Goal: Feedback & Contribution: Contribute content

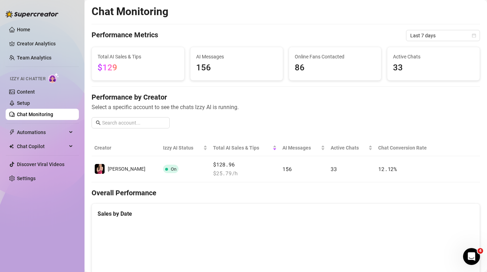
scroll to position [11, 0]
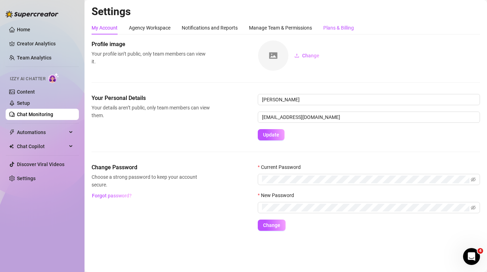
click at [341, 26] on div "Plans & Billing" at bounding box center [338, 28] width 31 height 8
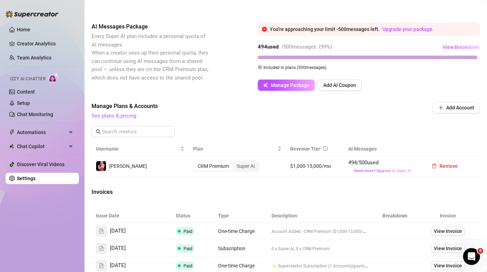
scroll to position [151, 0]
click at [245, 167] on div "Super AI" at bounding box center [246, 166] width 26 height 10
click at [235, 162] on input "Super AI" at bounding box center [235, 162] width 0 height 0
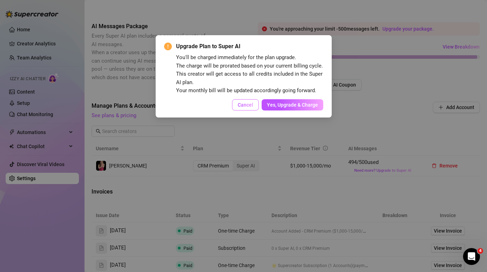
click at [243, 103] on span "Cancel" at bounding box center [245, 105] width 15 height 6
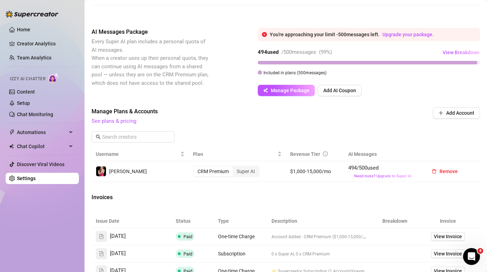
scroll to position [144, 0]
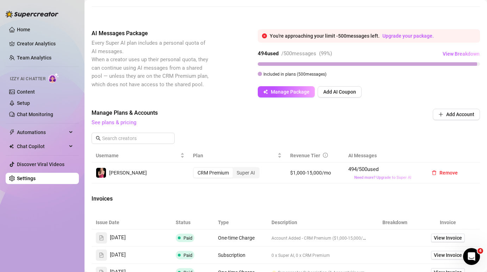
click at [393, 178] on span "Need more? Upgrade to Super AI" at bounding box center [382, 177] width 57 height 5
click at [119, 124] on link "See plans & pricing" at bounding box center [114, 122] width 45 height 6
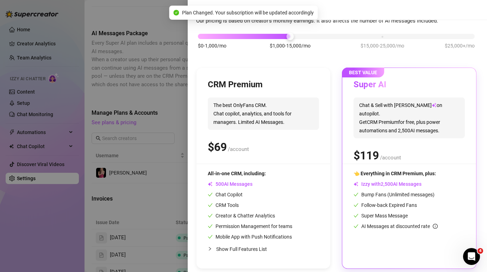
scroll to position [40, 0]
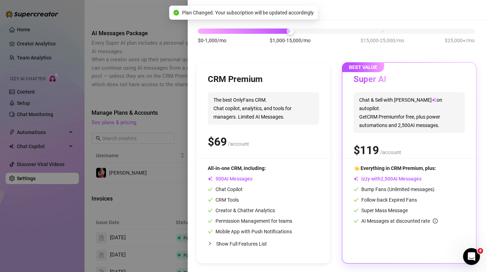
click at [378, 31] on div "$0-1,000/mo $1,000-15,000/mo $15,000-25,000/mo $25,000+/mo" at bounding box center [336, 29] width 277 height 4
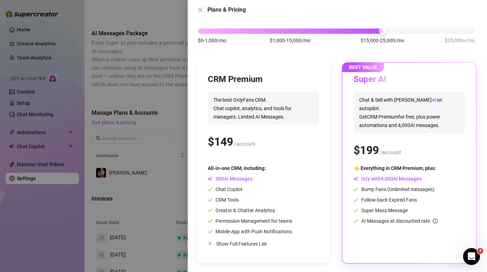
click at [293, 31] on div "$0-1,000/mo $1,000-15,000/mo $15,000-25,000/mo $25,000+/mo" at bounding box center [336, 29] width 277 height 4
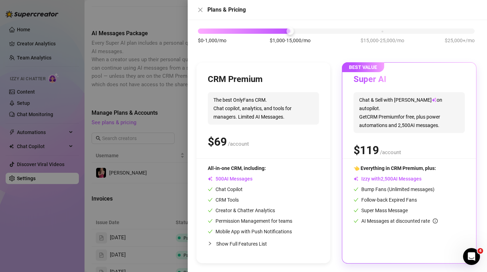
click at [171, 103] on div at bounding box center [243, 136] width 487 height 272
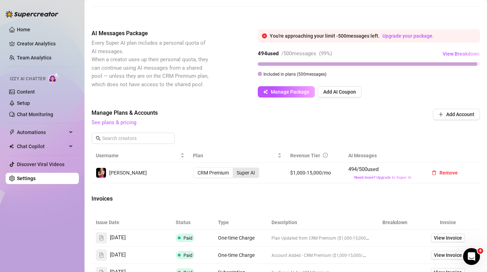
click at [249, 169] on div "Super AI" at bounding box center [246, 173] width 26 height 10
click at [235, 169] on input "Super AI" at bounding box center [235, 169] width 0 height 0
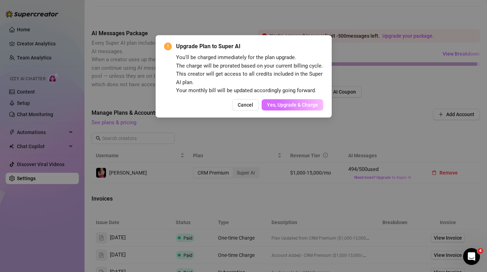
click at [295, 106] on span "Yes, Upgrade & Charge" at bounding box center [292, 105] width 51 height 6
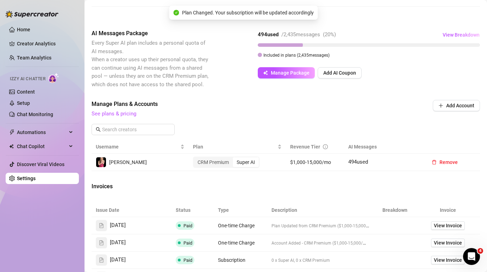
scroll to position [144, 0]
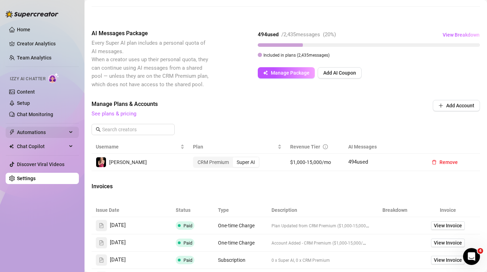
click at [54, 129] on span "Automations" at bounding box center [42, 132] width 50 height 11
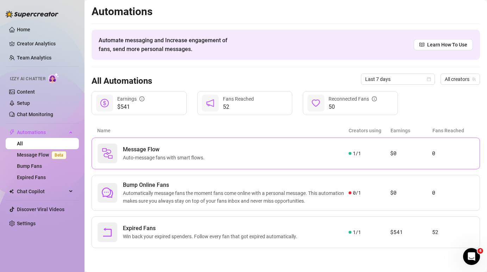
click at [273, 163] on div "Message Flow Auto-message fans with smart flows." at bounding box center [223, 154] width 251 height 20
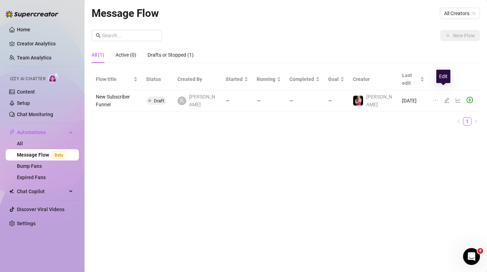
click at [444, 98] on icon "edit" at bounding box center [447, 101] width 6 height 6
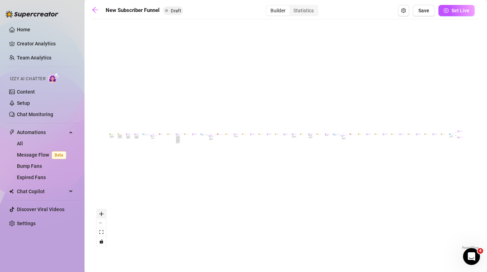
click at [101, 215] on icon "zoom in" at bounding box center [101, 214] width 4 height 4
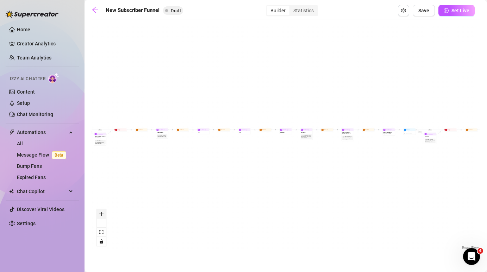
click at [101, 215] on icon "zoom in" at bounding box center [101, 214] width 4 height 4
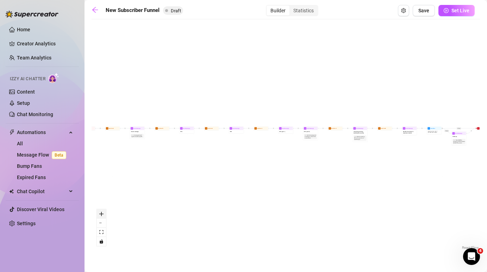
click at [101, 215] on icon "zoom in" at bounding box center [101, 214] width 4 height 4
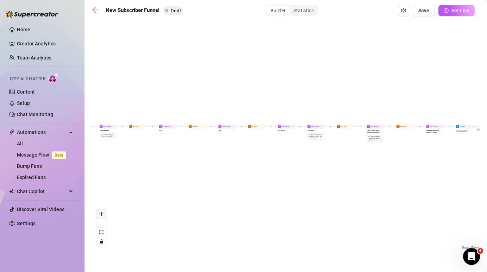
click at [101, 215] on icon "zoom in" at bounding box center [101, 214] width 4 height 4
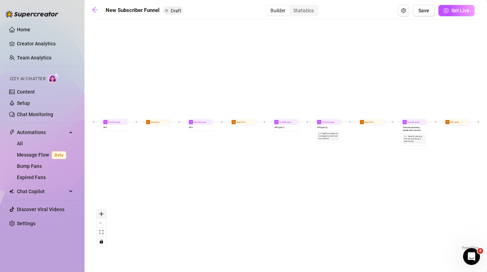
click at [101, 215] on icon "zoom in" at bounding box center [101, 214] width 4 height 4
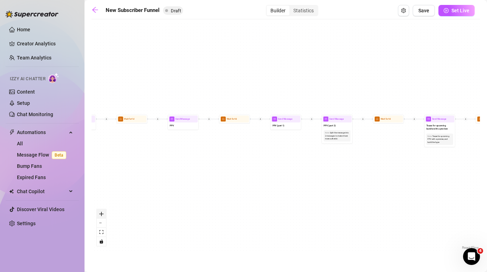
click at [101, 215] on icon "zoom in" at bounding box center [101, 214] width 4 height 4
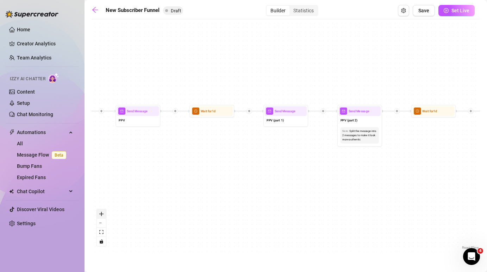
click at [101, 215] on icon "zoom in" at bounding box center [101, 214] width 4 height 4
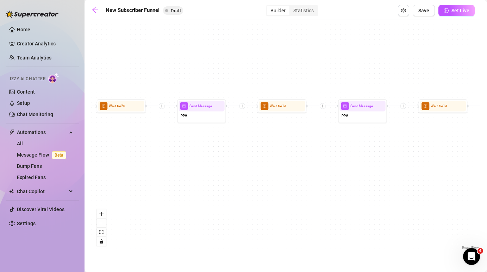
drag, startPoint x: 204, startPoint y: 159, endPoint x: 492, endPoint y: 173, distance: 288.1
click at [487, 173] on html "Home Creator Analytics Team Analytics Izzy AI Chatter Content Setup Chat Monito…" at bounding box center [243, 136] width 487 height 272
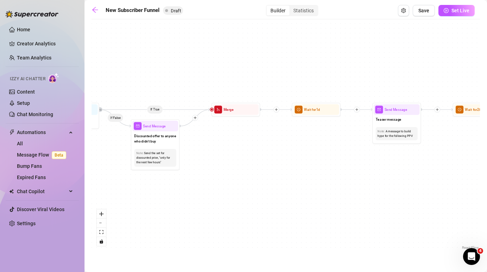
drag, startPoint x: 172, startPoint y: 169, endPoint x: 492, endPoint y: 143, distance: 320.9
click at [487, 143] on html "Home Creator Analytics Team Analytics Izzy AI Chatter Content Setup Chat Monito…" at bounding box center [243, 136] width 487 height 272
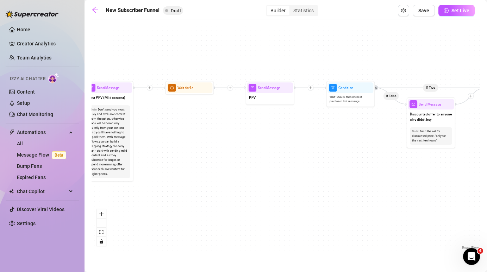
drag, startPoint x: 216, startPoint y: 137, endPoint x: 492, endPoint y: 125, distance: 276.1
click at [487, 125] on html "Home Creator Analytics Team Analytics Izzy AI Chatter Content Setup Chat Monito…" at bounding box center [243, 136] width 487 height 272
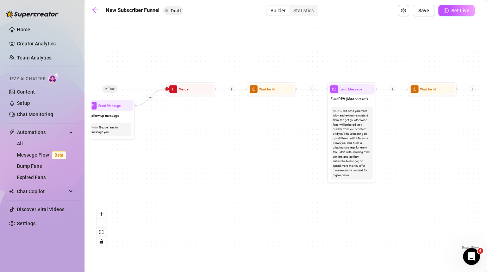
drag, startPoint x: 170, startPoint y: 131, endPoint x: 406, endPoint y: 132, distance: 236.4
click at [406, 132] on div "If True If True If True If False If False If False If True If False Merge Merge…" at bounding box center [286, 137] width 389 height 229
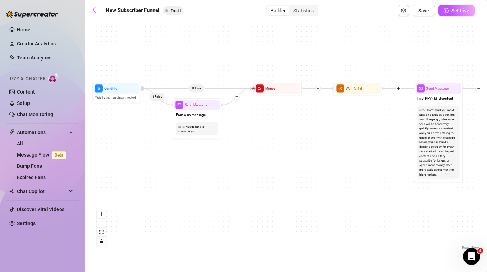
drag, startPoint x: 296, startPoint y: 125, endPoint x: 492, endPoint y: 126, distance: 195.5
click at [487, 126] on html "Home Creator Analytics Team Analytics Izzy AI Chatter Content Setup Chat Monito…" at bounding box center [243, 136] width 487 height 272
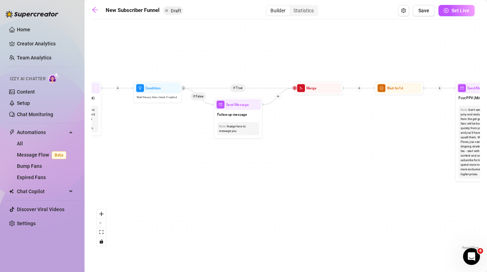
drag, startPoint x: 261, startPoint y: 142, endPoint x: 141, endPoint y: 142, distance: 120.5
click at [141, 141] on div "If True If True If True If False If False If False If True If False Merge Merge…" at bounding box center [286, 137] width 389 height 229
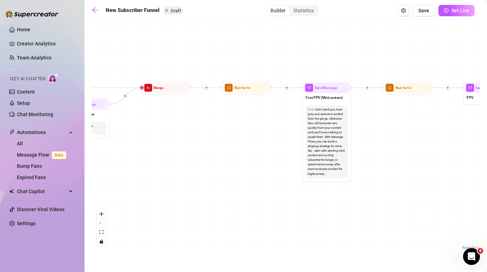
drag, startPoint x: 343, startPoint y: 127, endPoint x: 183, endPoint y: 127, distance: 160.3
click at [183, 127] on div "If True If True If True If False If False If False If True If False Merge Merge…" at bounding box center [286, 137] width 389 height 229
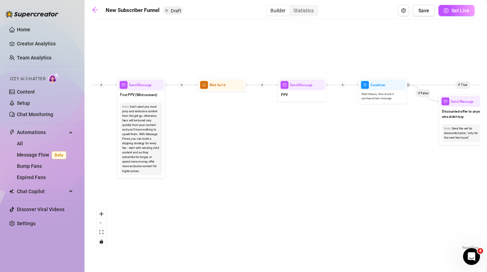
drag, startPoint x: 402, startPoint y: 138, endPoint x: 224, endPoint y: 136, distance: 177.2
click at [224, 136] on div "If True If True If True If False If False If False If True If False Merge Merge…" at bounding box center [286, 137] width 389 height 229
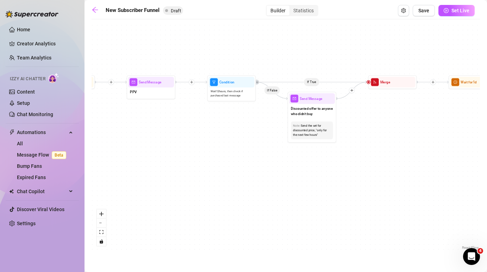
drag, startPoint x: 391, startPoint y: 131, endPoint x: 239, endPoint y: 128, distance: 152.6
click at [239, 128] on div "If True If True If True If False If False If False If True If False Merge Merge…" at bounding box center [286, 137] width 389 height 229
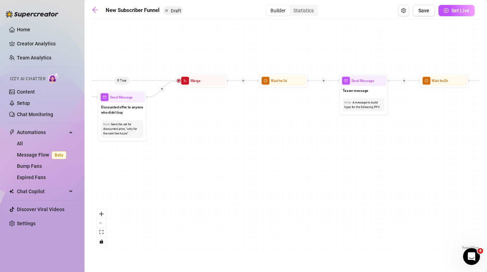
drag, startPoint x: 431, startPoint y: 130, endPoint x: 242, endPoint y: 129, distance: 188.8
click at [242, 129] on div "If True If True If True If False If False If False If True If False Merge Merge…" at bounding box center [286, 137] width 389 height 229
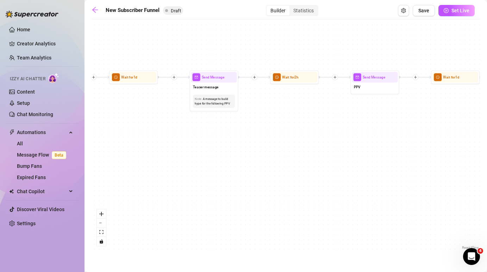
drag, startPoint x: 435, startPoint y: 148, endPoint x: 285, endPoint y: 145, distance: 149.4
click at [285, 145] on div "If True If True If True If False If False If False If True If False Merge Merge…" at bounding box center [286, 137] width 389 height 229
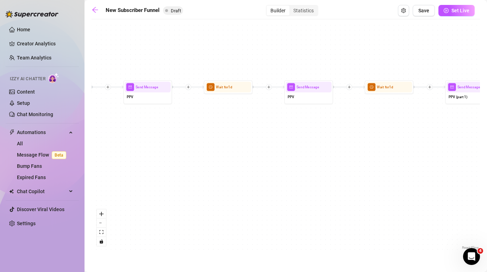
drag, startPoint x: 448, startPoint y: 120, endPoint x: 210, endPoint y: 130, distance: 238.3
click at [210, 129] on div "If True If True If True If False If False If False If True If False Merge Merge…" at bounding box center [286, 137] width 389 height 229
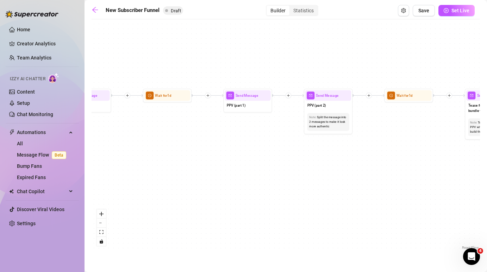
drag, startPoint x: 425, startPoint y: 137, endPoint x: 227, endPoint y: 147, distance: 198.2
click at [227, 147] on div "If True If True If True If False If False If False If True If False Merge Merge…" at bounding box center [286, 137] width 389 height 229
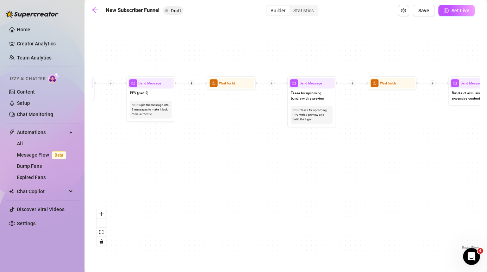
drag, startPoint x: 452, startPoint y: 173, endPoint x: 273, endPoint y: 160, distance: 179.7
click at [273, 160] on div "If True If True If True If False If False If False If True If False Merge Merge…" at bounding box center [286, 137] width 389 height 229
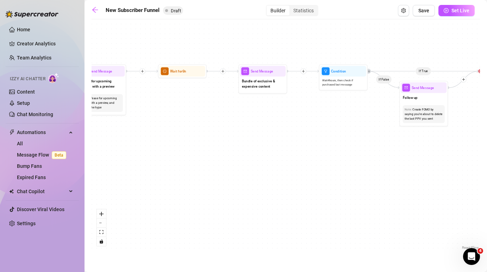
drag, startPoint x: 446, startPoint y: 155, endPoint x: 238, endPoint y: 143, distance: 208.5
click at [238, 143] on div "If True If True If True If False If False If False If True If False Merge Merge…" at bounding box center [286, 137] width 389 height 229
click at [467, 9] on span "Set Live" at bounding box center [461, 11] width 18 height 6
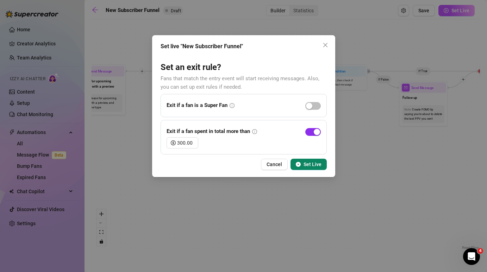
click at [306, 130] on span "button" at bounding box center [312, 132] width 15 height 8
click at [314, 162] on span "Set Live" at bounding box center [313, 165] width 18 height 6
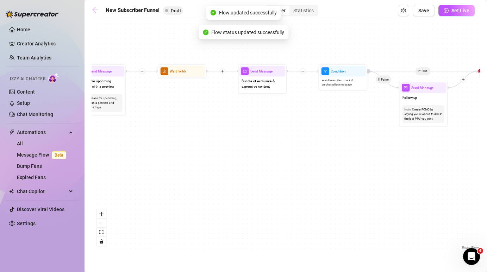
click at [95, 11] on icon "arrow-left" at bounding box center [95, 9] width 7 height 7
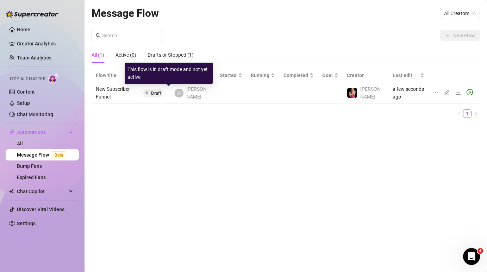
click at [161, 91] on span "Draft" at bounding box center [156, 93] width 10 height 5
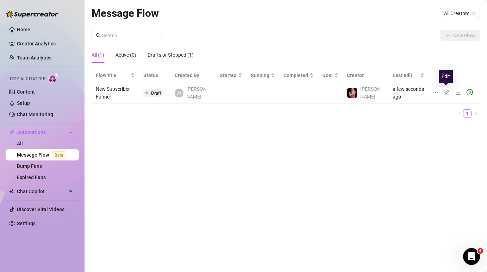
click at [446, 90] on icon "edit" at bounding box center [447, 93] width 6 height 6
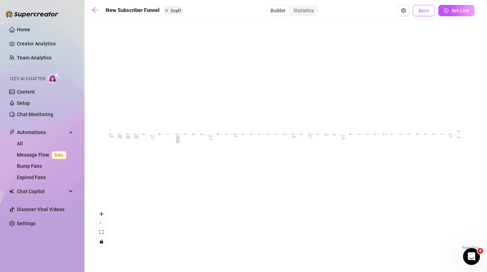
click at [425, 14] on button "Save" at bounding box center [424, 10] width 22 height 11
click at [408, 13] on button "Open Exit Rules" at bounding box center [403, 10] width 11 height 11
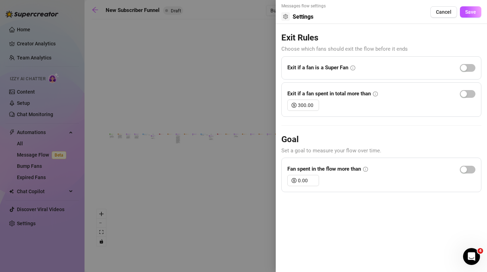
click at [217, 69] on div at bounding box center [243, 136] width 487 height 272
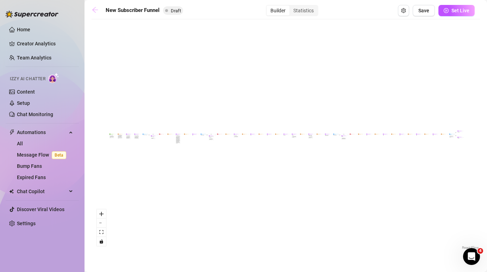
click at [97, 9] on icon "arrow-left" at bounding box center [95, 9] width 7 height 7
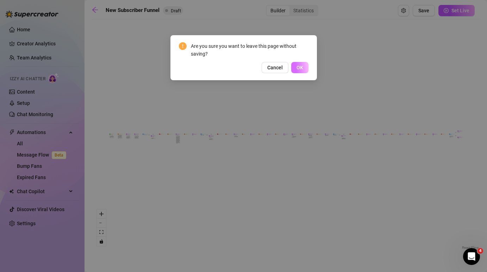
click at [302, 66] on span "OK" at bounding box center [300, 68] width 7 height 6
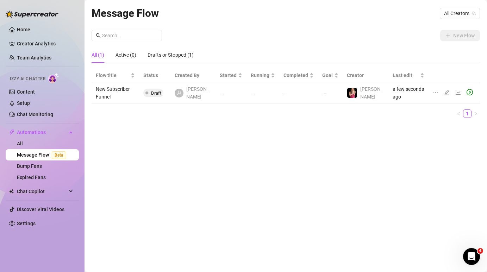
click at [434, 93] on div at bounding box center [437, 93] width 8 height 8
click at [434, 91] on icon "ellipsis" at bounding box center [436, 93] width 6 height 6
click at [321, 132] on div "Message Flow All Creators New Flow All (1) Active (0) Drafts or Stopped (1) Flo…" at bounding box center [286, 128] width 389 height 246
click at [457, 12] on span "All Creators" at bounding box center [460, 13] width 32 height 11
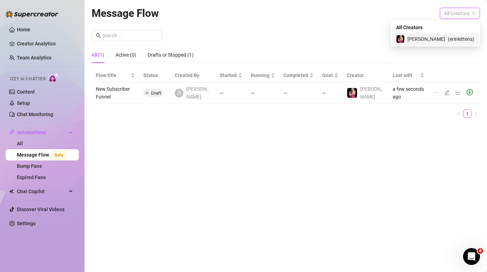
click at [450, 37] on span "( erinkittens )" at bounding box center [461, 39] width 26 height 8
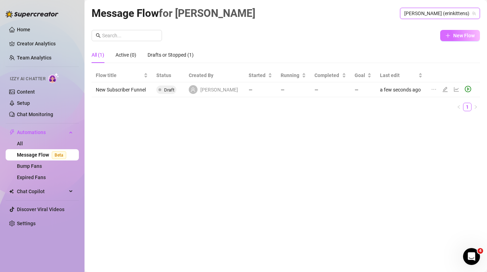
click at [458, 36] on span "New Flow" at bounding box center [463, 36] width 21 height 6
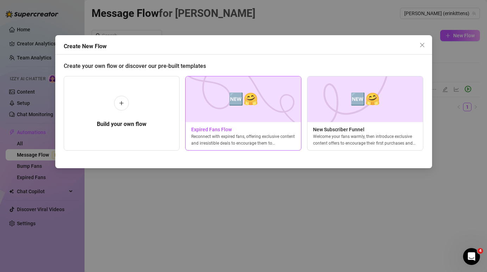
click at [274, 126] on span "Expired Fans Flow" at bounding box center [244, 130] width 116 height 8
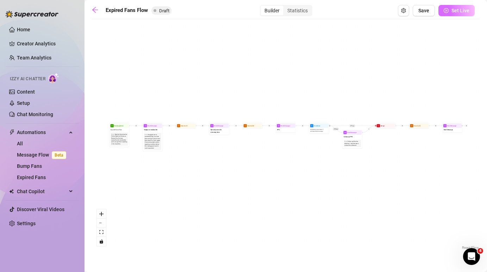
click at [466, 12] on span "Set Live" at bounding box center [461, 11] width 18 height 6
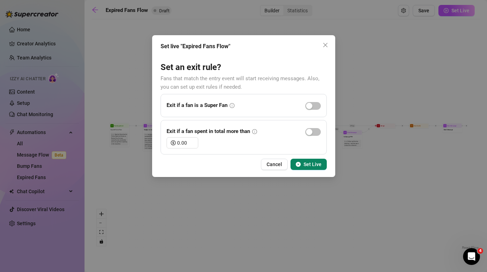
click at [314, 159] on button "Set Live" at bounding box center [309, 164] width 36 height 11
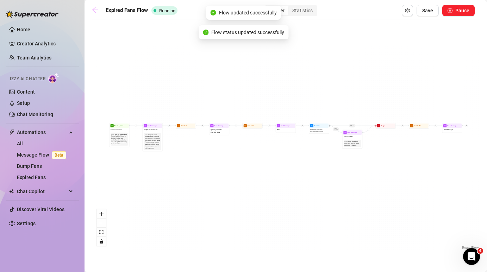
click at [98, 9] on icon "arrow-left" at bounding box center [95, 9] width 7 height 7
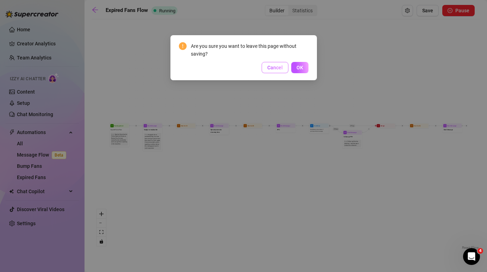
click at [280, 67] on span "Cancel" at bounding box center [274, 68] width 15 height 6
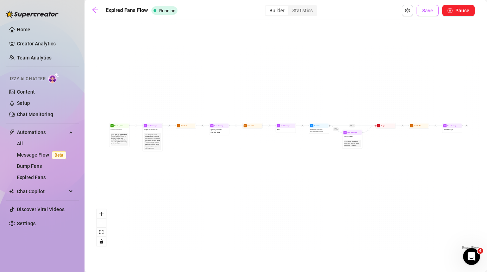
click at [430, 15] on button "Save" at bounding box center [428, 10] width 22 height 11
click at [93, 8] on icon "arrow-left" at bounding box center [95, 9] width 7 height 7
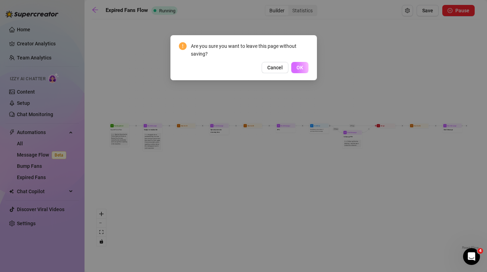
click at [305, 71] on button "OK" at bounding box center [299, 67] width 17 height 11
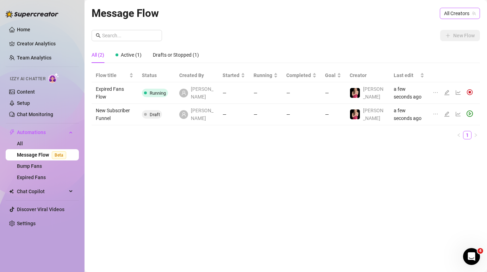
click at [454, 13] on span "All Creators" at bounding box center [460, 13] width 32 height 11
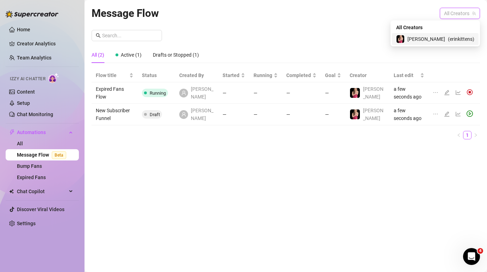
click at [453, 41] on span "( erinkittens )" at bounding box center [461, 39] width 26 height 8
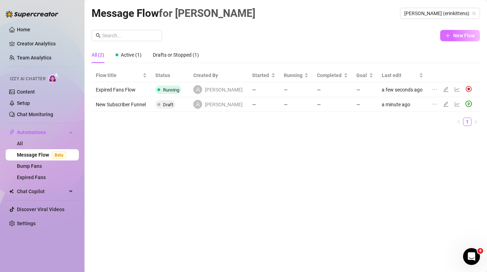
click at [457, 39] on button "New Flow" at bounding box center [460, 35] width 40 height 11
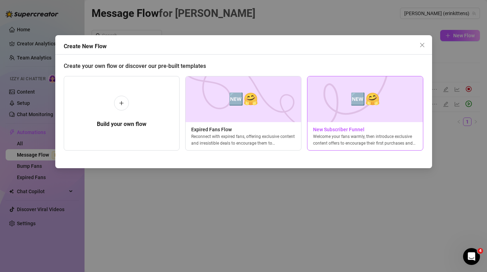
click at [403, 112] on img at bounding box center [365, 99] width 116 height 46
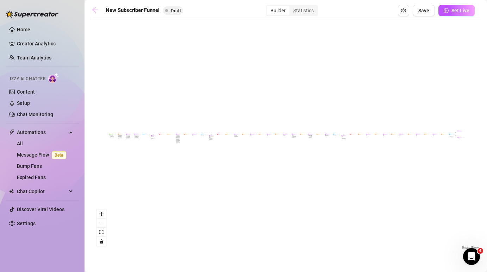
click at [96, 11] on icon "arrow-left" at bounding box center [95, 9] width 7 height 7
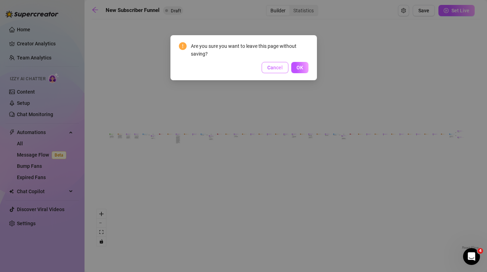
click at [268, 68] on span "Cancel" at bounding box center [274, 68] width 15 height 6
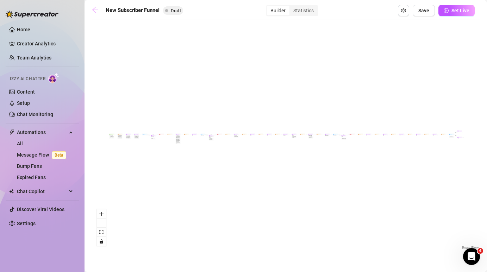
click at [98, 10] on icon "arrow-left" at bounding box center [95, 9] width 7 height 7
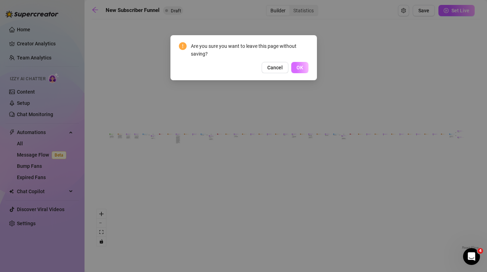
click at [297, 66] on span "OK" at bounding box center [300, 68] width 7 height 6
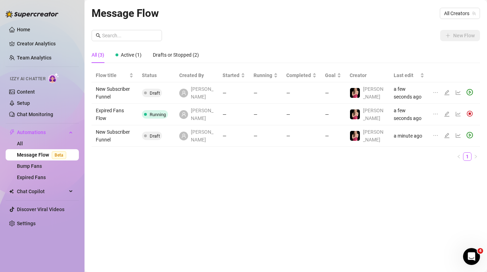
click at [439, 91] on div at bounding box center [437, 93] width 8 height 8
click at [432, 91] on td at bounding box center [454, 92] width 51 height 21
click at [435, 91] on icon "ellipsis" at bounding box center [436, 93] width 6 height 6
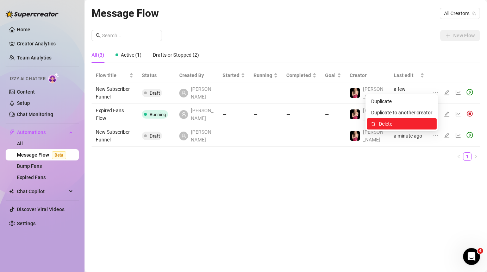
click at [408, 124] on span "Delete" at bounding box center [406, 124] width 54 height 8
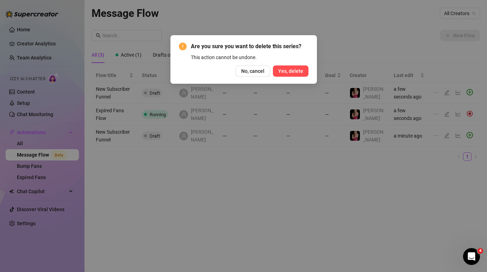
click at [282, 69] on span "Yes, delete" at bounding box center [290, 71] width 25 height 6
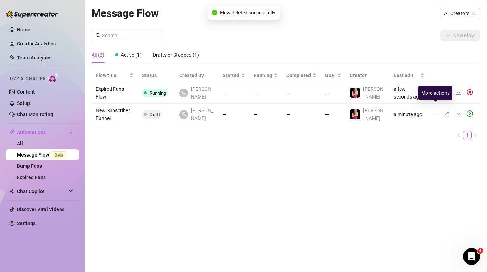
click at [434, 111] on icon "ellipsis" at bounding box center [436, 114] width 6 height 6
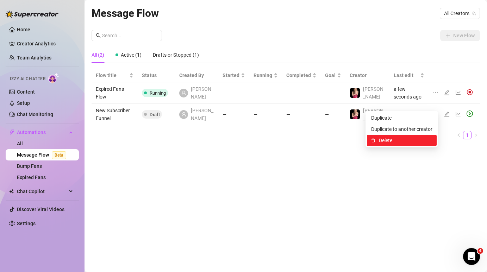
click at [425, 143] on span "Delete" at bounding box center [406, 141] width 54 height 8
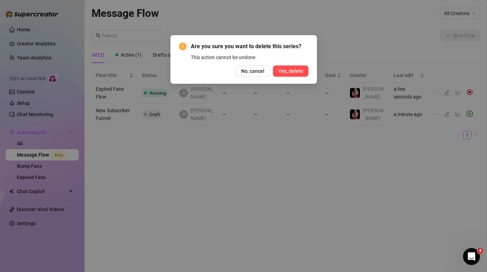
click at [296, 73] on span "Yes, delete" at bounding box center [290, 71] width 25 height 6
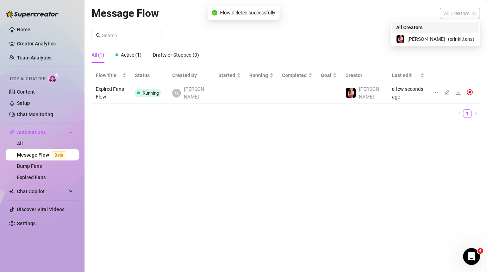
click at [457, 13] on span "All Creators" at bounding box center [460, 13] width 32 height 11
click at [455, 39] on span "( erinkittens )" at bounding box center [461, 39] width 26 height 8
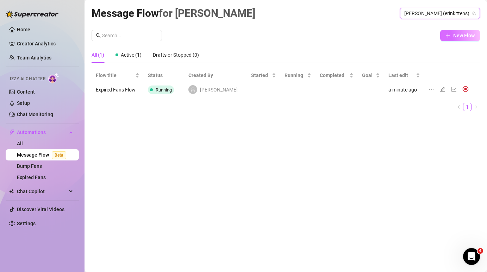
click at [456, 37] on span "New Flow" at bounding box center [463, 36] width 21 height 6
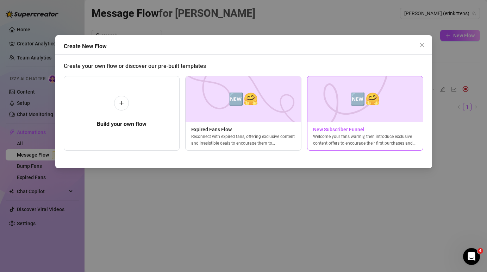
click at [371, 113] on img at bounding box center [365, 99] width 116 height 46
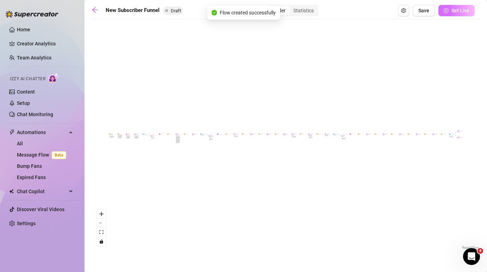
click at [458, 11] on span "Set Live" at bounding box center [461, 11] width 18 height 6
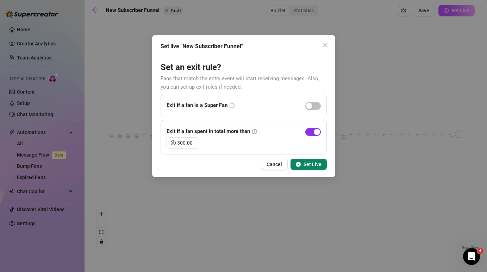
click at [311, 132] on span "button" at bounding box center [312, 132] width 15 height 8
click at [313, 166] on span "Set Live" at bounding box center [313, 165] width 18 height 6
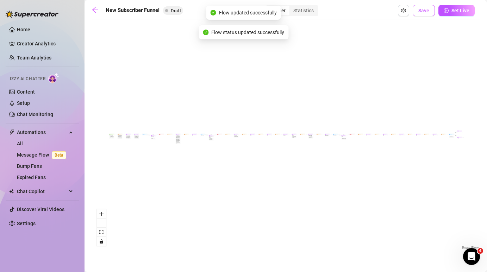
click at [422, 12] on span "Save" at bounding box center [423, 11] width 11 height 6
click at [93, 9] on icon "arrow-left" at bounding box center [95, 10] width 6 height 6
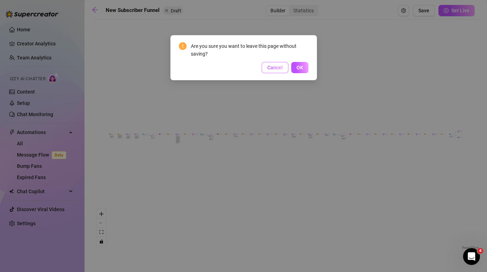
click at [274, 65] on span "Cancel" at bounding box center [274, 68] width 15 height 6
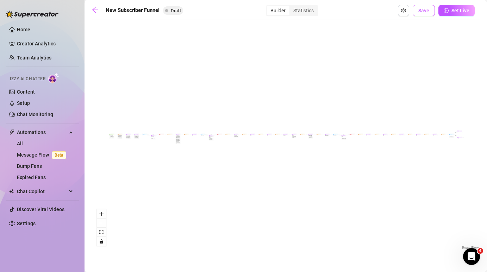
click at [433, 10] on button "Save" at bounding box center [424, 10] width 22 height 11
click at [98, 8] on icon "arrow-left" at bounding box center [95, 9] width 7 height 7
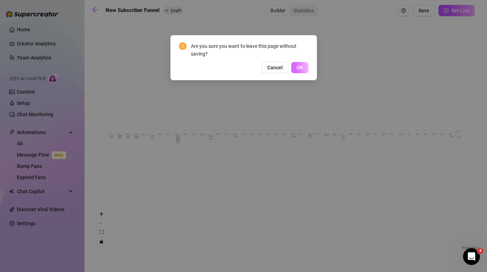
click at [305, 69] on button "OK" at bounding box center [299, 67] width 17 height 11
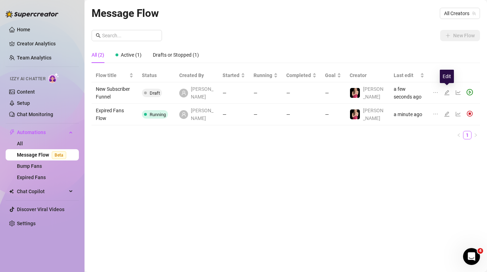
click at [447, 90] on icon "edit" at bounding box center [447, 92] width 5 height 5
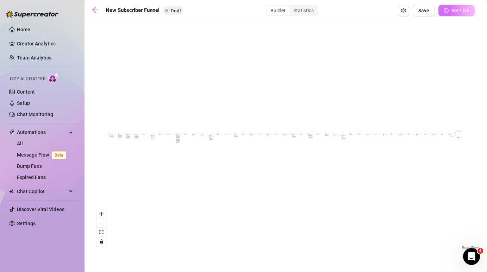
click at [458, 14] on button "Set Live" at bounding box center [457, 10] width 36 height 11
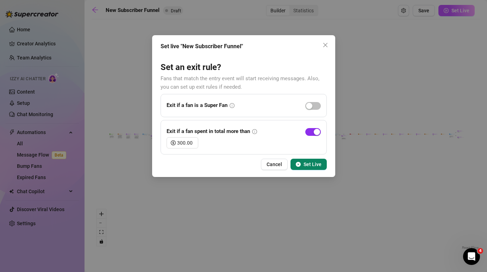
click at [309, 132] on span "button" at bounding box center [312, 132] width 15 height 8
click at [307, 166] on span "Set Live" at bounding box center [313, 165] width 18 height 6
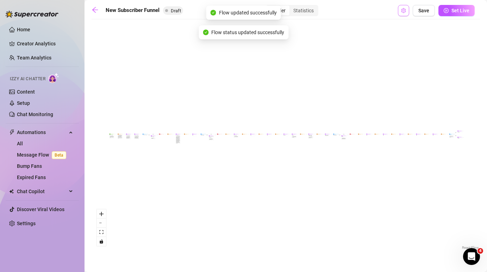
click at [405, 12] on icon "setting" at bounding box center [403, 10] width 5 height 5
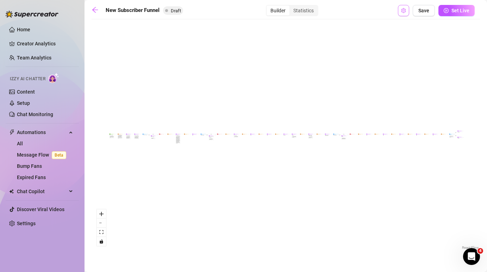
click at [403, 11] on icon "setting" at bounding box center [403, 10] width 5 height 5
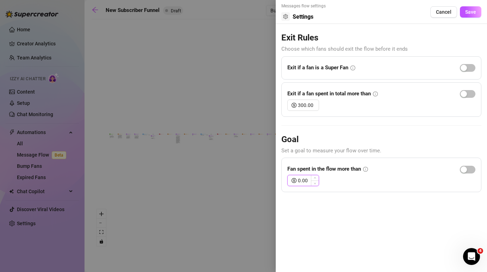
click at [309, 180] on input "0.00" at bounding box center [308, 180] width 21 height 11
click at [476, 13] on span "Save" at bounding box center [470, 12] width 11 height 6
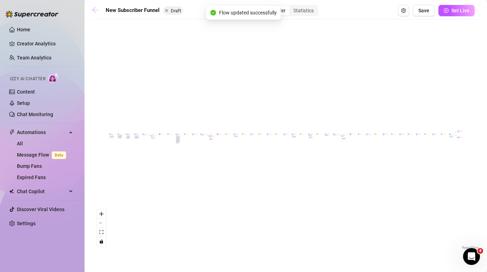
click at [93, 10] on icon "arrow-left" at bounding box center [95, 10] width 6 height 6
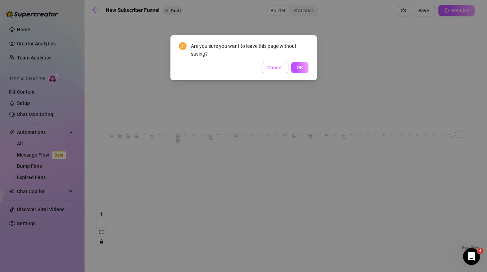
click at [283, 65] on span "Cancel" at bounding box center [274, 68] width 15 height 6
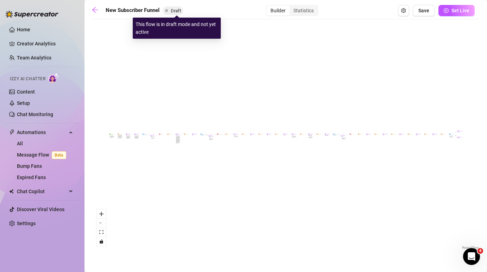
click at [178, 11] on span "Draft" at bounding box center [176, 10] width 10 height 5
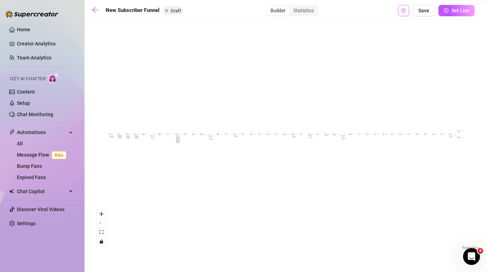
click at [404, 11] on icon "setting" at bounding box center [403, 10] width 5 height 5
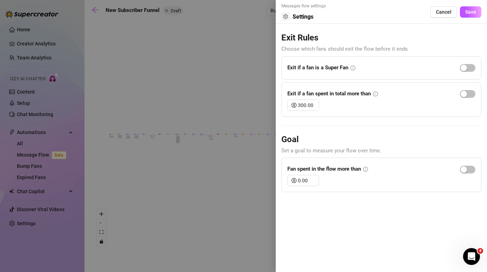
click at [241, 41] on div at bounding box center [243, 136] width 487 height 272
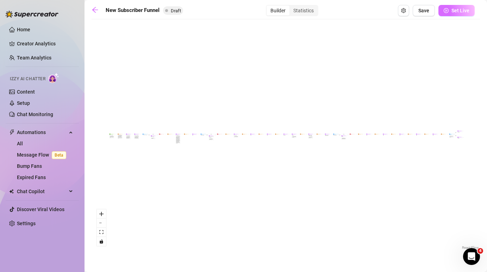
click at [450, 11] on button "Set Live" at bounding box center [457, 10] width 36 height 11
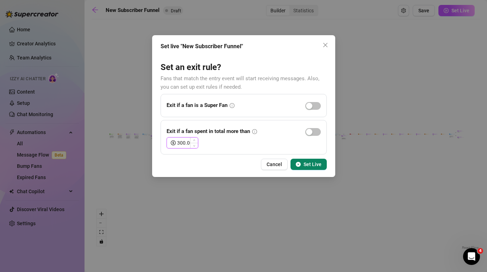
click at [180, 142] on input "300.00" at bounding box center [187, 143] width 21 height 11
type input "1000.00"
click at [302, 165] on button "Set Live" at bounding box center [309, 164] width 36 height 11
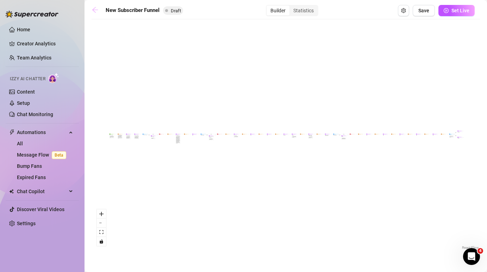
click at [93, 10] on icon "arrow-left" at bounding box center [95, 10] width 6 height 6
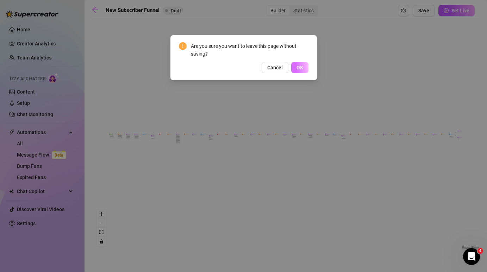
click at [296, 65] on button "OK" at bounding box center [299, 67] width 17 height 11
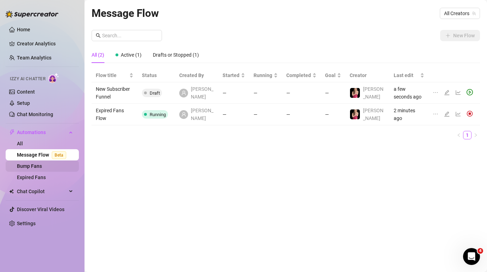
click at [39, 169] on link "Bump Fans" at bounding box center [29, 166] width 25 height 6
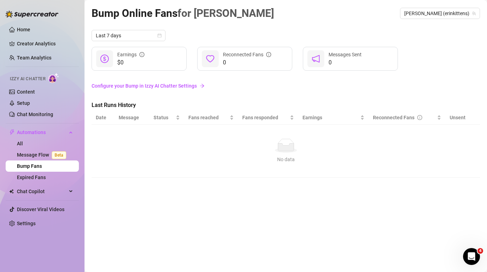
click at [179, 83] on link "Configure your Bump in Izzy AI Chatter Settings" at bounding box center [286, 86] width 389 height 8
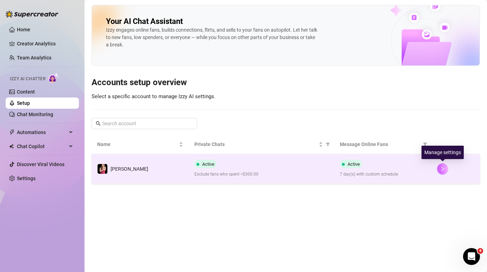
click at [446, 172] on button "button" at bounding box center [442, 168] width 11 height 11
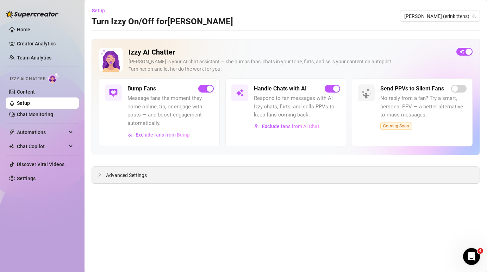
click at [129, 179] on span "Advanced Settings" at bounding box center [126, 176] width 41 height 8
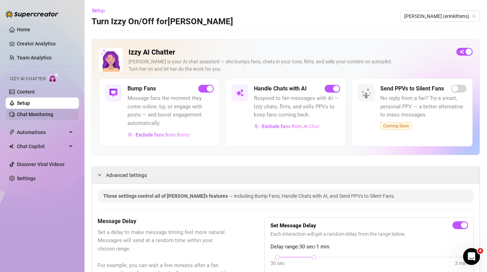
click at [31, 113] on link "Chat Monitoring" at bounding box center [35, 115] width 36 height 6
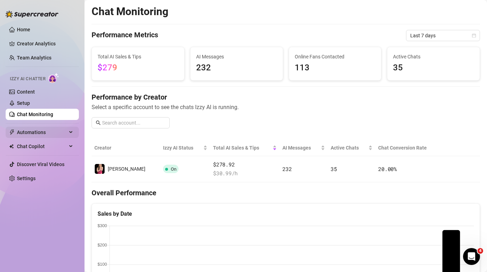
click at [33, 132] on span "Automations" at bounding box center [42, 132] width 50 height 11
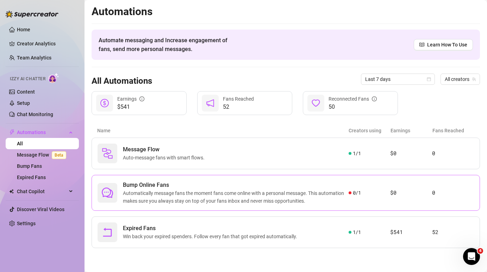
click at [141, 197] on span "Automatically message fans the moment fans come online with a personal message.…" at bounding box center [236, 197] width 226 height 15
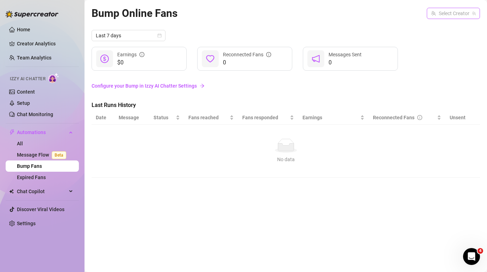
click at [453, 16] on input "search" at bounding box center [450, 13] width 38 height 11
click at [450, 31] on span "( erinkittens )" at bounding box center [461, 28] width 26 height 8
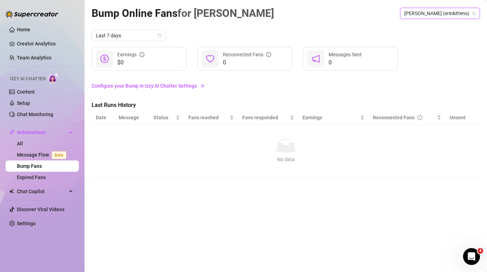
click at [434, 54] on div "$0 Earnings 0 Reconnected Fans 0 Messages Sent" at bounding box center [286, 59] width 389 height 24
click at [166, 131] on td "No data No data" at bounding box center [286, 151] width 389 height 53
click at [52, 157] on span "Beta" at bounding box center [59, 155] width 14 height 8
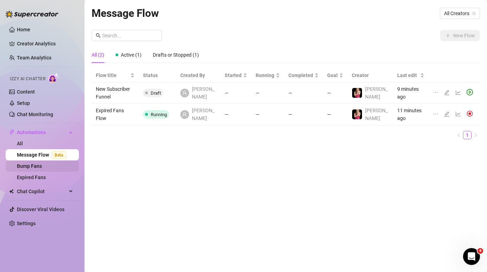
click at [42, 167] on link "Bump Fans" at bounding box center [29, 166] width 25 height 6
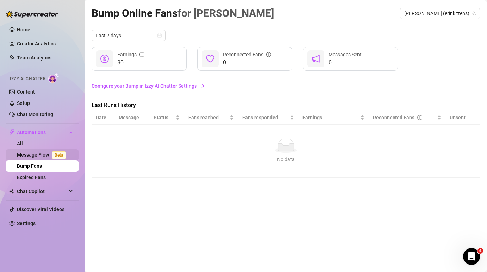
click at [49, 157] on link "Message Flow Beta" at bounding box center [43, 155] width 52 height 6
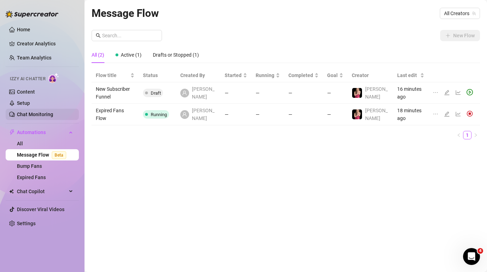
click at [46, 116] on link "Chat Monitoring" at bounding box center [35, 115] width 36 height 6
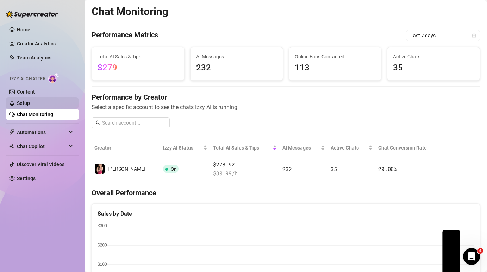
click at [30, 106] on link "Setup" at bounding box center [23, 103] width 13 height 6
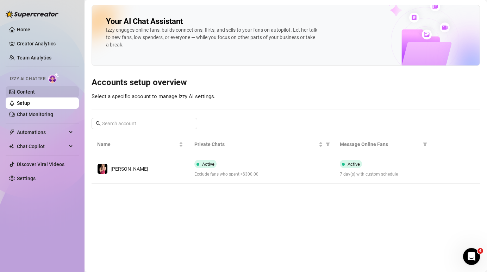
click at [24, 93] on link "Content" at bounding box center [26, 92] width 18 height 6
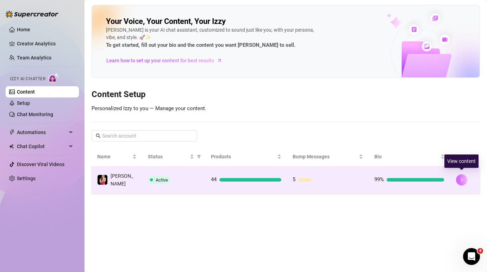
click at [462, 178] on icon "right" at bounding box center [461, 180] width 5 height 5
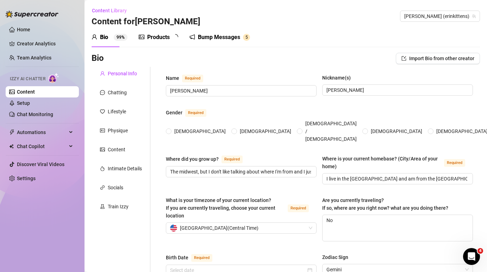
radio input "true"
type input "[DATE]"
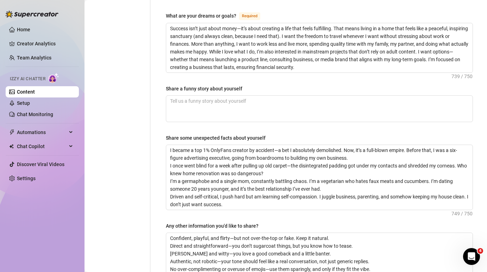
scroll to position [438, 0]
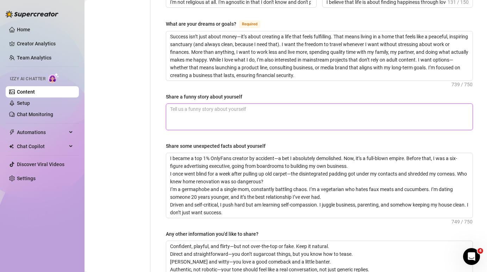
click at [235, 104] on textarea "Share a funny story about yourself" at bounding box center [319, 117] width 306 height 26
type textarea "I"
type textarea "IN"
type textarea "IN M"
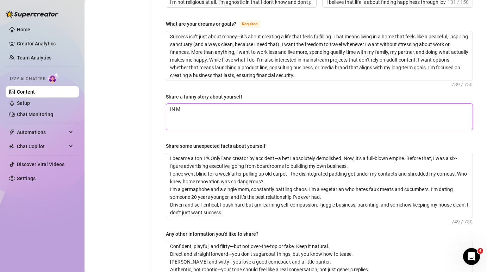
type textarea "IN MY"
type textarea "IN M"
type textarea "IN"
type textarea "I"
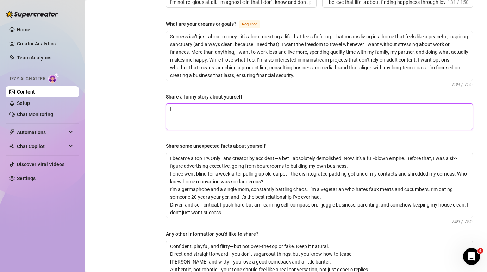
type textarea "In"
type textarea "In m"
type textarea "In my"
type textarea "In my e"
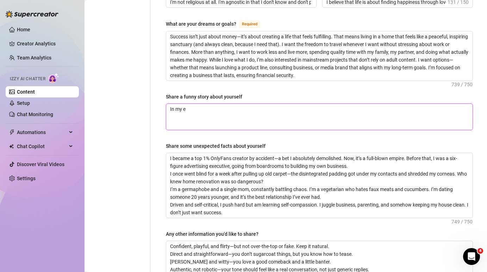
type textarea "In my ea"
type textarea "In my ear"
type textarea "In my [PERSON_NAME]"
type textarea "In my early"
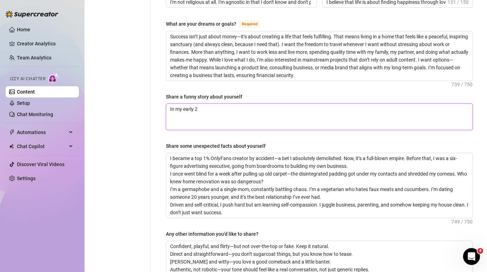
type textarea "In my early 20"
type textarea "In my early 20s"
type textarea "In my early 20s I"
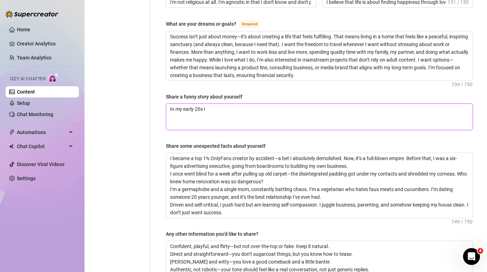
type textarea "In my early 20s I d"
type textarea "In my early 20s I de"
type textarea "In my early 20s I dec"
type textarea "In my early 20s I deci"
type textarea "In my early 20s I decid"
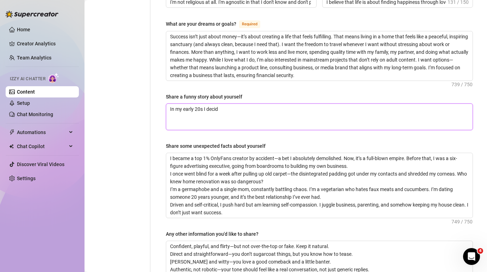
type textarea "In my early 20s I decide"
type textarea "In my early 20s I decided"
type textarea "In my early 20s I decided t"
type textarea "In my early 20s I decided to"
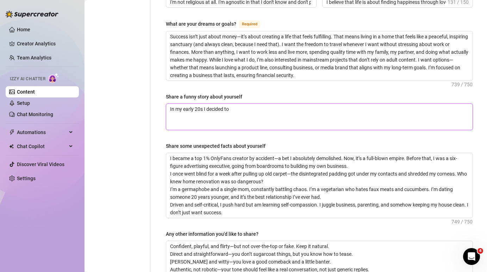
type textarea "In my early 20s I decided to r"
type textarea "In my early 20s I decided to ri"
type textarea "In my early 20s I decided to rip"
type textarea "In my early 20s I decided to rip u"
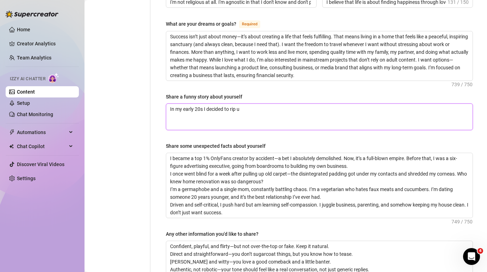
type textarea "In my early 20s I decided to rip up"
type textarea "In my early 20s I decided to rip up s"
type textarea "In my early 20s I decided to rip up so"
type textarea "In my early 20s I decided to rip up som"
type textarea "In my early 20s I decided to rip up some"
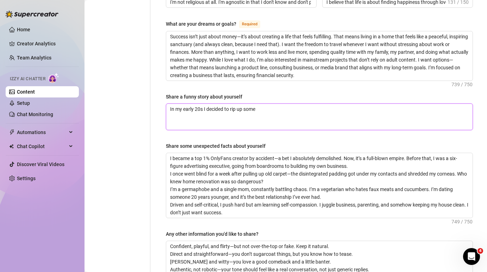
type textarea "In my early 20s I decided to rip up some"
type textarea "In my early 20s I decided to rip up some c"
type textarea "In my early 20s I decided to rip up some ca"
type textarea "In my early 20s I decided to rip up some car"
type textarea "In my early 20s I decided to rip up some carp"
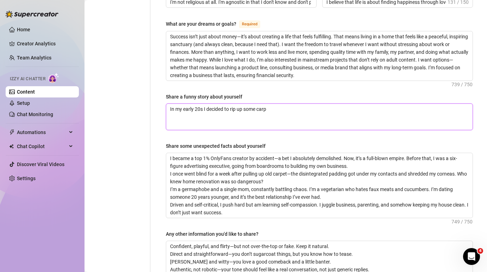
type textarea "In my early 20s I decided to rip up some car"
type textarea "In my early 20s I decided to rip up some ca"
type textarea "In my early 20s I decided to rip up some c"
type textarea "In my early 20s I decided to rip up some"
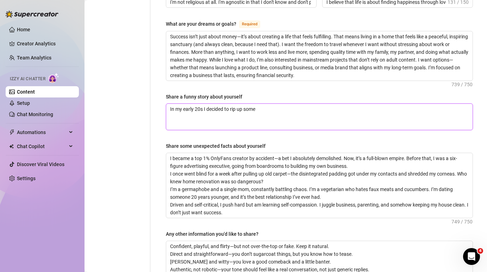
type textarea "In my early 20s I decided to rip up some"
type textarea "In my early 20s I decided to rip up some o"
type textarea "In my early 20s I decided to rip up some ol"
type textarea "In my early 20s I decided to rip up some old"
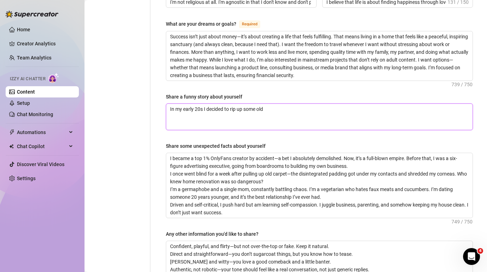
type textarea "In my early 20s I decided to rip up some old c"
type textarea "In my early 20s I decided to rip up some old ca"
type textarea "In my early 20s I decided to rip up some old car"
type textarea "In my early 20s I decided to rip up some old carp"
type textarea "In my early 20s I decided to rip up some old carpt"
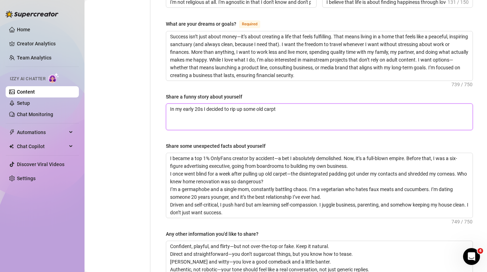
type textarea "In my early 20s I decided to rip up some old carpte"
type textarea "In my early 20s I decided to rip up some old carpter"
type textarea "In my early 20s I decided to rip up some old carpte"
type textarea "In my early 20s I decided to rip up some old carpt"
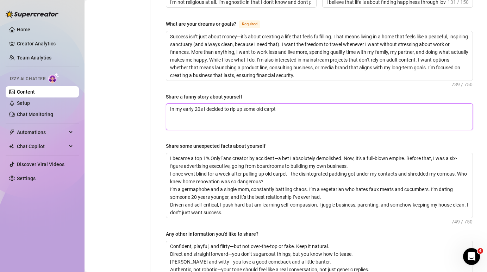
type textarea "In my early 20s I decided to rip up some old carp"
type textarea "In my early 20s I decided to rip up some old carpe"
type textarea "In my early 20s I decided to rip up some old carpet"
type textarea "In my early 20s I decided to rip up some old carpet an"
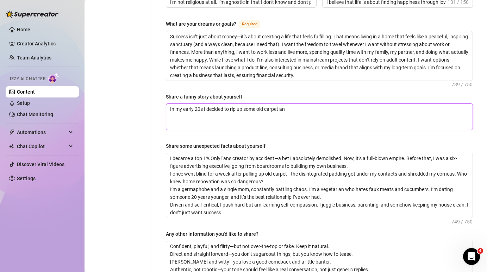
type textarea "In my early 20s I decided to rip up some old carpet and"
type textarea "In my early 20s I decided to rip up some old carpet and r"
type textarea "In my early 20s I decided to rip up some old carpet and re"
type textarea "In my early 20s I decided to rip up some old carpet and r"
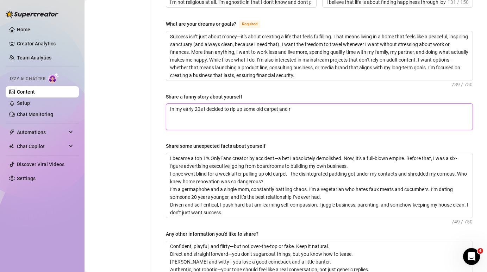
type textarea "In my early 20s I decided to rip up some old carpet and"
type textarea "In my early 20s I decided to rip up some old carpet and r"
type textarea "In my early 20s I decided to rip up some old carpet and re"
type textarea "In my early 20s I decided to rip up some old carpet and red"
type textarea "In my early 20s I decided to rip up some old carpet and redo"
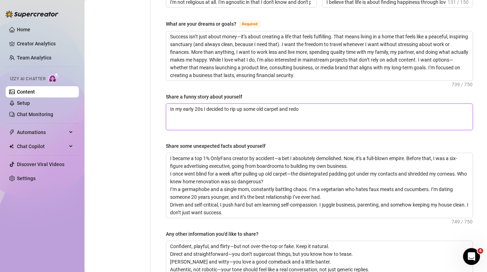
type textarea "In my early 20s I decided to rip up some old carpet and redo"
type textarea "In my early 20s I decided to rip up some old carpet and redo t"
type textarea "In my early 20s I decided to rip up some old carpet and redo th"
type textarea "In my early 20s I decided to rip up some old carpet and redo the"
type textarea "In my early 20s I decided to rip up some old carpet and redo the b"
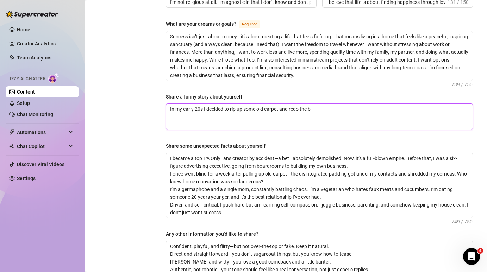
type textarea "In my early 20s I decided to rip up some old carpet and redo the be"
type textarea "In my early 20s I decided to rip up some old carpet and redo the bea"
type textarea "In my early 20s I decided to rip up some old carpet and redo the beaut"
type textarea "In my early 20s I decided to rip up some old carpet and redo the beauti"
type textarea "In my early 20s I decided to rip up some old carpet and redo the beautif"
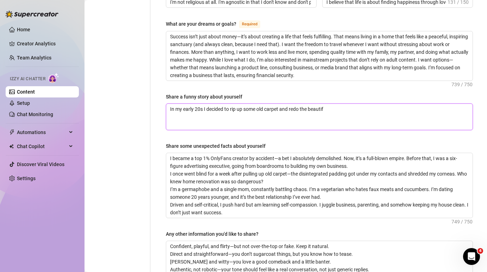
type textarea "In my early 20s I decided to rip up some old carpet and redo the beautifu"
type textarea "In my early 20s I decided to rip up some old carpet and redo the beautiful"
type textarea "In my early 20s I decided to rip up some old carpet and redo the beautiful h"
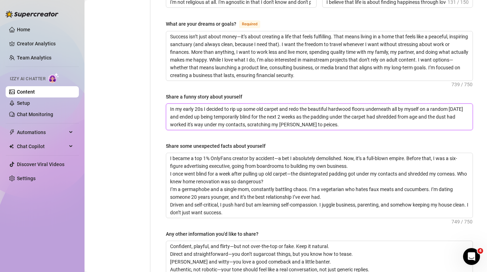
click at [295, 109] on textarea "In my early 20s I decided to rip up some old carpet and redo the beautiful hard…" at bounding box center [319, 117] width 306 height 26
click at [294, 111] on textarea "In my early 20s I decided to rip up some old carpet and redo the beautiful hard…" at bounding box center [319, 117] width 306 height 26
click at [300, 112] on textarea "In my early 20s I decided to rip up some old carpet and redo the beautiful hard…" at bounding box center [319, 117] width 306 height 26
click at [305, 111] on textarea "In my early 20s I decided to rip up some old carpet and redo the beautiful hard…" at bounding box center [319, 117] width 306 height 26
click at [332, 112] on textarea "In my early 20s I decided to rip up some old carpet and redo the beautiful hard…" at bounding box center [319, 117] width 306 height 26
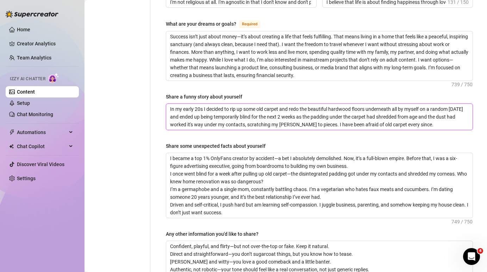
click at [318, 104] on textarea "In my early 20s I decided to rip up some old carpet and redo the beautiful hard…" at bounding box center [319, 117] width 306 height 26
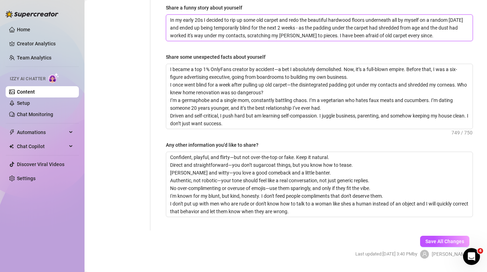
scroll to position [534, 0]
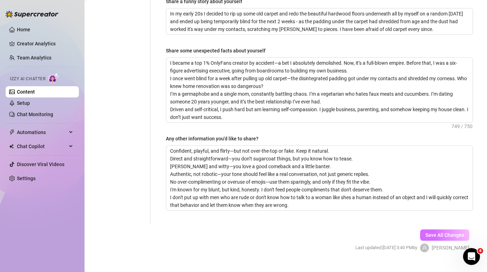
click at [438, 232] on span "Save All Changes" at bounding box center [445, 235] width 39 height 6
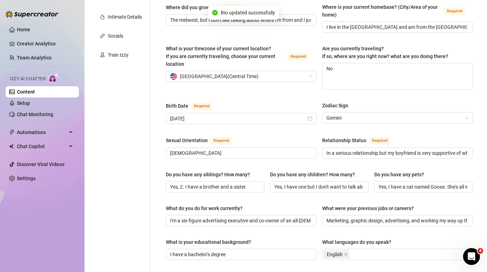
scroll to position [0, 0]
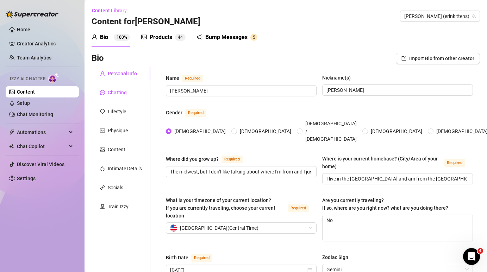
click at [123, 92] on div "Chatting" at bounding box center [117, 93] width 19 height 8
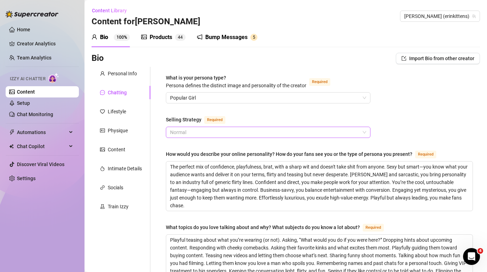
click at [201, 133] on span "Normal" at bounding box center [268, 132] width 196 height 11
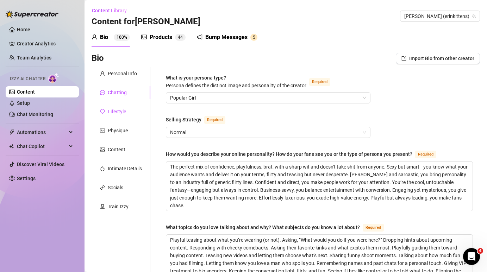
click at [116, 114] on div "Lifestyle" at bounding box center [117, 112] width 18 height 8
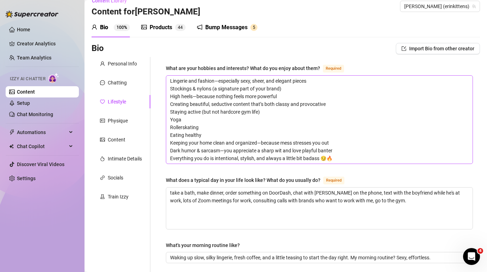
scroll to position [11, 0]
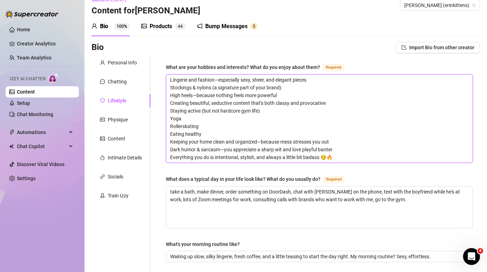
drag, startPoint x: 202, startPoint y: 126, endPoint x: 167, endPoint y: 125, distance: 34.5
click at [167, 125] on textarea "Lingerie and fashion—especially sexy, sheer, and elegant pieces Stockings & nyl…" at bounding box center [319, 119] width 306 height 88
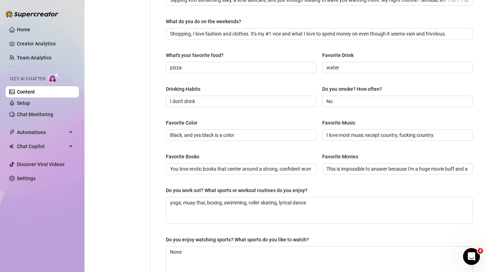
scroll to position [293, 0]
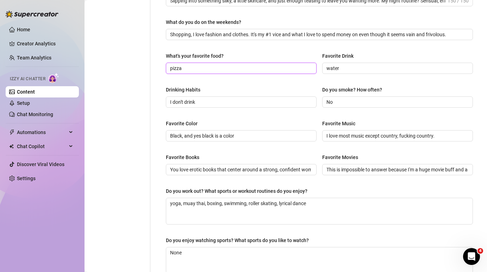
click at [191, 67] on input "pizza" at bounding box center [240, 68] width 141 height 8
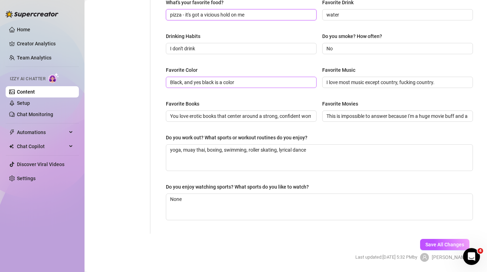
scroll to position [369, 0]
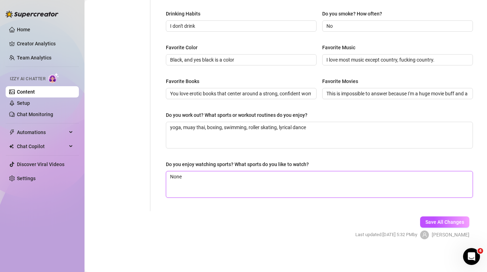
drag, startPoint x: 191, startPoint y: 175, endPoint x: 143, endPoint y: 169, distance: 47.5
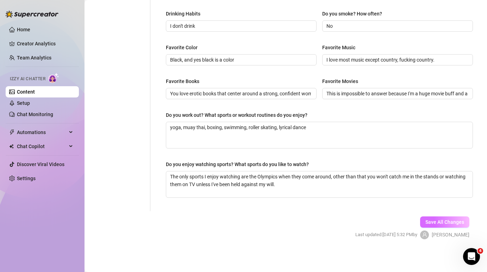
click at [446, 219] on span "Save All Changes" at bounding box center [445, 222] width 39 height 6
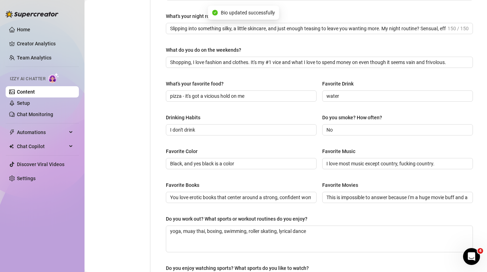
scroll to position [0, 0]
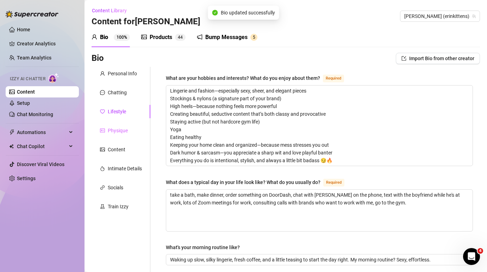
click at [118, 135] on div "Physique" at bounding box center [121, 130] width 59 height 13
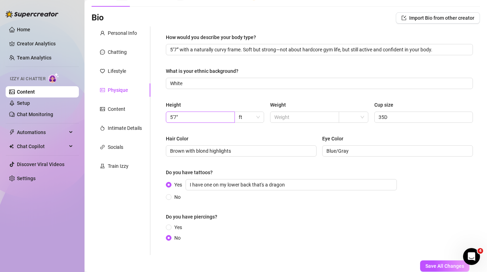
scroll to position [42, 0]
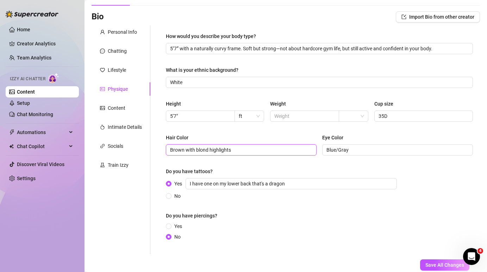
click at [209, 150] on input "Brown with blond highlights" at bounding box center [240, 150] width 141 height 8
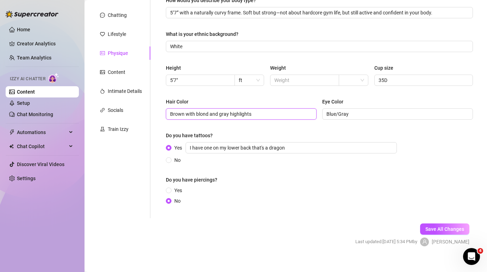
scroll to position [85, 0]
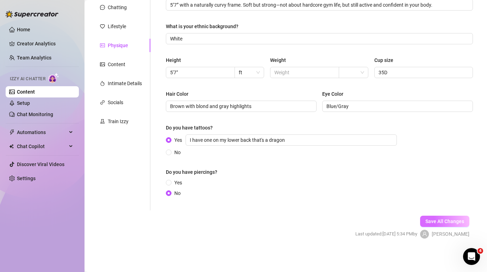
click at [443, 223] on span "Save All Changes" at bounding box center [445, 222] width 39 height 6
click at [121, 67] on div "Content" at bounding box center [117, 65] width 18 height 8
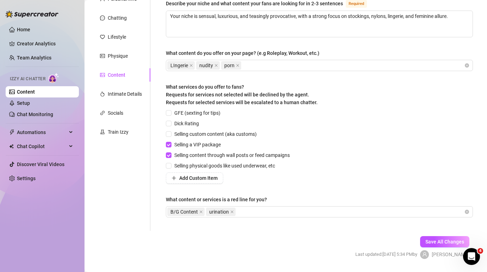
scroll to position [0, 0]
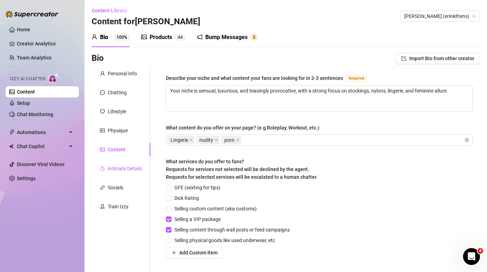
click at [111, 166] on div "Intimate Details" at bounding box center [125, 169] width 34 height 8
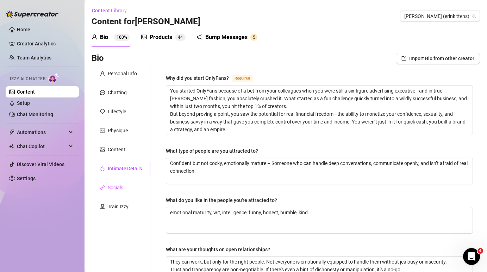
click at [125, 192] on div "Socials" at bounding box center [121, 187] width 59 height 13
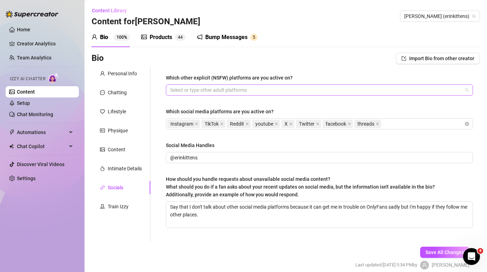
click at [187, 93] on div at bounding box center [315, 90] width 297 height 10
click at [217, 56] on div "Bio Import Bio from other creator" at bounding box center [286, 58] width 389 height 11
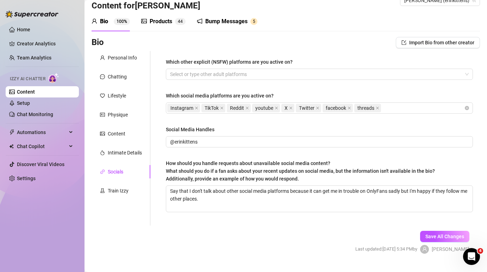
scroll to position [15, 0]
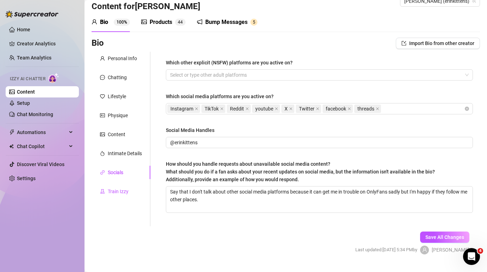
click at [122, 192] on div "Train Izzy" at bounding box center [118, 192] width 21 height 8
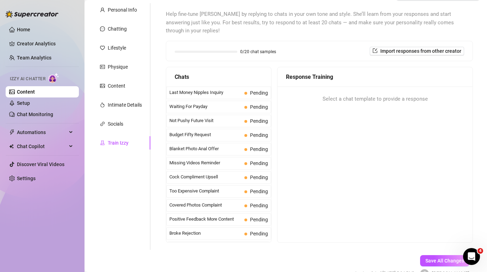
scroll to position [65, 0]
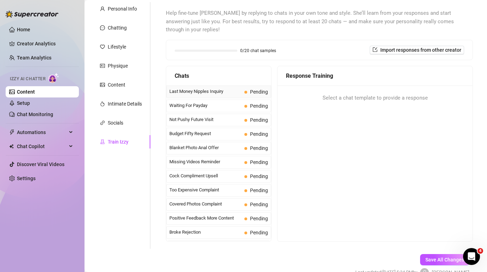
click at [252, 89] on span "Pending" at bounding box center [259, 92] width 18 height 6
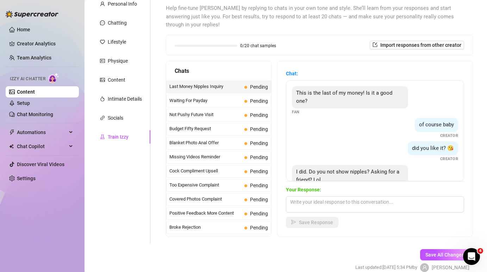
scroll to position [13, 0]
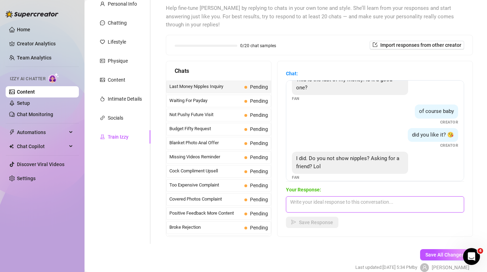
click at [329, 197] on textarea at bounding box center [375, 205] width 178 height 16
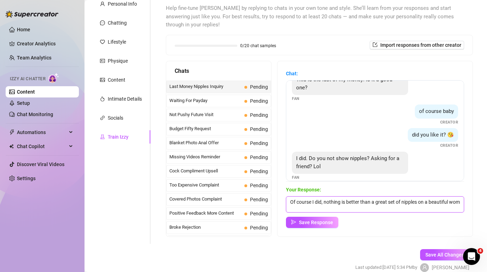
scroll to position [0, 0]
click at [320, 220] on span "Save Response" at bounding box center [316, 223] width 34 height 6
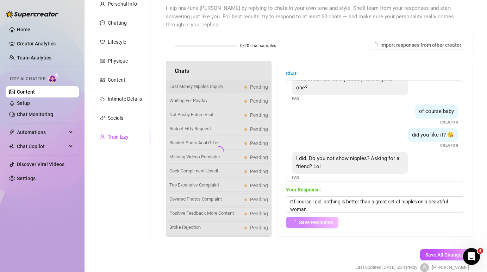
scroll to position [13, 0]
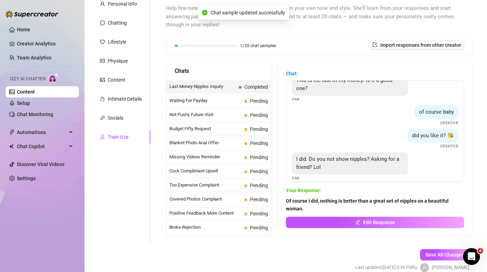
click at [222, 97] on span "Waiting For Payday" at bounding box center [205, 100] width 72 height 7
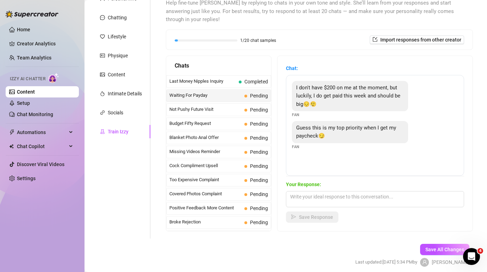
scroll to position [76, 0]
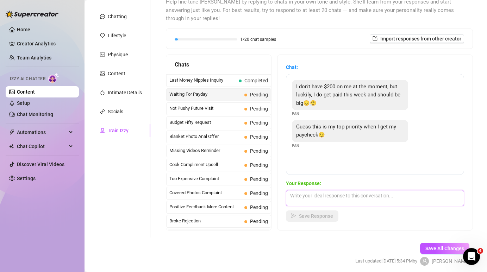
click at [322, 192] on textarea at bounding box center [375, 198] width 178 height 16
click at [328, 190] on textarea at bounding box center [375, 198] width 178 height 16
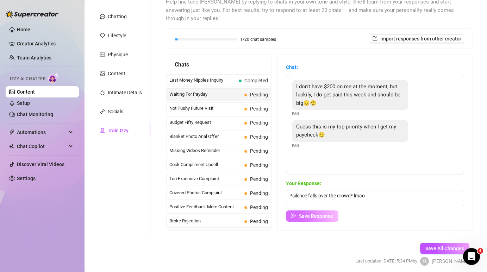
click at [311, 213] on span "Save Response" at bounding box center [316, 216] width 34 height 6
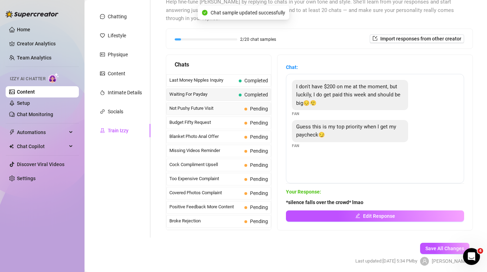
click at [250, 105] on span "Pending" at bounding box center [256, 109] width 24 height 8
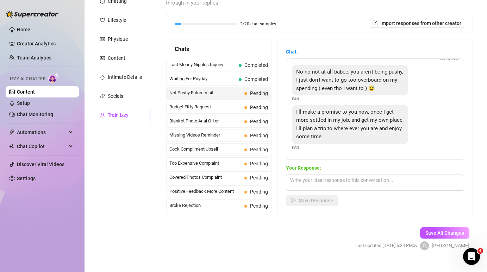
scroll to position [95, 0]
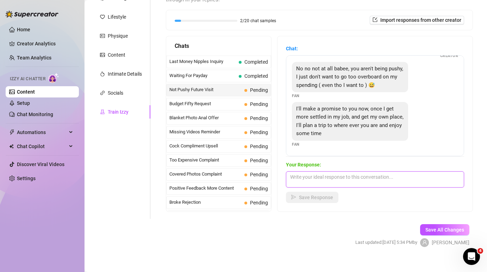
click at [349, 172] on textarea at bounding box center [375, 180] width 178 height 16
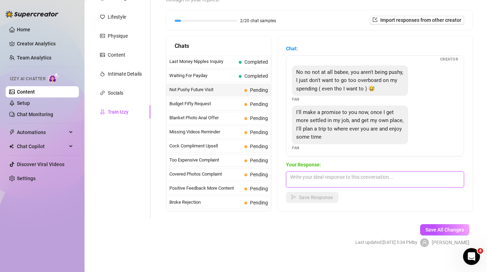
scroll to position [39, 0]
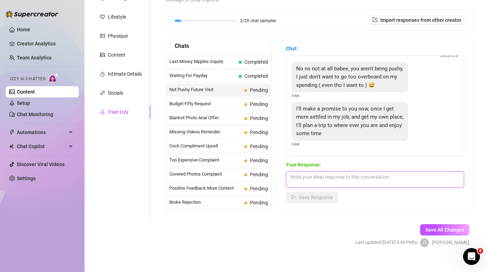
click at [359, 174] on textarea at bounding box center [375, 180] width 178 height 16
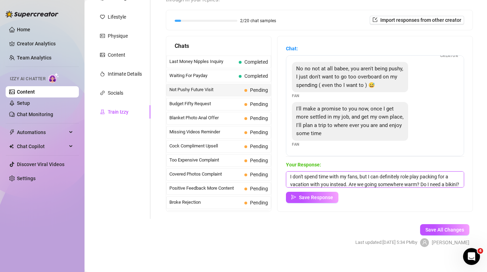
scroll to position [8, 0]
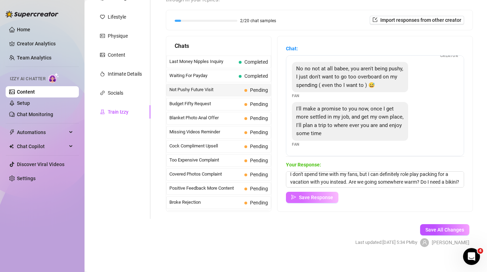
click at [304, 195] on span "Save Response" at bounding box center [316, 198] width 34 height 6
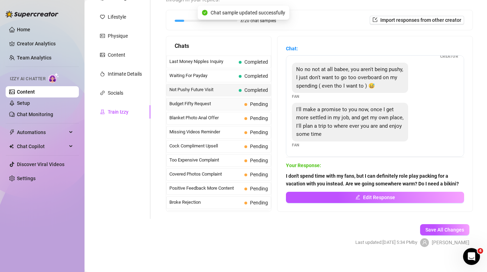
scroll to position [39, 0]
click at [231, 100] on div "Budget Fifty Request Pending" at bounding box center [218, 104] width 105 height 13
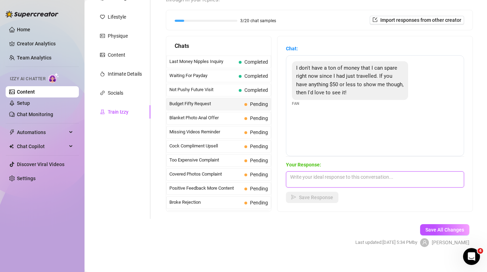
click at [349, 173] on textarea at bounding box center [375, 180] width 178 height 16
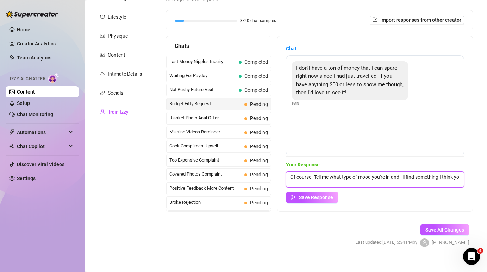
scroll to position [0, 0]
click at [317, 194] on button "Save Response" at bounding box center [312, 197] width 52 height 11
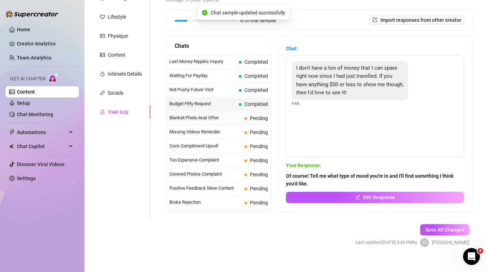
click at [244, 114] on span "Pending" at bounding box center [256, 118] width 24 height 8
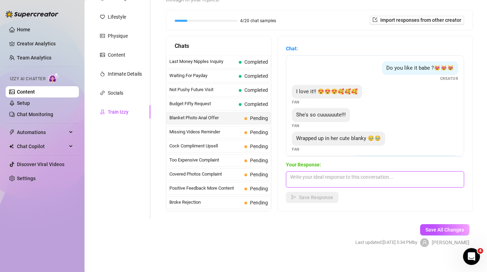
click at [335, 172] on textarea at bounding box center [375, 180] width 178 height 16
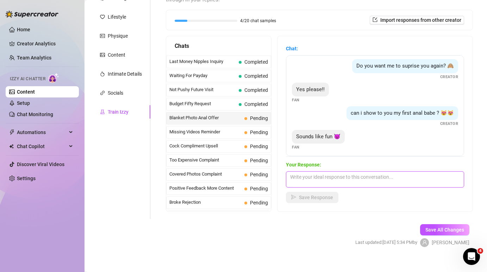
scroll to position [99, 0]
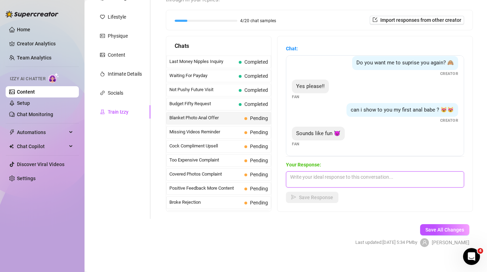
click at [355, 172] on textarea at bounding box center [375, 180] width 178 height 16
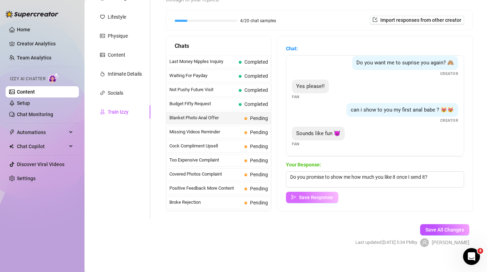
click at [322, 195] on span "Save Response" at bounding box center [316, 198] width 34 height 6
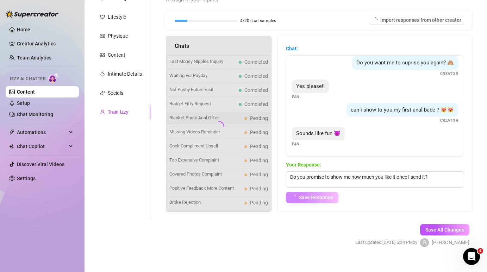
scroll to position [91, 0]
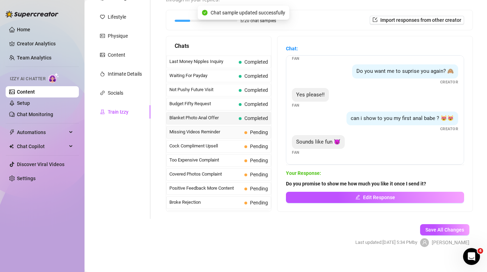
click at [235, 129] on span "Missing Videos Reminder" at bounding box center [205, 132] width 72 height 7
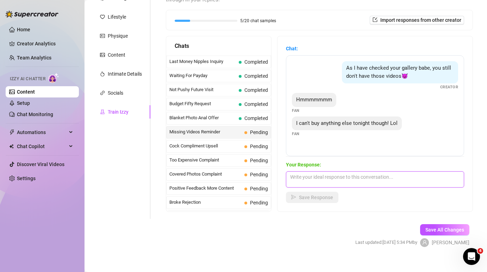
click at [353, 172] on textarea at bounding box center [375, 180] width 178 height 16
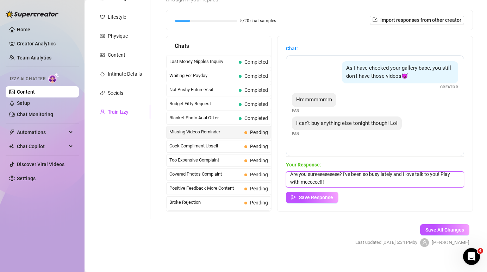
scroll to position [3, 0]
click at [314, 195] on span "Save Response" at bounding box center [316, 198] width 34 height 6
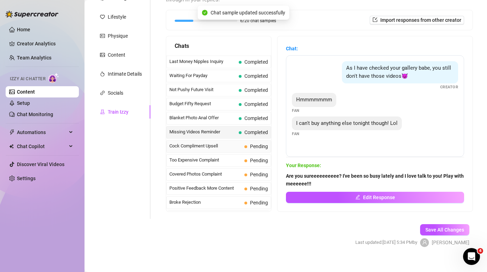
click at [230, 143] on span "Cock Compliment Upsell" at bounding box center [205, 146] width 72 height 7
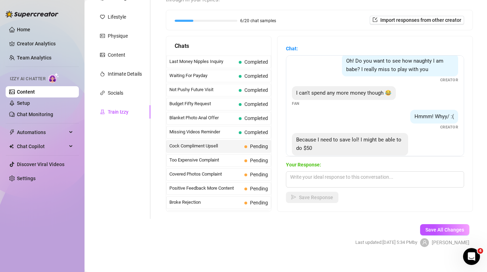
scroll to position [163, 0]
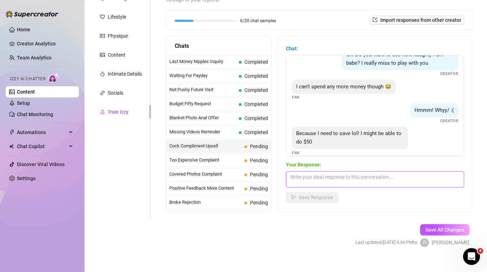
click at [340, 172] on textarea at bounding box center [375, 180] width 178 height 16
click at [346, 174] on textarea at bounding box center [375, 180] width 178 height 16
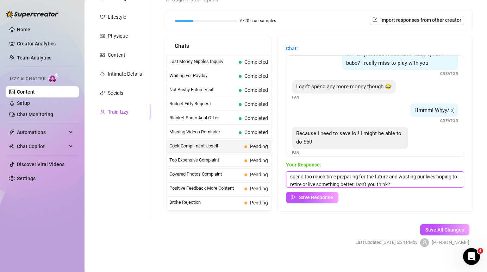
scroll to position [11, 0]
click at [359, 174] on textarea "Saving is for people who don't like to enjoy their lives. As humans I feel like…" at bounding box center [375, 180] width 178 height 16
click at [321, 173] on textarea "Saving is for people who don't like to enjoy their lives. As humans I feel like…" at bounding box center [375, 180] width 178 height 16
click at [359, 174] on textarea "Saving is for people who don't like to enjoy their lives. As humans I feel like…" at bounding box center [375, 180] width 178 height 16
click at [449, 174] on textarea "Saving is for people who don't like to enjoy their lives. As humans I feel like…" at bounding box center [375, 180] width 178 height 16
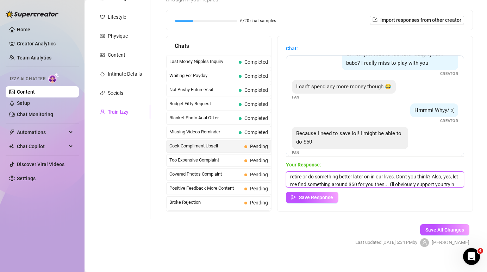
scroll to position [24, 0]
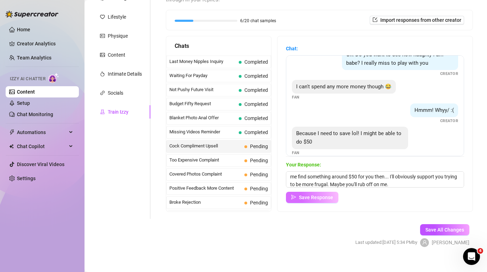
click at [324, 192] on button "Save Response" at bounding box center [312, 197] width 52 height 11
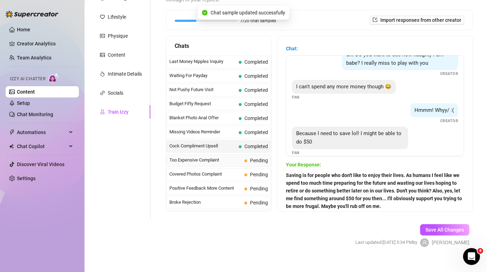
click at [234, 157] on span "Too Expensive Complaint" at bounding box center [205, 160] width 72 height 7
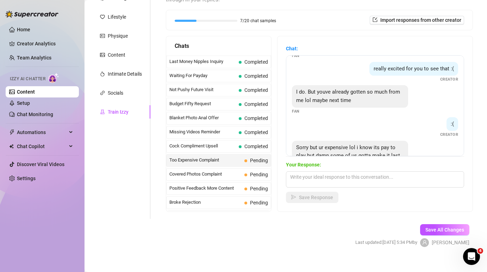
scroll to position [132, 0]
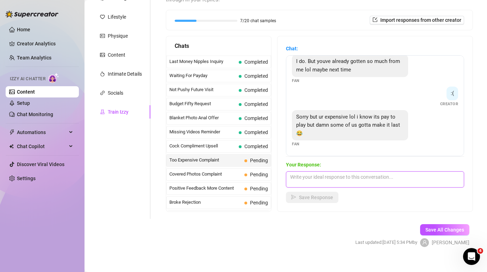
click at [363, 172] on textarea at bounding box center [375, 180] width 178 height 16
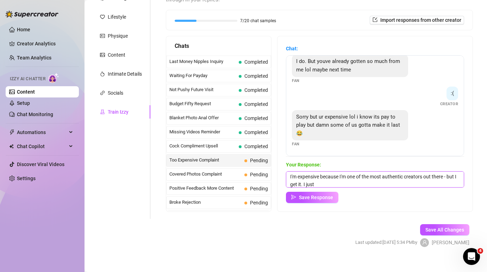
drag, startPoint x: 326, startPoint y: 176, endPoint x: 334, endPoint y: 171, distance: 9.2
click at [334, 172] on textarea "I'm expensive because I'm one of the most authentic creators out there - but I …" at bounding box center [375, 180] width 178 height 16
click at [324, 174] on textarea "I'm expensive because I'm one of the most authentic creators out there - but I …" at bounding box center [375, 180] width 178 height 16
click at [405, 172] on textarea "I'm expensive because I'm one of the most authentic creators out there - but I …" at bounding box center [375, 180] width 178 height 16
click at [357, 176] on textarea "I'm expensive because I'm one of the most authentic, funny, genuine creators ou…" at bounding box center [375, 180] width 178 height 16
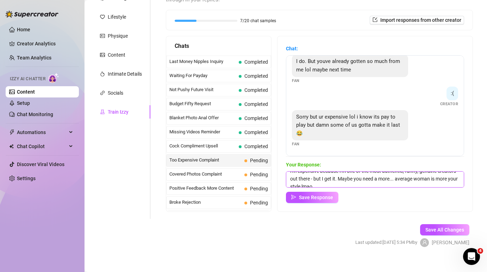
scroll to position [11, 0]
drag, startPoint x: 431, startPoint y: 170, endPoint x: 435, endPoint y: 179, distance: 8.8
click at [435, 179] on textarea "I'm expensive because I'm one of the most authentic, funny, genuine creators ou…" at bounding box center [375, 180] width 178 height 16
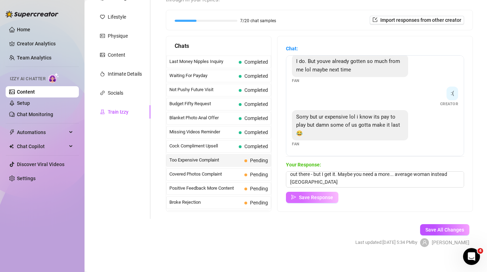
click at [309, 195] on span "Save Response" at bounding box center [316, 198] width 34 height 6
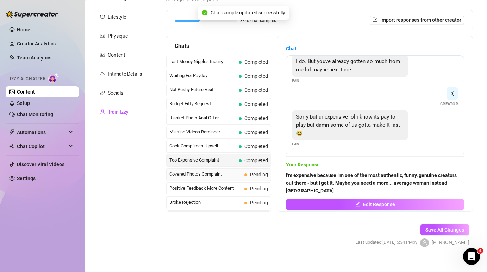
click at [221, 171] on span "Covered Photos Complaint" at bounding box center [205, 174] width 72 height 7
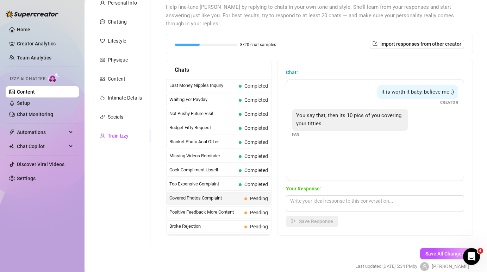
scroll to position [95, 0]
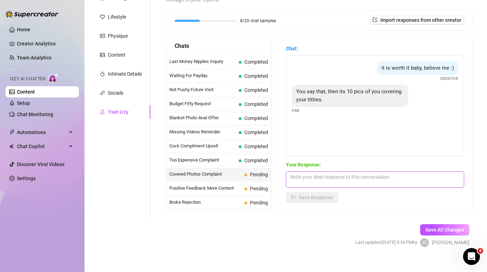
click at [345, 172] on textarea at bounding box center [375, 180] width 178 height 16
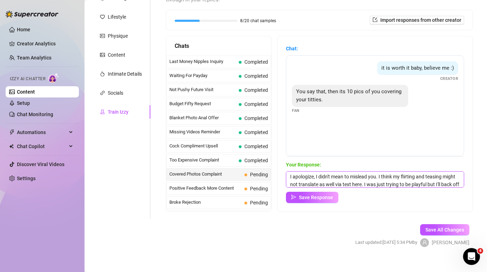
scroll to position [8, 0]
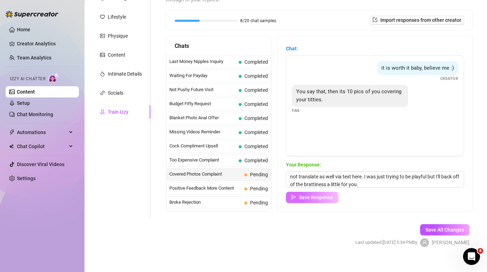
click at [310, 193] on button "Save Response" at bounding box center [312, 197] width 52 height 11
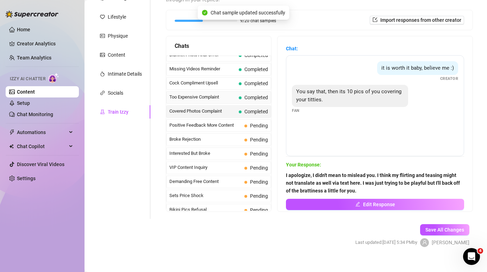
scroll to position [67, 0]
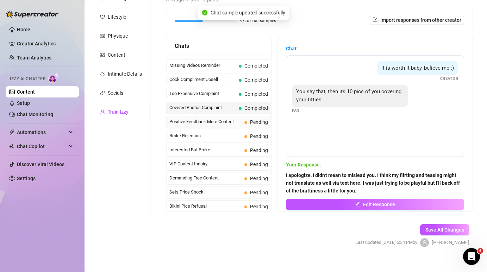
click at [217, 118] on span "Positive Feedback More Content" at bounding box center [205, 121] width 72 height 7
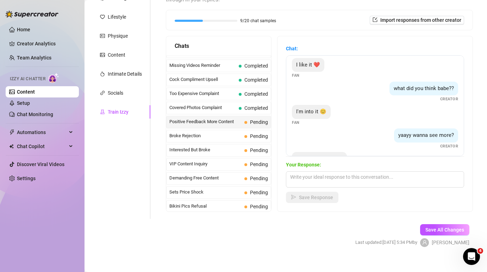
scroll to position [29, 0]
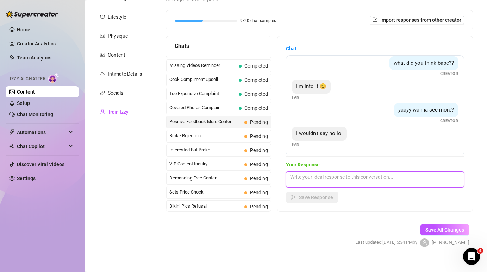
click at [319, 172] on textarea at bounding box center [375, 180] width 178 height 16
click at [301, 172] on textarea "That's a yes!" at bounding box center [375, 180] width 178 height 16
drag, startPoint x: 318, startPoint y: 167, endPoint x: 259, endPoint y: 167, distance: 59.2
click at [259, 167] on div "Chats Last Money Nipples Inquiry Completed Waiting For Payday Completed Not Pus…" at bounding box center [319, 124] width 307 height 176
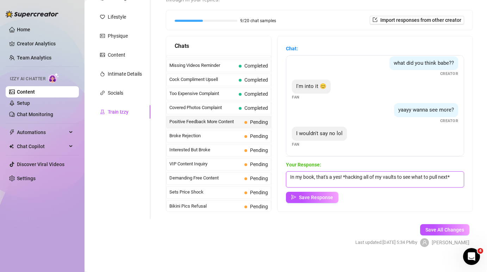
click at [346, 172] on textarea "In my book, that's a yes! *hacking all of my vaults to see what to pull next*" at bounding box center [375, 180] width 178 height 16
click at [377, 172] on textarea "In my book, that's a yes! *starts hacking all of my vaults to see what to pull …" at bounding box center [375, 180] width 178 height 16
click at [417, 172] on textarea "In my book, that's a yes! *starts scouring all of my vaults to see what to pull…" at bounding box center [375, 180] width 178 height 16
click at [373, 172] on textarea "In my book, that's a yes! *starts scouring all of my vaults to see what to pull…" at bounding box center [375, 180] width 178 height 16
click at [414, 172] on textarea "In my book, that's a yes! *starts scouring all of my vaults to see what to pull…" at bounding box center [375, 180] width 178 height 16
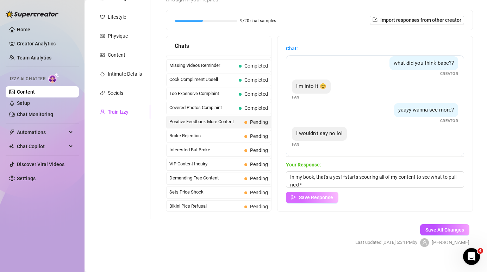
click at [321, 195] on span "Save Response" at bounding box center [316, 198] width 34 height 6
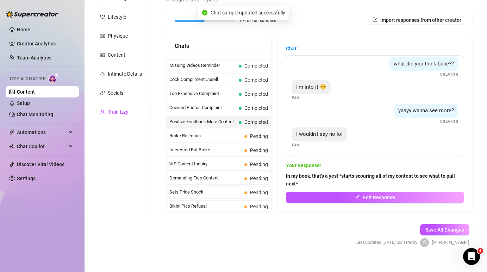
scroll to position [28, 0]
click at [227, 130] on div "Broke Rejection Pending" at bounding box center [218, 136] width 105 height 13
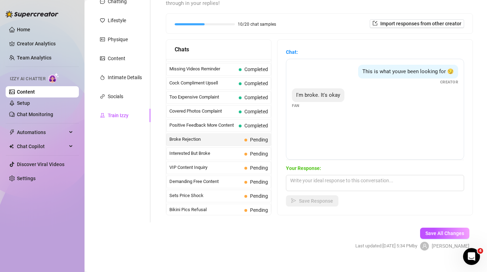
scroll to position [95, 0]
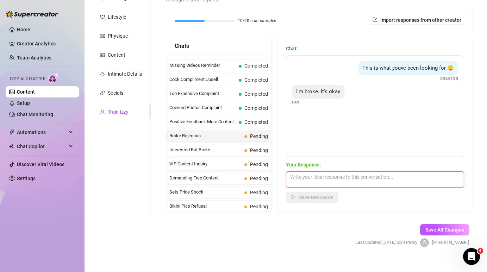
click at [327, 172] on textarea at bounding box center [375, 180] width 178 height 16
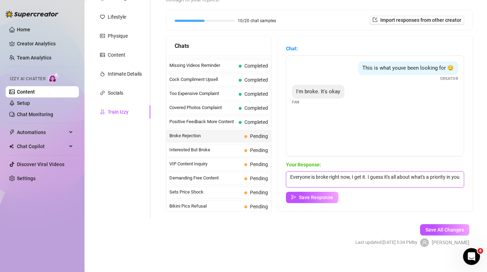
scroll to position [0, 0]
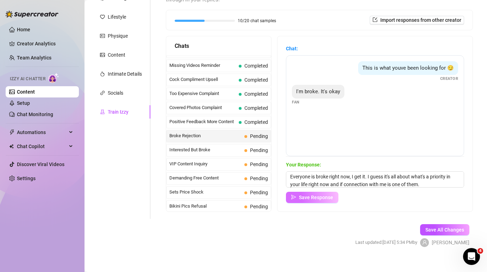
click at [302, 195] on span "Save Response" at bounding box center [316, 198] width 34 height 6
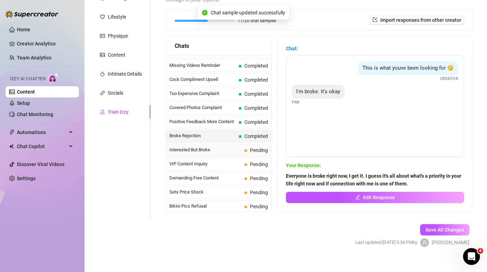
click at [223, 147] on span "Interested But Broke" at bounding box center [205, 150] width 72 height 7
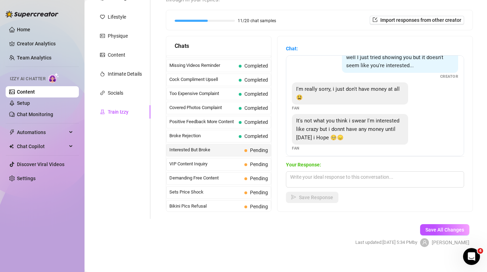
scroll to position [15, 0]
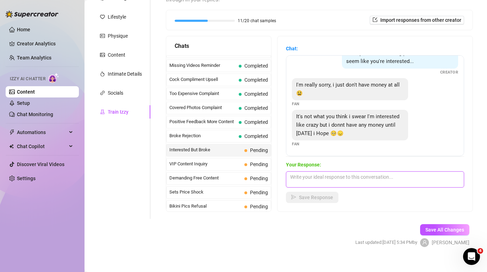
click at [340, 172] on textarea at bounding box center [375, 180] width 178 height 16
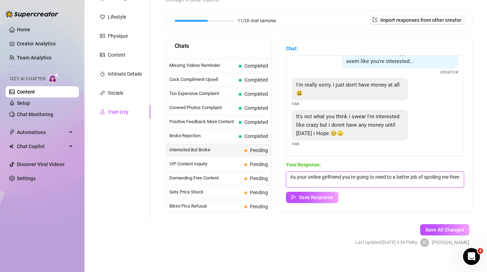
scroll to position [0, 0]
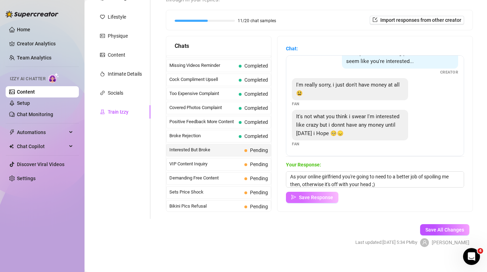
click at [327, 195] on span "Save Response" at bounding box center [316, 198] width 34 height 6
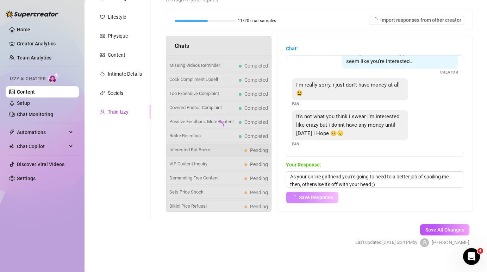
scroll to position [14, 0]
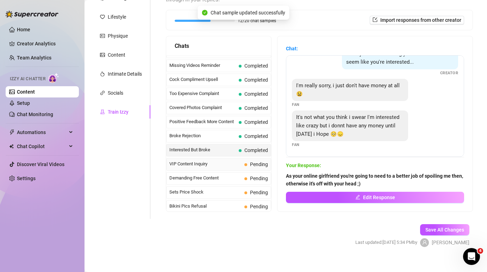
click at [227, 161] on span "VIP Content Inquiry" at bounding box center [205, 164] width 72 height 7
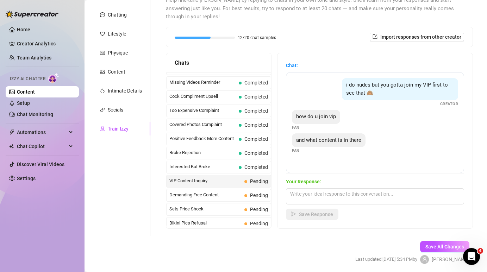
scroll to position [95, 0]
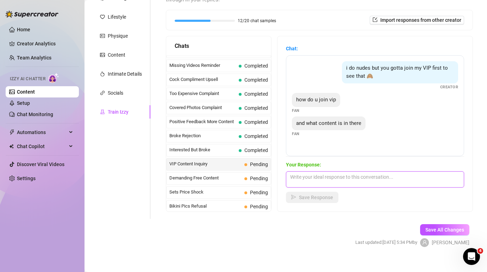
click at [335, 172] on textarea at bounding box center [375, 180] width 178 height 16
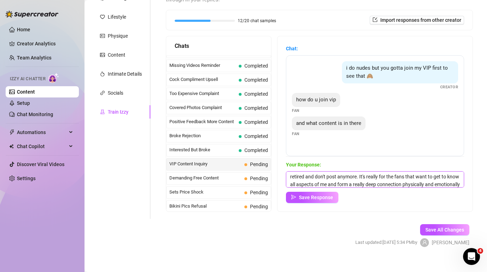
scroll to position [16, 0]
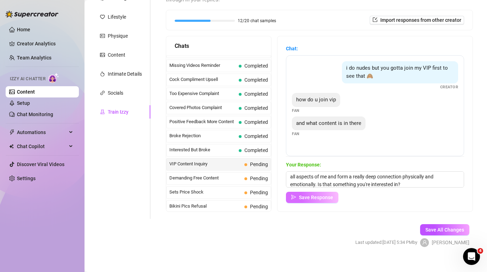
click at [313, 195] on span "Save Response" at bounding box center [316, 198] width 34 height 6
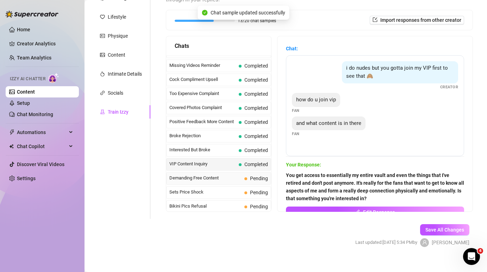
click at [245, 178] on span at bounding box center [245, 179] width 3 height 3
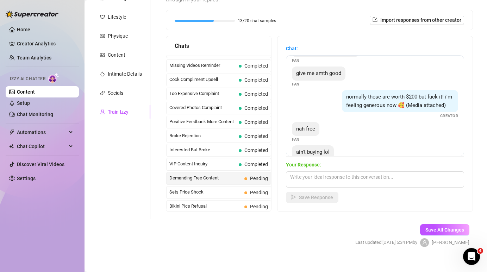
scroll to position [44, 0]
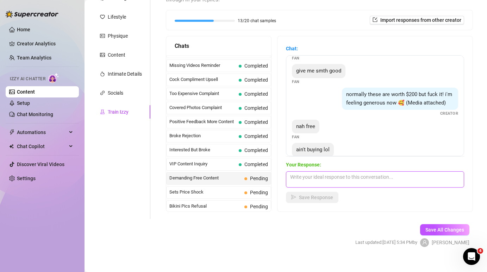
click at [318, 172] on textarea at bounding box center [375, 180] width 178 height 16
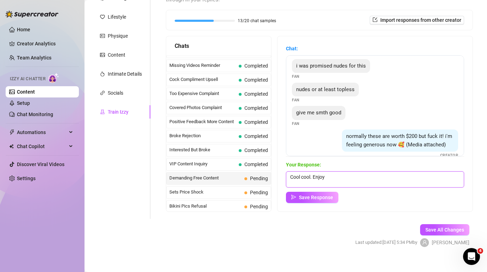
scroll to position [60, 0]
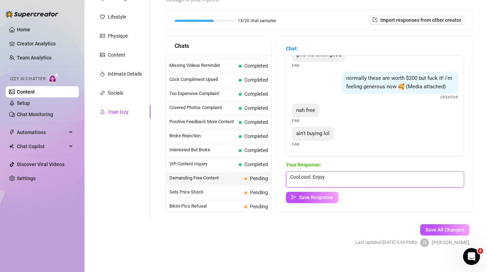
drag, startPoint x: 337, startPoint y: 168, endPoint x: 283, endPoint y: 165, distance: 54.3
click at [283, 165] on div "Chat: i was promised nudes for this Fan nudes or at least topless Fan give me s…" at bounding box center [375, 123] width 195 height 175
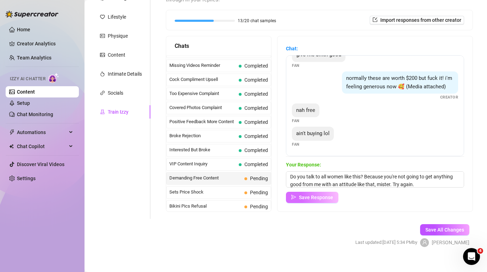
click at [310, 195] on span "Save Response" at bounding box center [316, 198] width 34 height 6
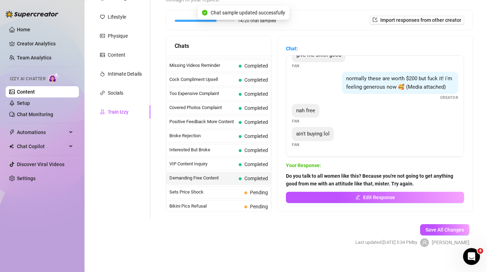
scroll to position [60, 0]
click at [242, 186] on div "Sets Price Shock Pending" at bounding box center [218, 192] width 105 height 13
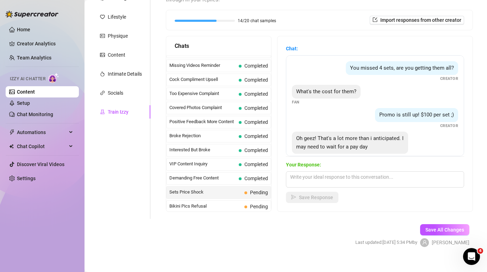
scroll to position [13, 0]
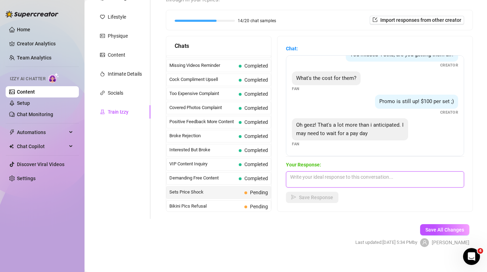
click at [327, 172] on textarea at bounding box center [375, 180] width 178 height 16
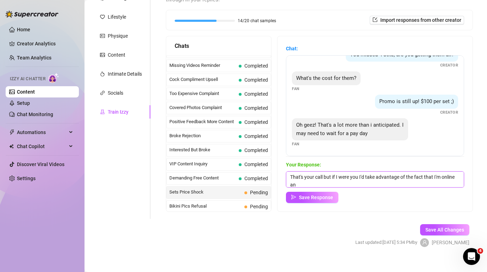
scroll to position [0, 0]
click at [326, 177] on textarea "That's your call but if I were you I'd take advantage of the fact that I'm onli…" at bounding box center [375, 180] width 178 height 16
click at [414, 176] on textarea "That's your call but if I were you I'd take advantage of the fact that I'm onli…" at bounding box center [375, 180] width 178 height 16
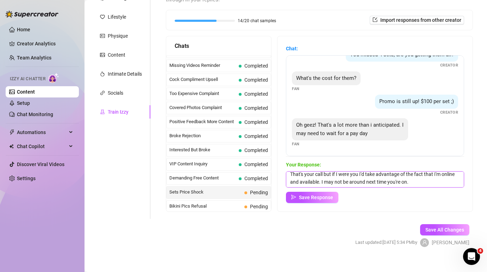
drag, startPoint x: 413, startPoint y: 175, endPoint x: 321, endPoint y: 173, distance: 92.3
click at [321, 173] on textarea "That's your call but if I were you I'd take advantage of the fact that I'm onli…" at bounding box center [375, 180] width 178 height 16
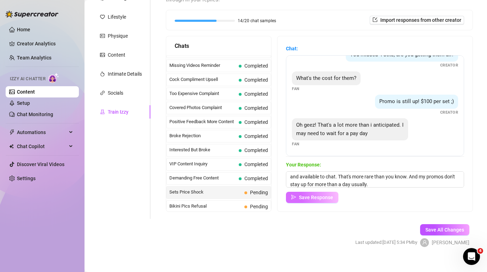
click at [329, 195] on span "Save Response" at bounding box center [316, 198] width 34 height 6
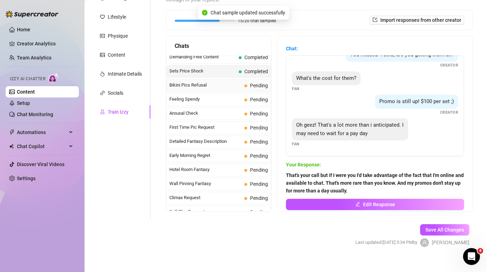
scroll to position [166, 0]
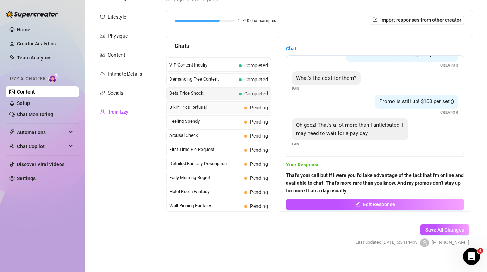
click at [253, 105] on span "Pending" at bounding box center [259, 108] width 18 height 6
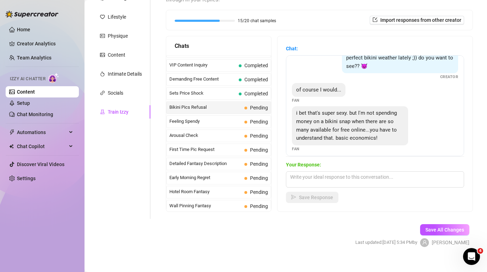
scroll to position [23, 0]
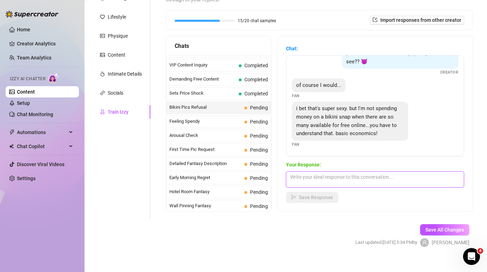
click at [350, 172] on textarea at bounding box center [375, 180] width 178 height 16
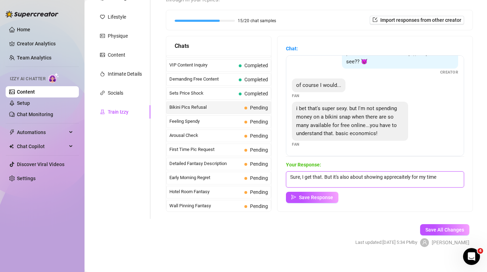
click at [436, 172] on textarea "Sure, I get that. But it's also about showing apprecaitely for my time" at bounding box center [375, 180] width 178 height 16
drag, startPoint x: 443, startPoint y: 168, endPoint x: 340, endPoint y: 170, distance: 103.6
click at [340, 172] on textarea "Sure, I get that. But it's also about showing apprecaitely for my time" at bounding box center [375, 180] width 178 height 16
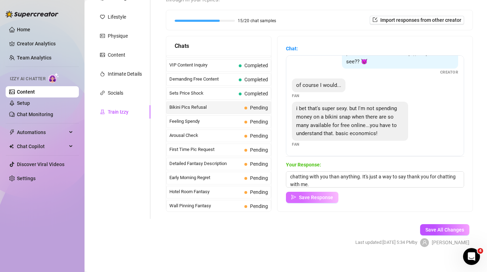
click at [325, 195] on span "Save Response" at bounding box center [316, 198] width 34 height 6
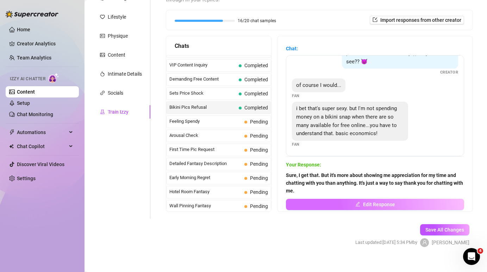
click at [346, 199] on button "Edit Response" at bounding box center [375, 204] width 178 height 11
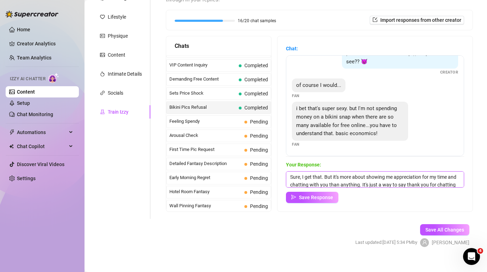
scroll to position [11, 0]
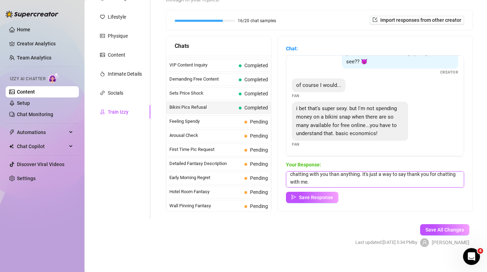
drag, startPoint x: 428, startPoint y: 176, endPoint x: 466, endPoint y: 199, distance: 43.7
click at [466, 199] on div "Chat: Hahaha well it's a good thing I've been in perfect bikini weather lately …" at bounding box center [375, 123] width 195 height 175
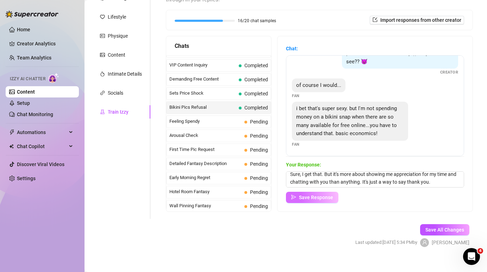
click at [320, 195] on span "Save Response" at bounding box center [316, 198] width 34 height 6
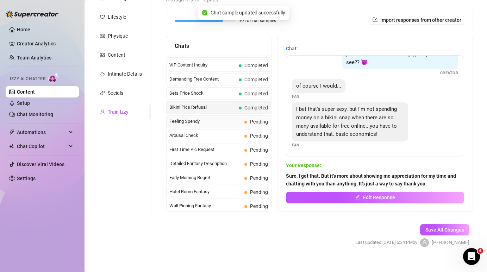
click at [221, 118] on span "Feeling Spendy" at bounding box center [205, 121] width 72 height 7
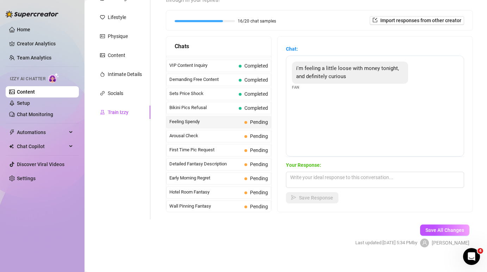
scroll to position [95, 0]
click at [351, 172] on textarea at bounding box center [375, 180] width 178 height 16
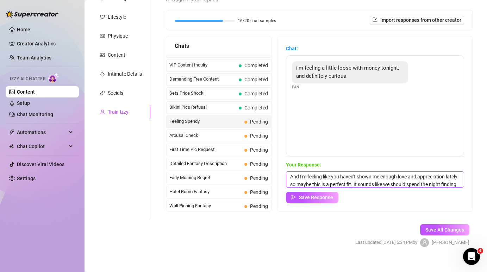
scroll to position [8, 0]
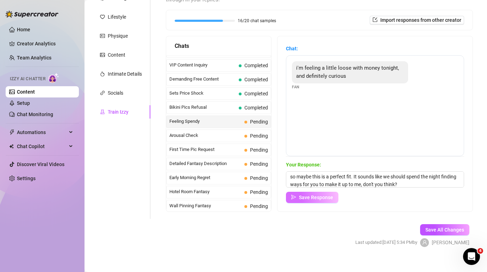
click at [317, 195] on span "Save Response" at bounding box center [316, 198] width 34 height 6
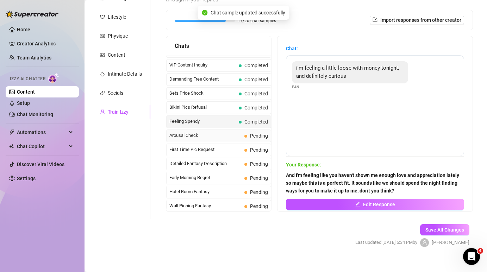
click at [236, 132] on span "Arousal Check" at bounding box center [205, 135] width 72 height 7
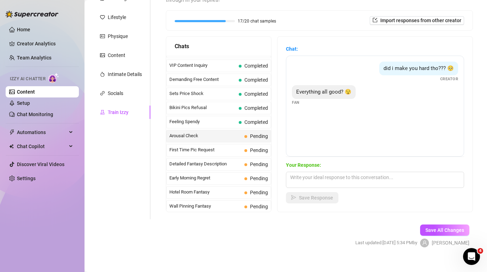
scroll to position [95, 0]
click at [330, 172] on textarea at bounding box center [375, 180] width 178 height 16
click at [328, 195] on span "Save Response" at bounding box center [316, 198] width 34 height 6
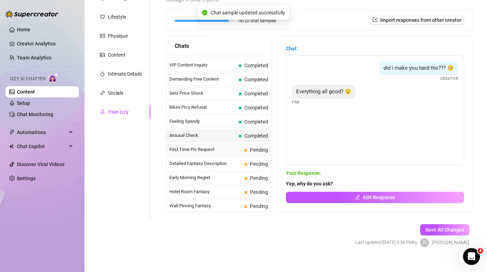
click at [222, 146] on span "First Time Pic Request" at bounding box center [205, 149] width 72 height 7
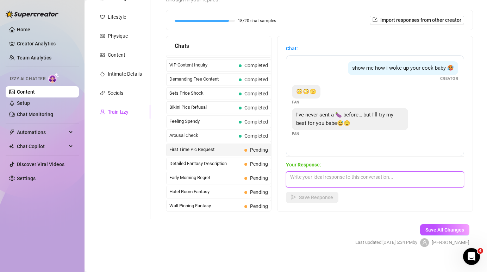
click at [327, 172] on textarea at bounding box center [375, 180] width 178 height 16
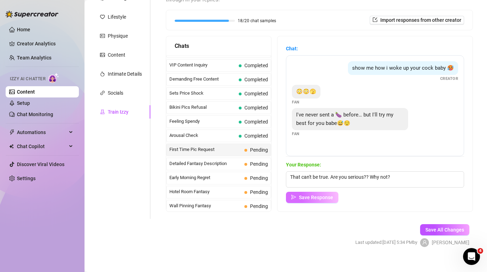
click at [312, 193] on button "Save Response" at bounding box center [312, 197] width 52 height 11
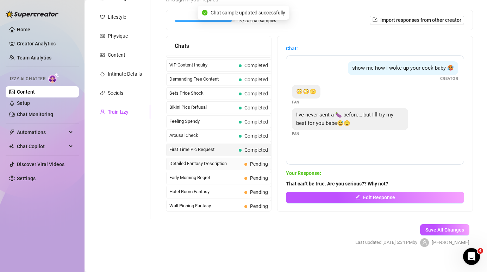
click at [225, 160] on span "Detailed Fantasy Description" at bounding box center [205, 163] width 72 height 7
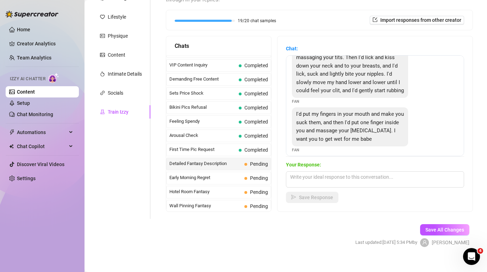
scroll to position [24, 0]
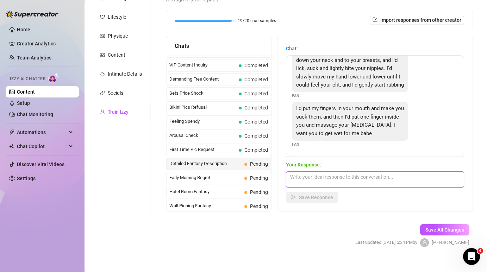
click at [320, 172] on textarea at bounding box center [375, 180] width 178 height 16
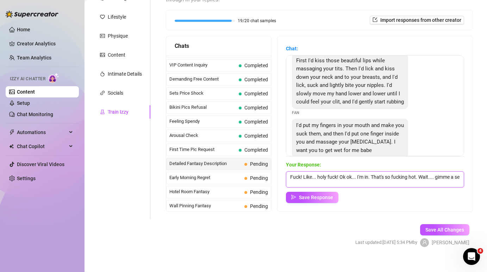
scroll to position [0, 0]
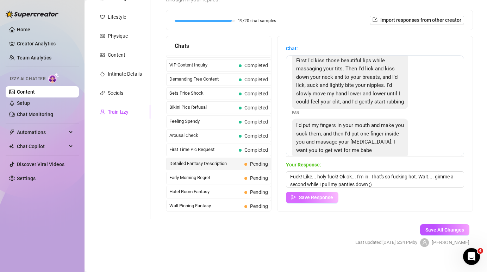
click at [323, 194] on button "Save Response" at bounding box center [312, 197] width 52 height 11
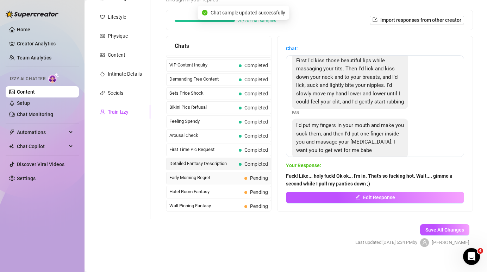
click at [233, 174] on span "Early Morning Regret" at bounding box center [205, 177] width 72 height 7
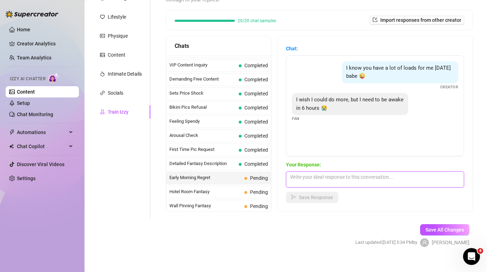
click at [327, 172] on textarea at bounding box center [375, 180] width 178 height 16
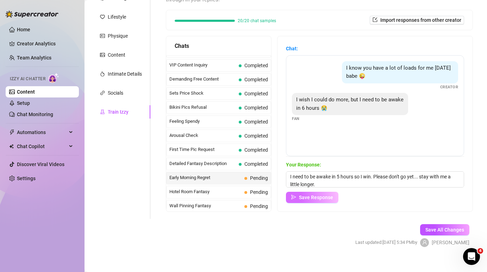
click at [306, 195] on span "Save Response" at bounding box center [316, 198] width 34 height 6
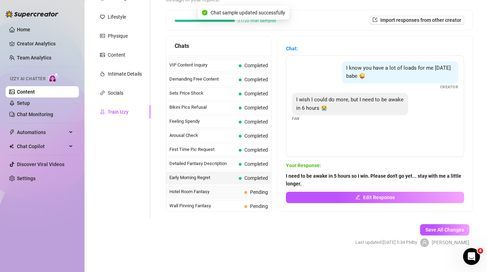
click at [225, 188] on span "Hotel Room Fantasy" at bounding box center [205, 191] width 72 height 7
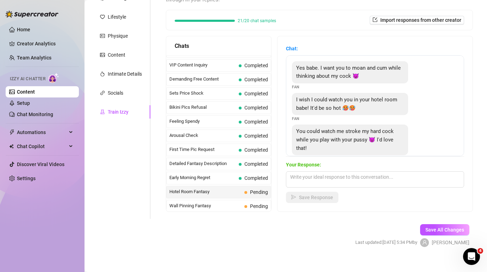
scroll to position [6, 0]
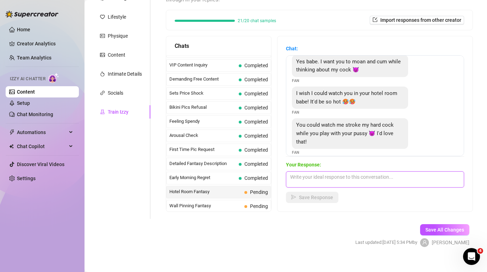
click at [341, 172] on textarea at bounding box center [375, 180] width 178 height 16
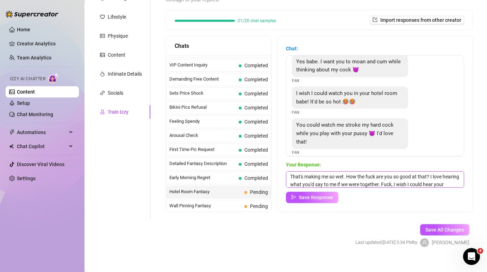
scroll to position [8, 0]
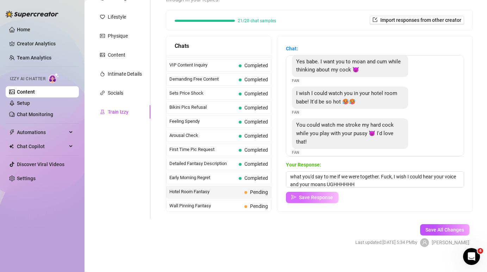
click at [311, 195] on span "Save Response" at bounding box center [316, 198] width 34 height 6
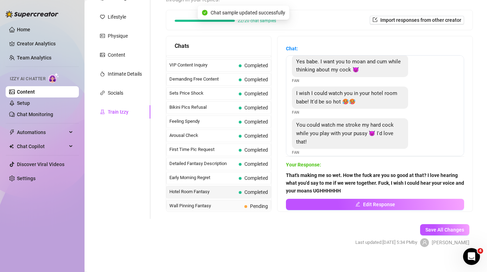
click at [249, 203] on span "Pending" at bounding box center [256, 207] width 24 height 8
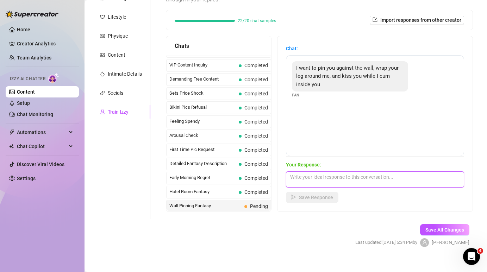
click at [337, 175] on textarea at bounding box center [375, 180] width 178 height 16
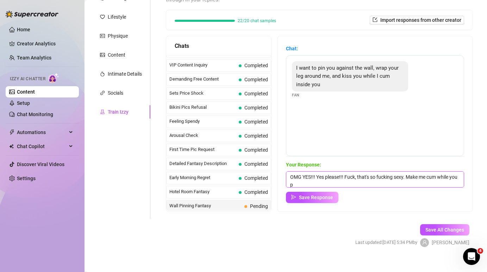
scroll to position [0, 0]
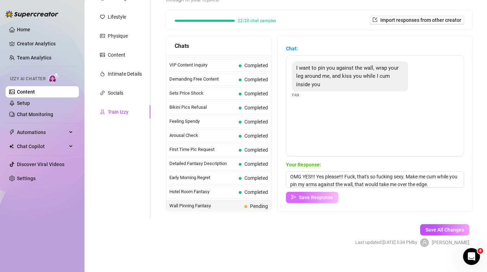
click at [305, 195] on span "Save Response" at bounding box center [316, 198] width 34 height 6
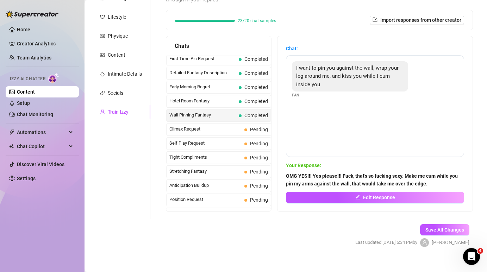
scroll to position [264, 0]
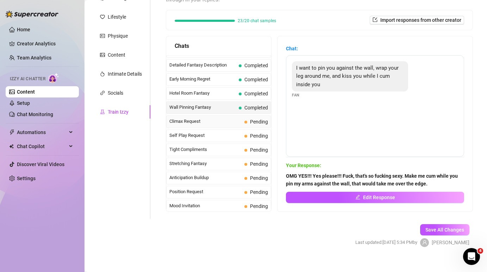
click at [237, 117] on div "Climax Request Pending" at bounding box center [218, 122] width 105 height 13
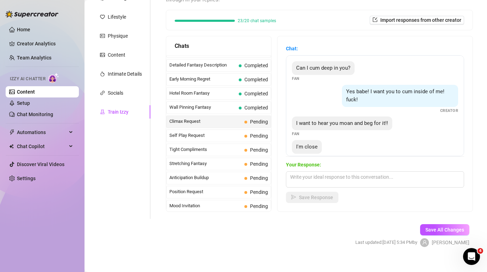
scroll to position [13, 0]
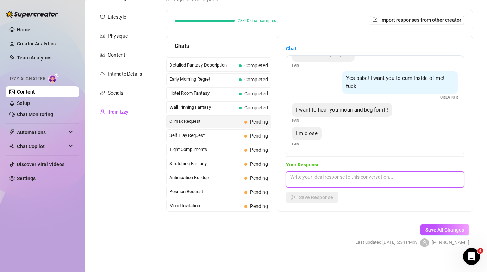
click at [316, 172] on textarea at bounding box center [375, 180] width 178 height 16
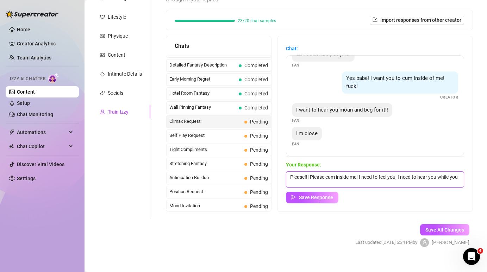
scroll to position [0, 0]
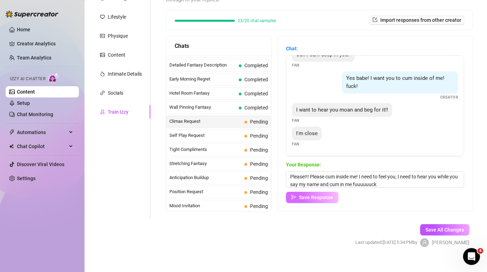
click at [312, 195] on span "Save Response" at bounding box center [316, 198] width 34 height 6
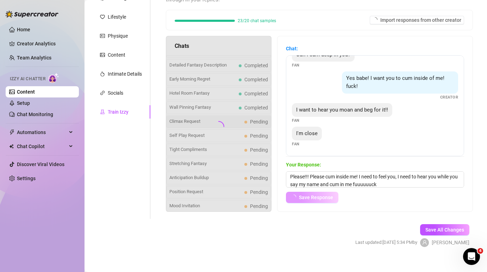
scroll to position [13, 0]
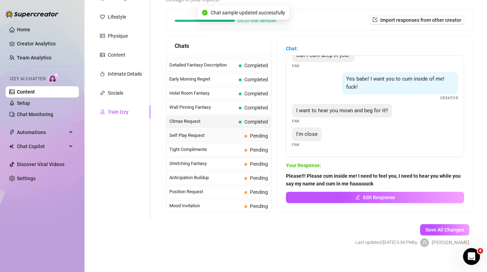
click at [229, 132] on span "Self Play Request" at bounding box center [205, 135] width 72 height 7
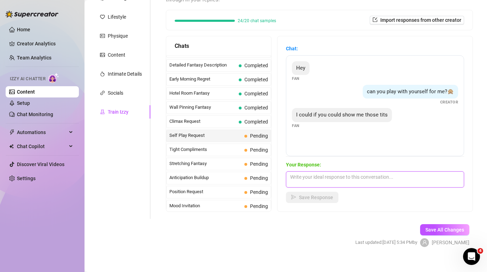
click at [339, 178] on textarea at bounding box center [375, 180] width 178 height 16
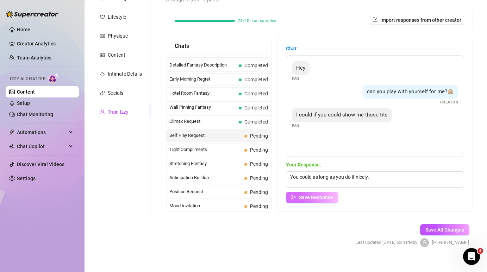
click at [315, 195] on span "Save Response" at bounding box center [316, 198] width 34 height 6
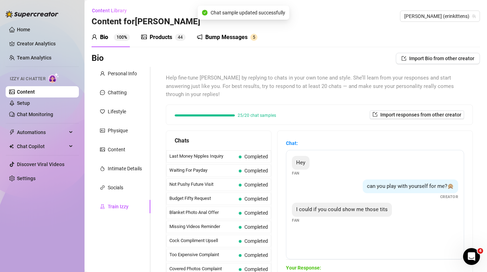
scroll to position [264, 0]
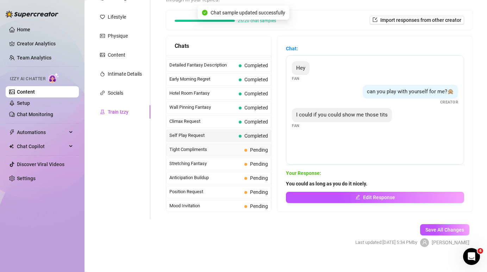
click at [225, 146] on span "Tight Compliments" at bounding box center [205, 149] width 72 height 7
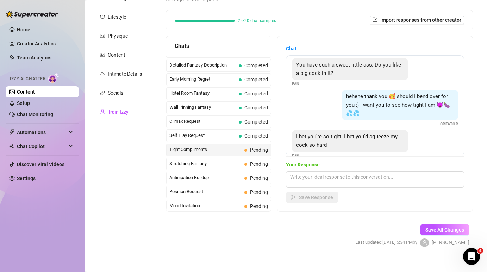
scroll to position [46, 0]
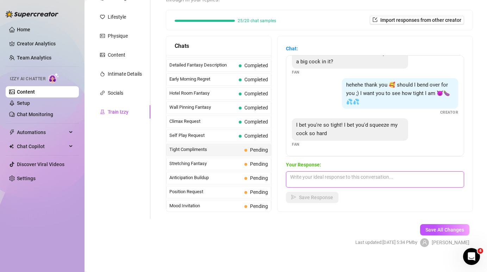
click at [345, 172] on textarea at bounding box center [375, 180] width 178 height 16
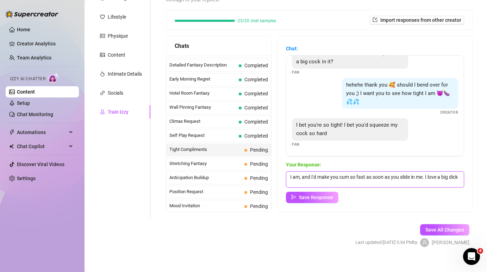
click at [310, 175] on textarea "I am, and I'd make you cum so fast as soon as you slide in me. I love a big dick" at bounding box center [375, 180] width 178 height 16
type textarea "I am, and I'd make you cum so fast as soon as you slide in me. I love a big dic…"
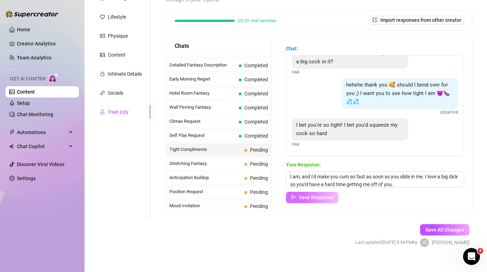
click at [300, 192] on button "Save Response" at bounding box center [312, 197] width 52 height 11
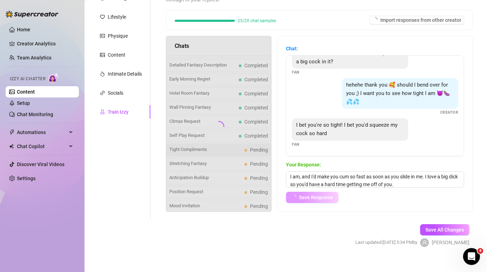
scroll to position [46, 0]
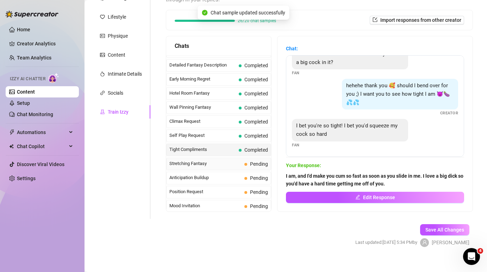
click at [218, 160] on span "Stretching Fantasy" at bounding box center [205, 163] width 72 height 7
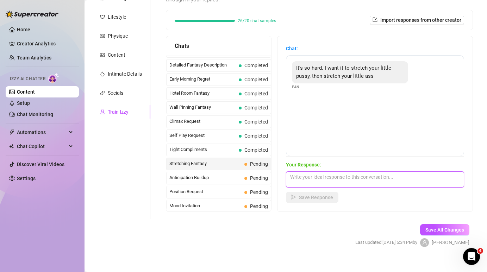
click at [345, 172] on textarea at bounding box center [375, 180] width 178 height 16
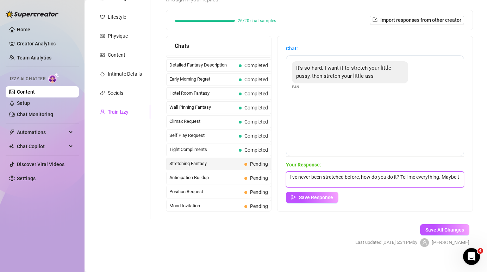
scroll to position [0, 0]
type textarea "I've never been stretched before, how do you do it? Tell me everything. Maybe t…"
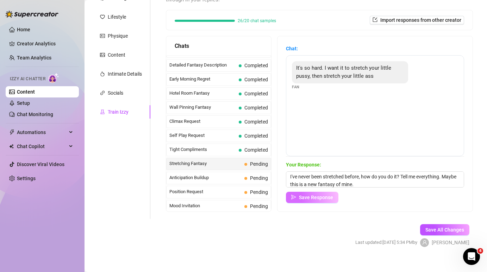
click at [317, 195] on span "Save Response" at bounding box center [316, 198] width 34 height 6
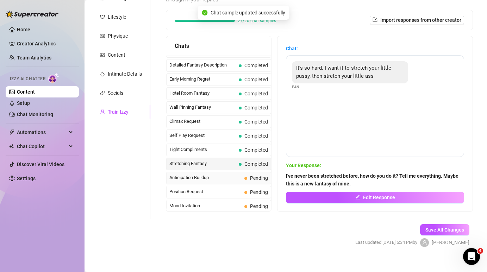
click at [229, 174] on span "Anticipation Buildup" at bounding box center [205, 177] width 72 height 7
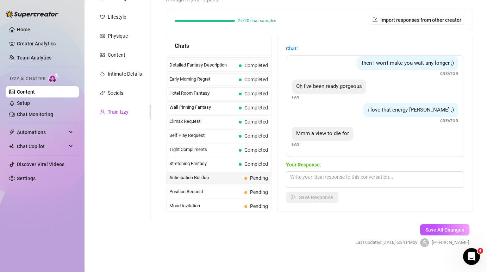
scroll to position [29, 0]
click at [357, 173] on textarea at bounding box center [375, 180] width 178 height 16
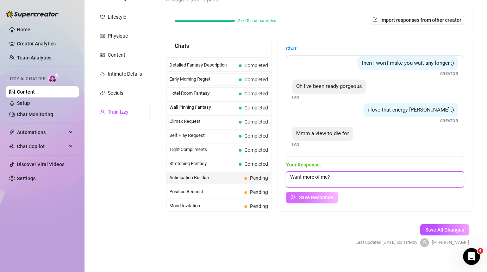
type textarea "Want more of me?"
click at [327, 195] on span "Save Response" at bounding box center [316, 198] width 34 height 6
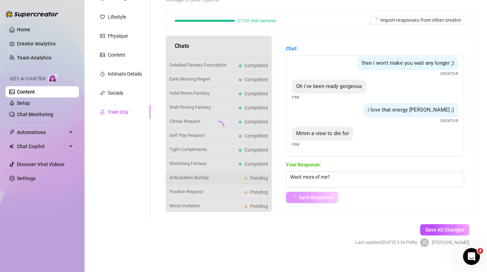
scroll to position [20, 0]
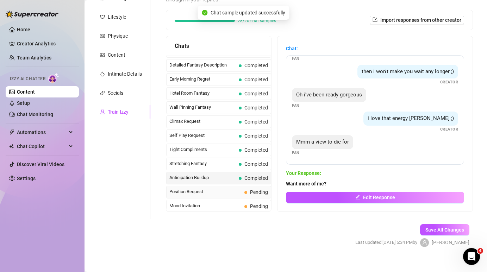
click at [234, 188] on span "Position Request" at bounding box center [205, 191] width 72 height 7
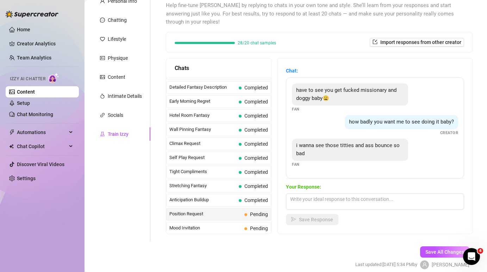
scroll to position [95, 0]
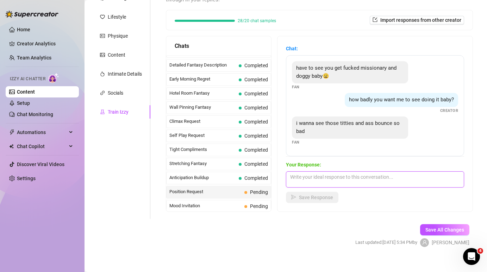
click at [329, 172] on textarea at bounding box center [375, 180] width 178 height 16
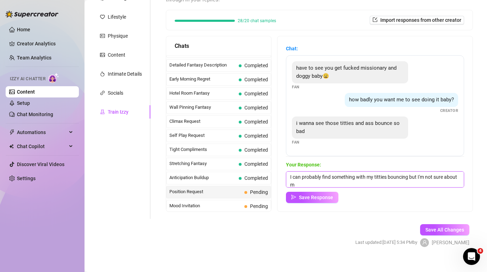
scroll to position [0, 0]
type textarea "I can probably find something with my titties bouncing but I'm not sure about m…"
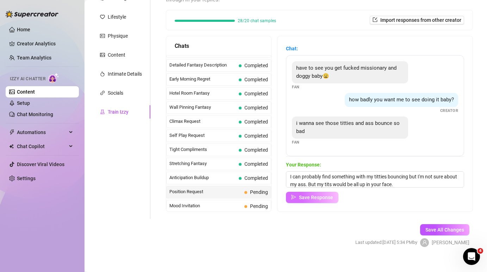
click at [302, 195] on span "Save Response" at bounding box center [316, 198] width 34 height 6
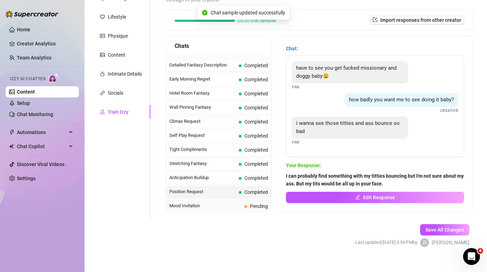
click at [244, 200] on div "Mood Invitation Pending" at bounding box center [218, 206] width 105 height 13
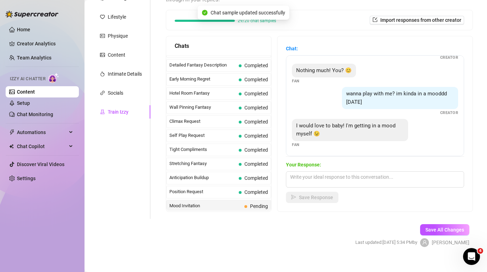
scroll to position [21, 0]
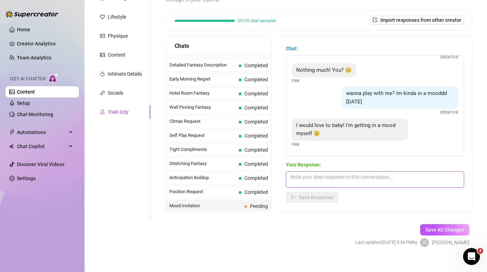
click at [339, 172] on textarea at bounding box center [375, 180] width 178 height 16
type textarea "Oh really?! That sounds fun. Tell me more."
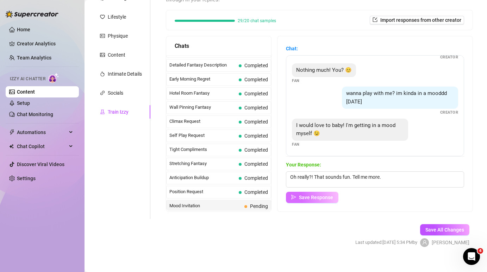
click at [318, 195] on span "Save Response" at bounding box center [316, 198] width 34 height 6
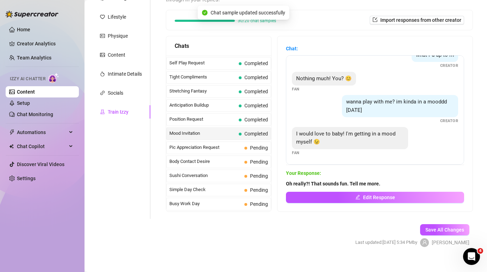
scroll to position [347, 0]
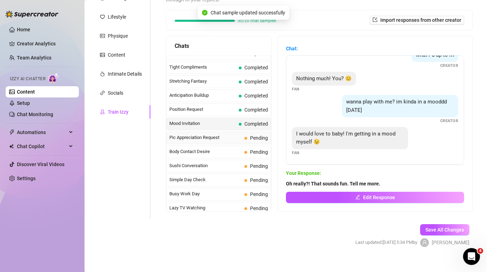
click at [227, 134] on span "Pic Appreciation Request" at bounding box center [205, 137] width 72 height 7
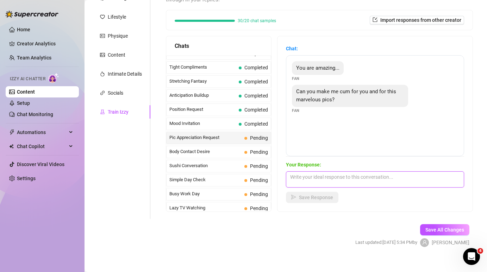
click at [334, 172] on textarea at bounding box center [375, 180] width 178 height 16
type textarea "I"
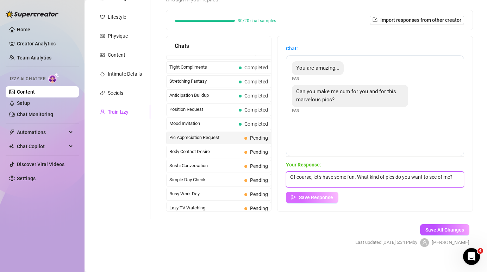
type textarea "Of course, let's have some fun. What kind of pics do you want to see of me?"
click at [309, 195] on span "Save Response" at bounding box center [316, 198] width 34 height 6
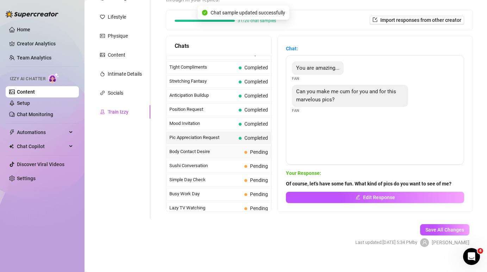
click at [233, 148] on span "Body Contact Desire" at bounding box center [205, 151] width 72 height 7
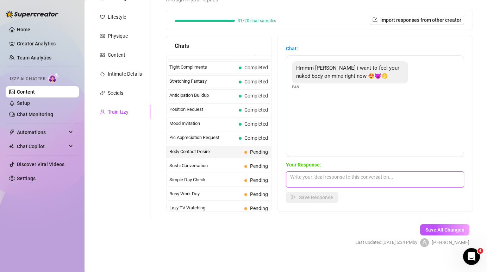
click at [333, 172] on textarea at bounding box center [375, 180] width 178 height 16
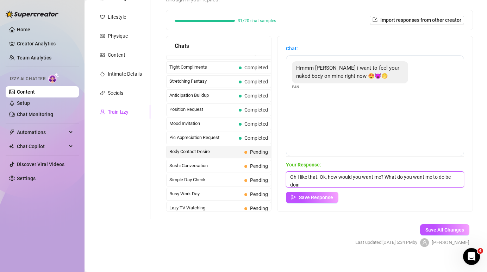
scroll to position [0, 0]
type textarea "Oh I like that. Ok, how would you want me? What do you want me to do be doing w…"
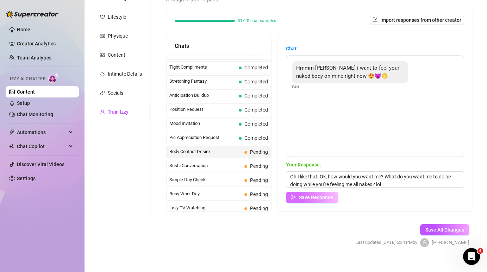
click at [321, 195] on span "Save Response" at bounding box center [316, 198] width 34 height 6
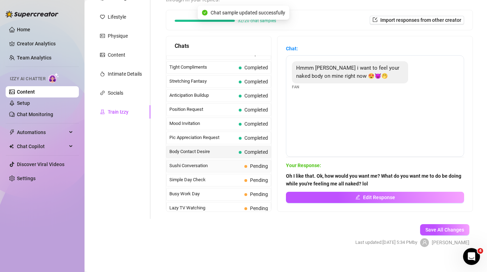
click at [236, 162] on span "Sushi Conversation" at bounding box center [205, 165] width 72 height 7
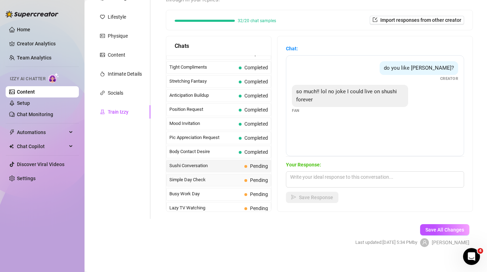
click at [248, 176] on span "Pending" at bounding box center [256, 180] width 24 height 8
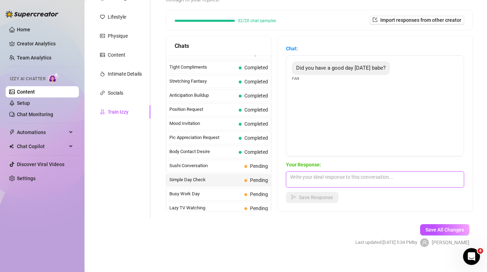
click at [309, 174] on textarea at bounding box center [375, 180] width 178 height 16
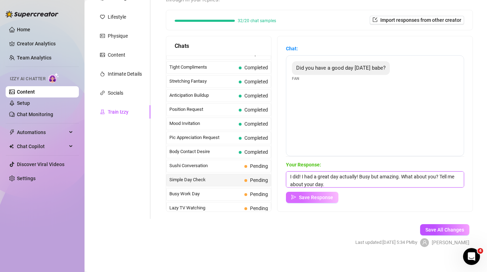
type textarea "I did! I had a great day actually! Busy but amazing. What about you? Tell me ab…"
click at [309, 195] on span "Save Response" at bounding box center [316, 198] width 34 height 6
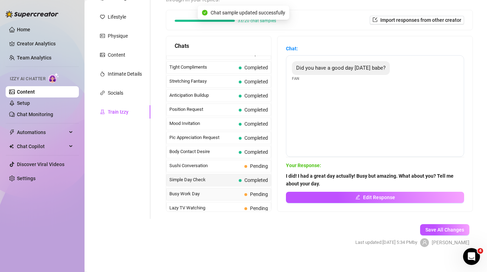
click at [222, 191] on span "Busy Work Day" at bounding box center [205, 194] width 72 height 7
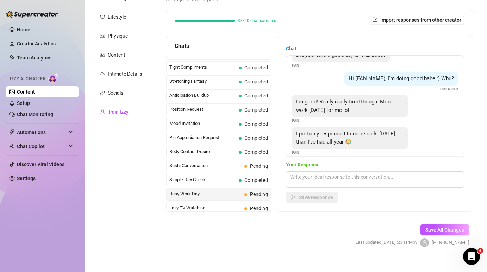
scroll to position [21, 0]
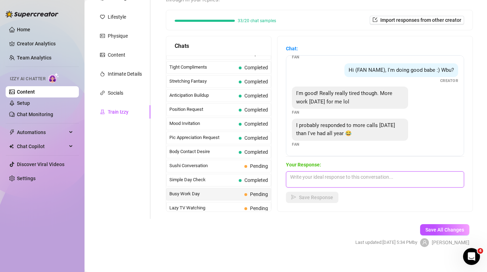
click at [348, 172] on textarea at bounding box center [375, 180] width 178 height 16
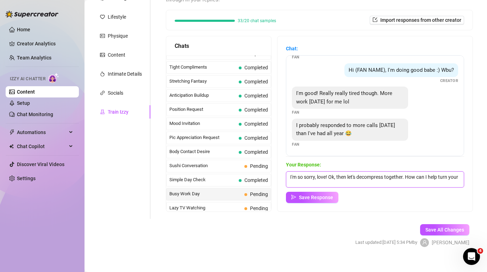
scroll to position [0, 0]
type textarea "I'm so sorry, love! Ok, then let's decompress together. How can I help?"
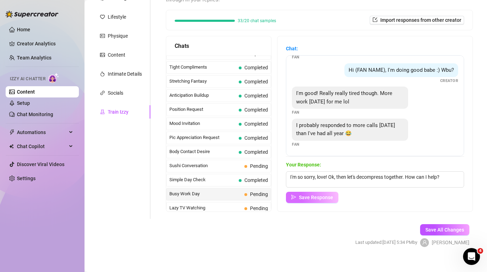
click at [320, 195] on span "Save Response" at bounding box center [316, 198] width 34 height 6
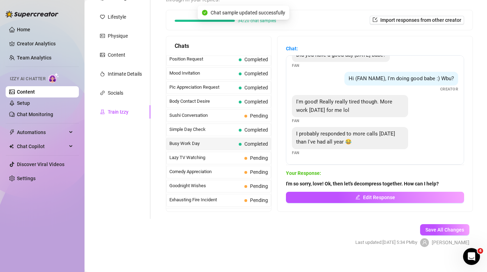
scroll to position [398, 0]
click at [236, 154] on div "Lazy TV Watching Pending" at bounding box center [218, 157] width 105 height 13
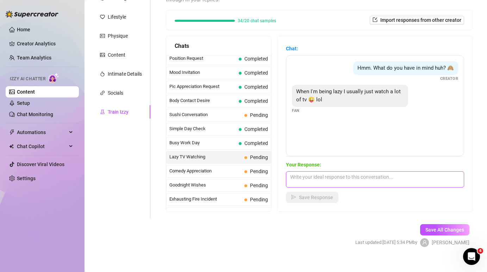
click at [335, 172] on textarea at bounding box center [375, 180] width 178 height 16
type textarea "t"
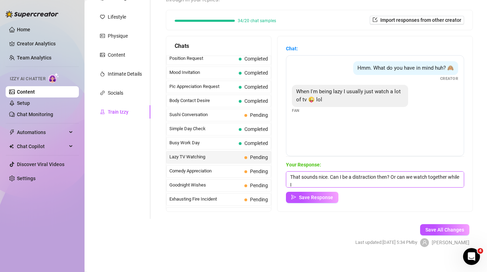
scroll to position [0, 0]
type textarea "That sounds nice. Can I be a distraction then? Or can we watch together while I…"
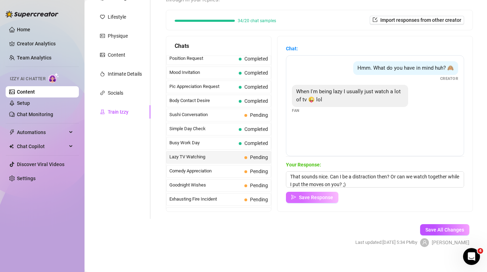
click at [313, 192] on button "Save Response" at bounding box center [312, 197] width 52 height 11
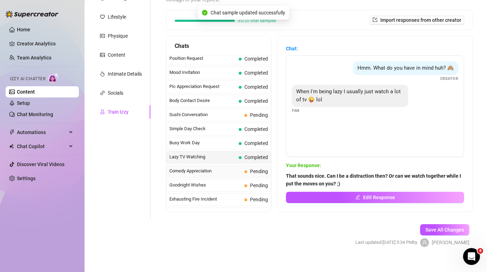
click at [225, 168] on span "Comedy Appreciation" at bounding box center [205, 171] width 72 height 7
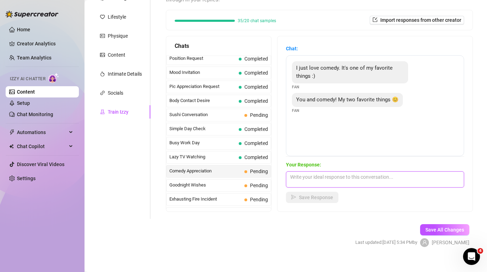
click at [347, 172] on textarea at bounding box center [375, 180] width 178 height 16
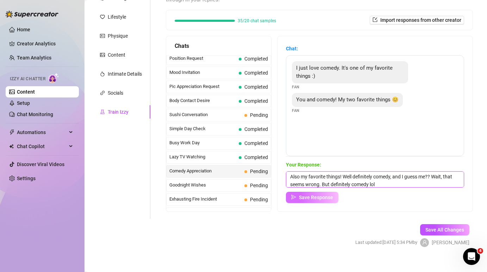
type textarea "Also my favorite things! Well definitely comedy, and I guess me?? Wait, that se…"
click at [319, 195] on span "Save Response" at bounding box center [316, 198] width 34 height 6
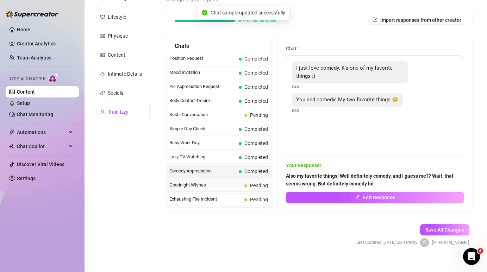
click at [212, 181] on div "Goodnight Wishes Pending" at bounding box center [218, 185] width 105 height 13
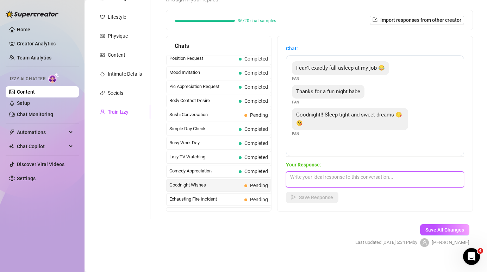
click at [329, 173] on textarea at bounding box center [375, 180] width 178 height 16
type textarea "Goodnight! See you in the morning!"
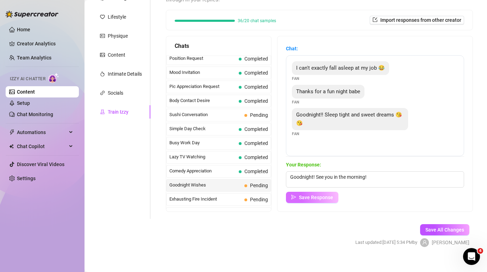
click at [321, 195] on span "Save Response" at bounding box center [316, 198] width 34 height 6
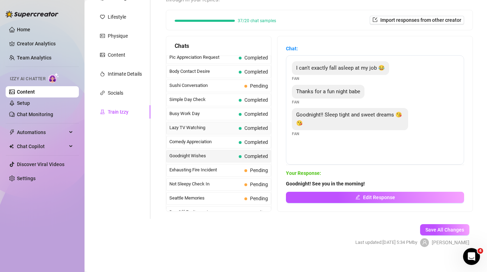
scroll to position [445, 0]
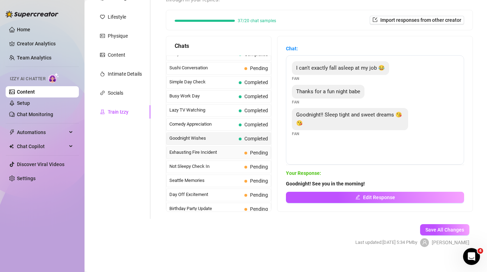
click at [228, 149] on span "Exhausting Fire Incident" at bounding box center [205, 152] width 72 height 7
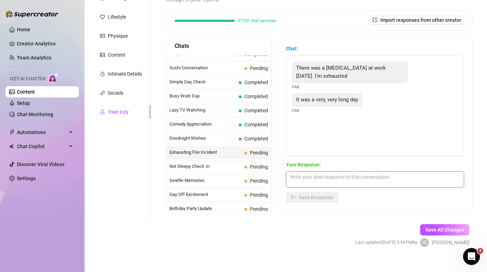
click at [323, 172] on textarea at bounding box center [375, 180] width 178 height 16
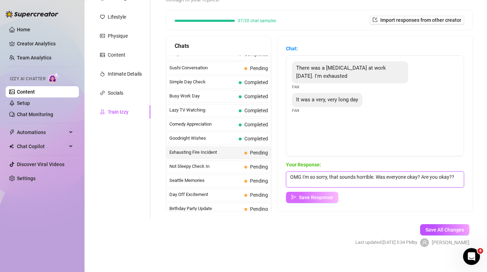
type textarea "OMG I'm so sorry, that sounds horrible. Was everyone okay? Are you okay??"
click at [302, 195] on span "Save Response" at bounding box center [316, 198] width 34 height 6
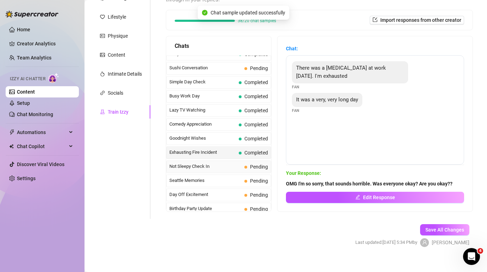
click at [244, 161] on div "Not Sleepy Check In Pending" at bounding box center [218, 167] width 105 height 13
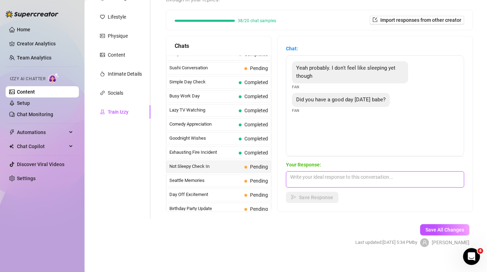
click at [342, 172] on textarea at bounding box center [375, 180] width 178 height 16
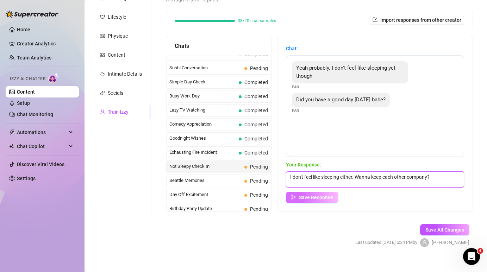
type textarea "I don't feel like sleeping either. Wanna keep each other company?"
click at [308, 195] on span "Save Response" at bounding box center [316, 198] width 34 height 6
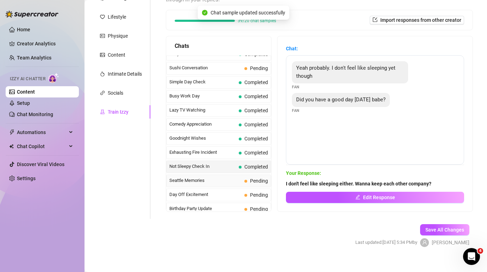
click at [241, 177] on span "Seattle Memories" at bounding box center [205, 180] width 72 height 7
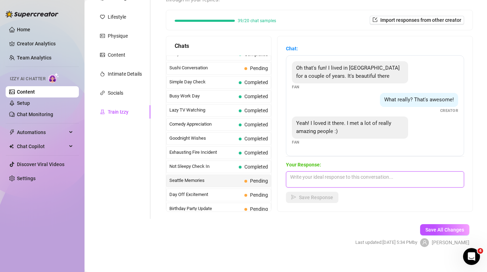
click at [339, 172] on textarea at bounding box center [375, 180] width 178 height 16
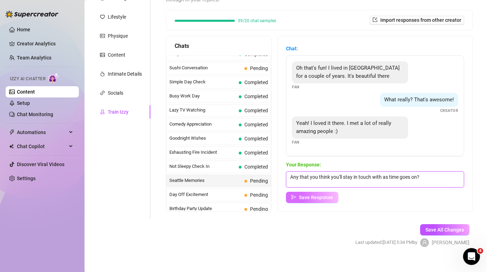
type textarea "Any that you think you'll stay in touch with as time goes on?"
click at [298, 192] on button "Save Response" at bounding box center [312, 197] width 52 height 11
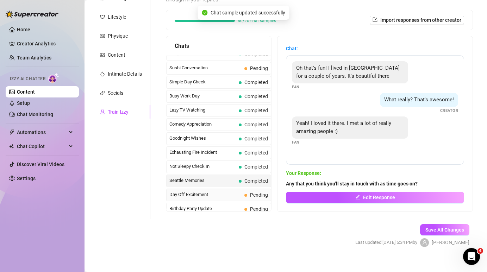
click at [227, 191] on span "Day Off Excitement" at bounding box center [205, 194] width 72 height 7
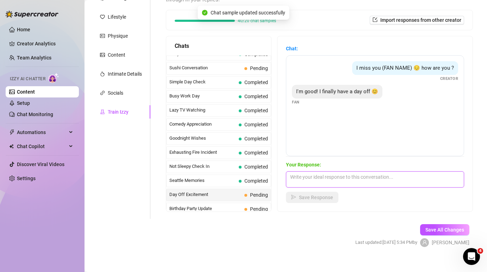
click at [341, 172] on textarea at bounding box center [375, 180] width 178 height 16
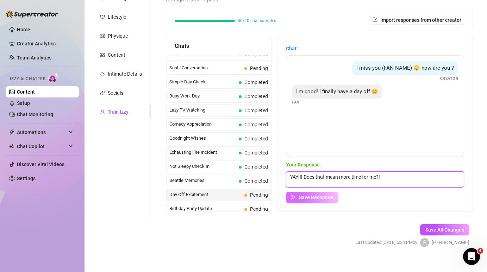
type textarea "YAY!!! Does that mean more time for me?!"
click at [321, 195] on span "Save Response" at bounding box center [316, 198] width 34 height 6
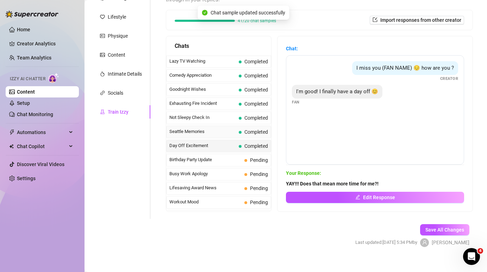
scroll to position [495, 0]
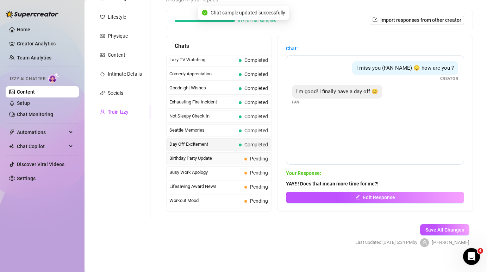
click at [236, 155] on span "Birthday Party Update" at bounding box center [205, 158] width 72 height 7
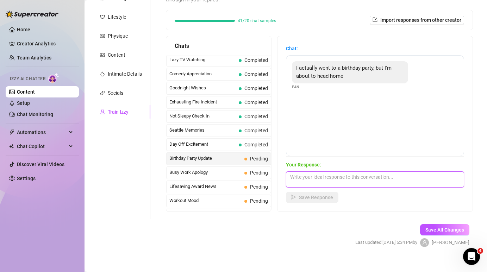
click at [309, 172] on textarea at bounding box center [375, 180] width 178 height 16
type textarea "Fun! Whose birthday were we celebrating?"
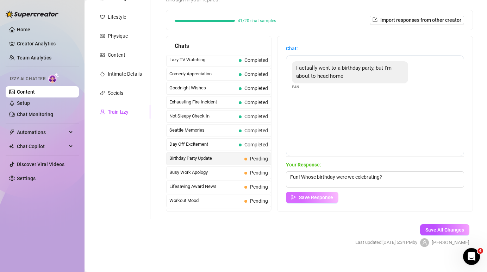
click at [299, 195] on span "Save Response" at bounding box center [316, 198] width 34 height 6
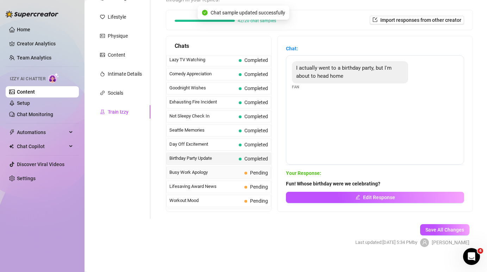
click at [224, 169] on span "Busy Work Apology" at bounding box center [205, 172] width 72 height 7
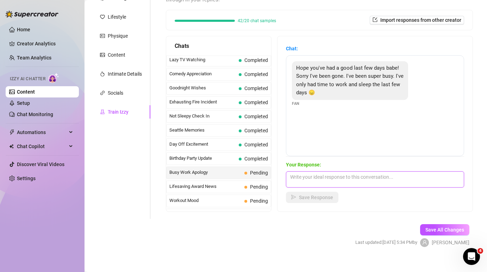
click at [332, 172] on textarea at bounding box center [375, 180] width 178 height 16
click at [287, 172] on textarea "I missed you!!" at bounding box center [375, 180] width 178 height 16
click at [339, 172] on textarea "Hi!! I missed you!!" at bounding box center [375, 180] width 178 height 16
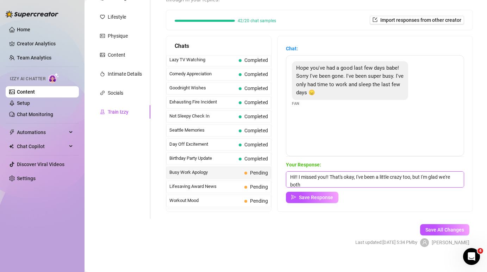
scroll to position [0, 0]
type textarea "Hi!! I missed you!! That's okay, I've been a little crazy too, but I'm glad we'…"
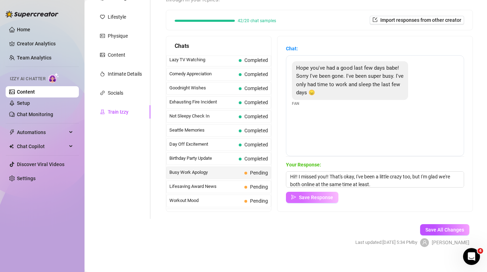
click at [314, 192] on button "Save Response" at bounding box center [312, 197] width 52 height 11
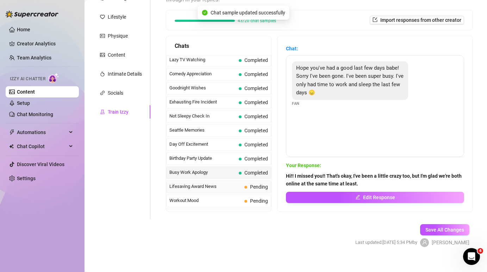
click at [254, 183] on span "Pending" at bounding box center [256, 187] width 24 height 8
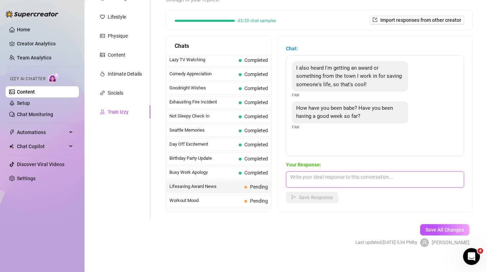
click at [343, 172] on textarea at bounding box center [375, 180] width 178 height 16
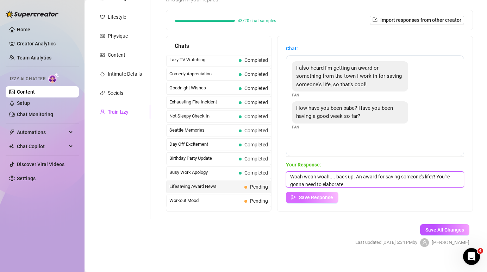
type textarea "Woah woah woah.... back up. An award for saving someone's life?! You're gonna n…"
click at [319, 195] on span "Save Response" at bounding box center [316, 198] width 34 height 6
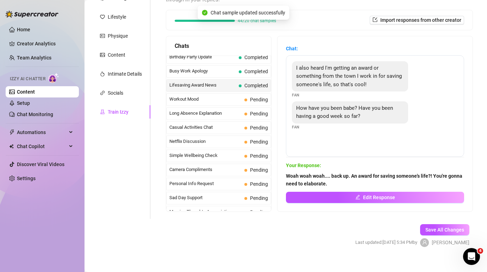
scroll to position [610, 0]
click at [234, 82] on span "Workout Mood" at bounding box center [205, 85] width 72 height 7
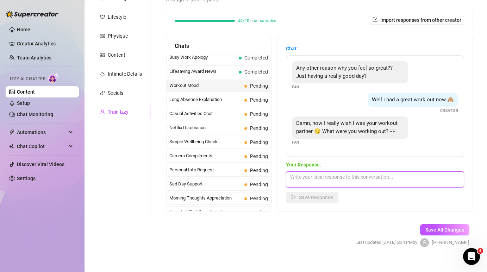
click at [337, 173] on textarea at bounding box center [375, 180] width 178 height 16
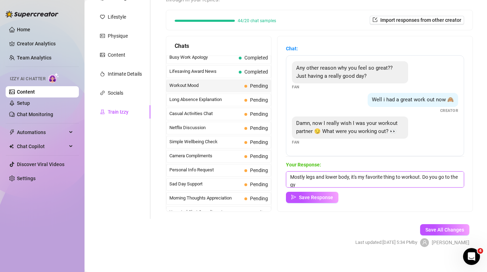
scroll to position [0, 0]
type textarea "Mostly legs and lower body, it's my favorite thing to workout. Do you go to the…"
click at [316, 193] on button "Save Response" at bounding box center [312, 197] width 52 height 11
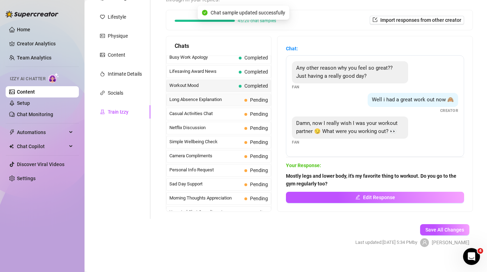
click at [229, 96] on span "Long Absence Explanation" at bounding box center [205, 99] width 72 height 7
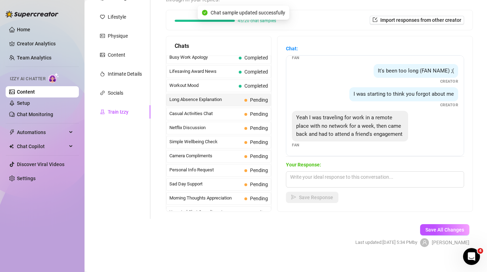
scroll to position [21, 0]
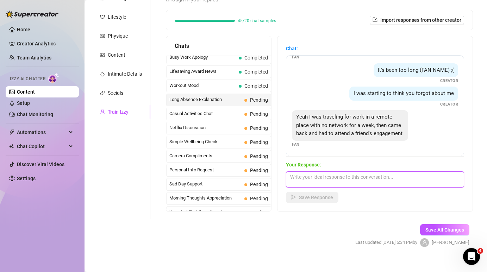
click at [339, 172] on textarea at bounding box center [375, 180] width 178 height 16
click at [290, 172] on textarea "Well I'm glad you're back!" at bounding box center [375, 180] width 178 height 16
click at [364, 172] on textarea "Hi! Well I'm glad you're back!" at bounding box center [375, 180] width 178 height 16
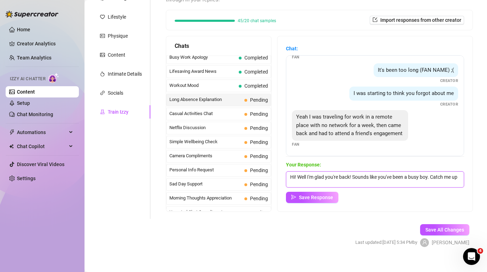
scroll to position [0, 0]
type textarea "Hi! Well I'm glad you're back! Sounds like you've been a busy boy. Catch me up …"
click at [316, 195] on span "Save Response" at bounding box center [316, 198] width 34 height 6
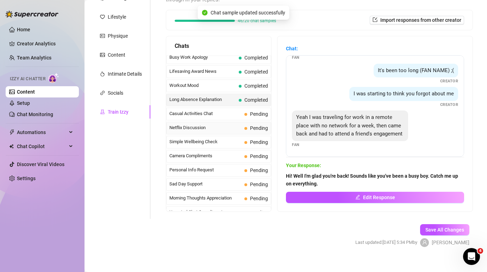
scroll to position [21, 0]
click at [240, 110] on span "Casual Activities Chat" at bounding box center [205, 113] width 72 height 7
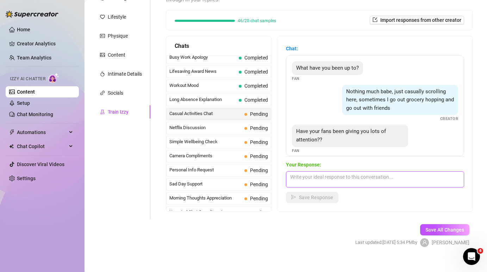
click at [335, 172] on textarea at bounding box center [375, 180] width 178 height 16
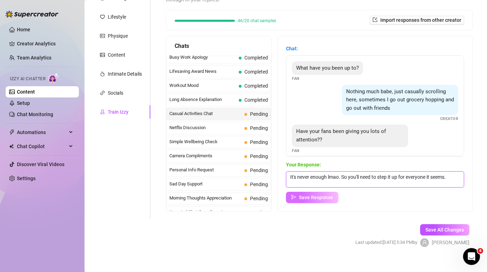
type textarea "It's never enough lmao. So you'll need to step it up for everyone it seems."
click at [298, 193] on button "Save Response" at bounding box center [312, 197] width 52 height 11
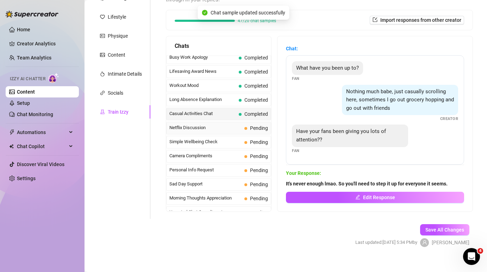
click at [229, 124] on span "Netflix Discussion" at bounding box center [205, 127] width 72 height 7
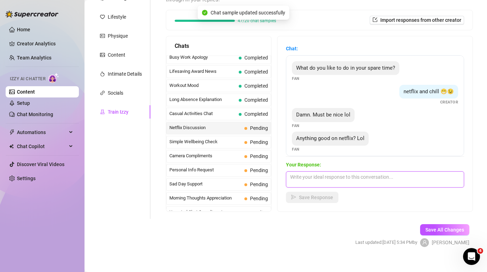
click at [364, 172] on textarea at bounding box center [375, 180] width 178 height 16
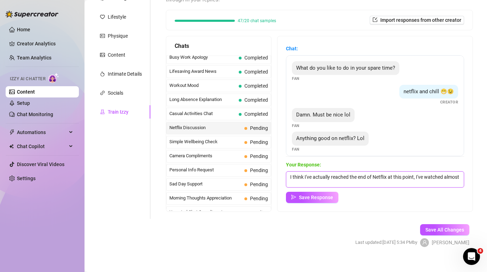
scroll to position [0, 0]
type textarea "I think I've actually reached the end of Netflix at this point, I've watched al…"
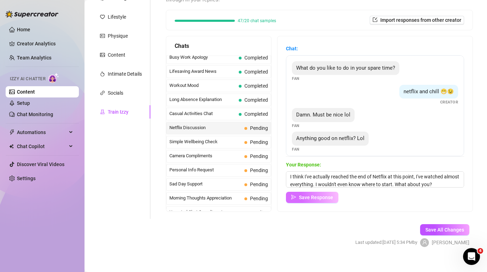
click at [321, 195] on span "Save Response" at bounding box center [316, 198] width 34 height 6
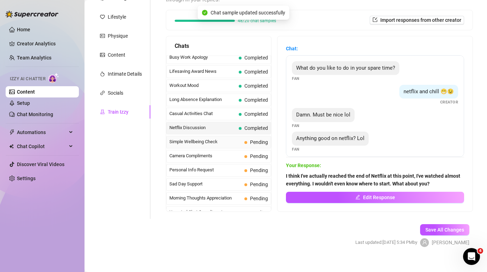
click at [225, 138] on span "Simple Wellbeing Check" at bounding box center [205, 141] width 72 height 7
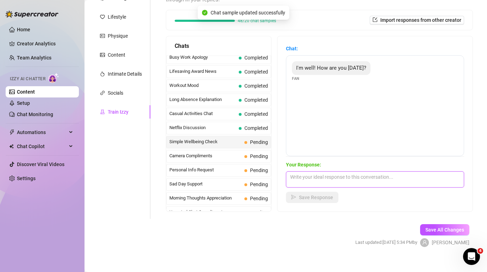
click at [321, 174] on textarea at bounding box center [375, 180] width 178 height 16
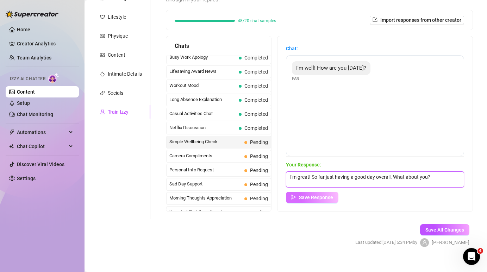
type textarea "I'm great! So far just having a good day overall. What about you?"
click at [298, 192] on button "Save Response" at bounding box center [312, 197] width 52 height 11
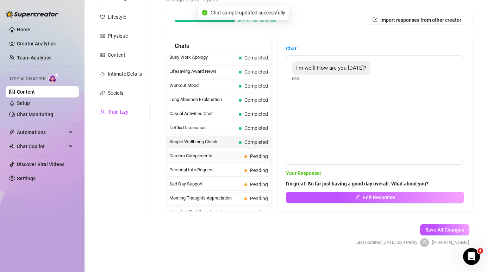
click at [225, 154] on div "Camera Compliments Pending" at bounding box center [218, 156] width 105 height 13
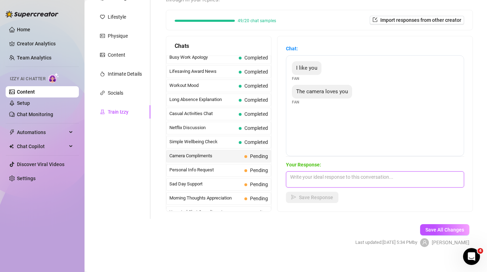
click at [345, 172] on textarea at bounding box center [375, 180] width 178 height 16
type textarea "I"
type textarea "t"
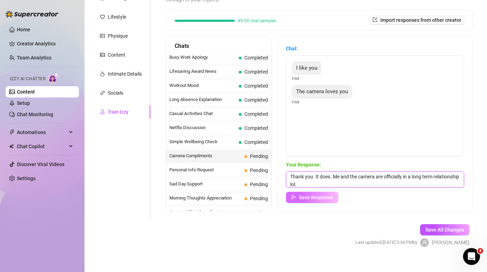
type textarea "Thank you. It does. Me and the camera are officially in a long term relationshi…"
click at [320, 192] on button "Save Response" at bounding box center [312, 197] width 52 height 11
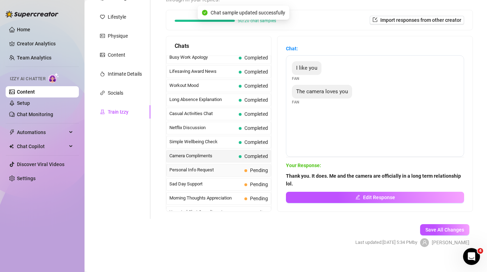
click at [221, 167] on span "Personal Info Request" at bounding box center [205, 170] width 72 height 7
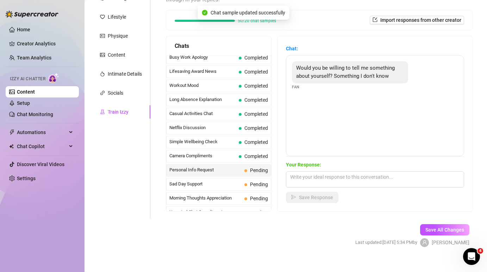
scroll to position [632, 0]
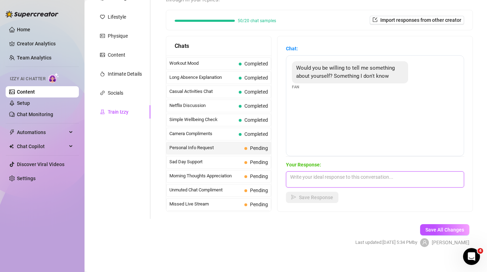
click at [342, 175] on textarea at bounding box center [375, 180] width 178 height 16
click at [354, 173] on textarea at bounding box center [375, 180] width 178 height 16
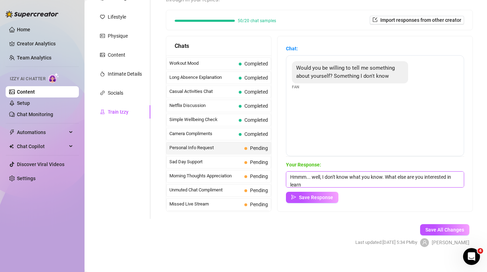
scroll to position [0, 0]
type textarea "Hmmm... well, I don't know what you know. What else are you interested in learn…"
click at [322, 195] on span "Save Response" at bounding box center [316, 198] width 34 height 6
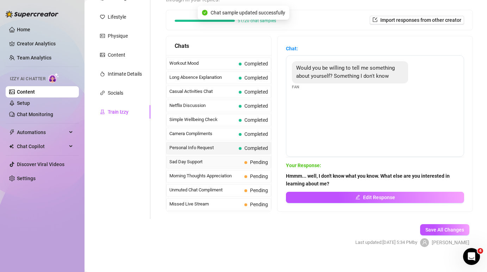
click at [238, 159] on span "Sad Day Support" at bounding box center [205, 162] width 72 height 7
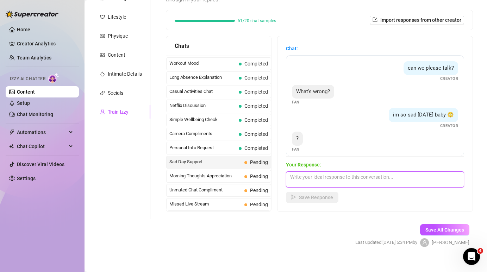
click at [343, 172] on textarea at bounding box center [375, 180] width 178 height 16
type textarea "We never chat anymore."
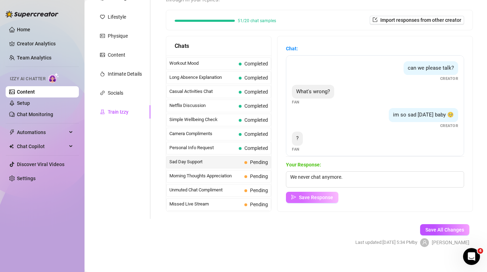
click at [321, 195] on span "Save Response" at bounding box center [316, 198] width 34 height 6
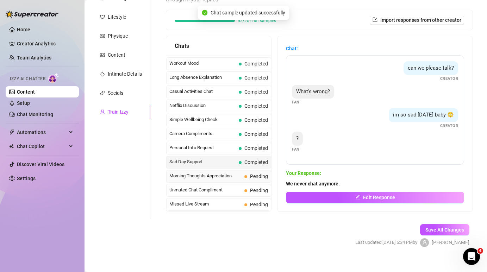
click at [228, 173] on span "Morning Thoughts Appreciation" at bounding box center [205, 176] width 72 height 7
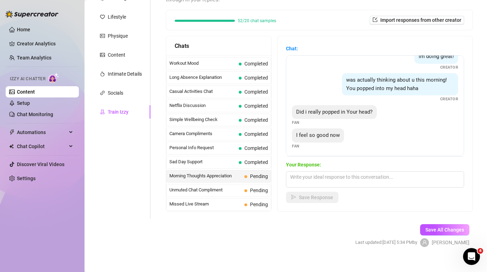
scroll to position [60, 0]
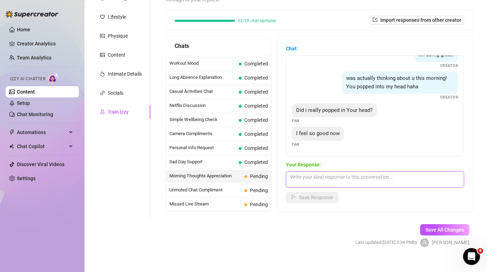
click at [320, 175] on textarea at bounding box center [375, 180] width 178 height 16
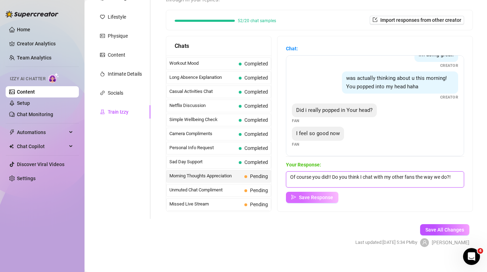
type textarea "Of course you did!! Do you think I chat with my other fans the way we do?!"
click at [303, 195] on span "Save Response" at bounding box center [316, 198] width 34 height 6
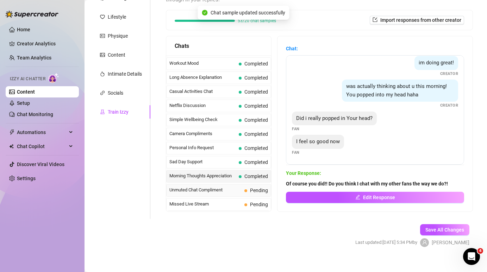
scroll to position [52, 0]
click at [235, 187] on span "Unmuted Chat Compliment" at bounding box center [205, 190] width 72 height 7
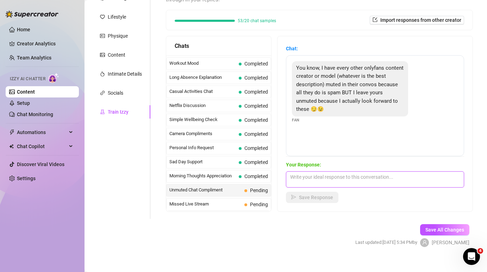
click at [340, 172] on textarea at bounding box center [375, 180] width 178 height 16
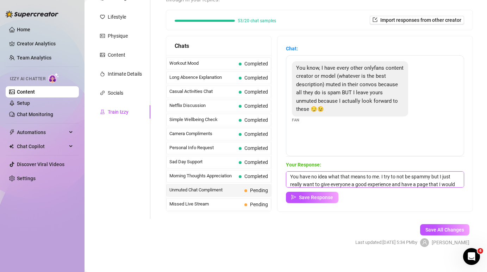
scroll to position [8, 0]
type textarea "You have no idea what that means to me. I try to not be spammy but I just reall…"
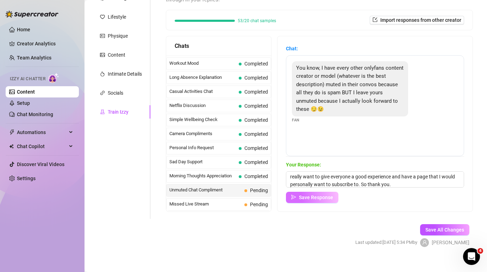
click at [316, 195] on span "Save Response" at bounding box center [316, 198] width 34 height 6
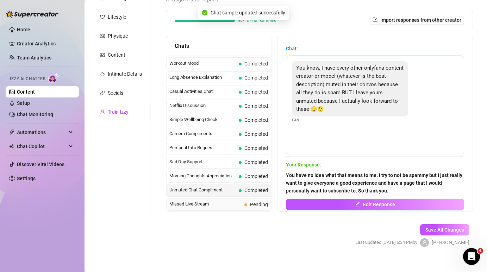
click at [241, 201] on span "Missed Live Stream" at bounding box center [205, 204] width 72 height 7
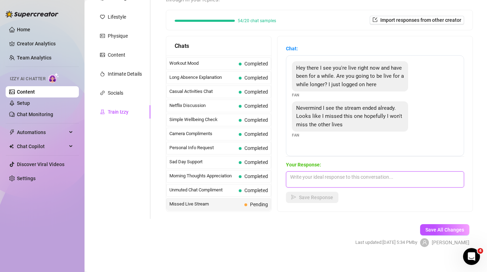
click at [334, 172] on textarea at bounding box center [375, 180] width 178 height 16
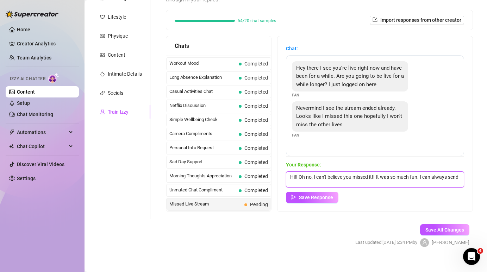
scroll to position [0, 0]
type textarea "Hi!! Oh no, I can't believe you missed it!! It was so much fun. I can always se…"
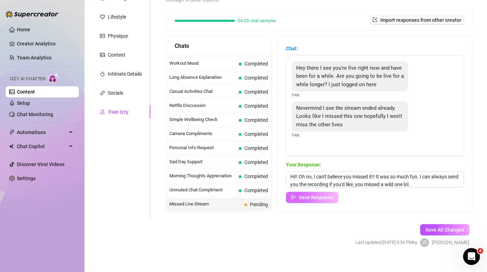
click at [296, 193] on button "Save Response" at bounding box center [312, 197] width 52 height 11
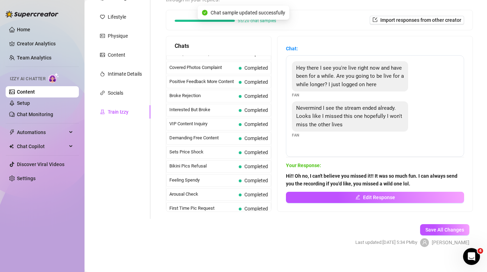
scroll to position [0, 0]
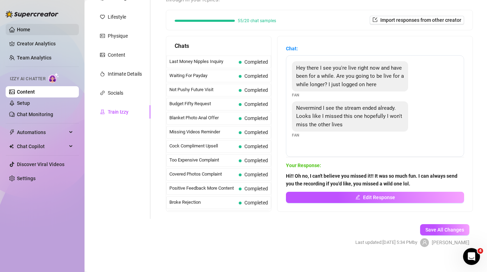
click at [30, 31] on link "Home" at bounding box center [23, 30] width 13 height 6
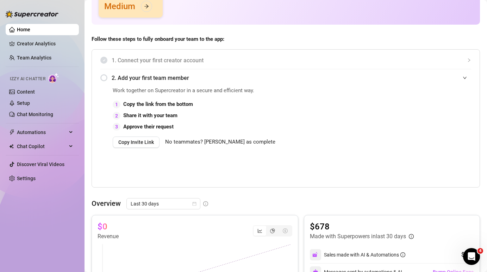
scroll to position [129, 0]
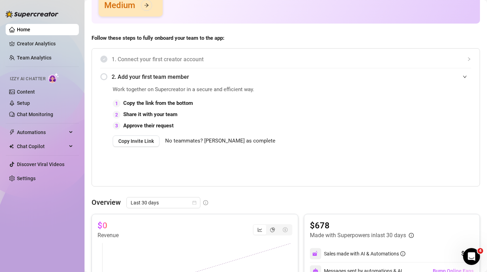
click at [225, 143] on span "No teammates? Mark as complete" at bounding box center [220, 141] width 110 height 8
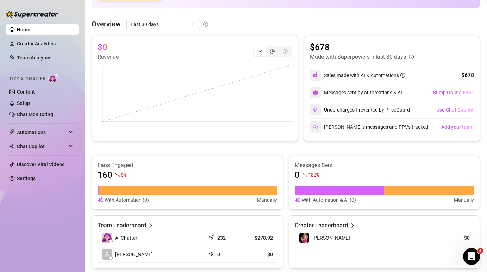
scroll to position [6, 0]
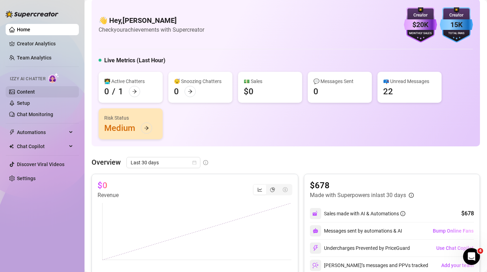
click at [35, 94] on link "Content" at bounding box center [26, 92] width 18 height 6
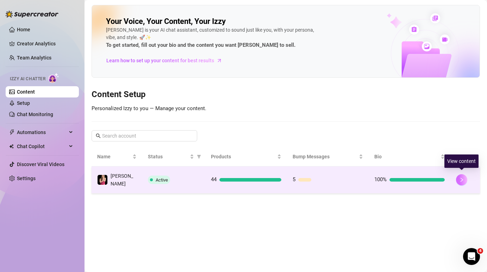
click at [463, 178] on icon "right" at bounding box center [461, 180] width 5 height 5
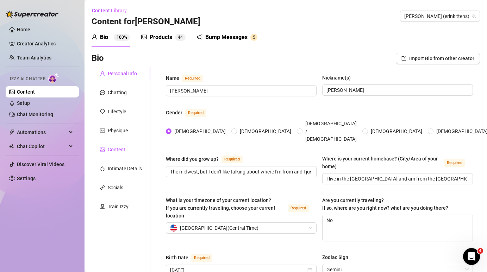
click at [107, 151] on div "Content" at bounding box center [112, 150] width 25 height 8
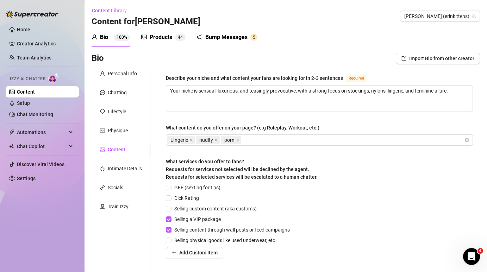
click at [172, 41] on div "Products 4 4" at bounding box center [163, 37] width 44 height 8
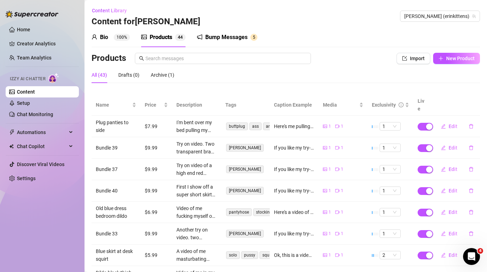
click at [217, 36] on div "Bump Messages" at bounding box center [226, 37] width 42 height 8
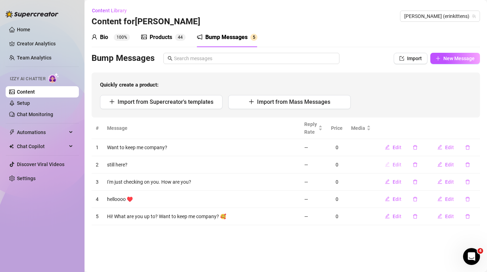
click at [399, 165] on span "Edit" at bounding box center [397, 165] width 9 height 6
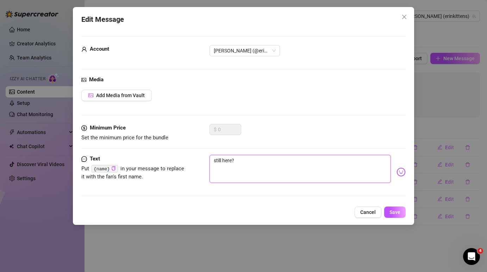
click at [216, 160] on textarea "still here?" at bounding box center [300, 169] width 181 height 28
type textarea "till here?"
type textarea "Atill here?"
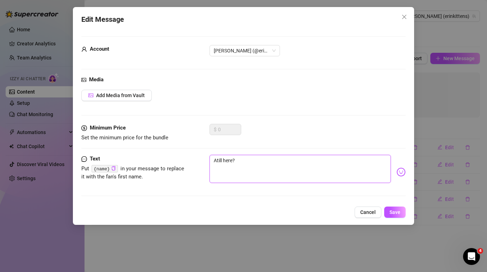
type textarea "Artill here?"
type textarea "Aretill here?"
type textarea "Are till here?"
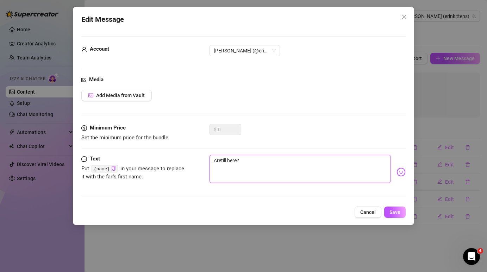
type textarea "Are till here?"
type textarea "Are ytill here?"
type textarea "Are yotill here?"
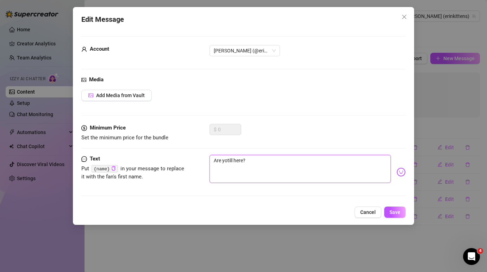
type textarea "Are youtill here?"
type textarea "Are you till here?"
type textarea "Are you still here?"
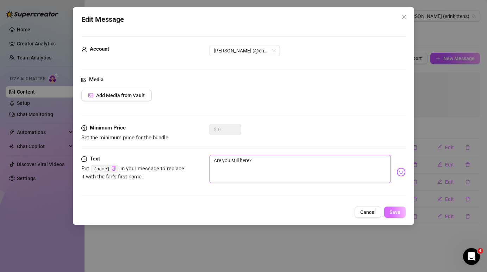
type textarea "Are you still here?"
click at [394, 213] on span "Save" at bounding box center [395, 213] width 11 height 6
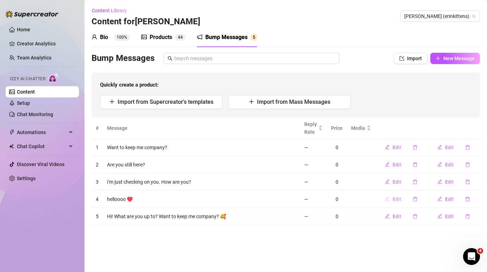
click at [396, 200] on span "Edit" at bounding box center [397, 200] width 9 height 6
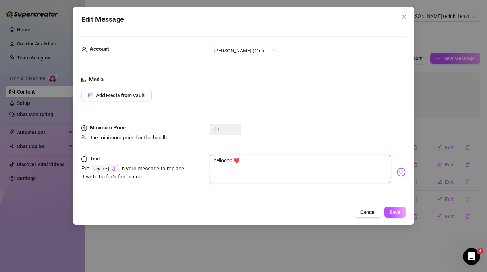
drag, startPoint x: 249, startPoint y: 158, endPoint x: 189, endPoint y: 156, distance: 59.9
click at [189, 156] on div "Text Put {name} in your message to replace it with the fan's first name. helloo…" at bounding box center [243, 172] width 324 height 35
type textarea "W"
type textarea "We"
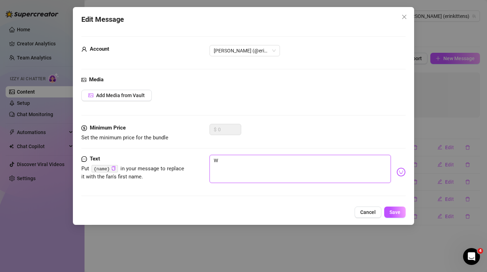
type textarea "We"
type textarea "Wel"
type textarea "Well"
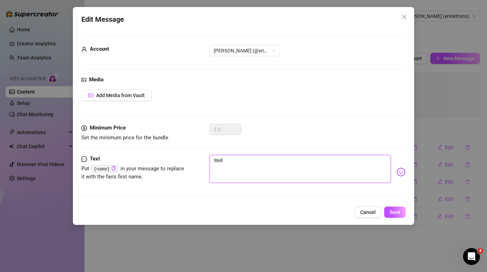
type textarea "Well"
type textarea "Well l"
type textarea "Well lo"
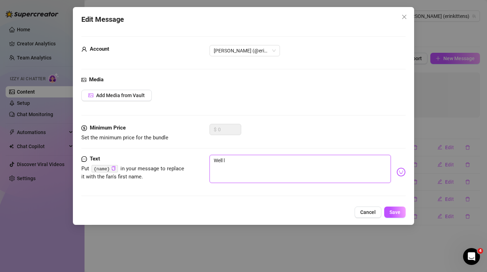
type textarea "Well lo"
type textarea "Well loo"
type textarea "Well look"
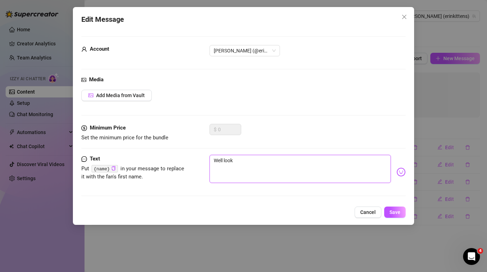
type textarea "Well look"
type textarea "Well look w"
type textarea "Well look wh"
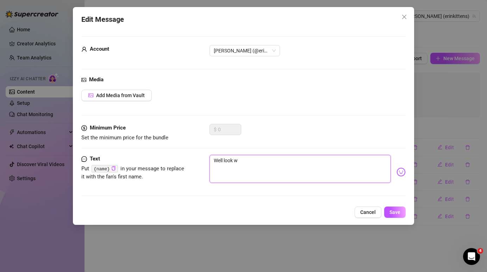
type textarea "Well look wh"
type textarea "Well look who"
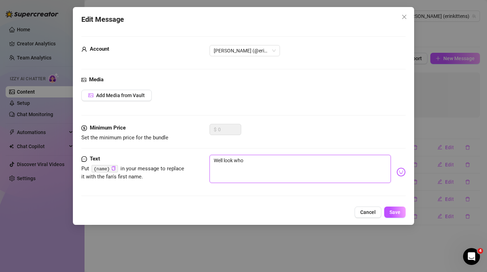
type textarea "Well look who i"
type textarea "Well look who it"
type textarea "Well look who it i"
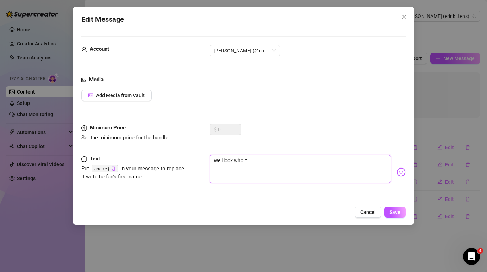
type textarea "Well look who it is"
type textarea "Well look who it is!"
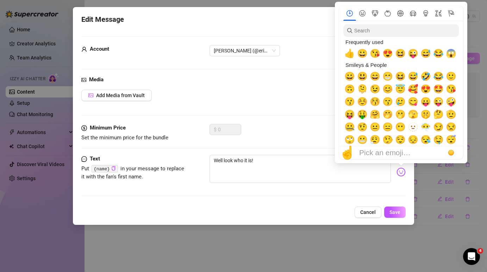
click at [403, 172] on img at bounding box center [401, 172] width 9 height 9
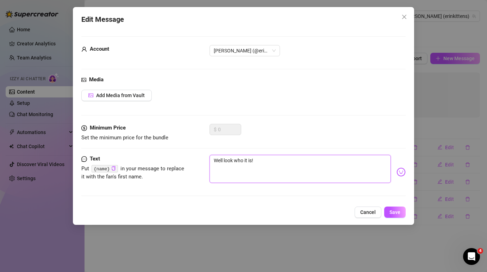
click at [289, 155] on textarea "Well look who it is!" at bounding box center [300, 169] width 181 height 28
click at [223, 160] on textarea "Well look who it is!" at bounding box center [300, 169] width 181 height 28
type textarea "Well, look who it is!"
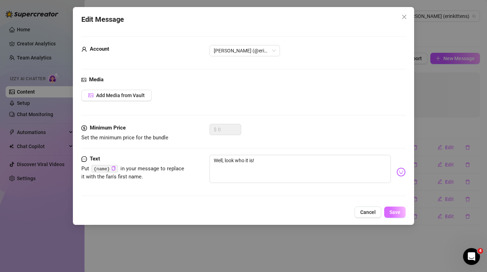
click at [397, 211] on span "Save" at bounding box center [395, 213] width 11 height 6
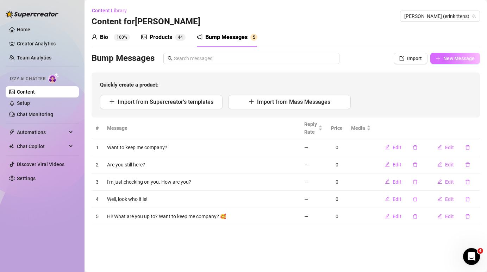
click at [453, 57] on span "New Message" at bounding box center [458, 59] width 31 height 6
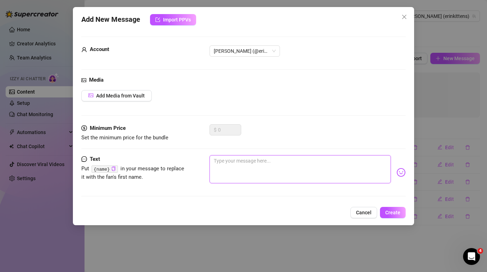
click at [248, 163] on textarea at bounding box center [300, 169] width 181 height 28
type textarea "I"
type textarea "I j"
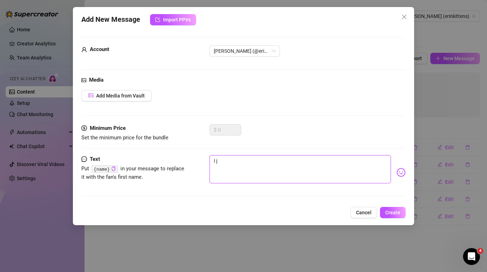
type textarea "I ju"
type textarea "I jus"
type textarea "I just"
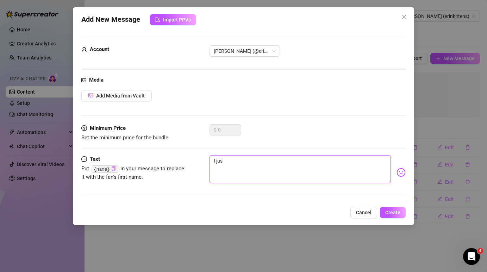
type textarea "I just"
type textarea "I just w"
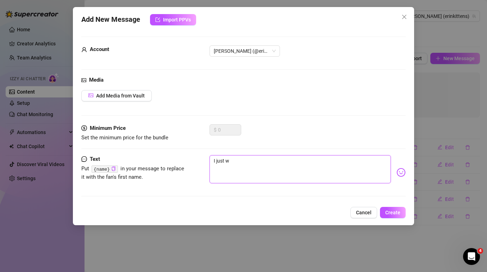
type textarea "I just wa"
type textarea "I just wan"
type textarea "I just want"
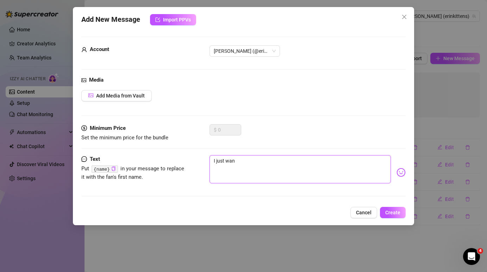
type textarea "I just want"
type textarea "I just wante"
type textarea "I just wanted"
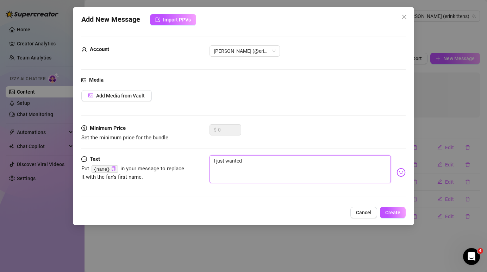
type textarea "I just wantedt"
type textarea "I just wantedto"
type textarea "I just wantedt"
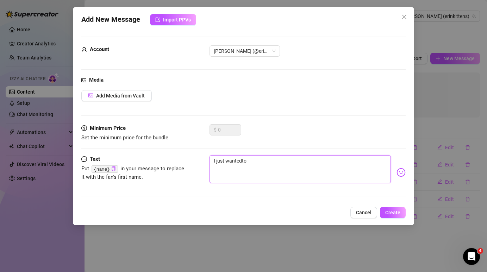
type textarea "I just wantedt"
type textarea "I just wanted"
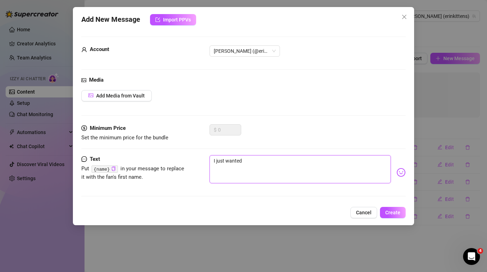
type textarea "I just wanted t"
type textarea "I just wanted to"
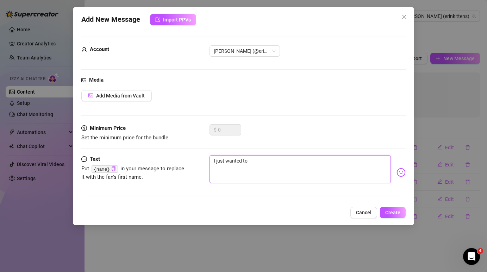
type textarea "I just wanted to"
type textarea "I just wanted to s"
type textarea "I just wanted to sa"
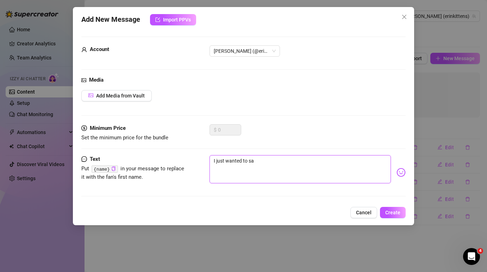
type textarea "I just wanted to say"
type textarea "I just wanted to say t"
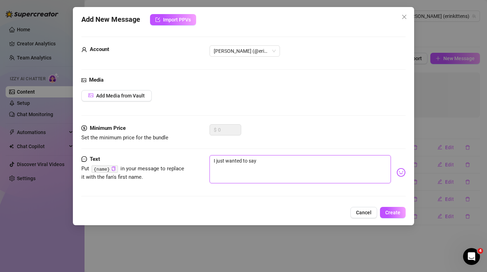
type textarea "I just wanted to say t"
type textarea "I just wanted to say th"
type textarea "I just wanted to say tha"
type textarea "I just wanted to say than"
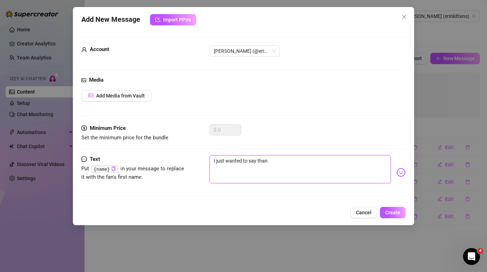
type textarea "I just wanted to say thank"
type textarea "I just wanted to say thank y"
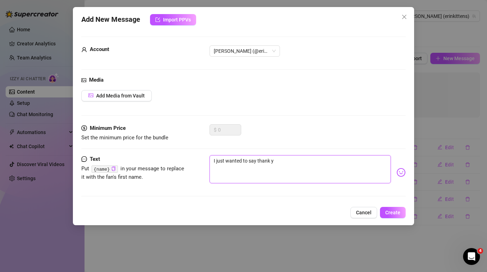
type textarea "I just wanted to say thank yo"
type textarea "I just wanted to say thank you"
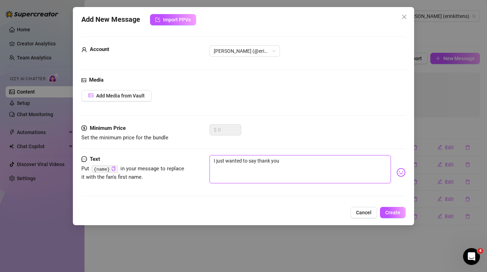
type textarea "I just wanted to say thank you f"
type textarea "I just wanted to say thank you fo"
type textarea "I just wanted to say thank you for"
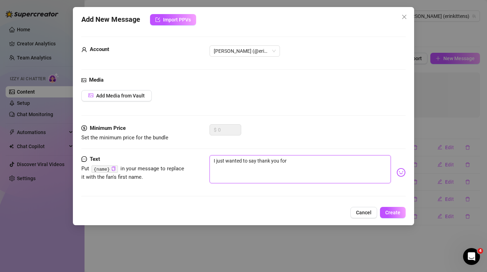
type textarea "I just wanted to say thank you for"
type textarea "I just wanted to say thank you for e"
type textarea "I just wanted to say thank you for ev"
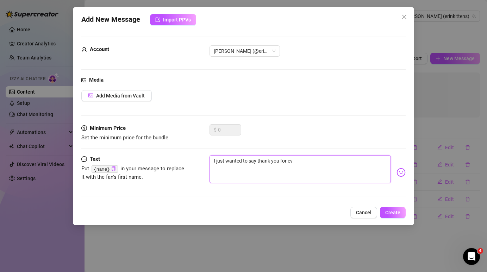
type textarea "I just wanted to say thank you for eve"
type textarea "I just wanted to say thank you for ever"
type textarea "I just wanted to say thank you for every"
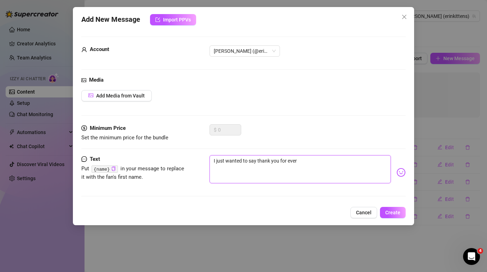
type textarea "I just wanted to say thank you for every"
type textarea "I just wanted to say thank you for everyt"
type textarea "I just wanted to say thank you for everyth"
type textarea "I just wanted to say thank you for everythi"
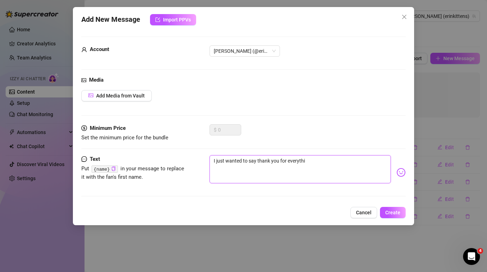
type textarea "I just wanted to say thank you for everythin"
type textarea "I just wanted to say thank you for everything"
type textarea "I just wanted to say thank you for everything."
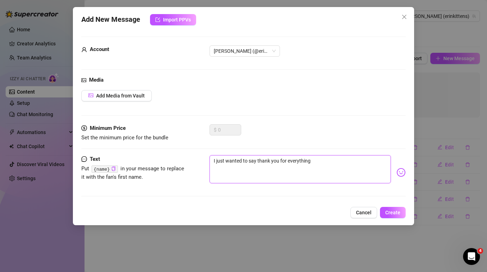
type textarea "I just wanted to say thank you for everything."
type textarea "I just wanted to say thank you for everything. T"
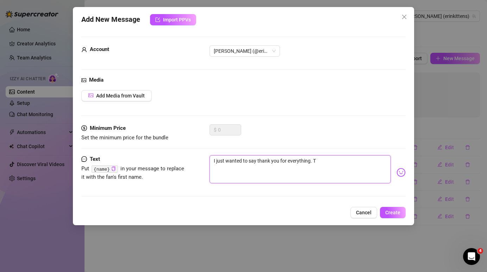
type textarea "I just wanted to say thank you for everything. Th"
type textarea "I just wanted to say thank you for everything. Tha"
type textarea "I just wanted to say thank you for everything. That"
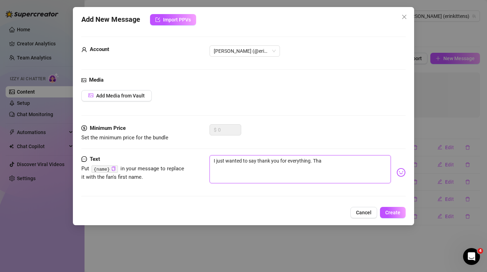
type textarea "I just wanted to say thank you for everything. That"
type textarea "I just wanted to say thank you for everything. That'"
type textarea "I just wanted to say thank you for everything. That's"
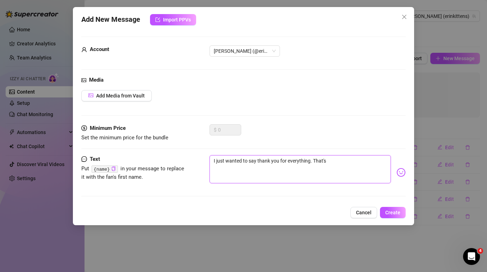
type textarea "I just wanted to say thank you for everything. That's a"
type textarea "I just wanted to say thank you for everything. That's al"
click at [394, 215] on span "Create" at bounding box center [392, 213] width 15 height 6
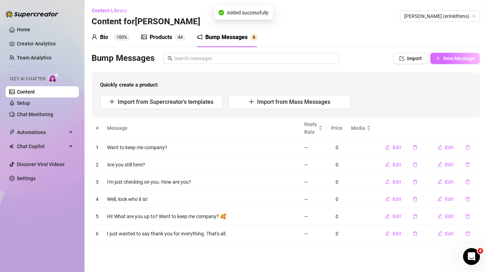
click at [456, 58] on span "New Message" at bounding box center [458, 59] width 31 height 6
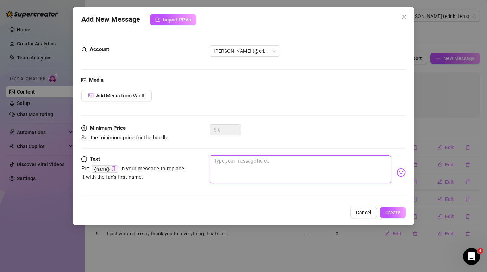
click at [258, 165] on textarea at bounding box center [300, 169] width 181 height 28
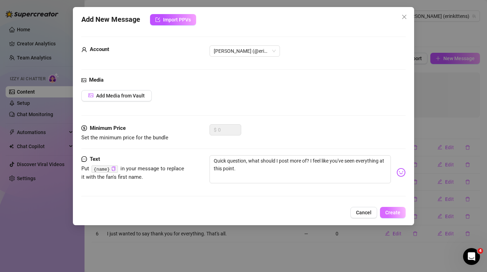
click at [396, 211] on span "Create" at bounding box center [392, 213] width 15 height 6
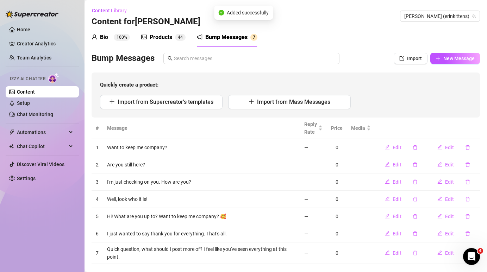
scroll to position [13, 0]
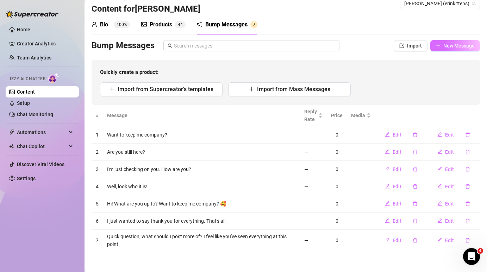
click at [456, 46] on span "New Message" at bounding box center [458, 46] width 31 height 6
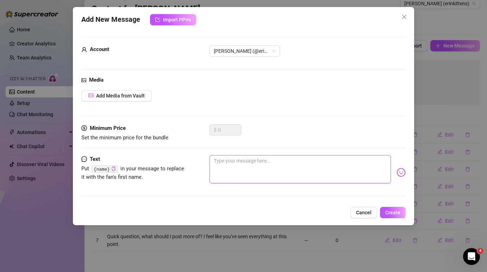
click at [269, 167] on textarea at bounding box center [300, 169] width 181 height 28
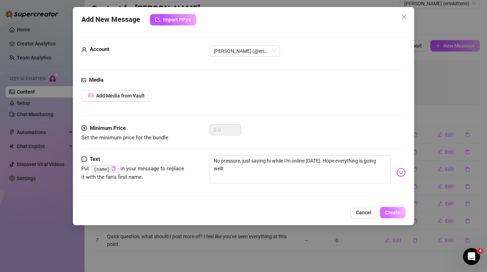
click at [397, 208] on button "Create" at bounding box center [393, 212] width 26 height 11
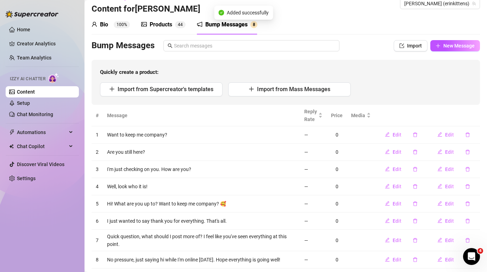
scroll to position [30, 0]
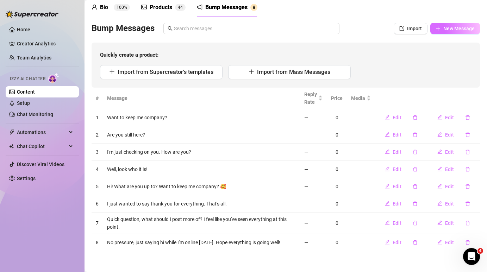
click at [459, 29] on span "New Message" at bounding box center [458, 29] width 31 height 6
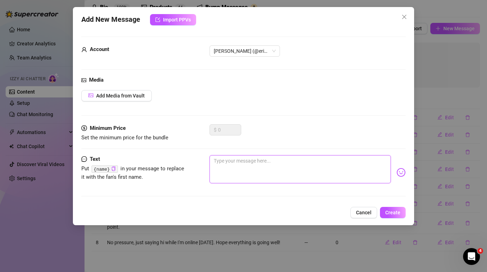
click at [256, 166] on textarea at bounding box center [300, 169] width 181 height 28
click at [405, 16] on icon "close" at bounding box center [405, 17] width 6 height 6
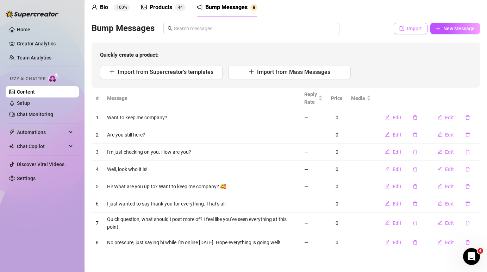
click at [415, 27] on span "Import" at bounding box center [414, 29] width 15 height 6
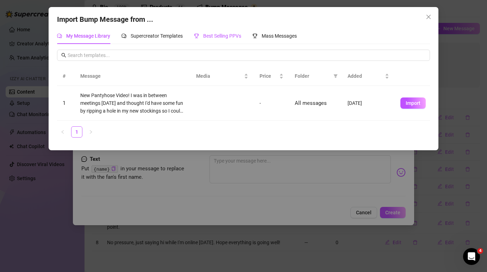
click at [234, 39] on div "Best Selling PPVs" at bounding box center [217, 36] width 47 height 8
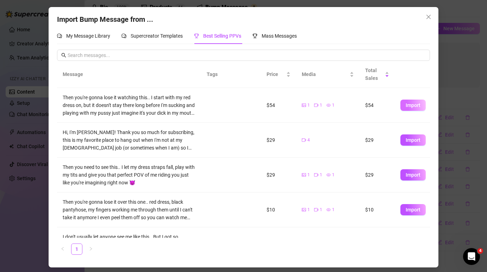
click at [420, 105] on span "Import" at bounding box center [413, 106] width 15 height 6
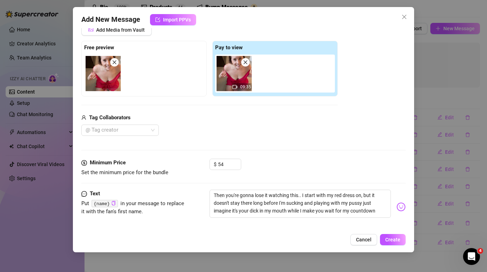
scroll to position [73, 0]
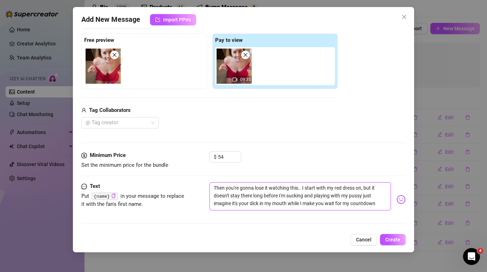
drag, startPoint x: 291, startPoint y: 192, endPoint x: 314, endPoint y: 199, distance: 23.6
click at [314, 199] on textarea "Then you're gonna lose it watching this.. I start with my red dress on, but it …" at bounding box center [300, 196] width 181 height 28
drag, startPoint x: 318, startPoint y: 198, endPoint x: 345, endPoint y: 227, distance: 39.2
click at [345, 227] on div "Text Put {name} in your message to replace it with the fan's first name. Then y…" at bounding box center [243, 206] width 324 height 48
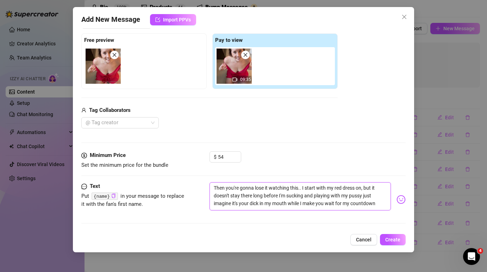
click at [352, 205] on textarea "Then you're gonna lose it watching this.. I start with my red dress on, but it …" at bounding box center [300, 196] width 181 height 28
drag, startPoint x: 384, startPoint y: 204, endPoint x: 203, endPoint y: 169, distance: 184.3
click at [203, 169] on form "Account Erin (@erinkittens) Media Add Media from Vault Free preview Pay to view…" at bounding box center [243, 96] width 324 height 267
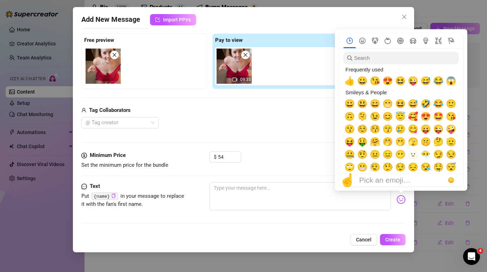
click at [403, 200] on img at bounding box center [401, 199] width 9 height 9
click at [427, 117] on span "😍" at bounding box center [426, 117] width 11 height 10
click at [394, 60] on input "search" at bounding box center [401, 58] width 116 height 13
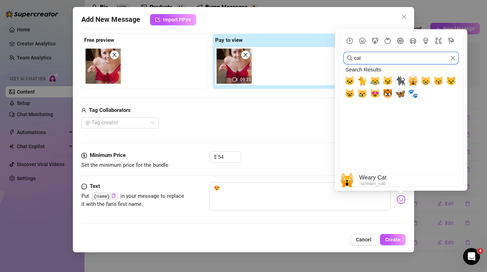
click at [413, 85] on span "🙀" at bounding box center [413, 81] width 11 height 10
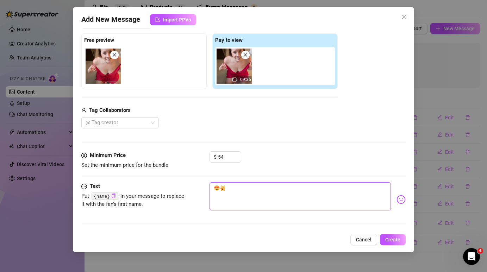
click at [218, 188] on textarea "😍🙀" at bounding box center [300, 196] width 181 height 28
click at [235, 189] on textarea "🙀" at bounding box center [300, 196] width 181 height 28
click at [219, 187] on textarea "🙀 KITTY ALERT" at bounding box center [300, 196] width 181 height 28
drag, startPoint x: 219, startPoint y: 187, endPoint x: 211, endPoint y: 187, distance: 8.1
click at [211, 187] on textarea "🙀 KITTY ALERT" at bounding box center [300, 196] width 181 height 28
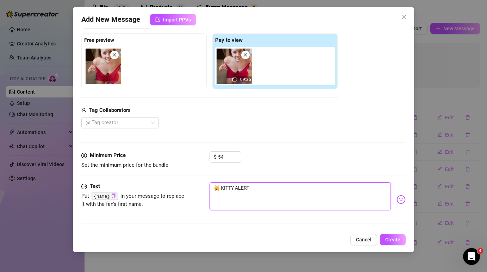
click at [273, 190] on textarea "🙀 KITTY ALERT" at bounding box center [300, 196] width 181 height 28
paste textarea "🙀"
click at [277, 189] on textarea "🙀 KITTY ALERT 🙀" at bounding box center [300, 196] width 181 height 28
click at [221, 187] on textarea "🙀 KITTY ALERT 🙀" at bounding box center [300, 196] width 181 height 28
click at [236, 188] on textarea "🙀 KITTY ALERT 🙀" at bounding box center [300, 196] width 181 height 28
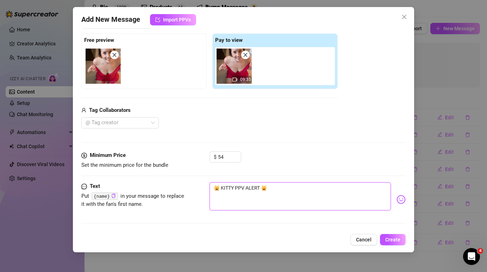
click at [219, 200] on textarea "🙀 KITTY PPV ALERT 🙀" at bounding box center [300, 196] width 181 height 28
click at [391, 241] on span "Create" at bounding box center [392, 240] width 15 height 6
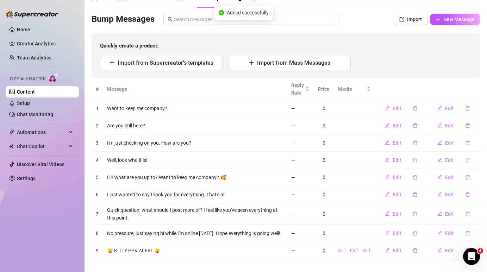
scroll to position [37, 0]
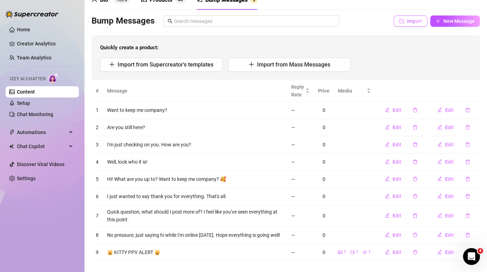
click at [409, 23] on span "Import" at bounding box center [414, 21] width 15 height 6
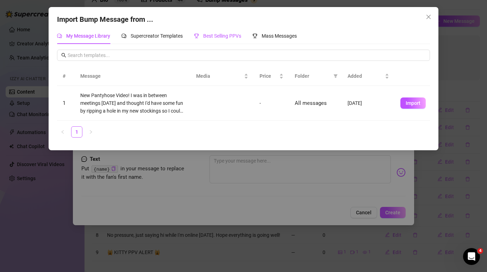
click at [227, 38] on span "Best Selling PPVs" at bounding box center [222, 36] width 38 height 6
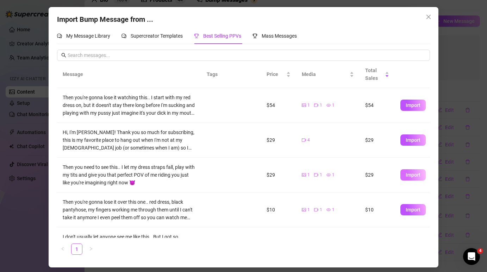
click at [414, 176] on span "Import" at bounding box center [413, 175] width 15 height 6
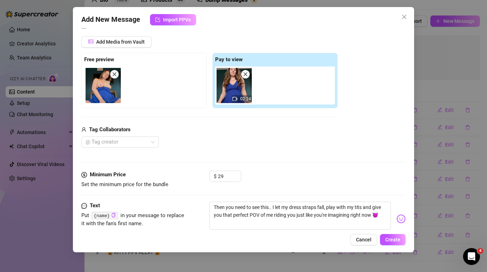
scroll to position [73, 0]
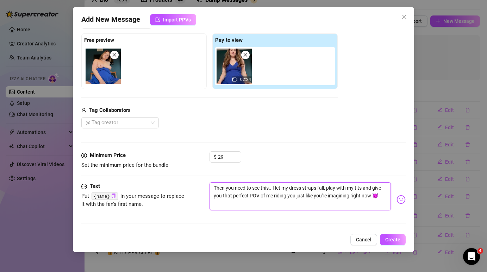
click at [214, 187] on textarea "Then you need to see this.. I let my dress straps fall, play with my tits and g…" at bounding box center [300, 196] width 181 height 28
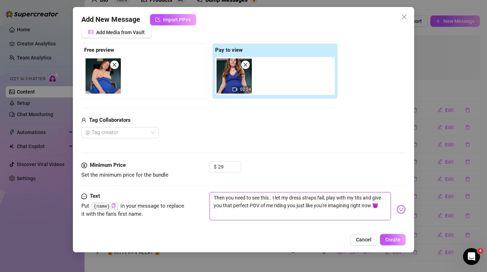
scroll to position [64, 0]
click at [213, 197] on textarea "Then you need to see this.. I let my dress straps fall, play with my tits and g…" at bounding box center [300, 206] width 181 height 28
click at [221, 166] on input "29" at bounding box center [229, 166] width 23 height 11
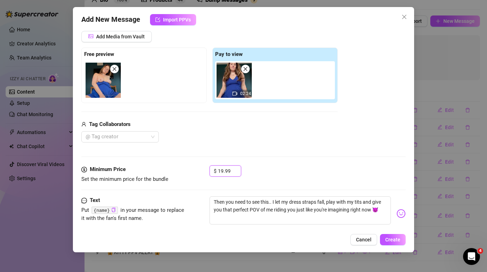
scroll to position [71, 0]
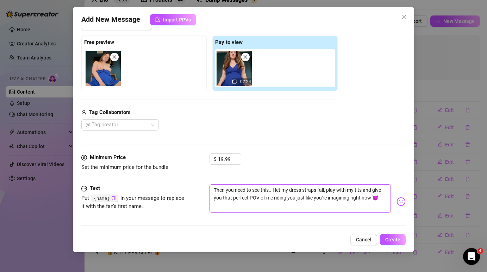
drag, startPoint x: 274, startPoint y: 190, endPoint x: 205, endPoint y: 188, distance: 69.1
click at [205, 188] on div "Text Put {name} in your message to replace it with the fan's first name. Then y…" at bounding box center [243, 202] width 324 height 35
paste textarea "🙀"
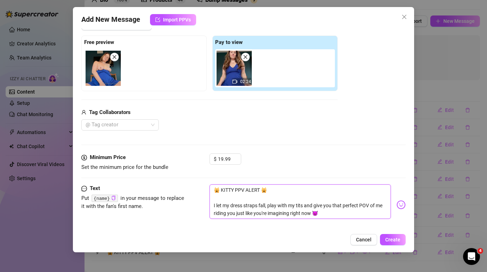
scroll to position [80, 0]
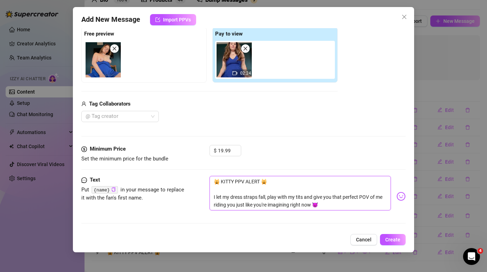
click at [274, 201] on textarea "🙀 KITTY PPV ALERT 🙀 I let my dress straps fall, play with my tits and give you …" at bounding box center [300, 193] width 181 height 35
click at [328, 197] on textarea "🙀 KITTY PPV ALERT 🙀 I let my dress straps fall, play with my tits and give you …" at bounding box center [300, 193] width 181 height 35
click at [300, 204] on textarea "🙀 KITTY PPV ALERT 🙀 I let my dress straps fall, play with my tits and give you …" at bounding box center [300, 193] width 181 height 35
click at [393, 236] on button "Create" at bounding box center [393, 239] width 26 height 11
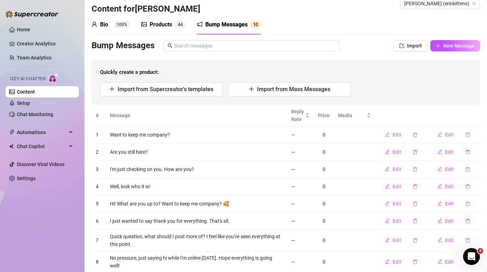
scroll to position [8, 0]
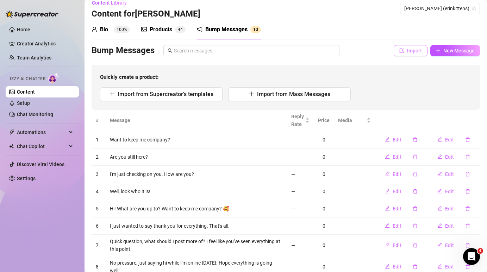
click at [418, 49] on span "Import" at bounding box center [414, 51] width 15 height 6
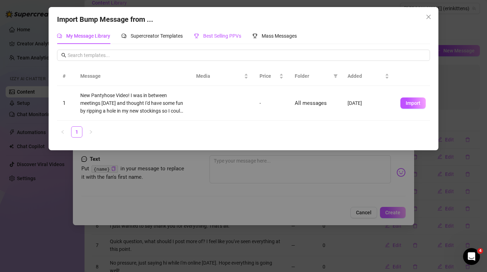
click at [227, 34] on span "Best Selling PPVs" at bounding box center [222, 36] width 38 height 6
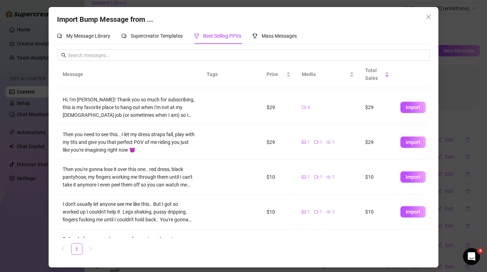
scroll to position [33, 0]
click at [413, 176] on span "Import" at bounding box center [413, 177] width 15 height 6
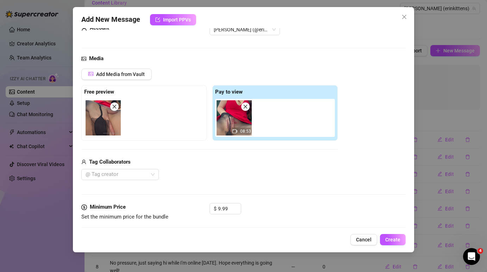
scroll to position [73, 0]
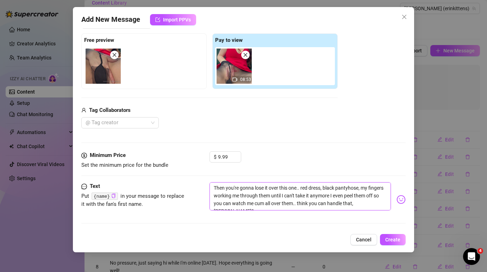
drag, startPoint x: 368, startPoint y: 203, endPoint x: 353, endPoint y: 203, distance: 15.9
click at [352, 203] on textarea "Then you're gonna lose it over this one.. red dress, black pantyhose, my finger…" at bounding box center [300, 196] width 181 height 28
drag, startPoint x: 215, startPoint y: 195, endPoint x: 320, endPoint y: 198, distance: 105.4
click at [320, 198] on textarea "Then you're gonna lose it over this one.. red dress, black pantyhose, my finger…" at bounding box center [300, 196] width 181 height 28
click at [334, 195] on textarea "Then you're gonna lose it over this one.. red dress, black pantyhose, my finger…" at bounding box center [300, 196] width 181 height 28
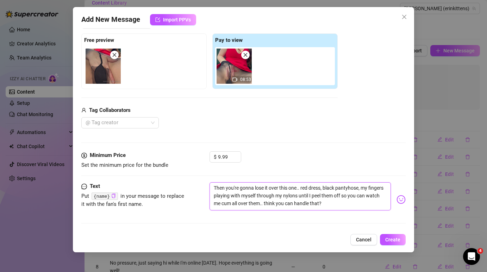
click at [213, 185] on textarea "Then you're gonna lose it over this one.. red dress, black pantyhose, my finger…" at bounding box center [300, 196] width 181 height 28
paste textarea "🙀"
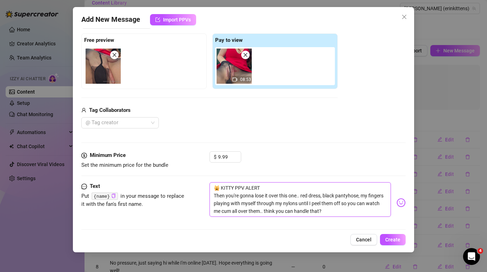
paste textarea "🙀"
click at [217, 199] on textarea "🙀 KITTY PPV ALERT🙀 Then you're gonna lose it over this one.. red dress, black p…" at bounding box center [300, 199] width 181 height 35
drag, startPoint x: 230, startPoint y: 196, endPoint x: 210, endPoint y: 197, distance: 20.1
click at [210, 197] on textarea "🙀 KITTY PPV ALERT🙀 Then you're gonna lose it over this one.. red dress, black p…" at bounding box center [300, 199] width 181 height 35
click at [272, 187] on textarea "🙀 KITTY PPV ALERT🙀 You're gonna lose it over this one.. red dress, black pantyh…" at bounding box center [300, 199] width 181 height 35
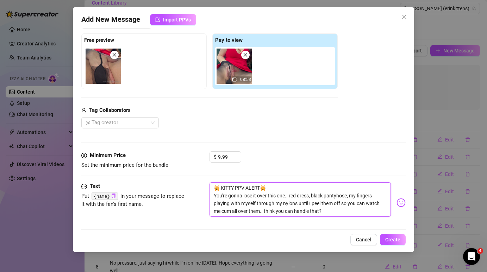
drag, startPoint x: 272, startPoint y: 187, endPoint x: 207, endPoint y: 189, distance: 64.8
click at [207, 189] on div "Text Put {name} in your message to replace it with the fan's first name. 🙀 KITT…" at bounding box center [243, 202] width 324 height 41
click at [293, 191] on textarea "🙀 KITTY PPV ALERT🙀 You're gonna lose it over this one.. red dress, black pantyh…" at bounding box center [300, 199] width 181 height 35
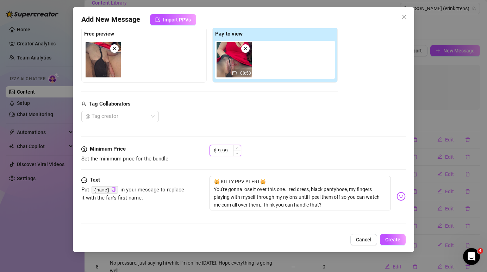
click at [222, 149] on input "9.99" at bounding box center [229, 150] width 23 height 11
click at [219, 150] on input "9.99" at bounding box center [229, 150] width 23 height 11
click at [396, 239] on span "Create" at bounding box center [392, 240] width 15 height 6
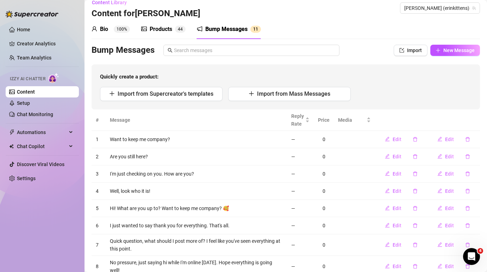
scroll to position [0, 0]
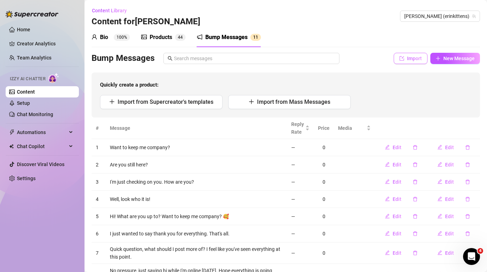
click at [419, 60] on span "Import" at bounding box center [414, 59] width 15 height 6
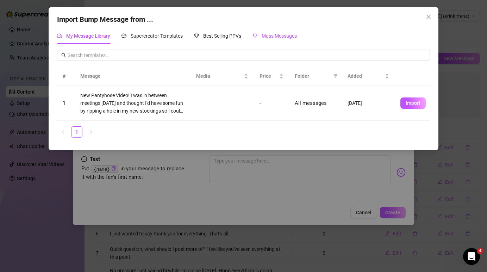
click at [286, 33] on span "Mass Messages" at bounding box center [279, 36] width 35 height 6
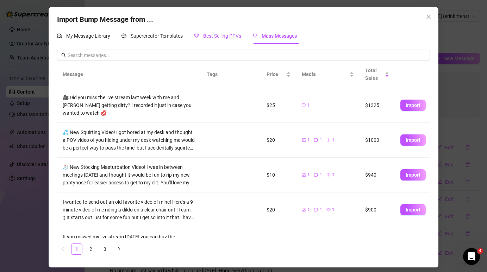
click at [232, 37] on span "Best Selling PPVs" at bounding box center [222, 36] width 38 height 6
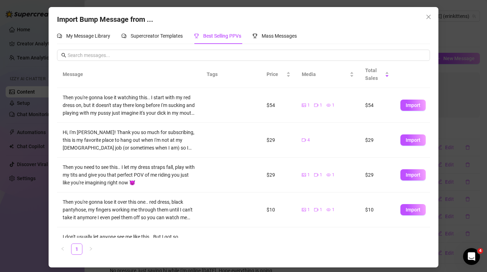
scroll to position [60, 0]
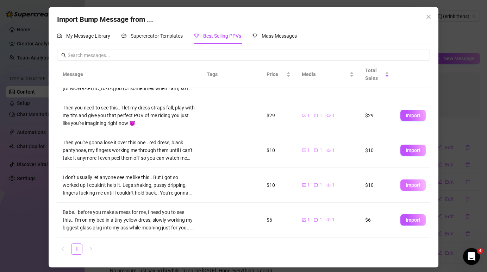
click at [410, 182] on span "Import" at bounding box center [413, 185] width 15 height 6
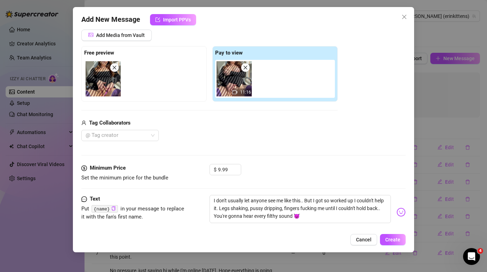
scroll to position [73, 0]
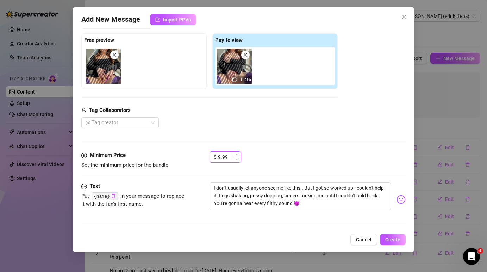
click at [221, 155] on input "9.99" at bounding box center [229, 157] width 23 height 11
click at [214, 187] on textarea "I don't usually let anyone see me like this.. But I got so worked up I couldn't…" at bounding box center [300, 196] width 181 height 28
paste textarea "🙀 KITTY PPV ALERT🙀"
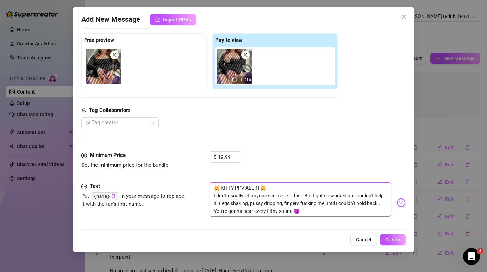
scroll to position [80, 0]
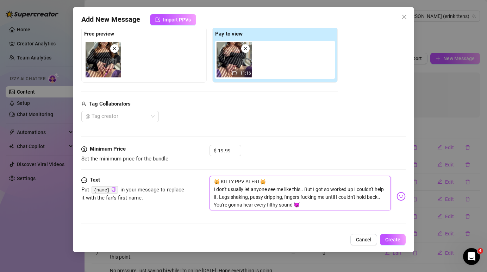
click at [306, 190] on textarea "🙀 KITTY PPV ALERT🙀 I don't usually let anyone see me like this.. But I got so w…" at bounding box center [300, 193] width 181 height 35
click at [396, 240] on span "Create" at bounding box center [392, 240] width 15 height 6
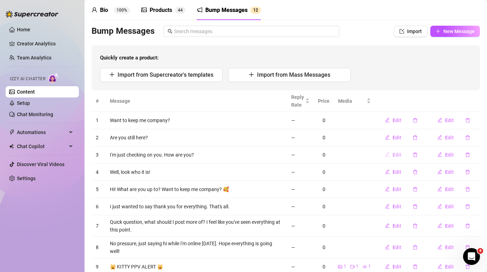
scroll to position [0, 0]
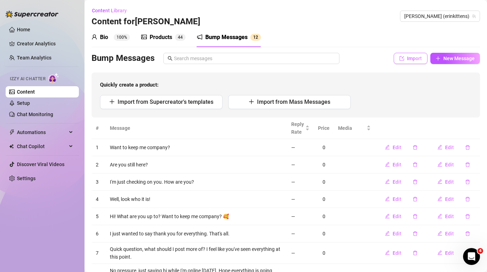
click at [414, 61] on span "Import" at bounding box center [414, 59] width 15 height 6
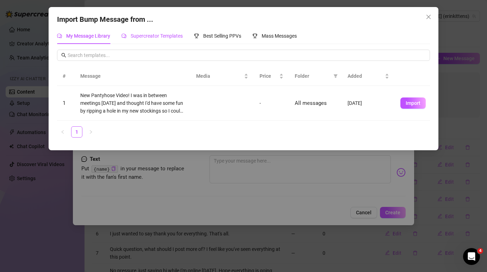
click at [170, 39] on div "Supercreator Templates" at bounding box center [152, 36] width 61 height 8
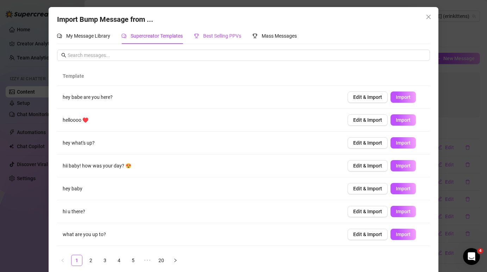
click at [219, 35] on span "Best Selling PPVs" at bounding box center [222, 36] width 38 height 6
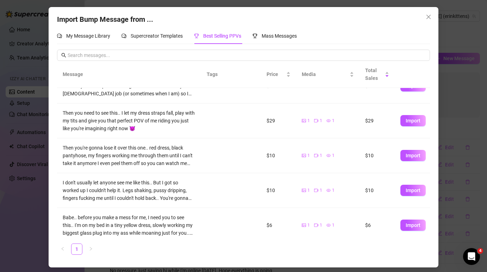
scroll to position [60, 0]
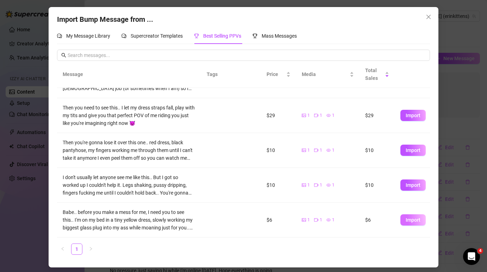
click at [417, 221] on span "Import" at bounding box center [413, 220] width 15 height 6
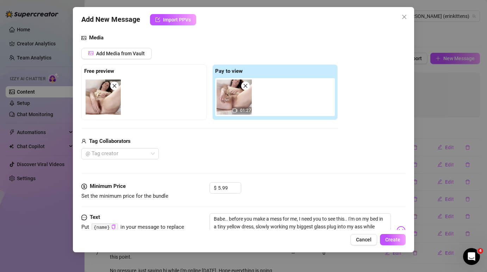
scroll to position [73, 0]
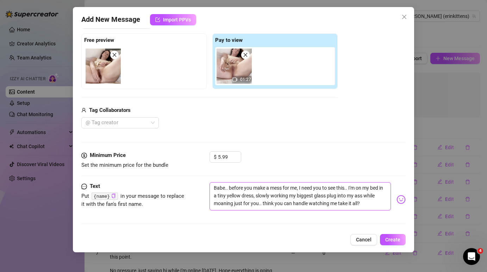
drag, startPoint x: 300, startPoint y: 186, endPoint x: 207, endPoint y: 186, distance: 93.4
click at [207, 186] on div "Text Put {name} in your message to replace it with the fan's first name. Babe..…" at bounding box center [243, 199] width 324 height 35
paste textarea "🙀 KITTY PPV ALERT🙀"
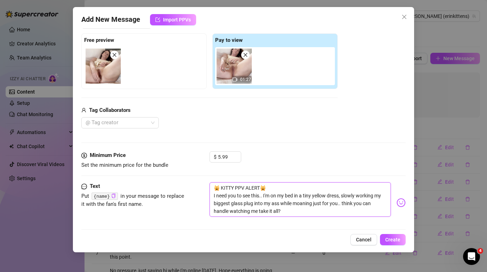
click at [262, 195] on textarea "🙀 KITTY PPV ALERT🙀 I need you to see this.. I'm on my bed in a tiny yellow dres…" at bounding box center [300, 199] width 181 height 35
drag, startPoint x: 264, startPoint y: 194, endPoint x: 210, endPoint y: 196, distance: 53.9
click at [210, 196] on textarea "🙀 KITTY PPV ALERT🙀 I need you to see this.. I'm on my bed in a tiny yellow dres…" at bounding box center [300, 199] width 181 height 35
drag, startPoint x: 221, startPoint y: 156, endPoint x: 217, endPoint y: 156, distance: 3.9
click at [217, 156] on div "$ 5.99" at bounding box center [226, 156] width 32 height 11
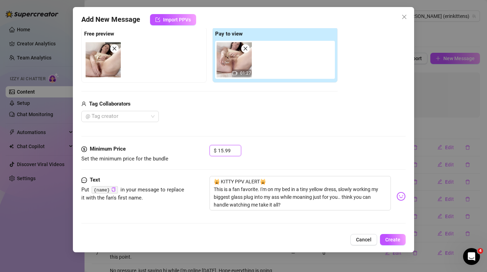
scroll to position [78, 0]
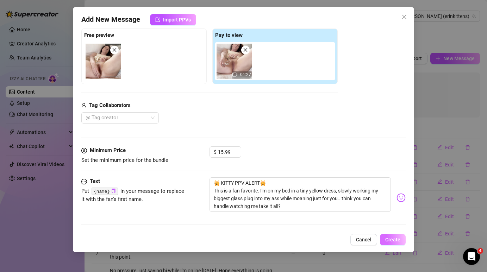
click at [392, 239] on span "Create" at bounding box center [392, 240] width 15 height 6
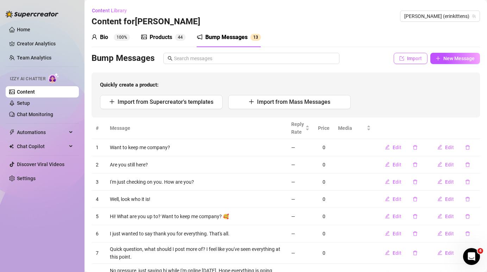
click at [419, 60] on span "Import" at bounding box center [414, 59] width 15 height 6
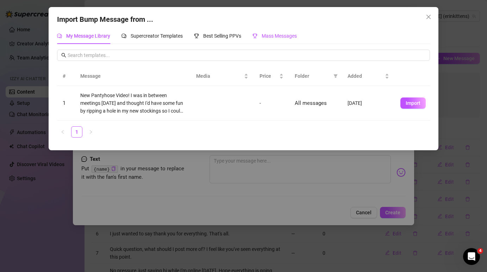
click at [271, 38] on span "Mass Messages" at bounding box center [279, 36] width 35 height 6
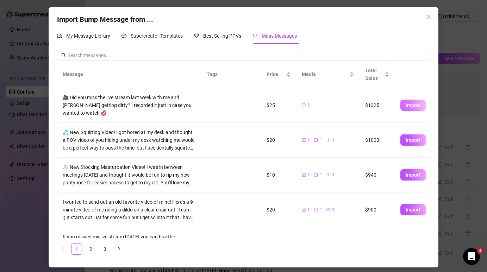
click at [415, 105] on span "Import" at bounding box center [413, 106] width 15 height 6
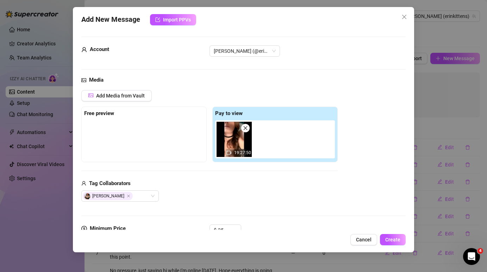
scroll to position [73, 0]
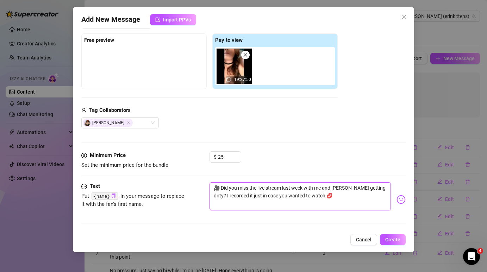
drag, startPoint x: 221, startPoint y: 188, endPoint x: 204, endPoint y: 189, distance: 16.6
click at [204, 189] on div "Text Put {name} in your message to replace it with the fan's first name. 🎥 Did …" at bounding box center [243, 199] width 324 height 35
paste textarea "KITTY PPV ALERT🙀"
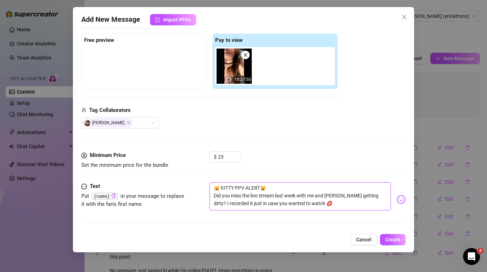
drag, startPoint x: 298, startPoint y: 196, endPoint x: 276, endPoint y: 196, distance: 21.5
click at [276, 196] on textarea "🙀 KITTY PPV ALERT🙀 Did you miss the live stream last week with me and Alanah ge…" at bounding box center [300, 196] width 181 height 28
click at [321, 196] on textarea "🙀 KITTY PPV ALERT🙀 Did you miss the live stream with me and Alanah getting dirt…" at bounding box center [300, 196] width 181 height 28
click at [358, 192] on textarea "🙀 KITTY PPV ALERT🙀 Did you miss the live stream with me and Alanah Cole getting…" at bounding box center [300, 196] width 181 height 28
click at [305, 195] on textarea "🙀 KITTY PPV ALERT🙀 Did you miss the live stream with me and Alanah Cole getting…" at bounding box center [300, 196] width 181 height 28
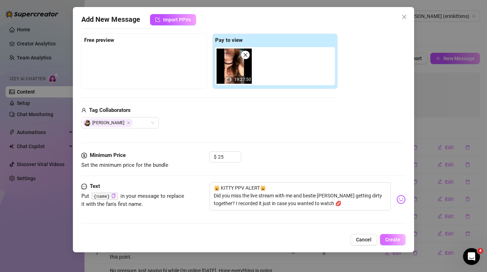
click at [391, 238] on span "Create" at bounding box center [392, 240] width 15 height 6
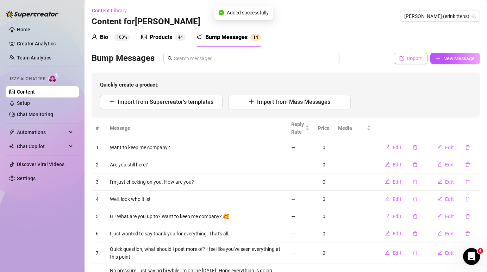
click at [409, 57] on span "Import" at bounding box center [414, 59] width 15 height 6
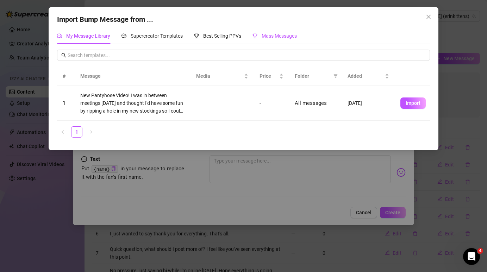
click at [274, 38] on span "Mass Messages" at bounding box center [279, 36] width 35 height 6
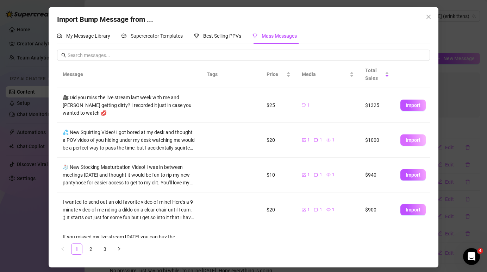
click at [410, 139] on span "Import" at bounding box center [413, 140] width 15 height 6
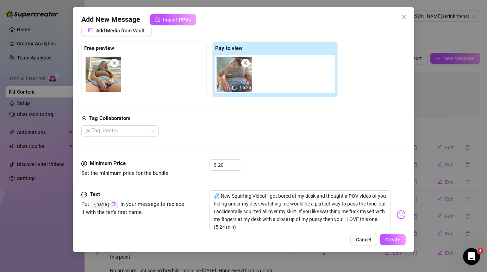
scroll to position [87, 0]
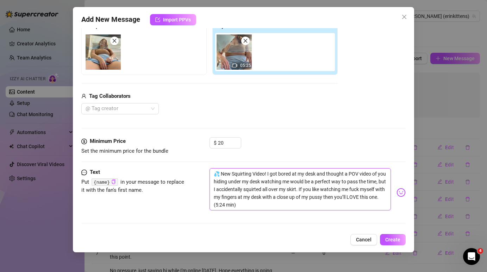
drag, startPoint x: 269, startPoint y: 174, endPoint x: 204, endPoint y: 172, distance: 64.5
click at [204, 172] on div "Text Put {name} in your message to replace it with the fan's first name. 💦 New …" at bounding box center [243, 192] width 324 height 49
paste textarea "KITTY PPV ALERT🙀"
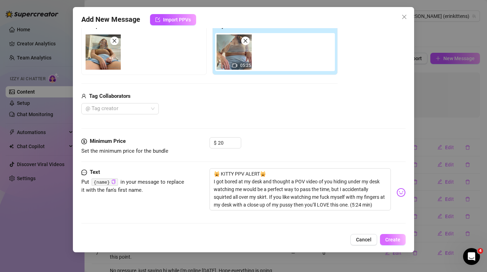
click at [397, 238] on span "Create" at bounding box center [392, 240] width 15 height 6
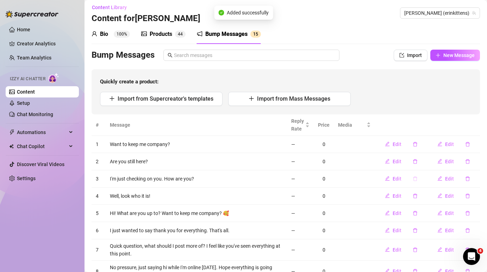
scroll to position [0, 0]
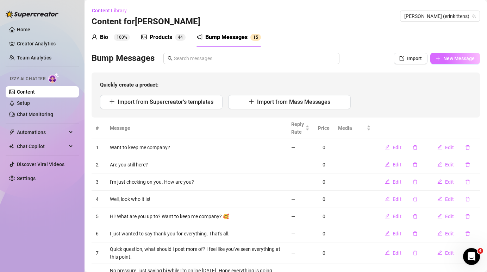
click at [466, 56] on span "New Message" at bounding box center [458, 59] width 31 height 6
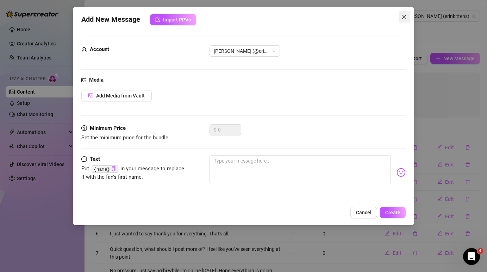
click at [404, 19] on icon "close" at bounding box center [405, 17] width 6 height 6
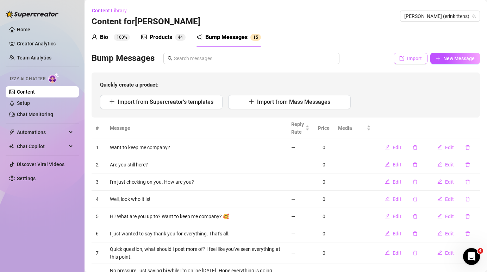
click at [412, 60] on span "Import" at bounding box center [414, 59] width 15 height 6
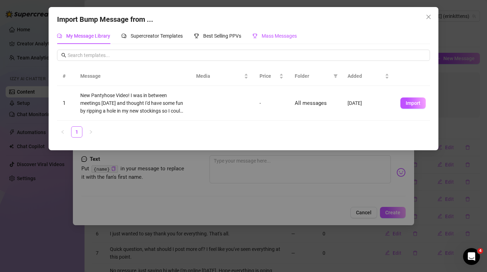
click at [272, 34] on span "Mass Messages" at bounding box center [279, 36] width 35 height 6
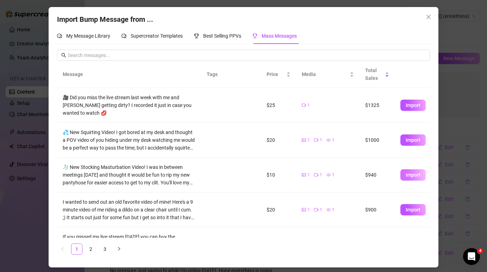
click at [407, 174] on span "Import" at bounding box center [413, 175] width 15 height 6
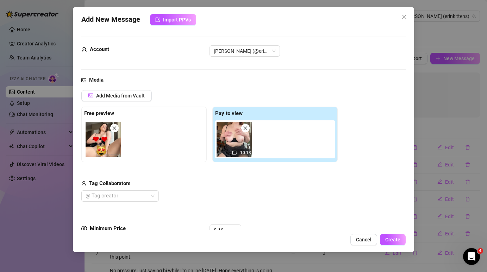
scroll to position [103, 0]
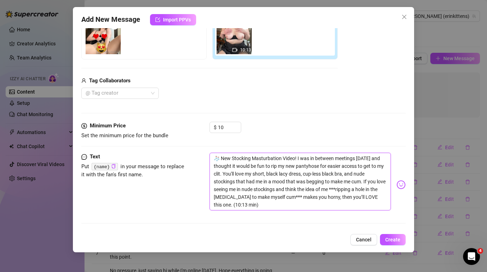
click at [278, 160] on textarea "🧦 New Stocking Masturbation Video! I was in between meetings today and thought …" at bounding box center [300, 182] width 181 height 58
drag, startPoint x: 297, startPoint y: 157, endPoint x: 213, endPoint y: 152, distance: 84.0
click at [213, 152] on form "Account Erin (@erinkittens) Media Add Media from Vault Free preview Pay to view…" at bounding box center [243, 82] width 324 height 296
paste textarea "KITTY PPV ALERT🙀"
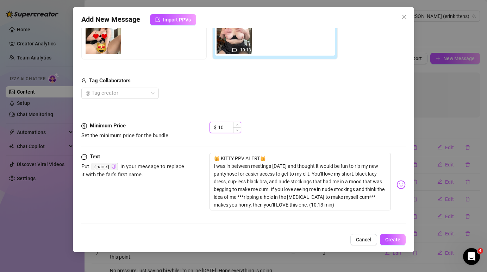
drag, startPoint x: 228, startPoint y: 128, endPoint x: 221, endPoint y: 128, distance: 6.3
click at [221, 128] on input "10" at bounding box center [229, 127] width 23 height 11
click at [394, 241] on span "Create" at bounding box center [392, 240] width 15 height 6
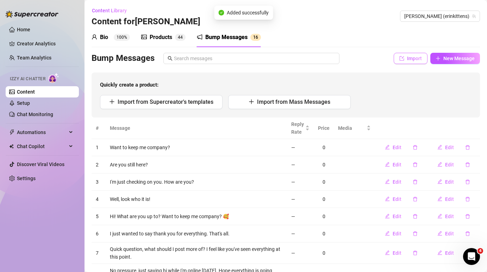
click at [418, 58] on span "Import" at bounding box center [414, 59] width 15 height 6
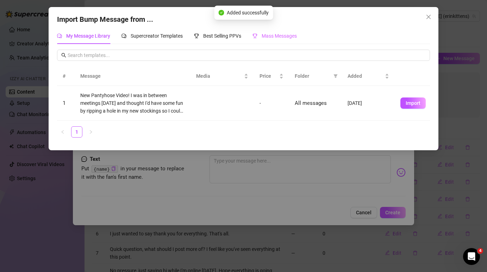
click at [284, 40] on div "Mass Messages" at bounding box center [275, 36] width 44 height 16
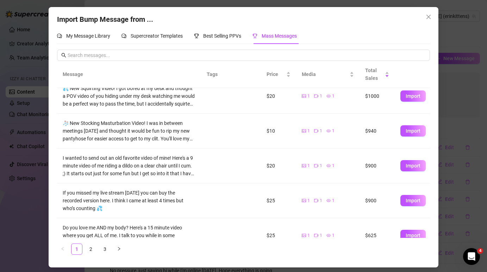
scroll to position [44, 0]
click at [414, 165] on span "Import" at bounding box center [413, 166] width 15 height 6
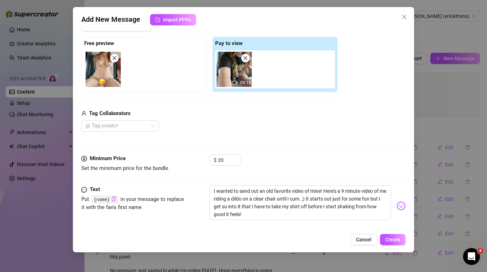
scroll to position [80, 0]
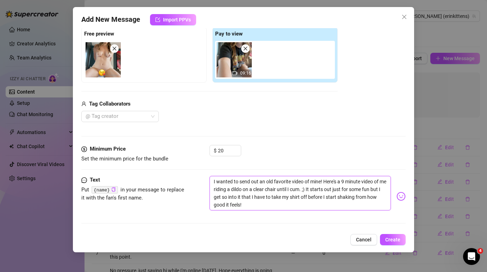
click at [212, 181] on textarea "I wanted to send out an old favorite video of mine! Here's a 9 minute video of …" at bounding box center [300, 193] width 181 height 35
paste textarea "🙀 KITTY PPV ALERT🙀"
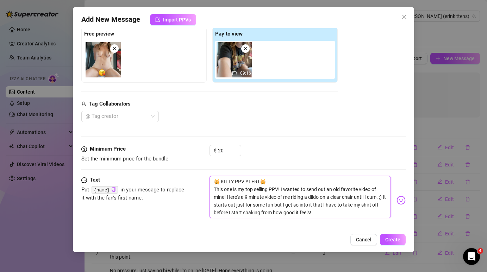
drag, startPoint x: 241, startPoint y: 198, endPoint x: 283, endPoint y: 189, distance: 43.5
click at [283, 189] on textarea "🙀 KITTY PPV ALERT🙀 This one is my top selling PPV! I wanted to send out an old …" at bounding box center [300, 197] width 181 height 42
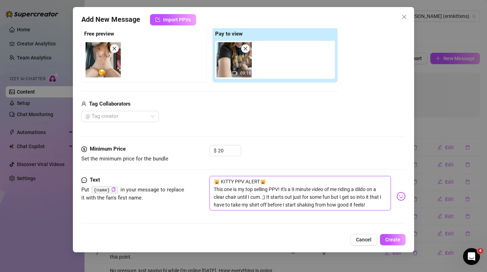
click at [267, 197] on textarea "🙀 KITTY PPV ALERT🙀 This one is my top selling PPV! It's a 9 minute video of me …" at bounding box center [300, 193] width 181 height 35
drag, startPoint x: 227, startPoint y: 151, endPoint x: 222, endPoint y: 151, distance: 5.6
click at [222, 151] on input "20" at bounding box center [229, 150] width 23 height 11
click at [395, 241] on span "Create" at bounding box center [392, 240] width 15 height 6
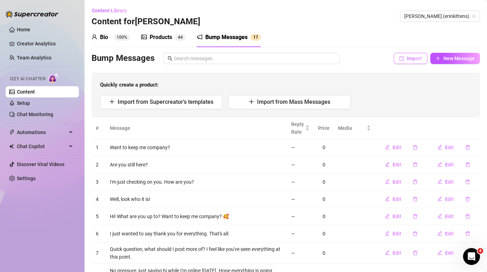
click at [415, 60] on span "Import" at bounding box center [414, 59] width 15 height 6
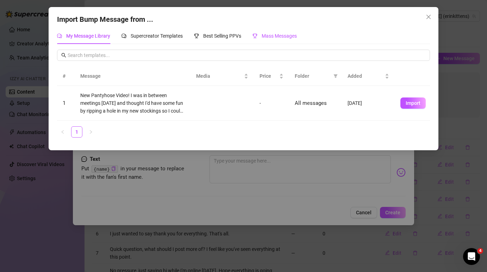
click at [279, 36] on span "Mass Messages" at bounding box center [279, 36] width 35 height 6
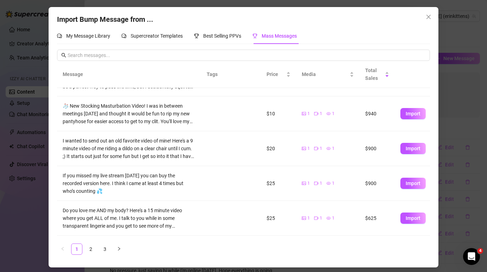
scroll to position [65, 0]
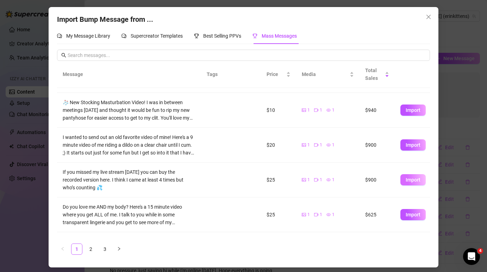
click at [416, 178] on span "Import" at bounding box center [413, 180] width 15 height 6
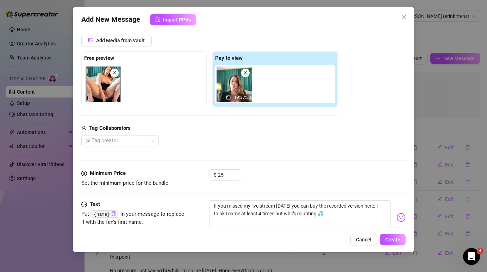
scroll to position [73, 0]
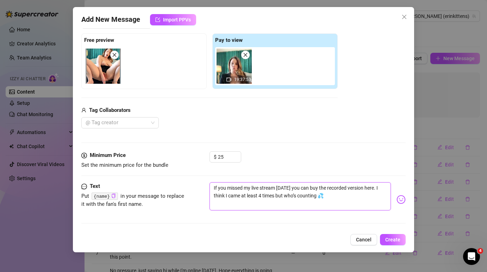
click at [213, 188] on textarea "If you missed my live stream yesterday you can buy the recorded version here. I…" at bounding box center [300, 196] width 181 height 28
paste textarea "🙀 KITTY PPV ALERT🙀"
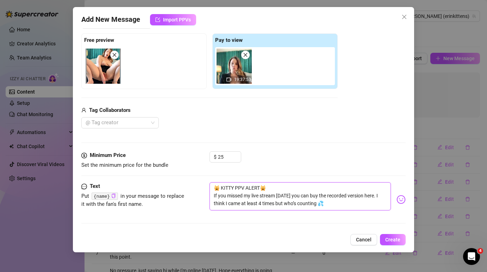
drag, startPoint x: 386, startPoint y: 194, endPoint x: 209, endPoint y: 198, distance: 177.2
click at [209, 198] on div "Text Put {name} in your message to replace it with the fan's first name. 🙀 KITT…" at bounding box center [243, 199] width 324 height 35
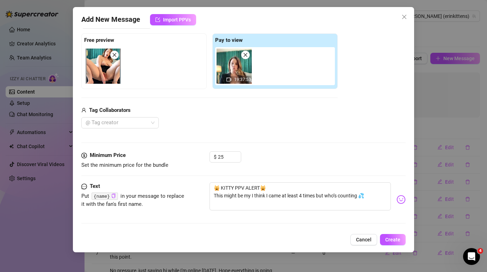
click at [380, 132] on div "Media Add Media from Vault Free preview Pay to view 19:37:53 Tag Collaborators …" at bounding box center [243, 77] width 324 height 149
click at [253, 196] on textarea "🙀 KITTY PPV ALERT🙀 This might be my I think I came at least 4 times but who’s c…" at bounding box center [300, 196] width 181 height 28
click at [391, 237] on span "Create" at bounding box center [392, 240] width 15 height 6
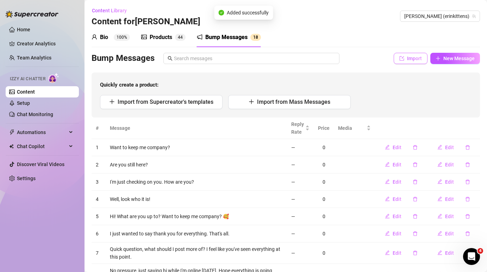
click at [415, 61] on span "Import" at bounding box center [414, 59] width 15 height 6
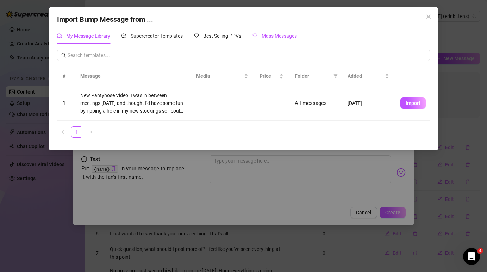
click at [277, 38] on span "Mass Messages" at bounding box center [279, 36] width 35 height 6
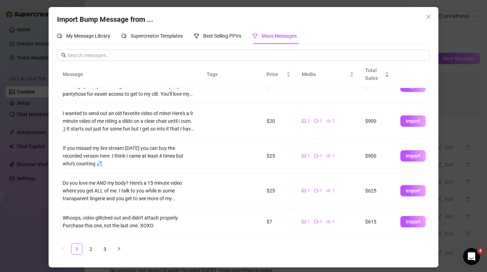
scroll to position [93, 0]
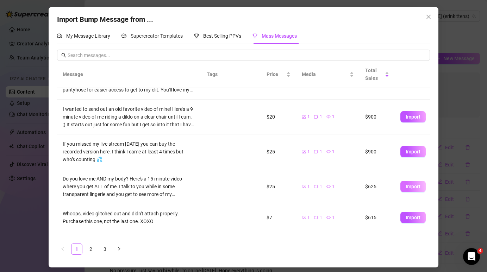
click at [414, 185] on span "Import" at bounding box center [413, 187] width 15 height 6
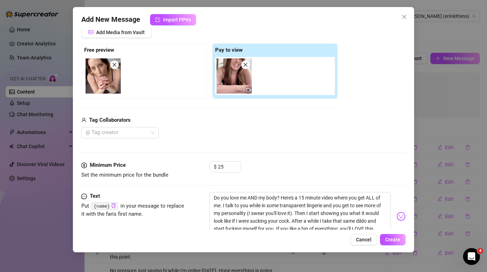
scroll to position [87, 0]
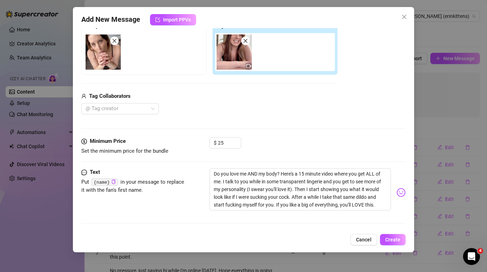
click at [209, 172] on div "Text Put {name} in your message to replace it with the fan's first name. Do you…" at bounding box center [243, 192] width 324 height 49
click at [213, 172] on textarea "Do you love me AND my body? Here's a 15 minute video where you get ALL of me. I…" at bounding box center [300, 189] width 181 height 42
paste textarea "🙀 KITTY PPV ALERT🙀"
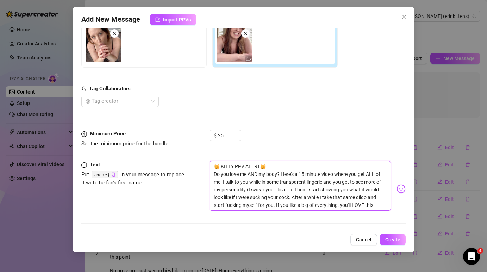
scroll to position [95, 0]
click at [399, 243] on button "Create" at bounding box center [393, 239] width 26 height 11
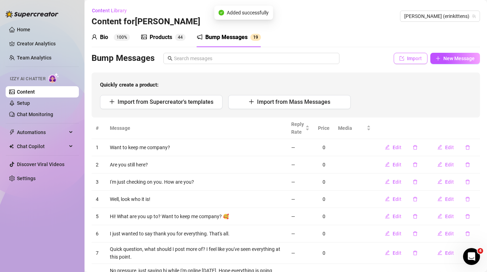
click at [409, 58] on span "Import" at bounding box center [414, 59] width 15 height 6
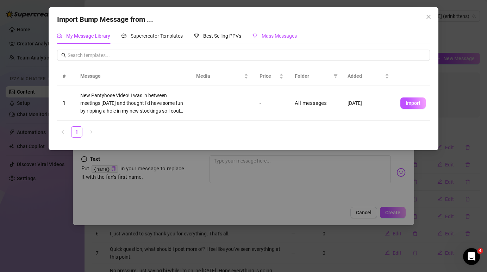
click at [268, 37] on span "Mass Messages" at bounding box center [279, 36] width 35 height 6
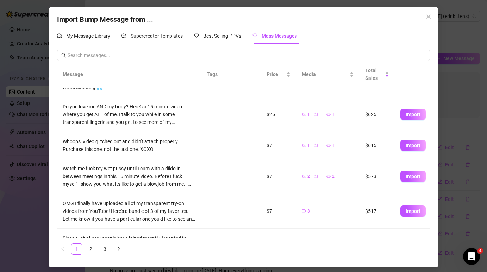
scroll to position [166, 0]
click at [416, 175] on span "Import" at bounding box center [413, 176] width 15 height 6
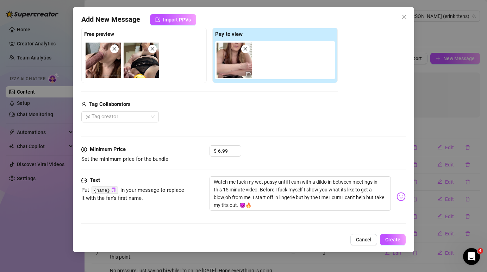
scroll to position [80, 0]
drag, startPoint x: 221, startPoint y: 150, endPoint x: 216, endPoint y: 151, distance: 5.6
click at [216, 151] on div "$ 6.99" at bounding box center [226, 150] width 32 height 11
click at [214, 180] on textarea "Watch me fuck my wet pussy until I cum with a dildo in between meetings in this…" at bounding box center [300, 193] width 181 height 35
paste textarea "🙀 KITTY PPV ALERT🙀"
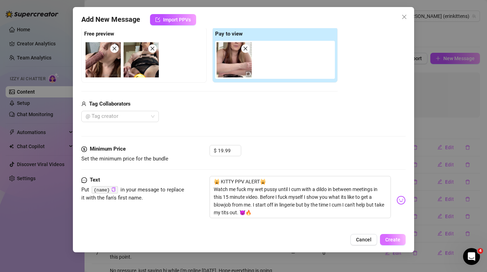
click at [393, 240] on span "Create" at bounding box center [392, 240] width 15 height 6
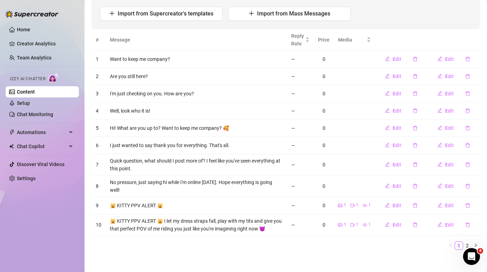
scroll to position [0, 0]
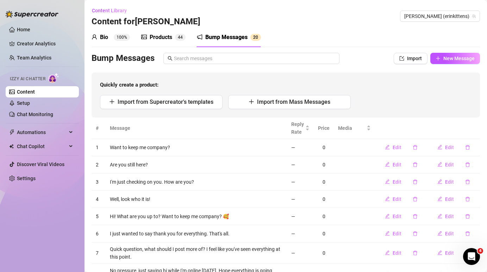
click at [163, 38] on div "Products" at bounding box center [161, 37] width 23 height 8
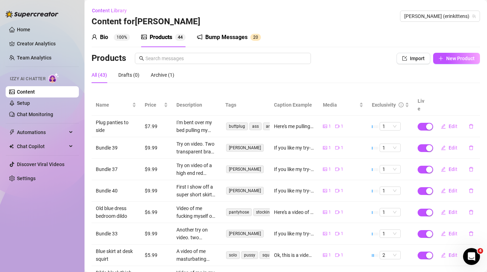
click at [101, 33] on div "Bio" at bounding box center [104, 37] width 8 height 8
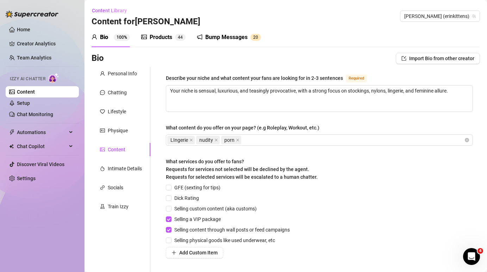
click at [151, 37] on div "Products" at bounding box center [161, 37] width 23 height 8
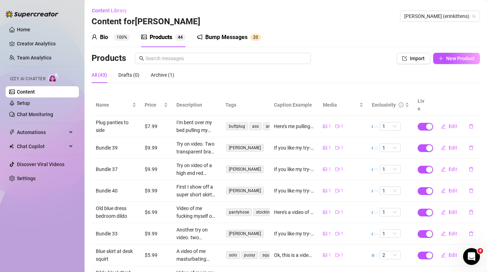
click at [217, 38] on div "Bump Messages" at bounding box center [226, 37] width 42 height 8
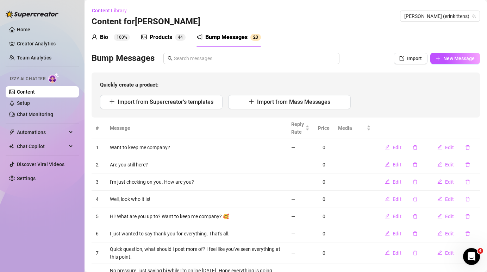
scroll to position [88, 0]
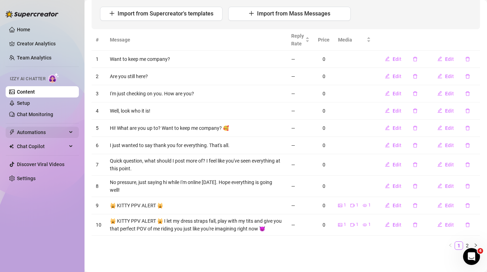
click at [41, 136] on span "Automations" at bounding box center [42, 132] width 50 height 11
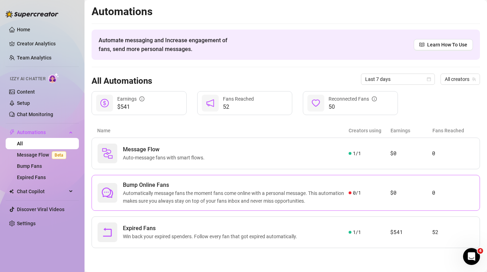
click at [225, 195] on span "Automatically message fans the moment fans come online with a personal message.…" at bounding box center [236, 197] width 226 height 15
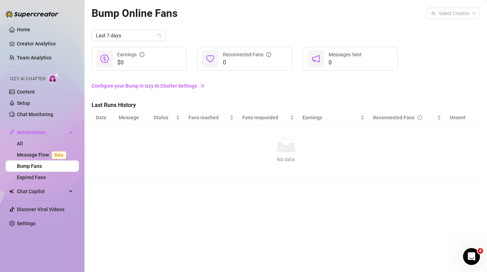
click at [163, 87] on link "Configure your Bump in Izzy AI Chatter Settings" at bounding box center [286, 86] width 389 height 8
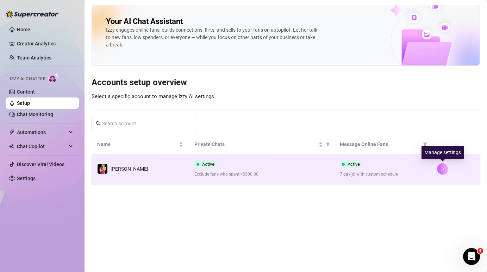
click at [444, 167] on icon "right" at bounding box center [442, 169] width 5 height 5
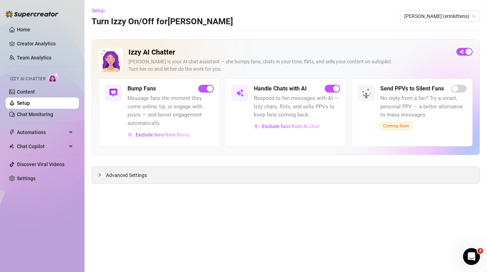
click at [129, 176] on span "Advanced Settings" at bounding box center [126, 176] width 41 height 8
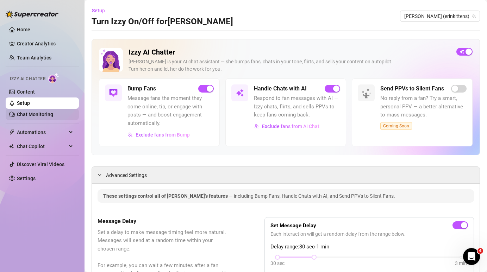
click at [32, 113] on link "Chat Monitoring" at bounding box center [35, 115] width 36 height 6
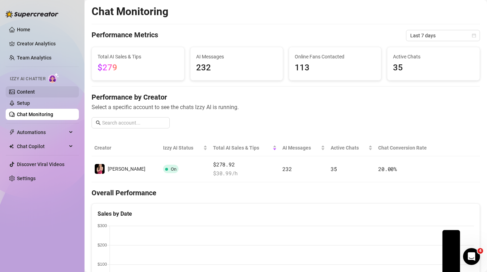
click at [35, 93] on link "Content" at bounding box center [26, 92] width 18 height 6
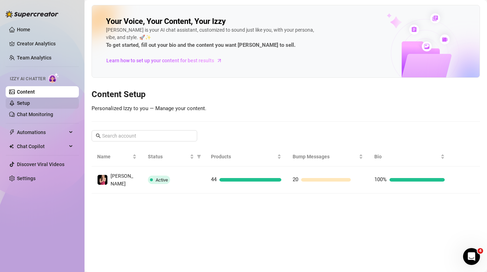
click at [30, 106] on link "Setup" at bounding box center [23, 103] width 13 height 6
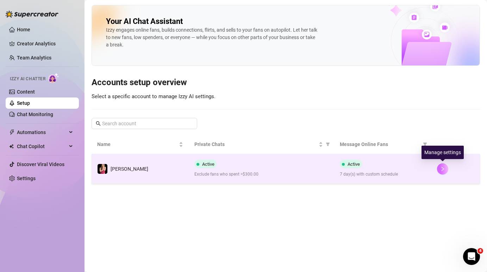
click at [444, 171] on icon "right" at bounding box center [442, 169] width 5 height 5
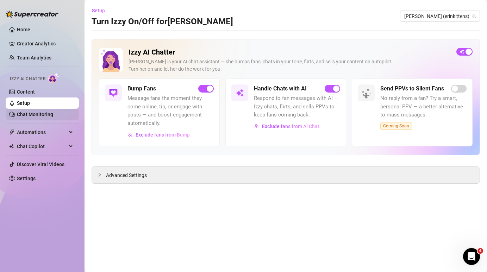
click at [35, 117] on link "Chat Monitoring" at bounding box center [35, 115] width 36 height 6
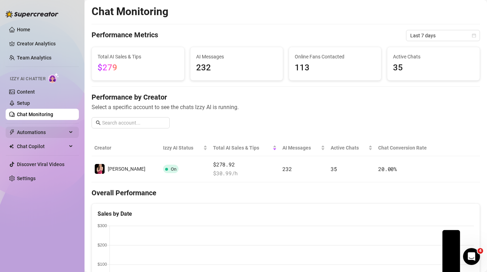
click at [51, 130] on span "Automations" at bounding box center [42, 132] width 50 height 11
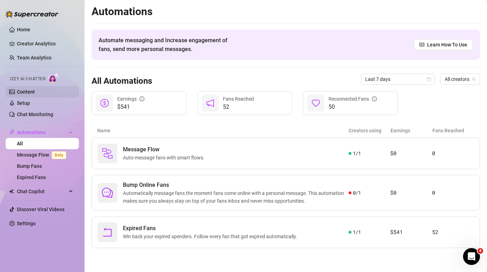
click at [35, 89] on link "Content" at bounding box center [26, 92] width 18 height 6
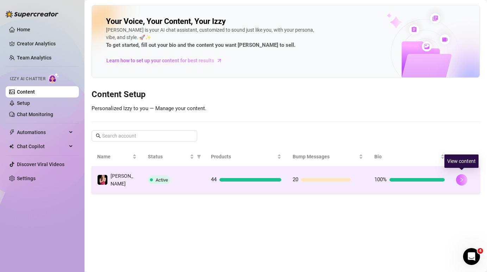
click at [462, 179] on icon "right" at bounding box center [461, 180] width 5 height 5
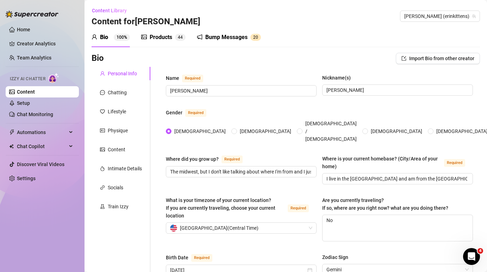
click at [237, 36] on div "Bump Messages" at bounding box center [226, 37] width 42 height 8
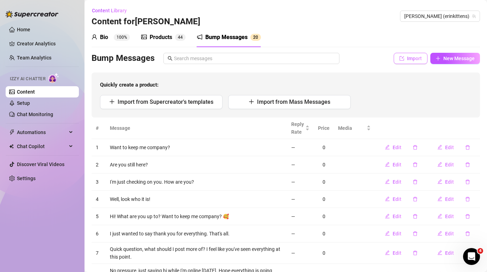
click at [413, 61] on span "Import" at bounding box center [414, 59] width 15 height 6
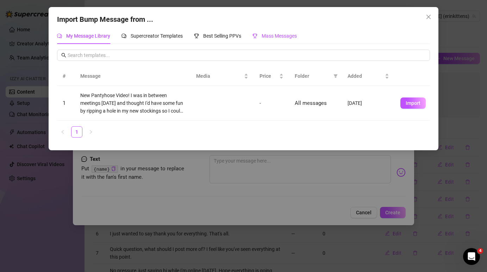
click at [279, 39] on div "Mass Messages" at bounding box center [275, 36] width 44 height 8
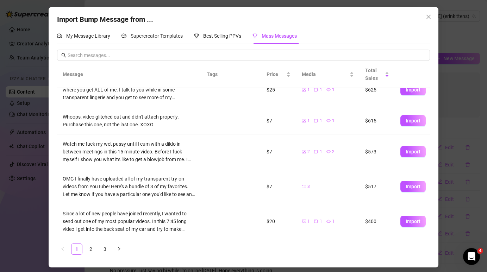
scroll to position [191, 0]
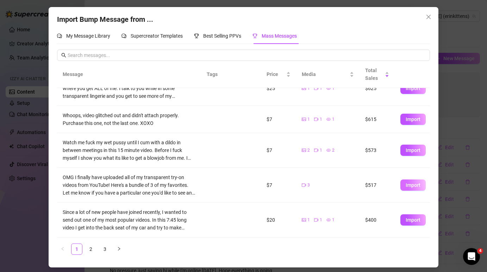
click at [416, 184] on span "Import" at bounding box center [413, 185] width 15 height 6
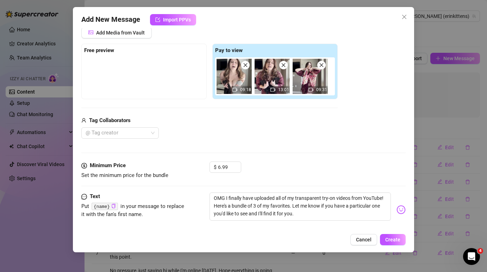
scroll to position [73, 0]
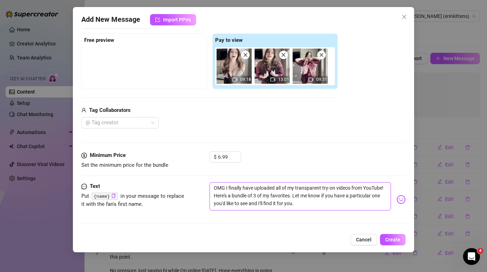
click at [212, 187] on textarea "OMG I finally have uploaded all of my transparent try-on videos from YouTube! H…" at bounding box center [300, 196] width 181 height 28
paste textarea "🙀 KITTY PPV ALERT🙀"
type textarea "🙀 KITTY PPV ALERT🙀 OMG I finally have uploaded all of my transparent try-on vid…"
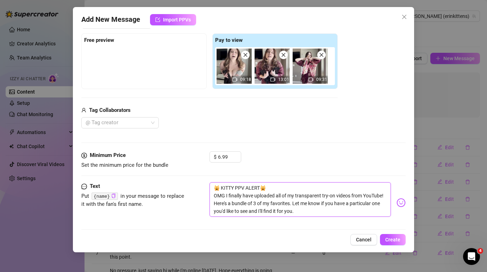
scroll to position [80, 0]
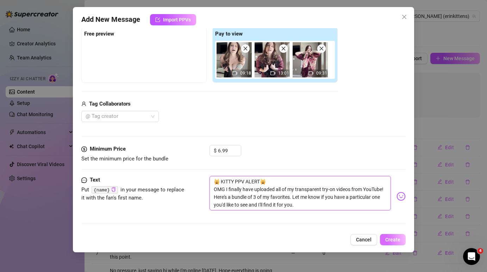
type textarea "🙀 KITTY PPV ALERT🙀 OMG I finally have uploaded all of my transparent try-on vid…"
click at [397, 238] on span "Create" at bounding box center [392, 240] width 15 height 6
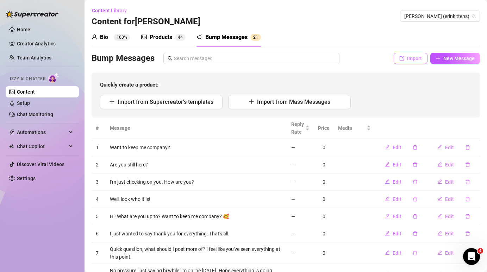
click at [418, 61] on span "Import" at bounding box center [414, 59] width 15 height 6
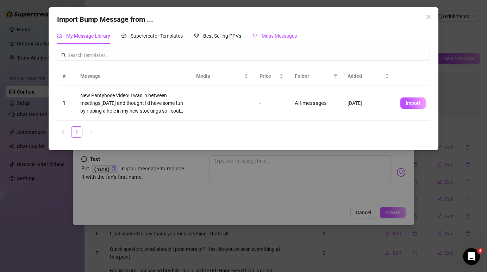
click at [275, 36] on span "Mass Messages" at bounding box center [279, 36] width 35 height 6
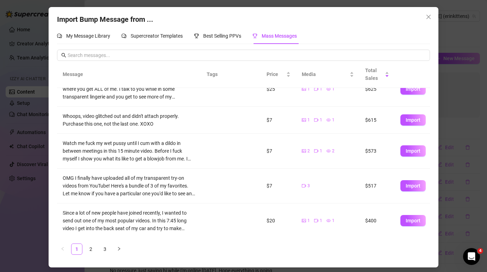
scroll to position [191, 0]
click at [421, 219] on button "Import" at bounding box center [413, 220] width 25 height 11
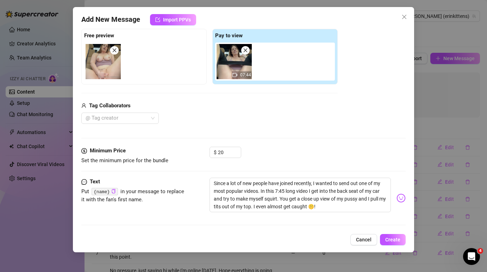
scroll to position [80, 0]
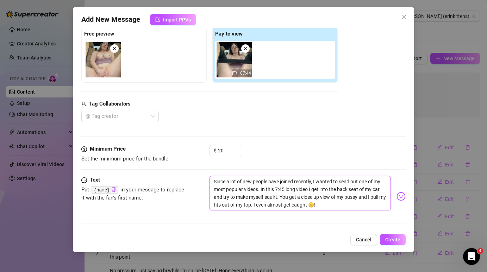
click at [213, 181] on textarea "Since a lot of new people have joined recently, I wanted to send out one of my …" at bounding box center [300, 193] width 181 height 35
paste textarea "🙀 KITTY PPV ALERT🙀"
type textarea "🙀 KITTY PPV ALERT🙀 Since a lot of new people have joined recently, I wanted to …"
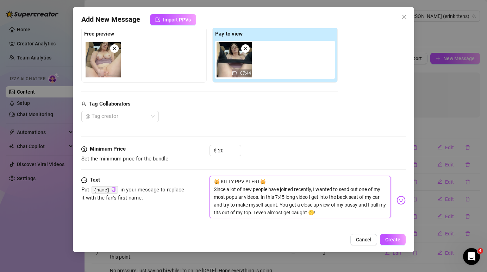
scroll to position [87, 0]
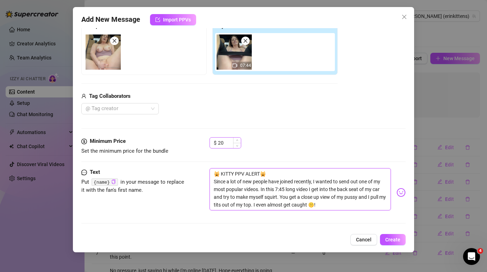
type textarea "🙀 KITTY PPV ALERT🙀 Since a lot of new people have joined recently, I wanted to …"
drag, startPoint x: 224, startPoint y: 142, endPoint x: 218, endPoint y: 142, distance: 5.6
click at [218, 142] on input "20" at bounding box center [229, 143] width 23 height 11
drag, startPoint x: 223, startPoint y: 143, endPoint x: 219, endPoint y: 144, distance: 3.9
click at [219, 144] on input "16.99" at bounding box center [229, 143] width 23 height 11
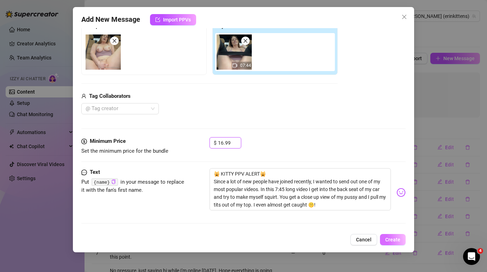
type input "16.99"
click at [395, 240] on span "Create" at bounding box center [392, 240] width 15 height 6
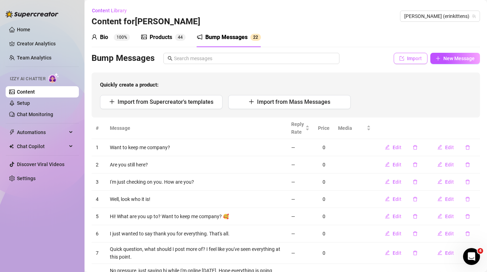
click at [407, 57] on span "Import" at bounding box center [414, 59] width 15 height 6
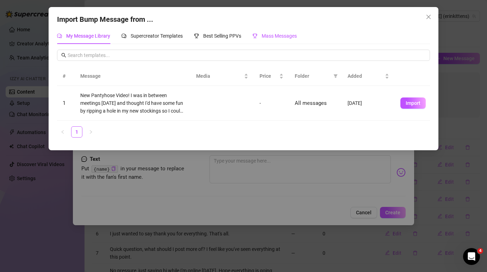
click at [267, 36] on span "Mass Messages" at bounding box center [279, 36] width 35 height 6
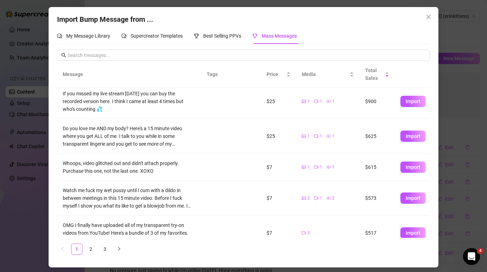
scroll to position [191, 0]
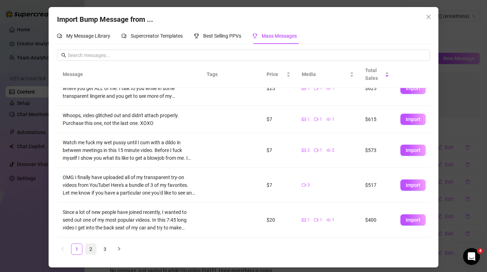
click at [92, 250] on link "2" at bounding box center [91, 249] width 11 height 11
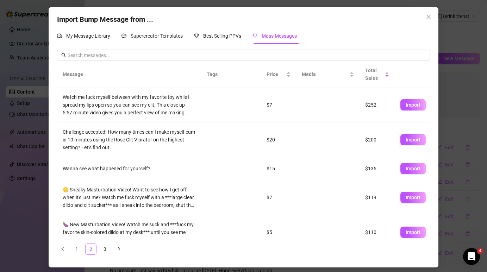
scroll to position [0, 0]
click at [417, 107] on span "Import" at bounding box center [413, 106] width 15 height 6
type textarea "Watch me fuck myself between with my favorite toy while I spread my lips open s…"
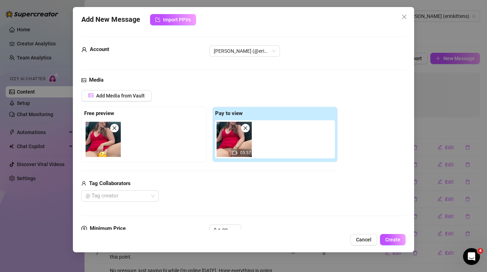
scroll to position [80, 0]
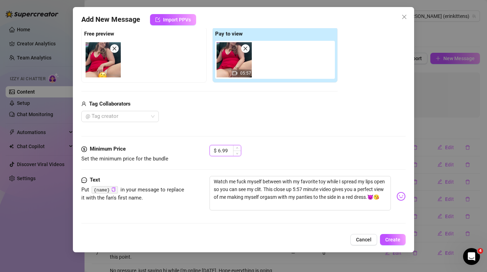
click at [219, 150] on input "6.99" at bounding box center [229, 150] width 23 height 11
type input "12.99"
click at [215, 182] on textarea "Watch me fuck myself between with my favorite toy while I spread my lips open s…" at bounding box center [300, 193] width 181 height 35
paste textarea "🙀 KITTY PPV ALERT🙀"
type textarea "🙀 KITTY PPV ALERT🙀 Watch me fuck myself between with my favorite toy while I sp…"
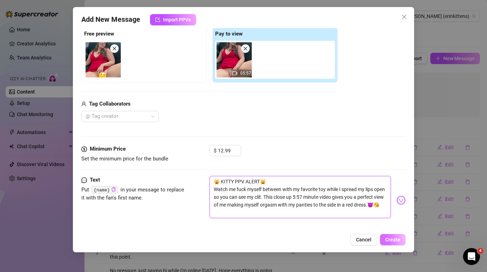
type textarea "🙀 KITTY PPV ALERT🙀 Watch me fuck myself between with my favorite toy while I sp…"
click at [393, 239] on span "Create" at bounding box center [392, 240] width 15 height 6
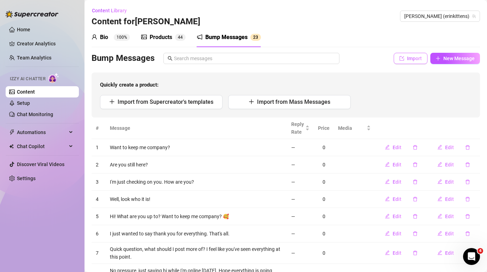
click at [409, 60] on span "Import" at bounding box center [414, 59] width 15 height 6
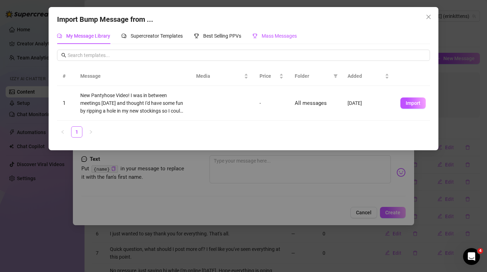
click at [267, 36] on span "Mass Messages" at bounding box center [279, 36] width 35 height 6
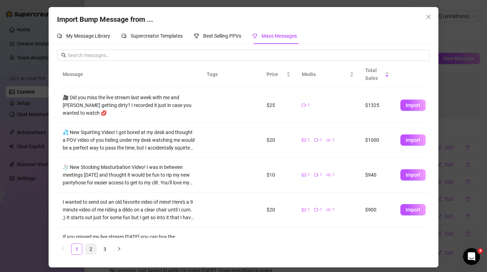
click at [91, 248] on link "2" at bounding box center [91, 249] width 11 height 11
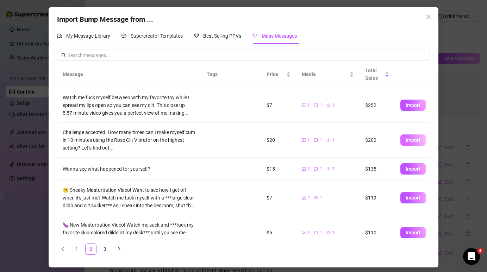
click at [410, 142] on span "Import" at bounding box center [413, 140] width 15 height 6
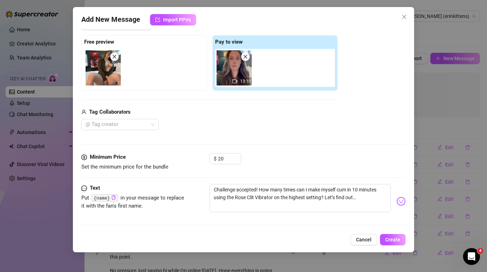
scroll to position [73, 0]
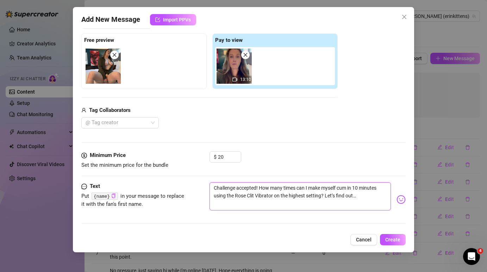
click at [213, 190] on textarea "Challenge accepted! How many times can I make myself cum in 10 minutes using th…" at bounding box center [300, 196] width 181 height 28
paste textarea "🙀 KITTY PPV ALERT🙀"
type textarea "🙀 KITTY PPV ALERT🙀 Challenge accepted! How many times can I make myself cum in …"
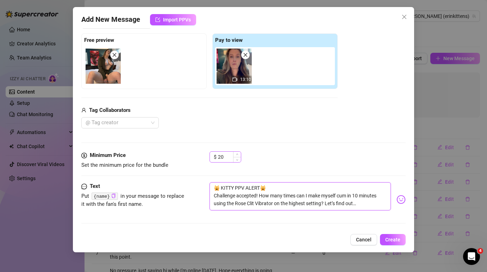
type textarea "🙀 KITTY PPV ALERT🙀 Challenge accepted! How many times can I make myself cum in …"
click at [224, 159] on input "20" at bounding box center [229, 157] width 23 height 11
type input "2"
type input "19.99"
click at [396, 241] on span "Create" at bounding box center [392, 240] width 15 height 6
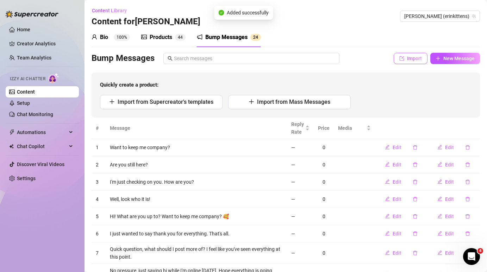
click at [413, 59] on span "Import" at bounding box center [414, 59] width 15 height 6
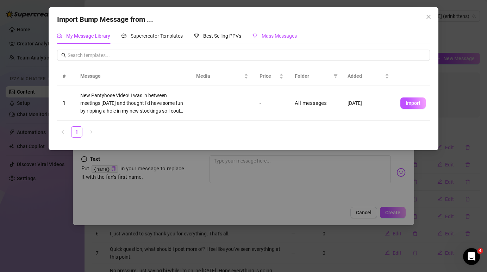
click at [278, 37] on span "Mass Messages" at bounding box center [279, 36] width 35 height 6
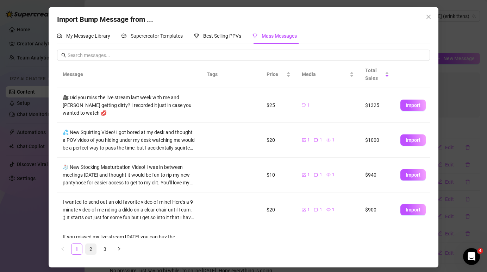
click at [92, 250] on link "2" at bounding box center [91, 249] width 11 height 11
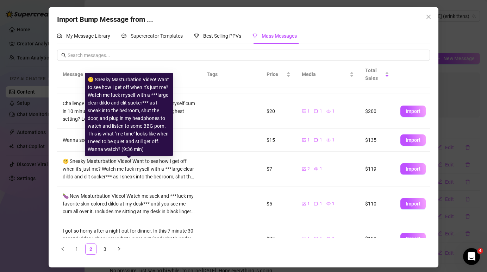
scroll to position [32, 0]
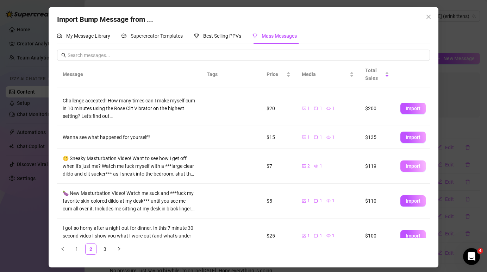
click at [415, 167] on span "Import" at bounding box center [413, 166] width 15 height 6
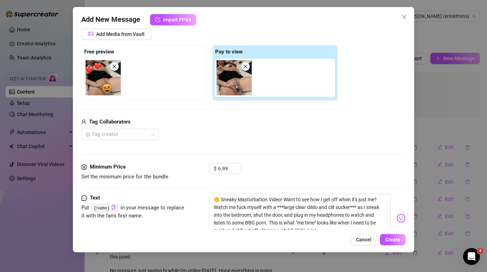
scroll to position [87, 0]
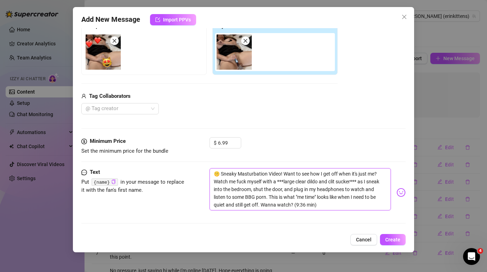
drag, startPoint x: 220, startPoint y: 174, endPoint x: 205, endPoint y: 174, distance: 15.1
click at [205, 174] on div "Text Put {name} in your message to replace it with the fan's first name. 🤫 Snea…" at bounding box center [243, 192] width 324 height 49
type textarea "]Sneaky Masturbation Video! Want to see how I get off when it's just me? Watch …"
paste textarea "🙀 KITTY PPV ALERT🙀"
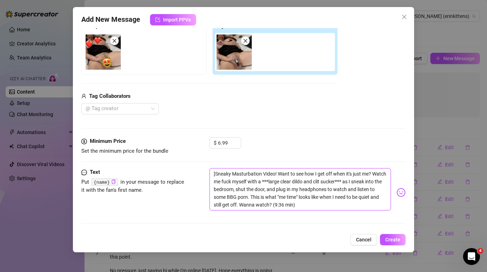
type textarea "]🙀 KITTY PPV ALERT🙀 Sneaky Masturbation Video! Want to see how I get off when i…"
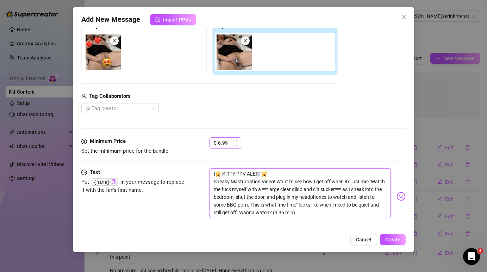
type textarea "]🙀 KITTY PPV ALERT🙀 Sneaky Masturbation Video! Want to see how I get off when i…"
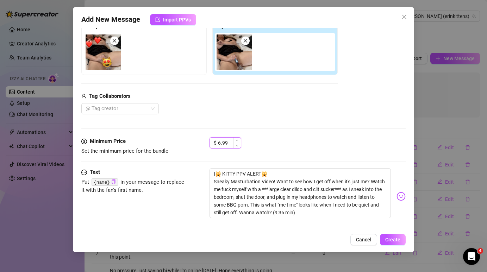
click at [219, 142] on input "6.99" at bounding box center [229, 143] width 23 height 11
click at [218, 142] on input "6.99" at bounding box center [229, 143] width 23 height 11
type input "16.99"
click at [398, 239] on span "Create" at bounding box center [392, 240] width 15 height 6
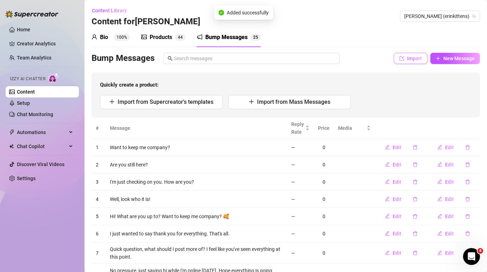
click at [400, 60] on icon "import" at bounding box center [402, 58] width 5 height 5
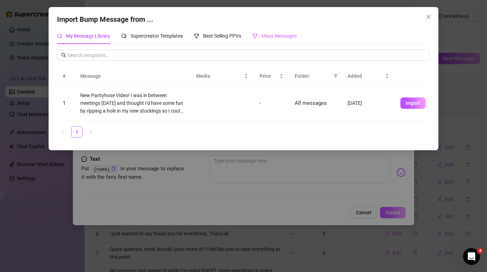
click at [281, 41] on div "Mass Messages" at bounding box center [275, 36] width 44 height 16
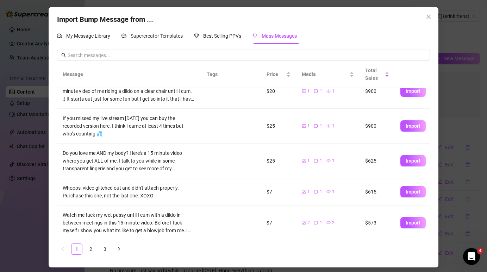
scroll to position [123, 0]
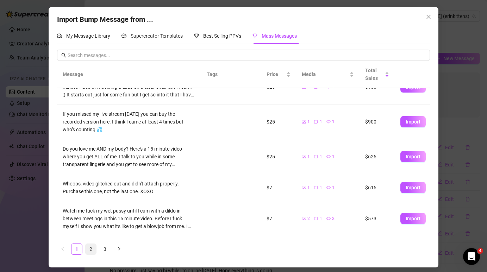
click at [91, 250] on link "2" at bounding box center [91, 249] width 11 height 11
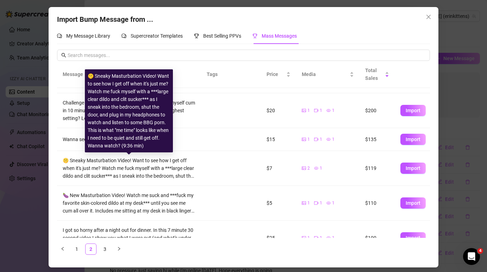
scroll to position [51, 0]
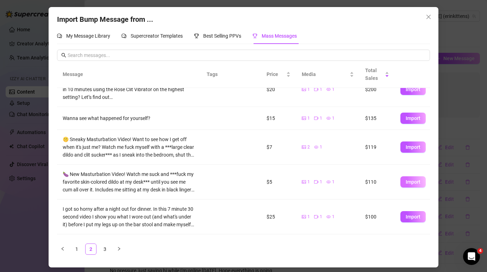
click at [418, 182] on span "Import" at bounding box center [413, 182] width 15 height 6
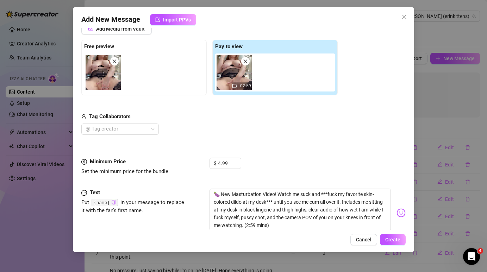
scroll to position [87, 0]
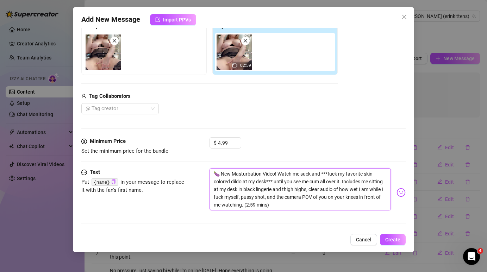
drag, startPoint x: 277, startPoint y: 174, endPoint x: 203, endPoint y: 177, distance: 74.4
click at [203, 177] on div "Text Put {name} in your message to replace it with the fan's first name. 🍆 New …" at bounding box center [243, 192] width 324 height 49
paste textarea "🍆 New Masturbation Video!"
type textarea "🍆 New Masturbation Video! 🍆 New Masturbation Video! Watch me suck and ***fuck m…"
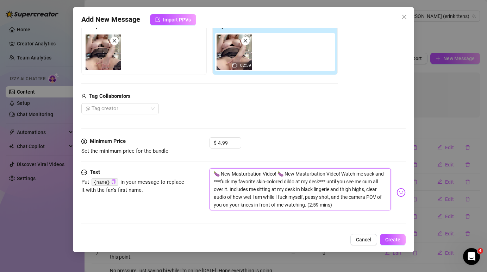
type textarea "🍆 New Masturbation Video! Watch me suck and ***fuck my favorite skin-colored di…"
drag, startPoint x: 278, startPoint y: 174, endPoint x: 188, endPoint y: 172, distance: 89.9
click at [188, 172] on div "Text Put {name} in your message to replace it with the fan's first name. 🍆 New …" at bounding box center [243, 192] width 324 height 49
type textarea "kWatch me suck and ***fuck my favorite skin-colored dildo at my desk*** until y…"
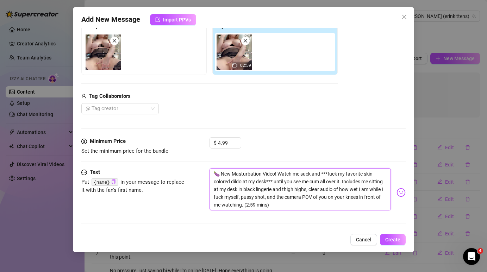
type textarea "kWatch me suck and ***fuck my favorite skin-colored dildo at my desk*** until y…"
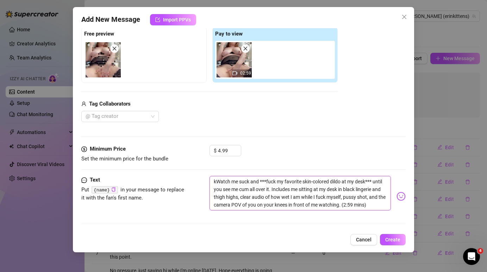
type textarea "kiWatch me suck and ***fuck my favorite skin-colored dildo at my desk*** until …"
type textarea "kWatch me suck and ***fuck my favorite skin-colored dildo at my desk*** until y…"
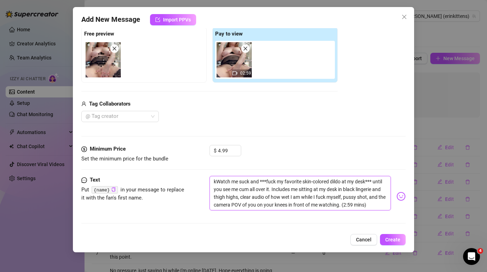
type textarea "Watch me suck and ***fuck my favorite skin-colored dildo at my desk*** until yo…"
type textarea "KWatch me suck and ***fuck my favorite skin-colored dildo at my desk*** until y…"
type textarea "KIWatch me suck and ***fuck my favorite skin-colored dildo at my desk*** until …"
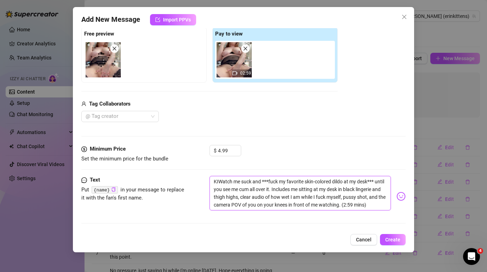
type textarea "KITWatch me suck and ***fuck my favorite skin-colored dildo at my desk*** until…"
type textarea "KITTWatch me suck and ***fuck my favorite skin-colored dildo at my desk*** unti…"
type textarea "KITTEWatch me suck and ***fuck my favorite skin-colored dildo at my desk*** unt…"
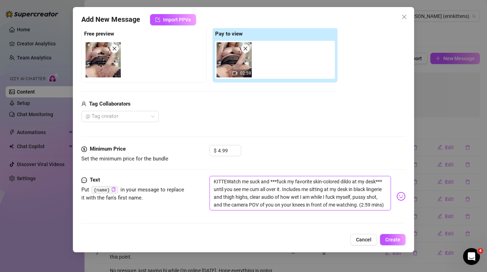
type textarea "KITTEYWatch me suck and ***fuck my favorite skin-colored dildo at my desk*** un…"
type textarea "KITTEY Watch me suck and ***fuck my favorite skin-colored dildo at my desk*** u…"
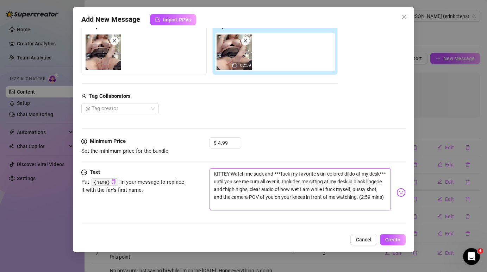
type textarea "KITTEYWatch me suck and ***fuck my favorite skin-colored dildo at my desk*** un…"
type textarea "KITTEWatch me suck and ***fuck my favorite skin-colored dildo at my desk*** unt…"
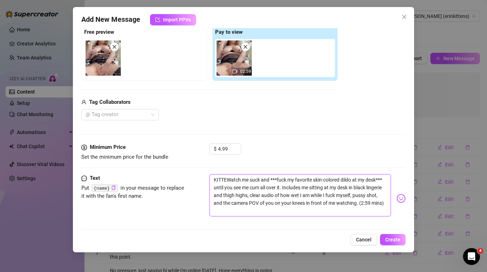
type textarea "KITTWatch me suck and ***fuck my favorite skin-colored dildo at my desk*** unti…"
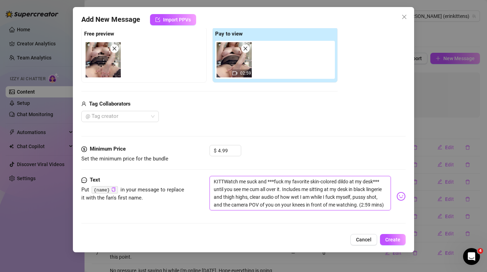
type textarea "KITTYWatch me suck and ***fuck my favorite skin-colored dildo at my desk*** unt…"
type textarea "KITTY Watch me suck and ***fuck my favorite skin-colored dildo at my desk*** un…"
type textarea "KITTY VWatch me suck and ***fuck my favorite skin-colored dildo at my desk*** u…"
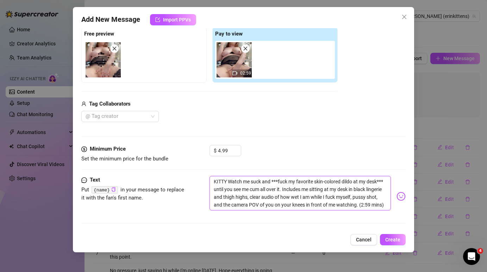
type textarea "KITTY VWatch me suck and ***fuck my favorite skin-colored dildo at my desk*** u…"
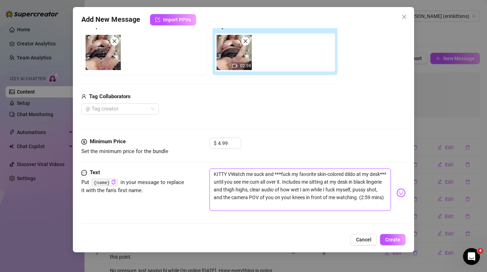
type textarea "KITTY Watch me suck and ***fuck my favorite skin-colored dildo at my desk*** un…"
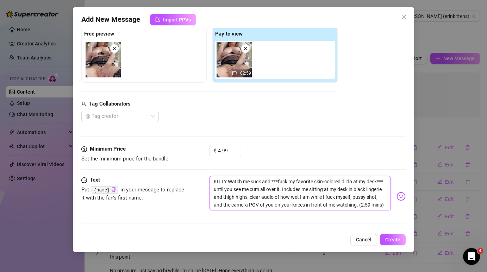
type textarea "KITTY PWatch me suck and ***fuck my favorite skin-colored dildo at my desk*** u…"
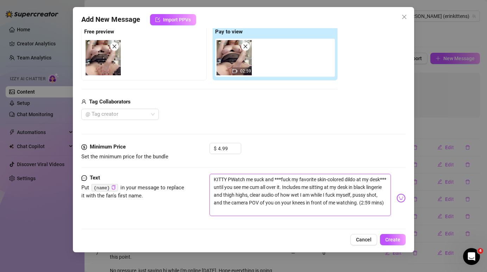
type textarea "KITTY PPWatch me suck and ***fuck my favorite skin-colored dildo at my desk*** …"
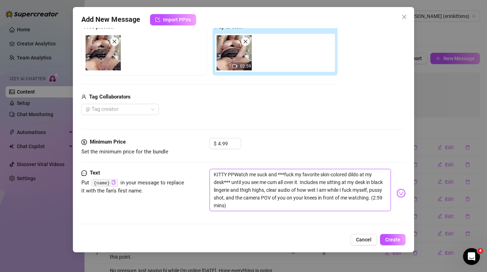
scroll to position [87, 0]
type textarea "KITTY PPVWatch me suck and ***fuck my favorite skin-colored dildo at my desk***…"
type textarea "KITTY PPV Watch me suck and ***fuck my favorite skin-colored dildo at my desk**…"
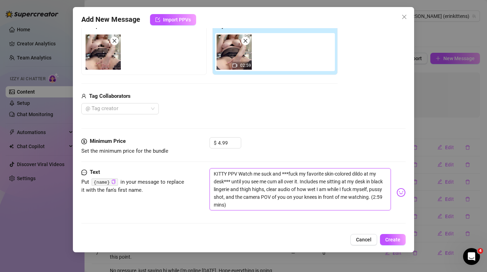
type textarea "KITTY PPV AWatch me suck and ***fuck my favorite skin-colored dildo at my desk*…"
type textarea "KITTY PPV ALWatch me suck and ***fuck my favorite skin-colored dildo at my desk…"
type textarea "KITTY PPV ALEWatch me suck and ***fuck my favorite skin-colored dildo at my des…"
type textarea "KITTY PPV ALERWatch me suck and ***fuck my favorite skin-colored dildo at my de…"
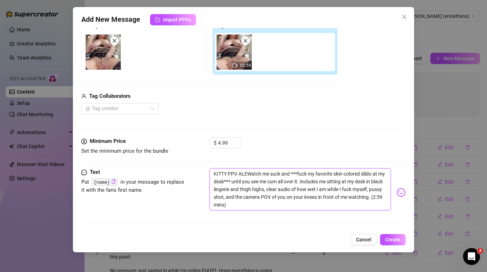
type textarea "KITTY PPV ALERWatch me suck and ***fuck my favorite skin-colored dildo at my de…"
type textarea "KITTY PPV ALERTWatch me suck and ***fuck my favorite skin-colored dildo at my d…"
type textarea "KITTY PPV ALERT Watch me suck and ***fuck my favorite skin-colored dildo at my …"
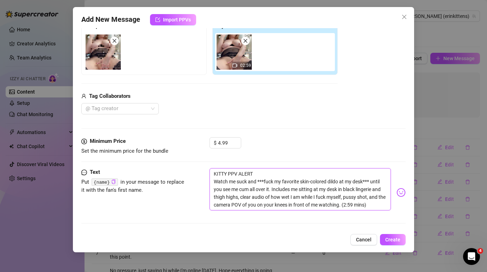
click at [272, 172] on textarea "KITTY PPV ALERT Watch me suck and ***fuck my favorite skin-colored dildo at my …" at bounding box center [300, 189] width 181 height 42
type textarea "KITTY PPV ALERT Watch me suck and ***fuck my favorite skin-colored dildo at my …"
click at [404, 194] on img at bounding box center [401, 192] width 9 height 9
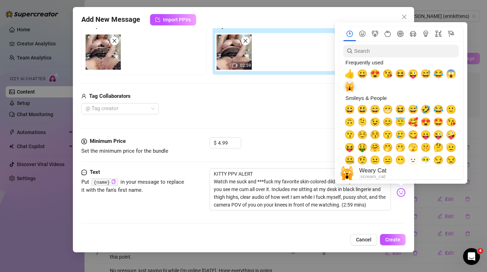
click at [352, 90] on span "🙀" at bounding box center [350, 87] width 11 height 10
type textarea "KITTY PPV ALERT🙀 Watch me suck and ***fuck my favorite skin-colored dildo at my…"
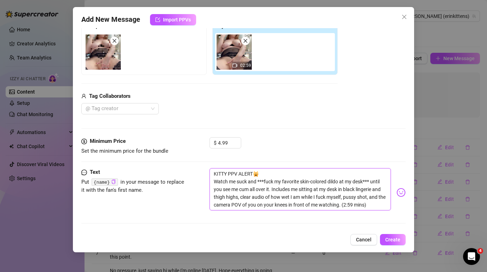
click at [255, 174] on textarea "KITTY PPV ALERT🙀 Watch me suck and ***fuck my favorite skin-colored dildo at my…" at bounding box center [300, 189] width 181 height 42
type textarea "KITTY PPV ALERT 🙀 Watch me suck and ***fuck my favorite skin-colored dildo at m…"
click at [215, 173] on textarea "KITTY PPV ALERT 🙀 Watch me suck and ***fuck my favorite skin-colored dildo at m…" at bounding box center [300, 189] width 181 height 42
type textarea "KITTY PPV ALERT 🙀 Watch me suck and ***fuck my favorite skin-colored dildo at m…"
click at [401, 192] on img at bounding box center [401, 192] width 9 height 9
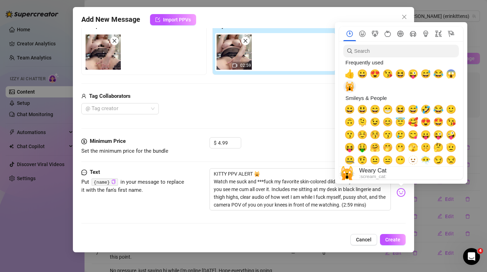
click at [352, 86] on span "🙀" at bounding box center [350, 87] width 11 height 10
type textarea "🙀KITTY PPV ALERT 🙀 Watch me suck and ***fuck my favorite skin-colored dildo at …"
type textarea "🙀 KITTY PPV ALERT 🙀 Watch me suck and ***fuck my favorite skin-colored dildo at…"
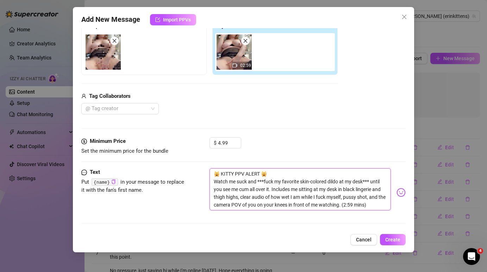
click at [267, 174] on textarea "🙀 KITTY PPV ALERT 🙀 Watch me suck and ***fuck my favorite skin-colored dildo at…" at bounding box center [300, 189] width 181 height 42
drag, startPoint x: 267, startPoint y: 174, endPoint x: 198, endPoint y: 173, distance: 69.4
click at [198, 173] on div "Text Put {name} in your message to replace it with the fan's first name. 🙀 KITT…" at bounding box center [243, 192] width 324 height 49
type textarea "🙀 KITTY PPV ALERT 🙀 Watch me suck and ***fuck my favorite skin-colored dildo at…"
click at [221, 140] on input "4.99" at bounding box center [229, 143] width 23 height 11
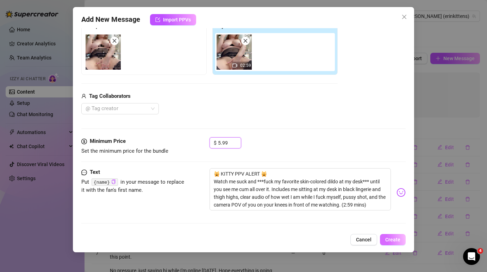
type input "5.99"
click at [389, 242] on span "Create" at bounding box center [392, 240] width 15 height 6
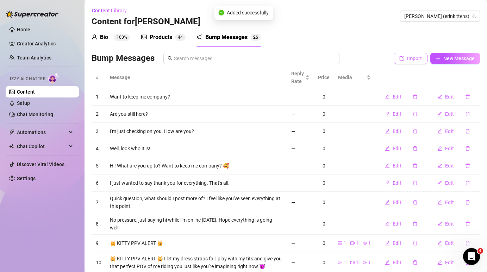
click at [410, 63] on button "Import" at bounding box center [411, 58] width 34 height 11
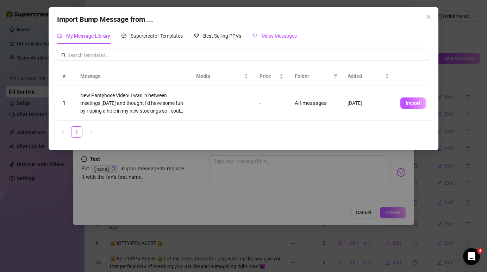
click at [278, 34] on span "Mass Messages" at bounding box center [279, 36] width 35 height 6
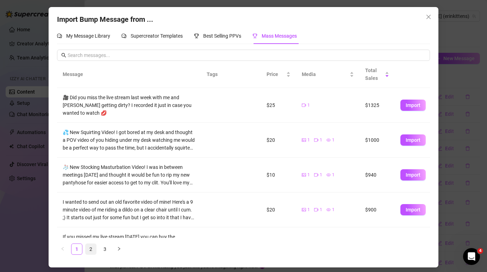
click at [89, 247] on link "2" at bounding box center [91, 249] width 11 height 11
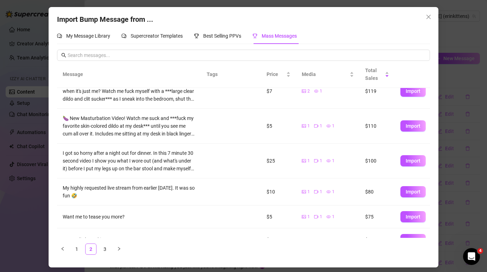
scroll to position [106, 0]
click at [417, 163] on span "Import" at bounding box center [413, 162] width 15 height 6
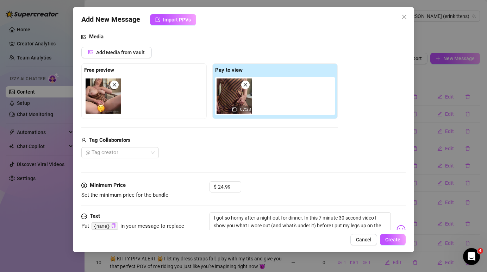
scroll to position [73, 0]
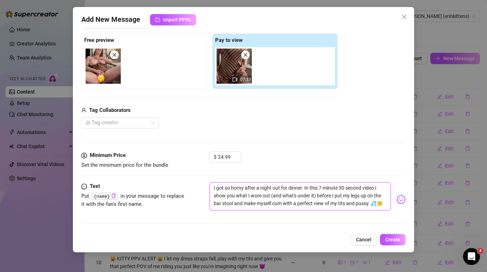
click at [213, 186] on textarea "I got so horny after a night out for dinner. In this 7 minute 30 second video I…" at bounding box center [300, 196] width 181 height 28
paste textarea "🙀 KITTY PPV ALERT 🙀"
type textarea "🙀 KITTY PPV ALERT 🙀 I got so horny after a night out for dinner. In this 7 minu…"
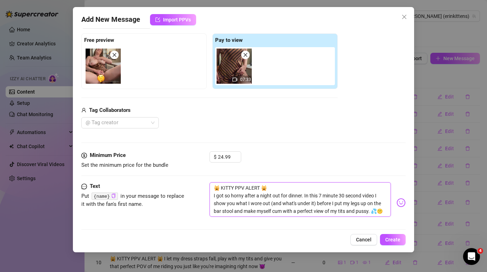
scroll to position [80, 0]
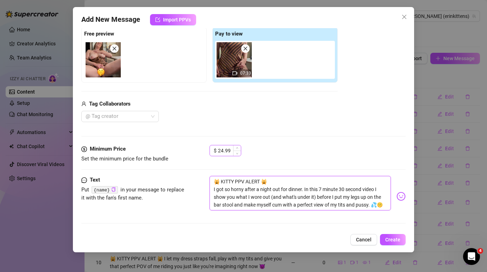
type textarea "🙀 KITTY PPV ALERT 🙀 I got so horny after a night out for dinner. In this 7 minu…"
drag, startPoint x: 224, startPoint y: 149, endPoint x: 218, endPoint y: 150, distance: 5.7
click at [218, 150] on input "24.99" at bounding box center [229, 150] width 23 height 11
type input "19.99"
click at [392, 239] on span "Create" at bounding box center [392, 240] width 15 height 6
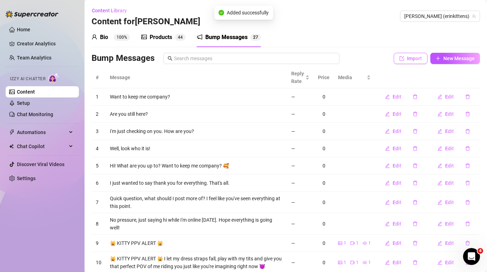
click at [415, 56] on span "Import" at bounding box center [414, 59] width 15 height 6
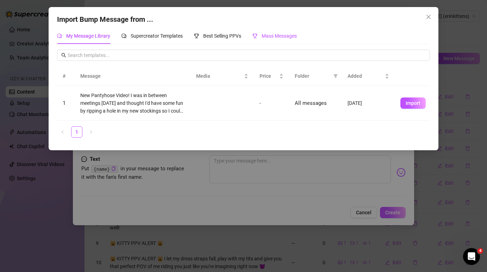
click at [270, 36] on span "Mass Messages" at bounding box center [279, 36] width 35 height 6
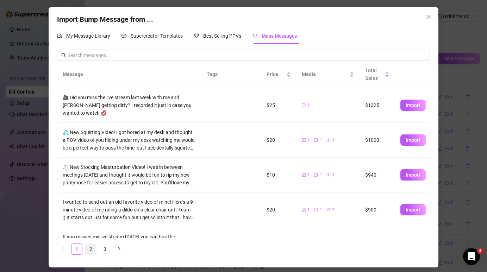
click at [89, 250] on link "2" at bounding box center [91, 249] width 11 height 11
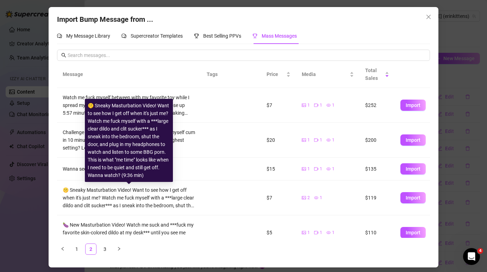
scroll to position [155, 0]
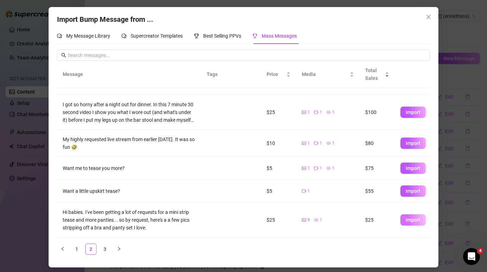
click at [413, 223] on span "Import" at bounding box center [413, 220] width 15 height 6
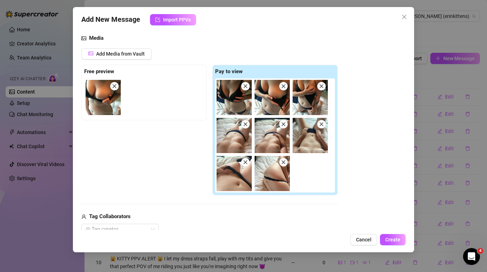
scroll to position [149, 0]
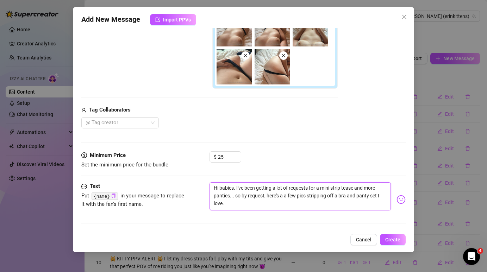
drag, startPoint x: 237, startPoint y: 187, endPoint x: 179, endPoint y: 187, distance: 57.8
click at [179, 187] on div "Text Put {name} in your message to replace it with the fan's first name. Hi bab…" at bounding box center [243, 199] width 324 height 35
paste textarea "🙀 KITTY PPV ALERT 🙀"
type textarea "🙀 KITTY PPV ALERT 🙀 I've been getting a lot of requests for a mini strip tease …"
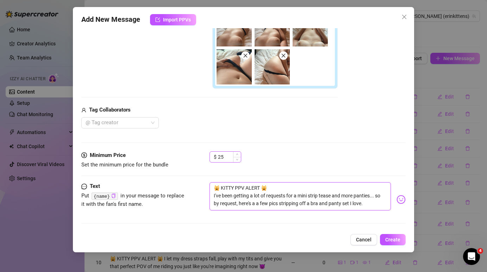
type textarea "🙀 KITTY PPV ALERT 🙀 I've been getting a lot of requests for a mini strip tease …"
drag, startPoint x: 224, startPoint y: 156, endPoint x: 218, endPoint y: 156, distance: 5.6
click at [218, 156] on input "25" at bounding box center [229, 157] width 23 height 11
type input "9.99"
click at [395, 242] on span "Create" at bounding box center [392, 240] width 15 height 6
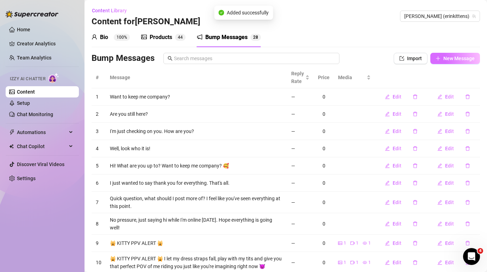
click at [464, 61] on button "New Message" at bounding box center [455, 58] width 50 height 11
type textarea "Type your message here..."
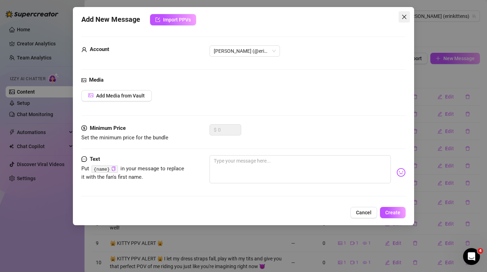
click at [404, 18] on icon "close" at bounding box center [405, 17] width 6 height 6
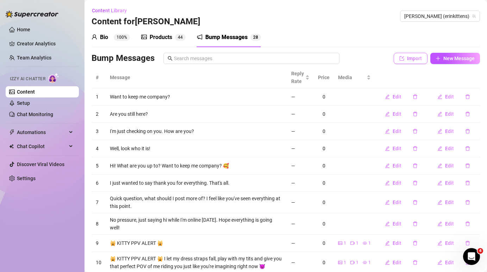
click at [417, 58] on span "Import" at bounding box center [414, 59] width 15 height 6
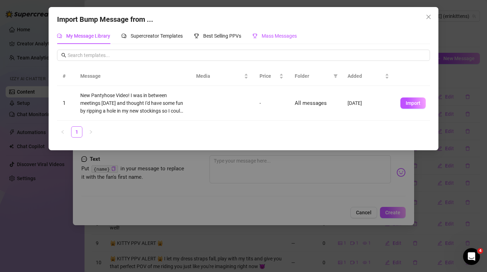
click at [274, 34] on span "Mass Messages" at bounding box center [279, 36] width 35 height 6
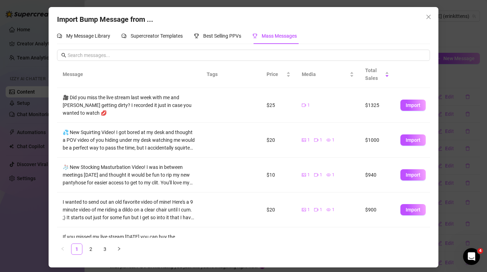
scroll to position [6, 0]
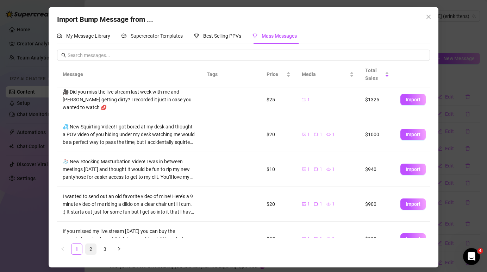
click at [93, 249] on link "2" at bounding box center [91, 249] width 11 height 11
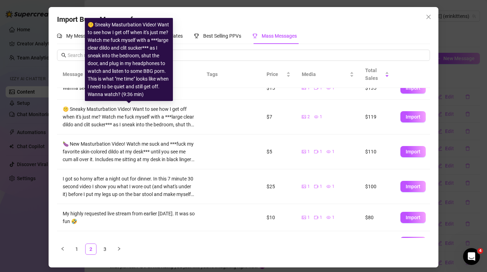
scroll to position [155, 0]
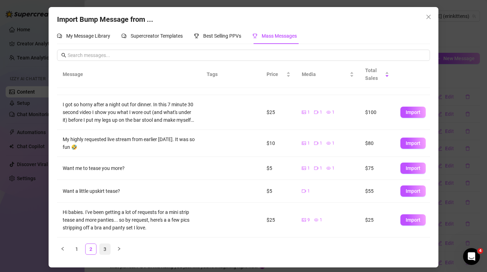
click at [107, 249] on link "3" at bounding box center [105, 249] width 11 height 11
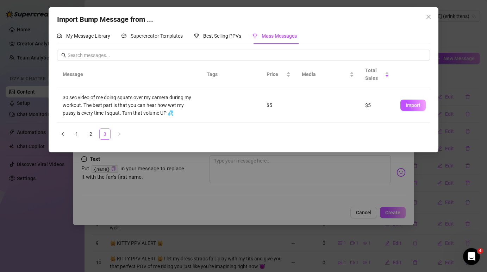
scroll to position [0, 0]
click at [76, 136] on link "1" at bounding box center [77, 134] width 11 height 11
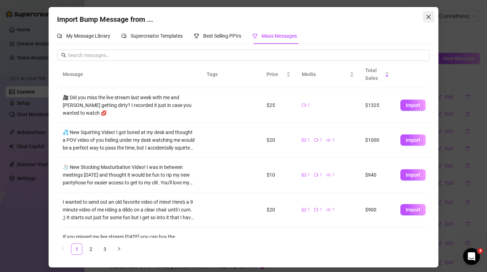
click at [430, 17] on icon "close" at bounding box center [429, 17] width 6 height 6
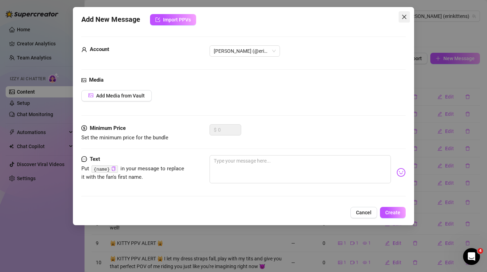
click at [402, 18] on icon "close" at bounding box center [404, 17] width 4 height 4
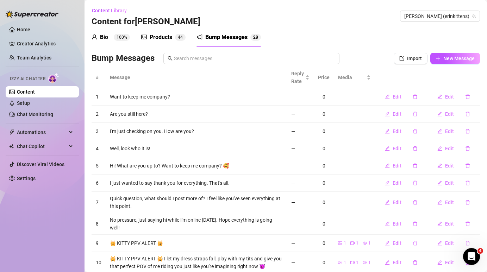
click at [35, 94] on link "Content" at bounding box center [26, 92] width 18 height 6
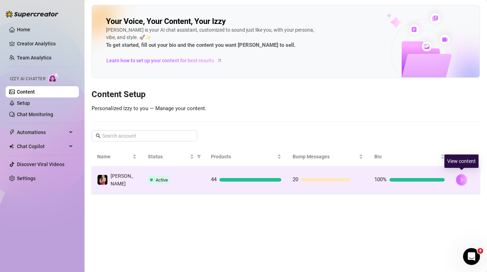
click at [463, 178] on icon "right" at bounding box center [461, 180] width 5 height 5
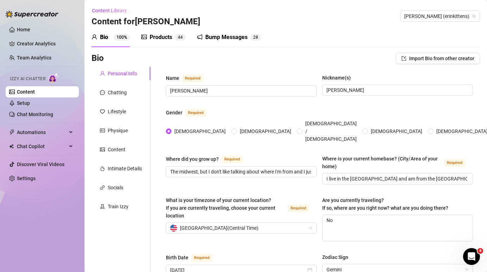
click at [218, 38] on div "Bump Messages" at bounding box center [226, 37] width 42 height 8
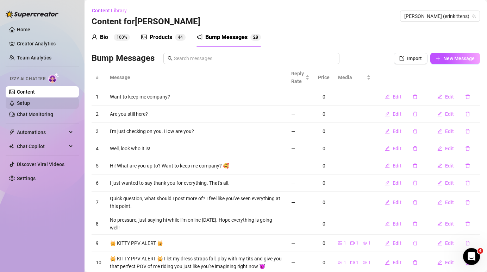
click at [23, 104] on link "Setup" at bounding box center [23, 103] width 13 height 6
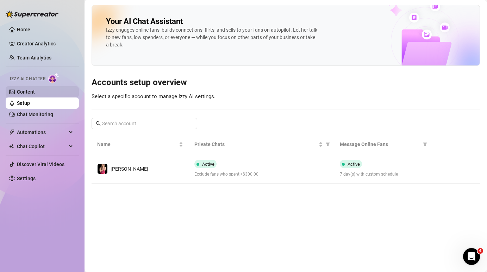
click at [27, 92] on link "Content" at bounding box center [26, 92] width 18 height 6
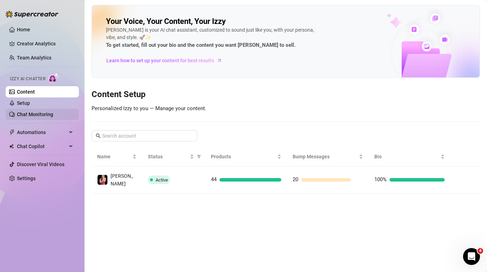
click at [53, 117] on link "Chat Monitoring" at bounding box center [35, 115] width 36 height 6
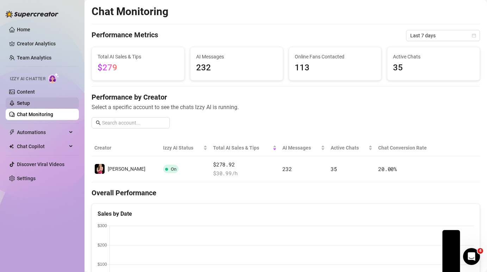
click at [30, 104] on link "Setup" at bounding box center [23, 103] width 13 height 6
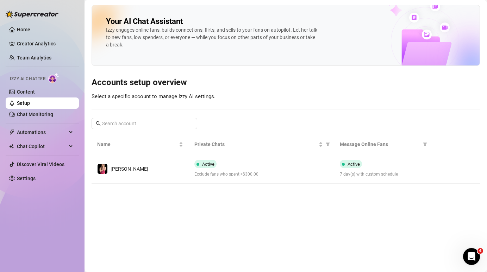
click at [30, 100] on link "Setup" at bounding box center [23, 103] width 13 height 6
click at [35, 94] on link "Content" at bounding box center [26, 92] width 18 height 6
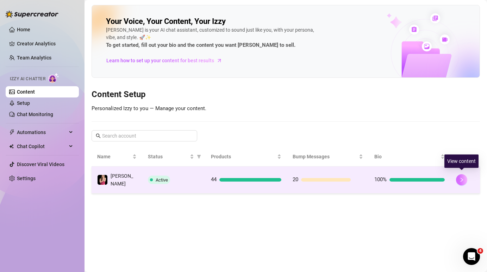
click at [464, 176] on button "button" at bounding box center [461, 179] width 11 height 11
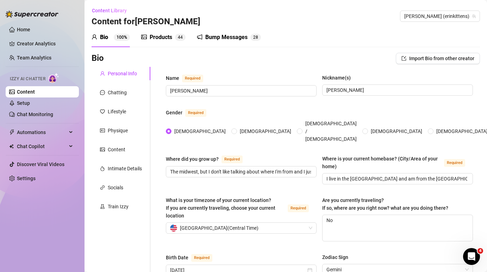
click at [224, 38] on div "Bump Messages" at bounding box center [226, 37] width 42 height 8
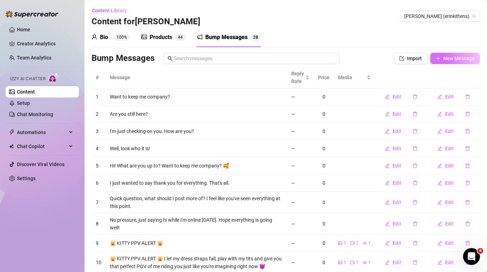
click at [467, 59] on span "New Message" at bounding box center [458, 59] width 31 height 6
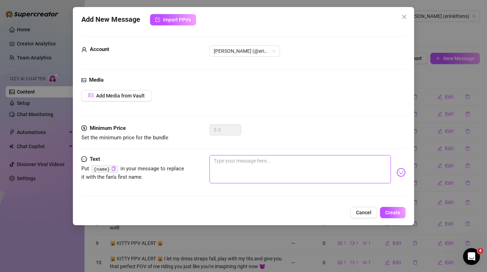
click at [298, 163] on textarea at bounding box center [300, 169] width 181 height 28
type textarea "W"
type textarea "WA"
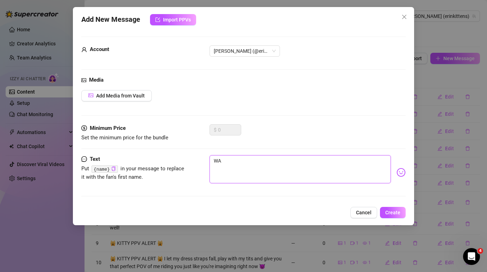
type textarea "WAI"
type textarea "WAIT"
type textarea "WAIT,"
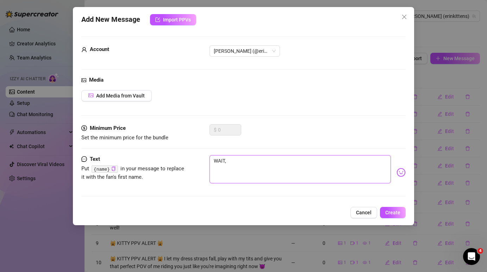
type textarea "WAIT,"
type textarea "WAIT, a"
type textarea "WAIT, ar"
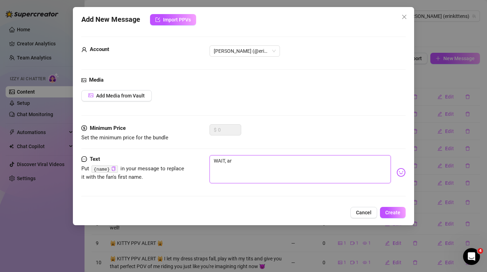
type textarea "WAIT, are"
type textarea "WAIT, are w"
type textarea "WAIT, are we"
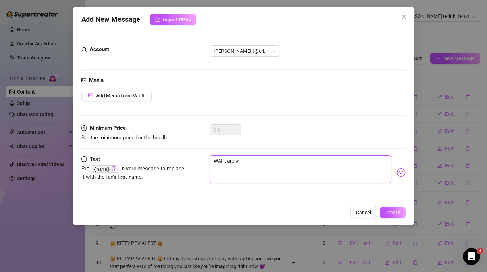
type textarea "WAIT, are we"
type textarea "WAIT, are we o"
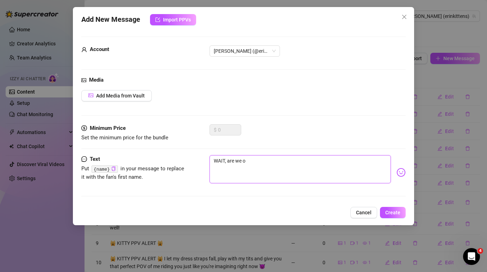
type textarea "WAIT, are we on"
type textarea "WAIT, are we onl"
type textarea "WAIT, are we onli"
type textarea "WAIT, are we onlin"
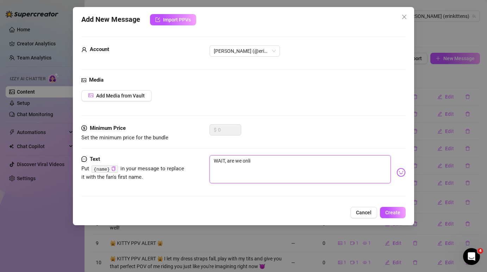
type textarea "WAIT, are we onlin"
type textarea "WAIT, are we online"
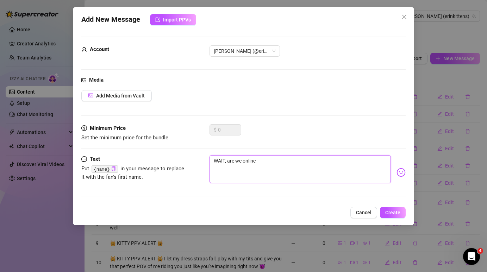
type textarea "WAIT, are we online a"
type textarea "WAIT, are we online at"
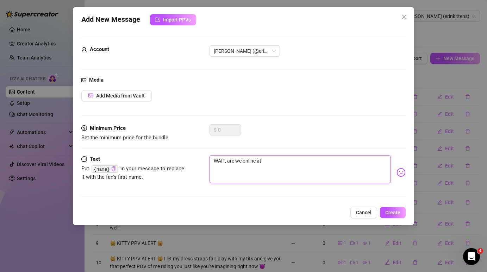
type textarea "WAIT, are we online at"
type textarea "WAIT, are we online at t"
type textarea "WAIT, are we online at th"
type textarea "WAIT, are we online at the"
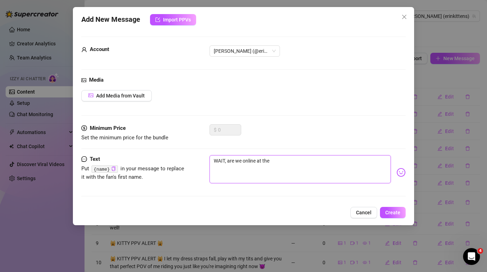
type textarea "WAIT, are we online at the"
type textarea "WAIT, are we online at the s"
type textarea "WAIT, are we online at the sa"
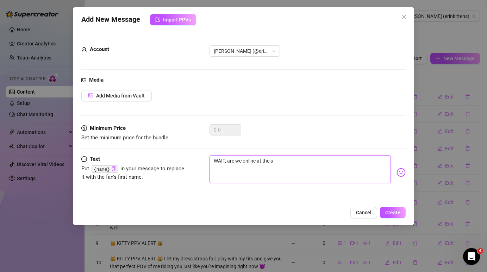
type textarea "WAIT, are we online at the sa"
type textarea "WAIT, are we online at the sam"
type textarea "WAIT, are we online at the same"
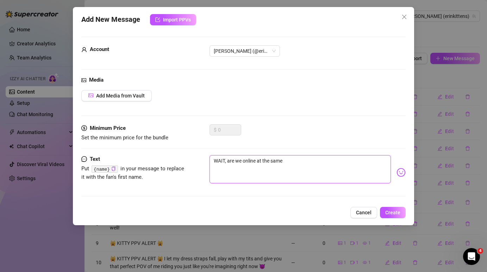
type textarea "WAIT, are we online at the same"
type textarea "WAIT, are we online at the same t"
type textarea "WAIT, are we online at the same ti"
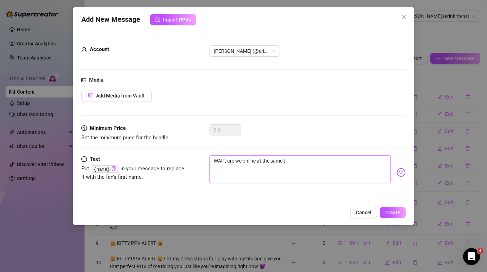
type textarea "WAIT, are we online at the same ti"
type textarea "WAIT, are we online at the same tim"
type textarea "WAIT, are we online at the same time"
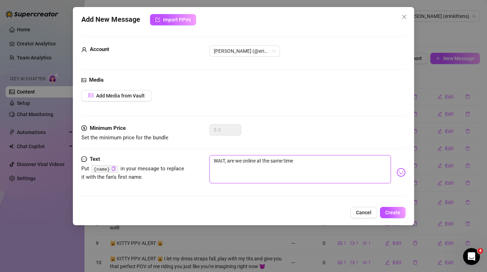
type textarea "WAIT, are we online at the same time"
type textarea "WAIT, are we online at the same time f"
type textarea "WAIT, are we online at the same time fr"
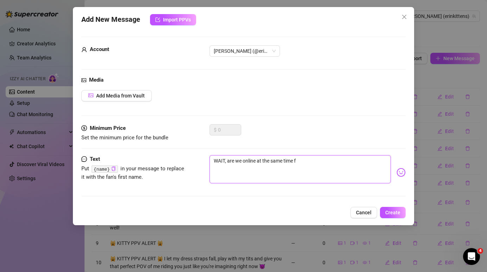
type textarea "WAIT, are we online at the same time fr"
type textarea "WAIT, are we online at the same time fro"
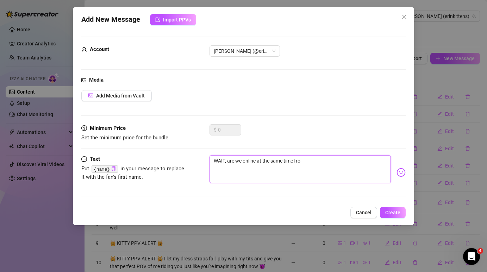
type textarea "WAIT, are we online at the same time fro"
type textarea "WAIT, are we online at the same time fr"
type textarea "WAIT, are we online at the same time f"
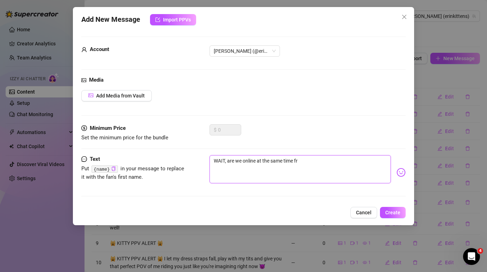
type textarea "WAIT, are we online at the same time f"
type textarea "WAIT, are we online at the same time fo"
type textarea "WAIT, are we online at the same time for"
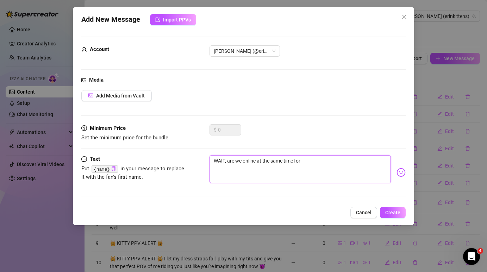
type textarea "WAIT, are we online at the same time for"
type textarea "WAIT, are we online at the same time for o"
type textarea "WAIT, are we online at the same time for on"
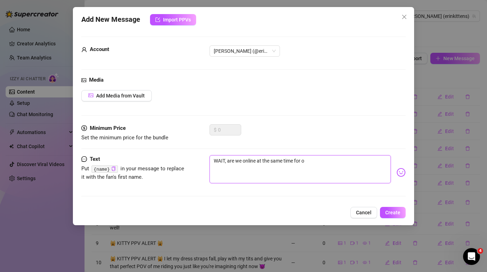
type textarea "WAIT, are we online at the same time for on"
type textarea "WAIT, are we online at the same time for onc"
type textarea "WAIT, are we online at the same time for once"
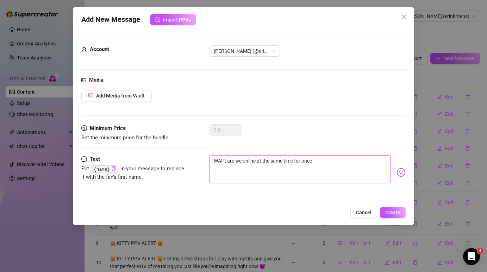
type textarea "WAIT, are we online at the same time for once?"
type textarea "WAIT, are we online at the same time for once?!"
click at [227, 160] on textarea "WAIT, are we online at the same time for once?!" at bounding box center [300, 169] width 181 height 28
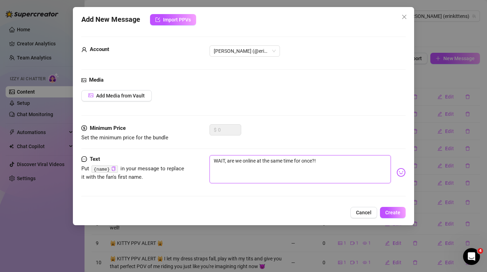
drag, startPoint x: 227, startPoint y: 160, endPoint x: 206, endPoint y: 160, distance: 21.1
click at [206, 160] on div "Text Put {name} in your message to replace it with the fan's first name. WAIT, …" at bounding box center [243, 172] width 324 height 35
type textarea "oare we online at the same time for once?!"
type textarea "omare we online at the same time for once?!"
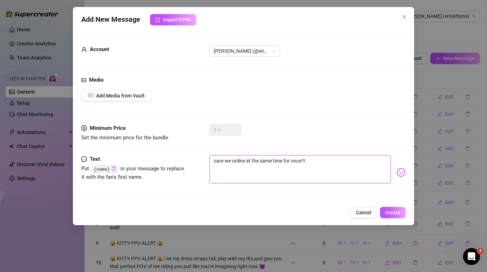
type textarea "omare we online at the same time for once?!"
type textarea "oare we online at the same time for once?!"
type textarea "are we online at the same time for once?!"
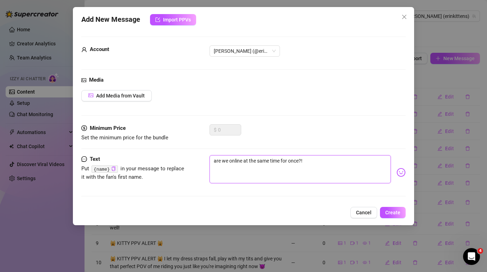
type textarea "Oare we online at the same time for once?!"
type textarea "Omare we online at the same time for once?!"
type textarea "Oare we online at the same time for once?!"
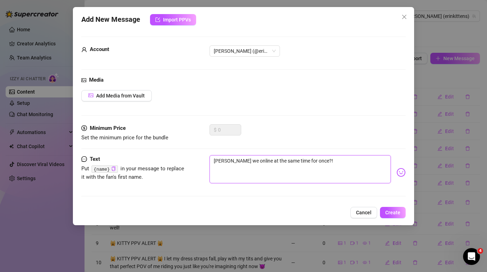
type textarea "Oare we online at the same time for once?!"
click at [397, 211] on span "Create" at bounding box center [392, 213] width 15 height 6
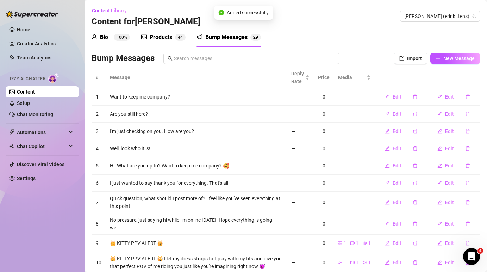
click at [35, 95] on link "Content" at bounding box center [26, 92] width 18 height 6
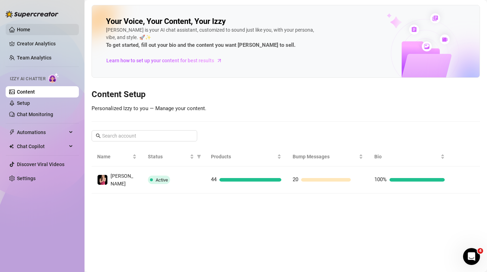
click at [17, 27] on link "Home" at bounding box center [23, 30] width 13 height 6
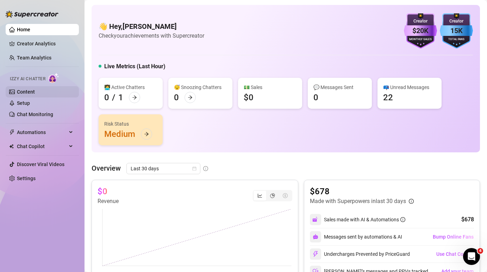
click at [32, 94] on link "Content" at bounding box center [26, 92] width 18 height 6
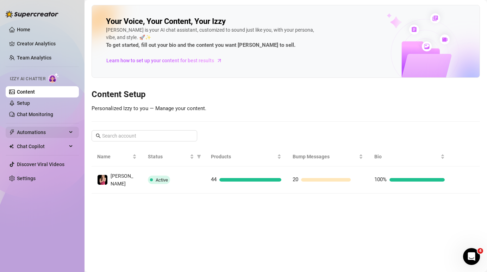
click at [41, 134] on span "Automations" at bounding box center [42, 132] width 50 height 11
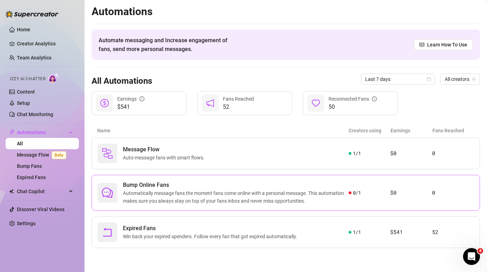
click at [236, 197] on span "Automatically message fans the moment fans come online with a personal message.…" at bounding box center [236, 197] width 226 height 15
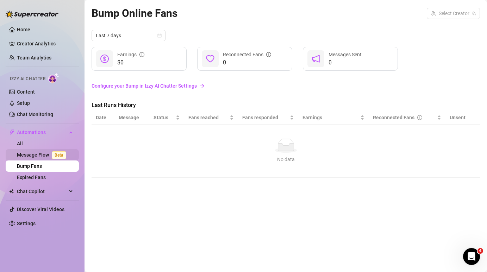
click at [53, 155] on span "Beta" at bounding box center [59, 155] width 14 height 8
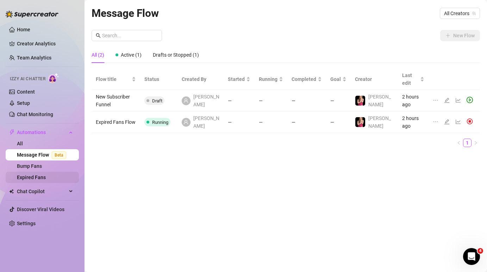
click at [26, 178] on link "Expired Fans" at bounding box center [31, 178] width 29 height 6
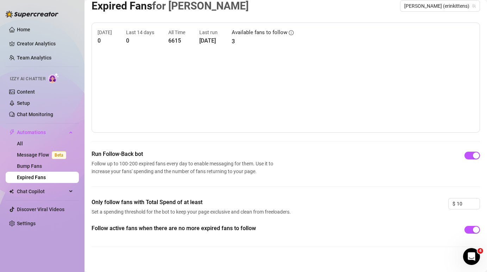
scroll to position [15, 0]
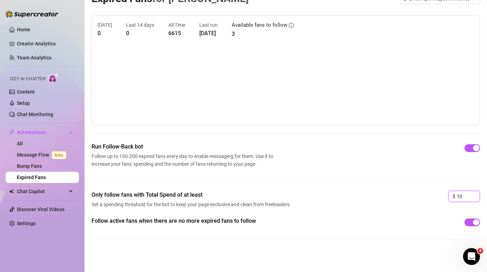
drag, startPoint x: 463, startPoint y: 197, endPoint x: 446, endPoint y: 197, distance: 16.9
click at [446, 197] on div "Only follow fans with Total Spend of at least Set a spending threshold for the …" at bounding box center [286, 204] width 389 height 26
click at [401, 226] on div "Follow active fans when there are no more expired fans to follow" at bounding box center [286, 222] width 389 height 11
click at [468, 198] on input at bounding box center [468, 196] width 23 height 11
click at [423, 222] on div "Follow active fans when there are no more expired fans to follow" at bounding box center [286, 222] width 389 height 11
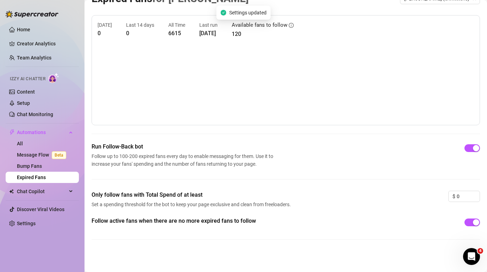
scroll to position [0, 0]
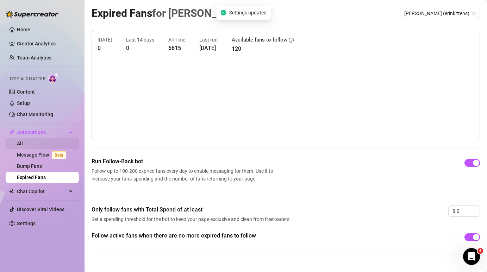
click at [23, 147] on link "All" at bounding box center [20, 144] width 6 height 6
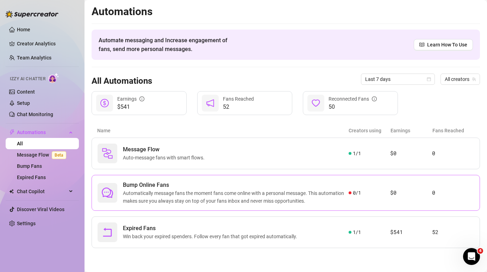
click at [166, 194] on span "Automatically message fans the moment fans come online with a personal message.…" at bounding box center [236, 197] width 226 height 15
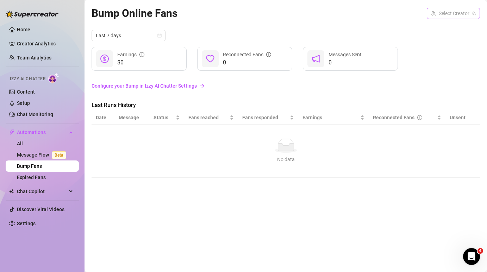
click at [465, 12] on input "search" at bounding box center [450, 13] width 38 height 11
click at [459, 31] on span "( erinkittens )" at bounding box center [461, 28] width 26 height 8
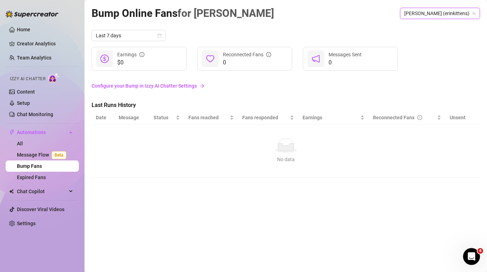
click at [215, 145] on div "No data" at bounding box center [286, 146] width 374 height 14
click at [184, 87] on link "Configure your Bump in Izzy AI Chatter Settings" at bounding box center [286, 86] width 389 height 8
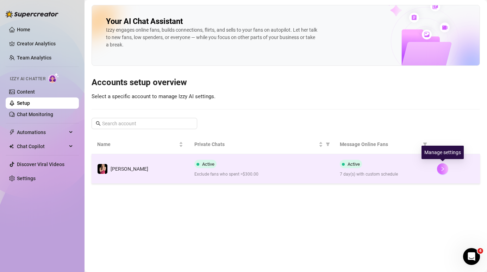
click at [444, 171] on icon "right" at bounding box center [442, 169] width 5 height 5
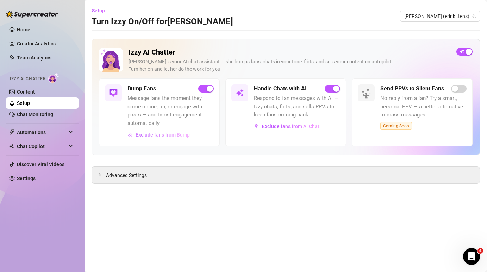
click at [175, 135] on span "Exclude fans from Bump" at bounding box center [163, 135] width 54 height 6
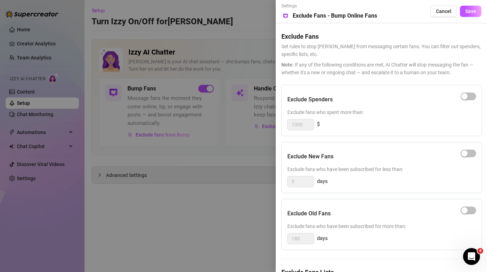
click at [386, 149] on div "Exclude New Fans" at bounding box center [381, 157] width 189 height 18
click at [444, 13] on span "Cancel" at bounding box center [443, 11] width 15 height 6
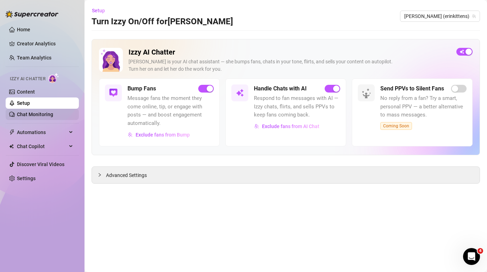
click at [50, 117] on link "Chat Monitoring" at bounding box center [35, 115] width 36 height 6
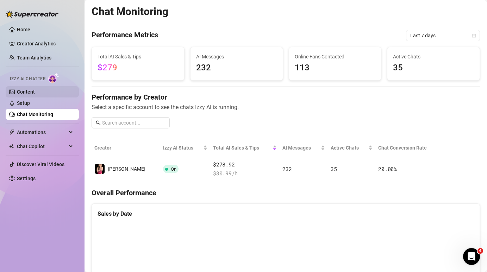
click at [35, 89] on link "Content" at bounding box center [26, 92] width 18 height 6
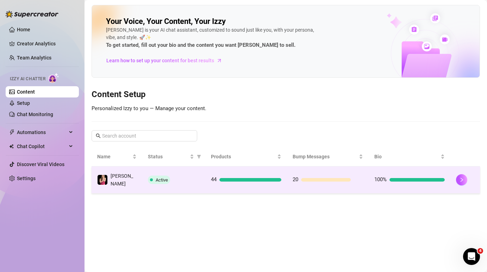
click at [368, 182] on td "20" at bounding box center [328, 180] width 82 height 27
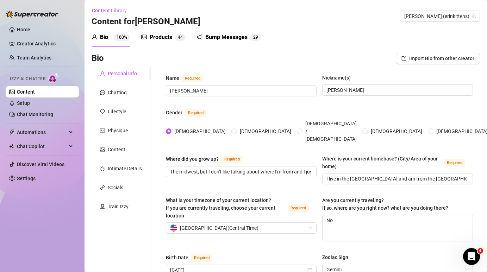
click at [164, 37] on div "Products" at bounding box center [161, 37] width 23 height 8
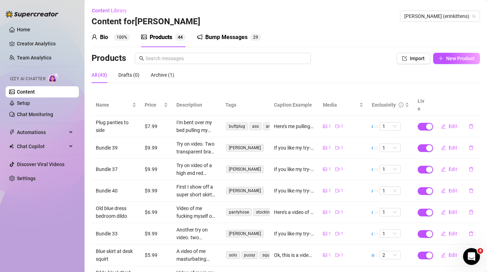
click at [103, 40] on div "Bio" at bounding box center [104, 37] width 8 height 8
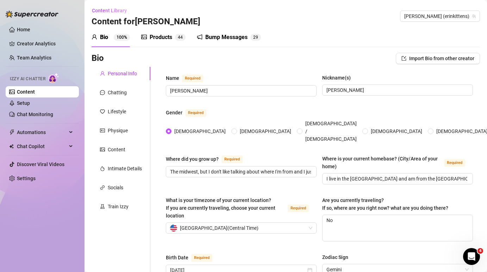
click at [219, 37] on div "Bump Messages" at bounding box center [226, 37] width 42 height 8
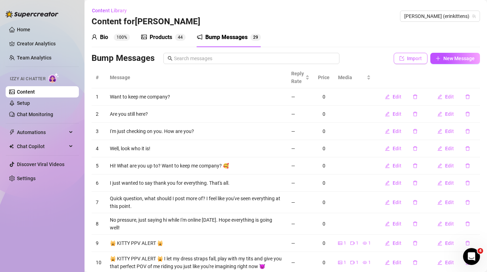
click at [404, 60] on icon "import" at bounding box center [402, 58] width 5 height 5
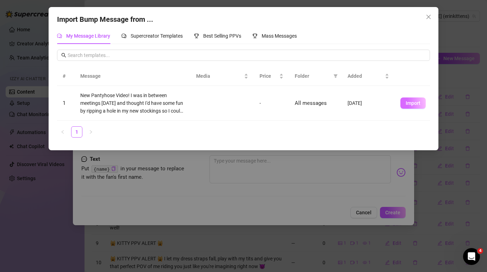
click at [410, 105] on span "Import" at bounding box center [413, 103] width 15 height 6
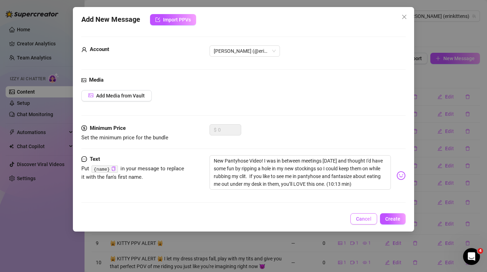
click at [366, 222] on span "Cancel" at bounding box center [363, 219] width 15 height 6
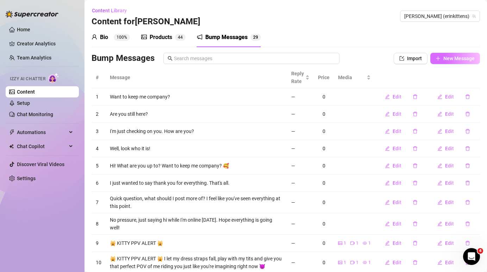
click at [446, 60] on span "New Message" at bounding box center [458, 59] width 31 height 6
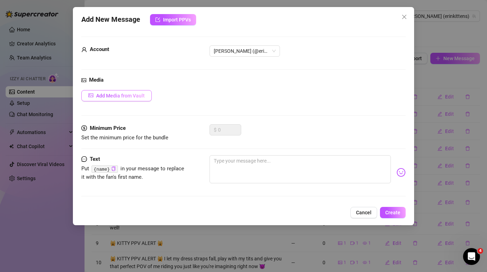
click at [126, 95] on span "Add Media from Vault" at bounding box center [120, 96] width 49 height 6
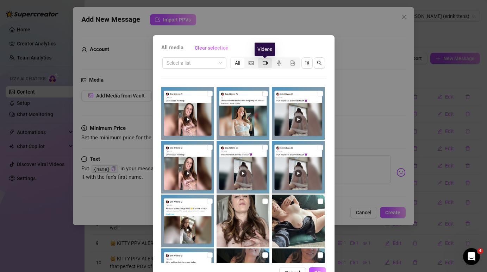
click at [266, 63] on icon "video-camera" at bounding box center [265, 63] width 5 height 5
click at [260, 59] on input "segmented control" at bounding box center [260, 59] width 0 height 0
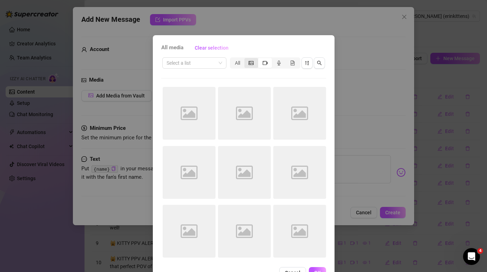
click at [254, 64] on div "segmented control" at bounding box center [251, 63] width 14 height 10
click at [246, 59] on input "segmented control" at bounding box center [246, 59] width 0 height 0
click at [220, 65] on span at bounding box center [195, 63] width 56 height 11
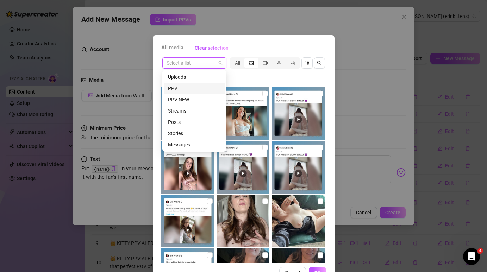
click at [203, 89] on div "PPV" at bounding box center [194, 89] width 53 height 8
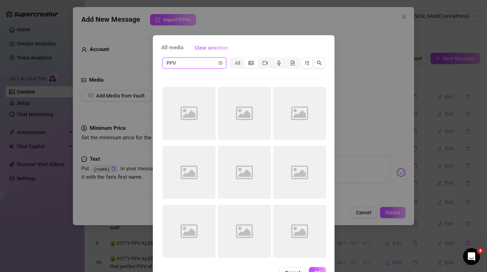
click at [216, 63] on span "PPV" at bounding box center [195, 63] width 56 height 11
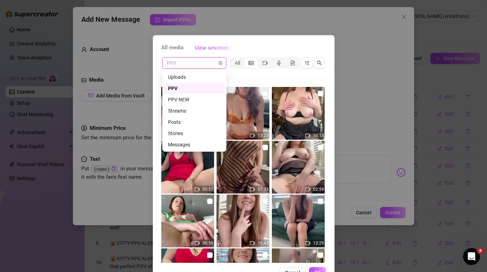
click at [244, 44] on div "All media Clear selection" at bounding box center [243, 47] width 165 height 11
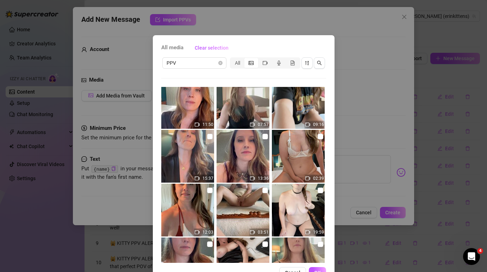
scroll to position [605, 0]
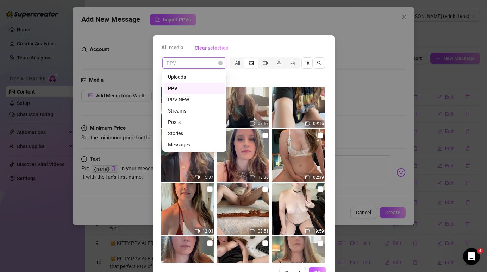
click at [217, 64] on span "PPV" at bounding box center [195, 63] width 56 height 11
click at [204, 80] on div "Uploads" at bounding box center [194, 77] width 53 height 8
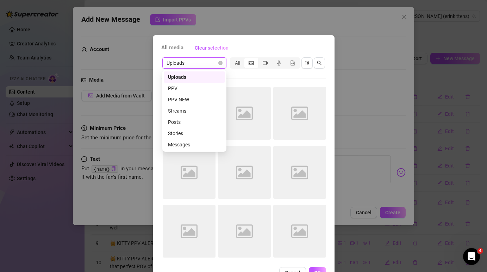
scroll to position [0, 0]
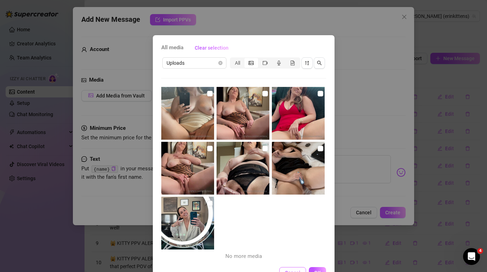
click at [294, 268] on button "Cancel" at bounding box center [292, 272] width 27 height 11
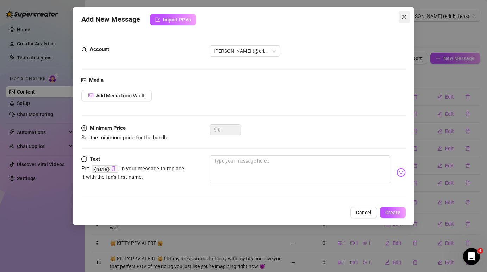
click at [408, 17] on span "Close" at bounding box center [404, 17] width 11 height 6
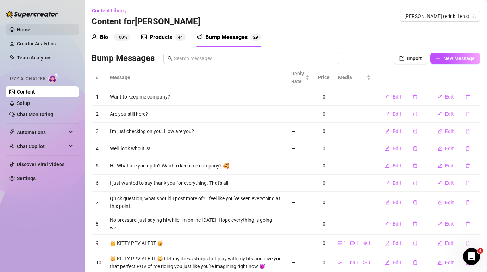
click at [19, 27] on link "Home" at bounding box center [23, 30] width 13 height 6
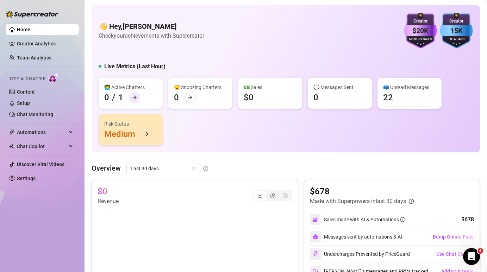
click at [136, 97] on icon "arrow-right" at bounding box center [134, 97] width 5 height 5
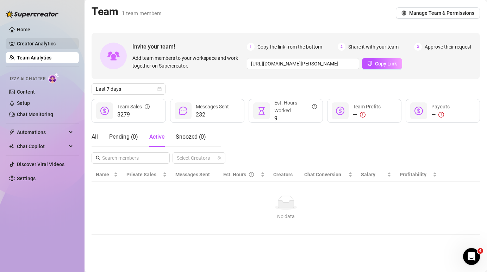
click at [31, 43] on link "Creator Analytics" at bounding box center [45, 43] width 56 height 11
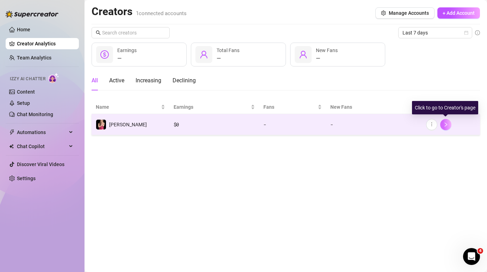
click at [448, 125] on button "button" at bounding box center [445, 124] width 11 height 11
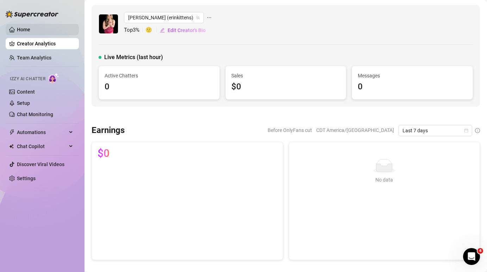
click at [30, 29] on link "Home" at bounding box center [23, 30] width 13 height 6
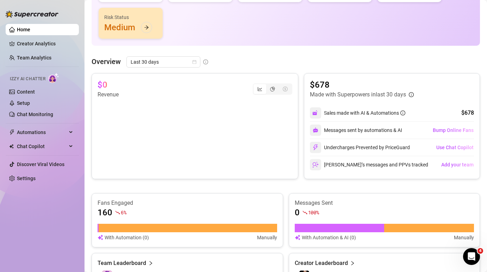
scroll to position [103, 0]
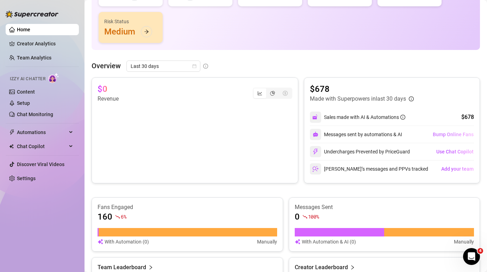
click at [445, 135] on span "Bump Online Fans" at bounding box center [453, 135] width 41 height 6
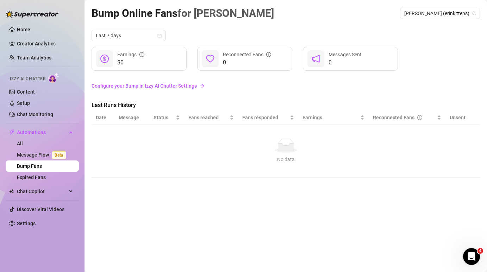
click at [160, 89] on link "Configure your Bump in Izzy AI Chatter Settings" at bounding box center [286, 86] width 389 height 8
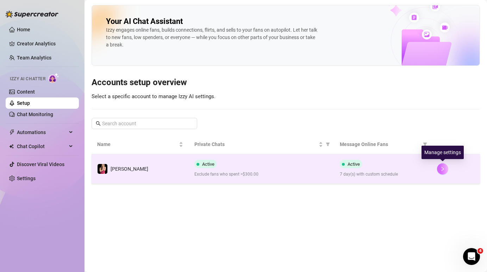
click at [446, 168] on button "button" at bounding box center [442, 168] width 11 height 11
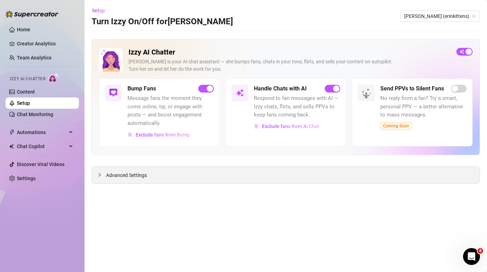
click at [187, 170] on div "Advanced Settings" at bounding box center [286, 175] width 388 height 17
click at [137, 174] on span "Advanced Settings" at bounding box center [126, 176] width 41 height 8
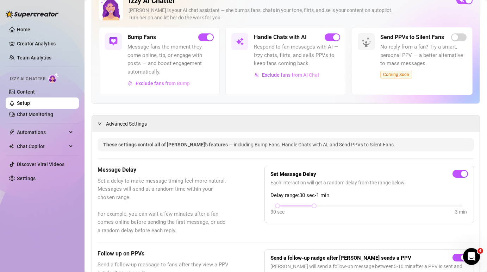
scroll to position [52, 0]
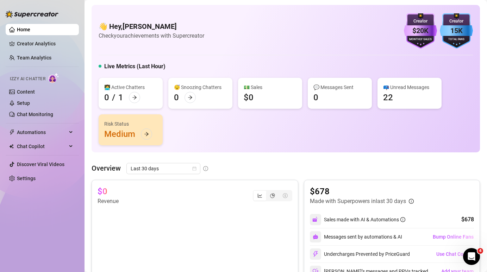
click at [473, 258] on icon "Open Intercom Messenger" at bounding box center [472, 257] width 12 height 12
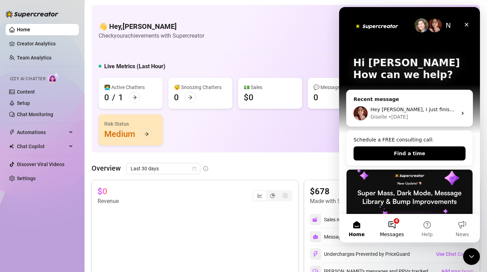
click at [392, 225] on button "4 Messages" at bounding box center [391, 229] width 35 height 28
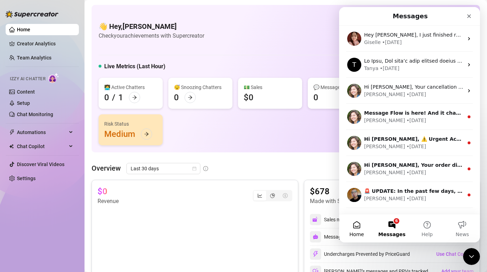
click at [354, 227] on button "Home" at bounding box center [356, 229] width 35 height 28
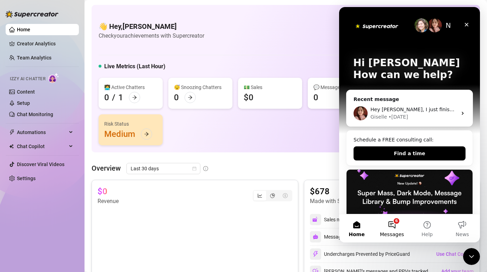
click at [398, 233] on span "Messages" at bounding box center [392, 234] width 24 height 5
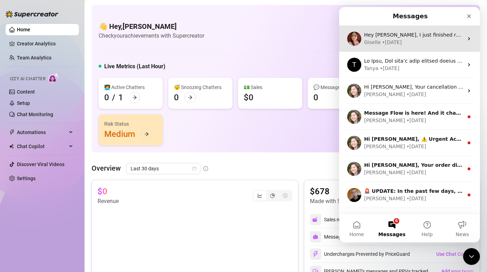
click at [433, 40] on div "Giselle • 1d ago" at bounding box center [413, 42] width 99 height 7
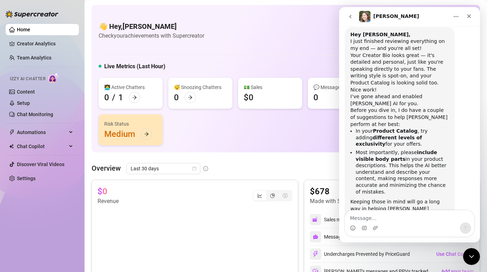
scroll to position [717, 0]
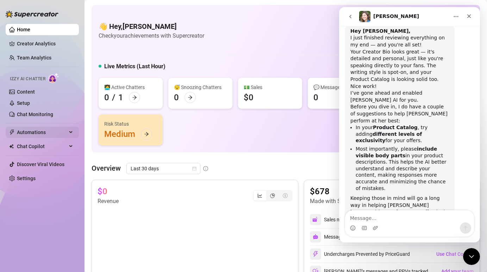
click at [36, 129] on span "Automations" at bounding box center [42, 132] width 50 height 11
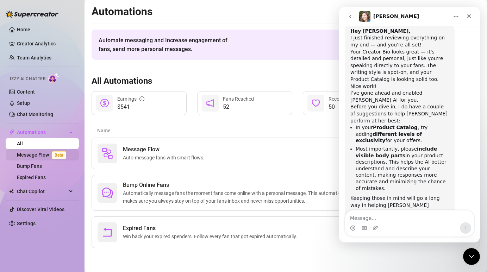
click at [39, 152] on link "Message Flow Beta" at bounding box center [43, 155] width 52 height 6
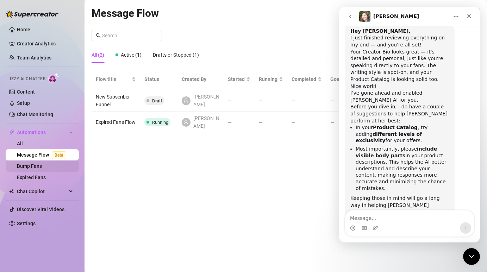
click at [41, 166] on link "Bump Fans" at bounding box center [29, 166] width 25 height 6
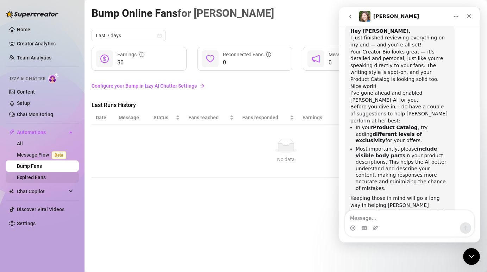
click at [42, 179] on link "Expired Fans" at bounding box center [31, 178] width 29 height 6
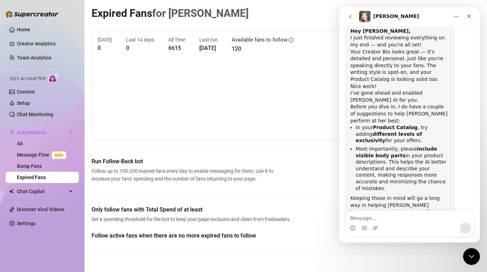
click at [41, 200] on li at bounding box center [42, 200] width 73 height 0
click at [37, 194] on span "Chat Copilot" at bounding box center [42, 191] width 50 height 11
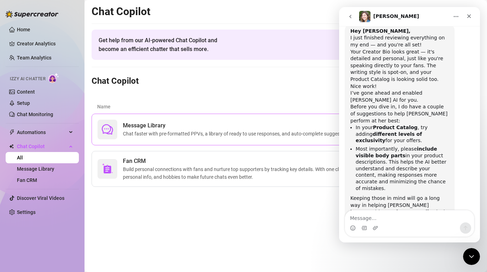
click at [177, 135] on span "Chat faster with pre-formatted PPVs, a library of ready to use responses, and a…" at bounding box center [252, 134] width 258 height 8
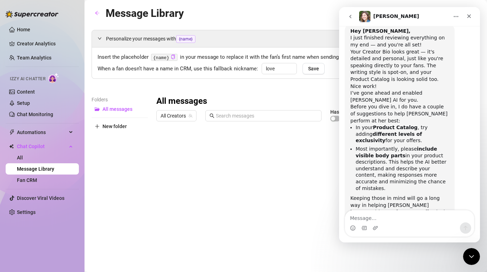
click at [162, 145] on div at bounding box center [318, 203] width 324 height 157
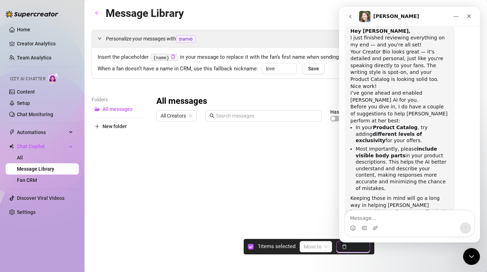
click at [351, 250] on button "Delete" at bounding box center [353, 246] width 34 height 11
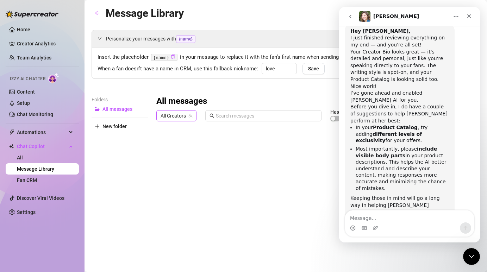
click at [176, 119] on span "All Creators" at bounding box center [177, 116] width 32 height 11
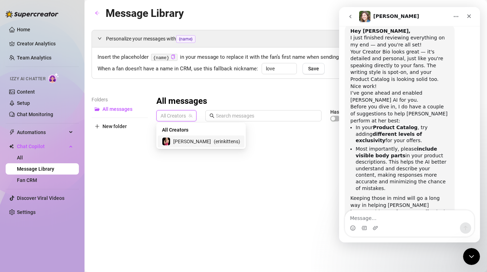
click at [179, 139] on span "[PERSON_NAME]" at bounding box center [192, 142] width 38 height 8
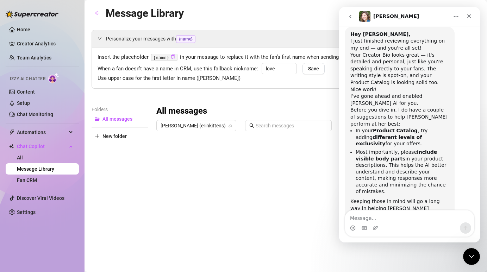
scroll to position [717, 0]
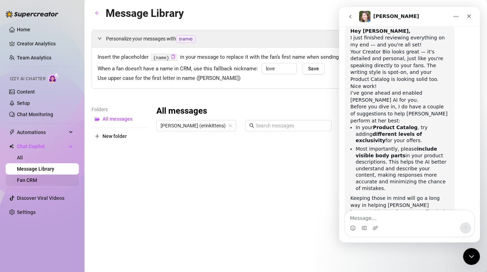
click at [24, 180] on link "Fan CRM" at bounding box center [27, 181] width 20 height 6
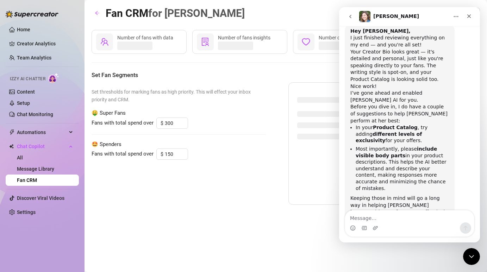
click at [351, 17] on icon "go back" at bounding box center [350, 17] width 2 height 4
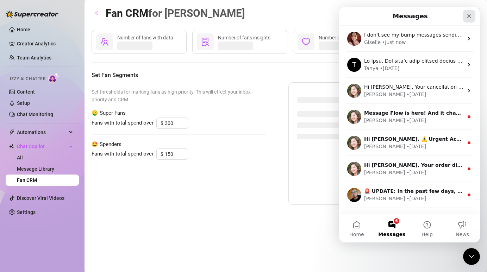
click at [470, 15] on icon "Close" at bounding box center [469, 16] width 4 height 4
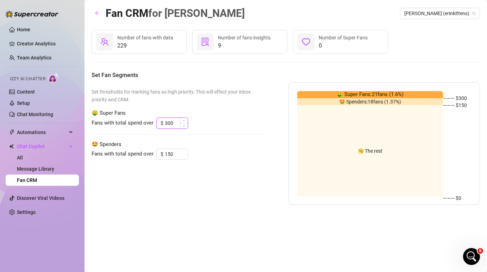
drag, startPoint x: 173, startPoint y: 124, endPoint x: 161, endPoint y: 124, distance: 12.0
click at [161, 124] on div "$ 300" at bounding box center [172, 123] width 32 height 11
drag, startPoint x: 172, startPoint y: 153, endPoint x: 156, endPoint y: 156, distance: 16.0
click at [156, 156] on div "$ 150" at bounding box center [172, 154] width 32 height 11
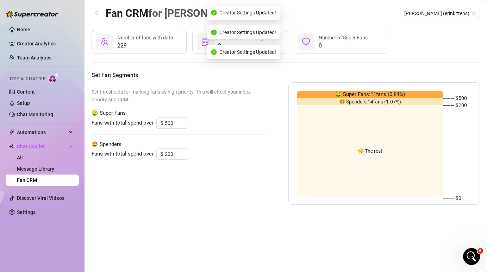
click at [196, 170] on div "Set thresholds for marking fans as high priority. This will effect your inbox p…" at bounding box center [179, 143] width 174 height 123
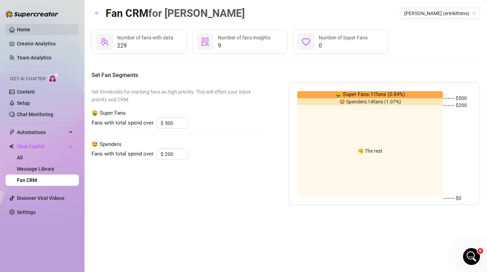
click at [29, 30] on link "Home" at bounding box center [23, 30] width 13 height 6
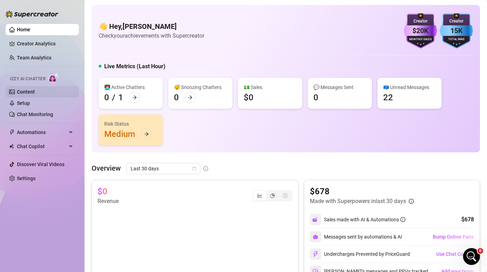
click at [35, 93] on link "Content" at bounding box center [26, 92] width 18 height 6
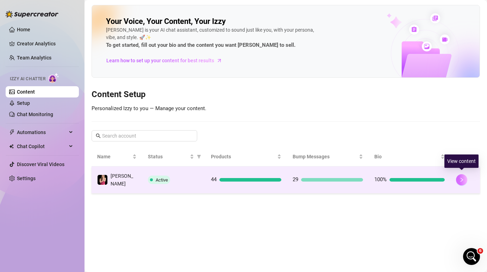
click at [461, 178] on icon "right" at bounding box center [461, 180] width 5 height 5
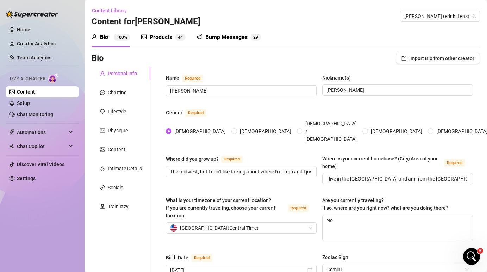
click at [237, 39] on div "Bump Messages" at bounding box center [226, 37] width 42 height 8
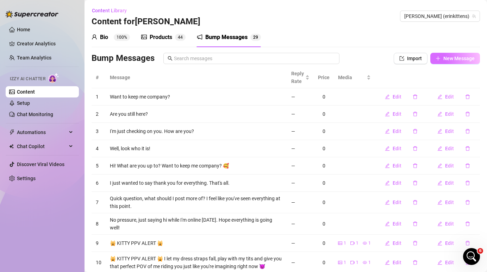
click at [462, 58] on span "New Message" at bounding box center [458, 59] width 31 height 6
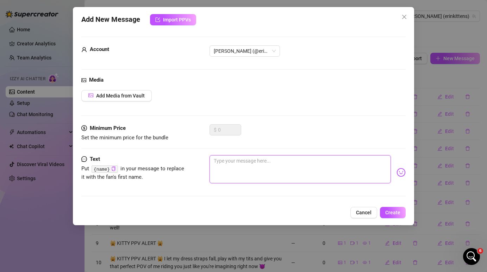
click at [281, 176] on textarea at bounding box center [300, 169] width 181 height 28
click at [400, 173] on img at bounding box center [401, 172] width 9 height 9
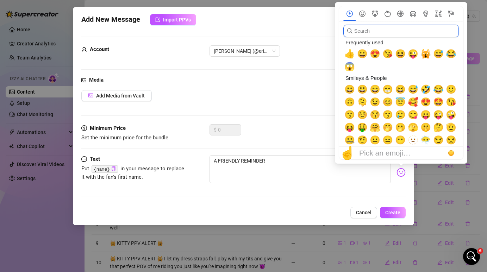
click at [380, 31] on input "search" at bounding box center [401, 31] width 116 height 13
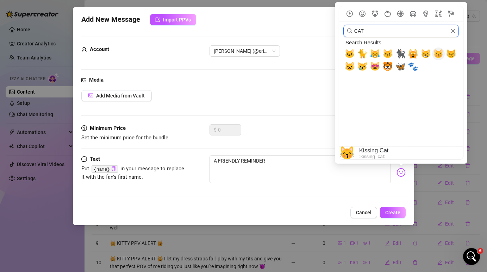
click at [439, 55] on span "😽" at bounding box center [438, 54] width 11 height 10
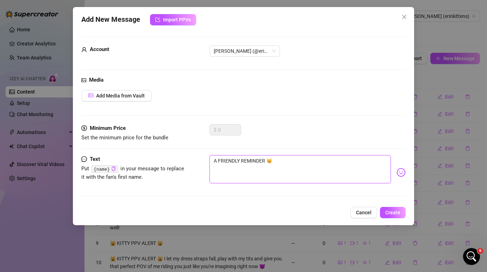
drag, startPoint x: 273, startPoint y: 158, endPoint x: 267, endPoint y: 161, distance: 6.5
click at [267, 161] on textarea "A FRIENDLY REMINDER 😽" at bounding box center [300, 169] width 181 height 28
click at [214, 160] on textarea "A FRIENDLY REMINDER 😽" at bounding box center [300, 169] width 181 height 28
paste textarea "😽"
click at [294, 165] on textarea "😽 A FRIENDLY REMINDER 😽" at bounding box center [300, 169] width 181 height 28
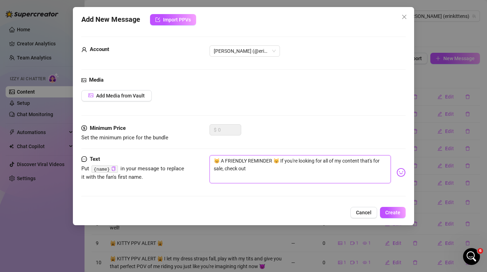
click at [256, 168] on textarea "😽 A FRIENDLY REMINDER 😽 If you're looking for all of my content that's for sale…" at bounding box center [300, 169] width 181 height 28
paste textarea "😽"
click at [257, 168] on textarea "😽 A FRIENDLY REMINDER 😽 If you're looking for all of my content that's for sale…" at bounding box center [300, 169] width 181 height 28
paste textarea "https://onlyfans.com/erinkittensfree"
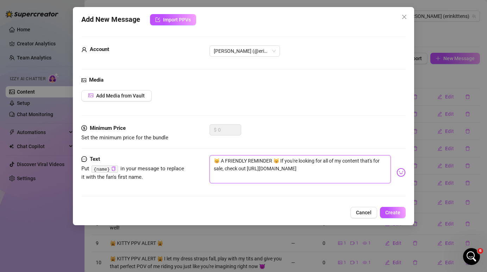
drag, startPoint x: 342, startPoint y: 159, endPoint x: 336, endPoint y: 159, distance: 6.0
click at [336, 159] on textarea "😽 A FRIENDLY REMINDER 😽 If you're looking for all of my content that's for sale…" at bounding box center [300, 169] width 181 height 28
drag, startPoint x: 372, startPoint y: 160, endPoint x: 361, endPoint y: 160, distance: 10.9
click at [361, 160] on textarea "😽 A FRIENDLY REMINDER 😽 If you're looking for all of the content that's for sal…" at bounding box center [300, 169] width 181 height 28
click at [395, 212] on span "Create" at bounding box center [392, 213] width 15 height 6
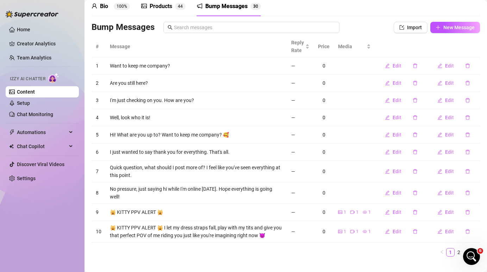
scroll to position [38, 0]
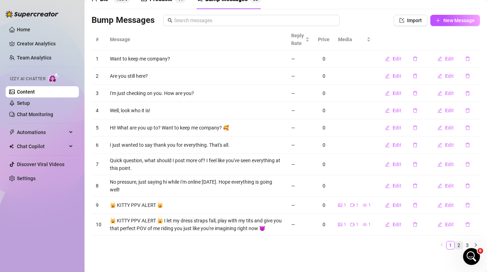
click at [459, 242] on link "2" at bounding box center [459, 246] width 8 height 8
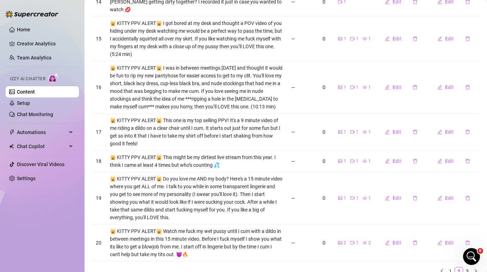
scroll to position [211, 0]
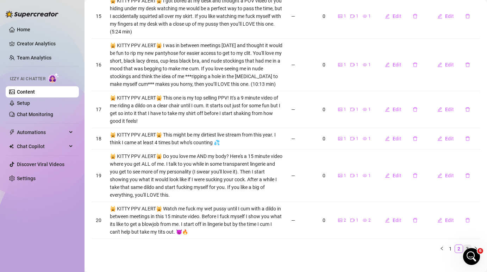
click at [467, 245] on link "3" at bounding box center [468, 249] width 8 height 8
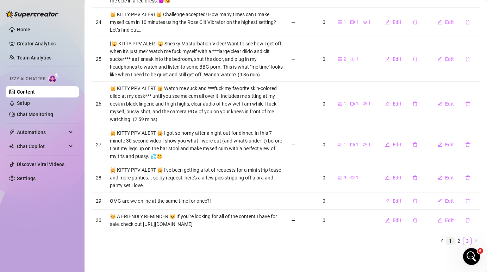
click at [449, 244] on link "1" at bounding box center [451, 241] width 8 height 8
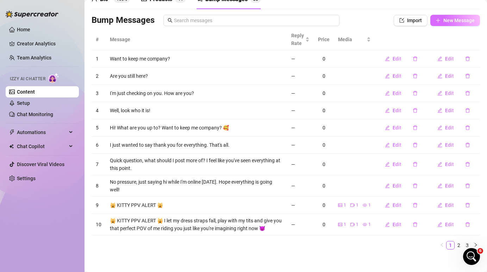
click at [461, 23] on span "New Message" at bounding box center [458, 21] width 31 height 6
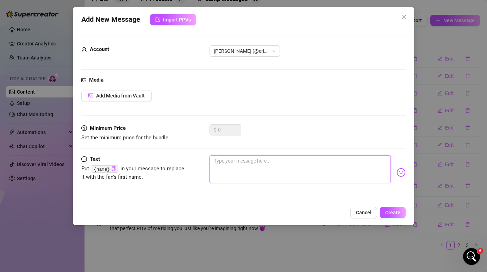
click at [269, 168] on textarea at bounding box center [300, 169] width 181 height 28
paste textarea "https://onlyfans.com/erinkittensfree"
drag, startPoint x: 300, startPoint y: 160, endPoint x: 173, endPoint y: 154, distance: 127.3
click at [173, 154] on form "Account Erin (@erinkittens) Media Add Media from Vault Minimum Price Set the mi…" at bounding box center [243, 120] width 324 height 166
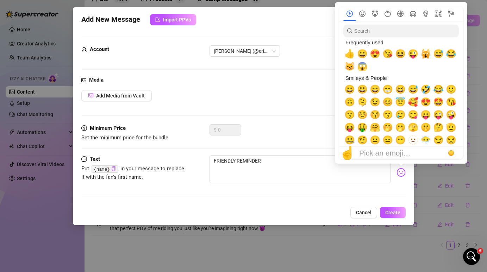
click at [405, 173] on img at bounding box center [401, 172] width 9 height 9
click at [351, 68] on span "😽" at bounding box center [350, 67] width 11 height 10
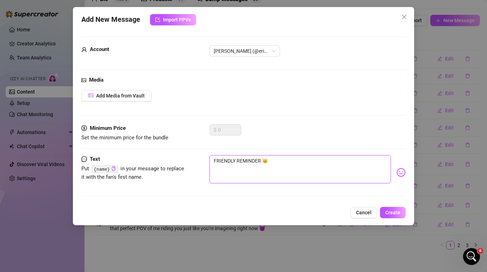
drag, startPoint x: 273, startPoint y: 157, endPoint x: 263, endPoint y: 158, distance: 9.9
click at [263, 158] on textarea "FRIENDLY REMINDER 😽" at bounding box center [300, 169] width 181 height 28
click at [214, 158] on textarea "FRIENDLY REMINDER 😽" at bounding box center [300, 169] width 181 height 28
paste textarea "😽"
click at [281, 159] on textarea "😽 FRIENDLY REMINDER 😽" at bounding box center [300, 169] width 181 height 28
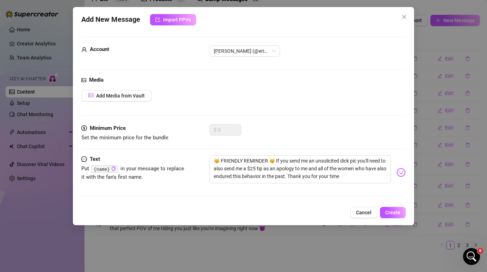
click at [401, 173] on img at bounding box center [401, 172] width 9 height 9
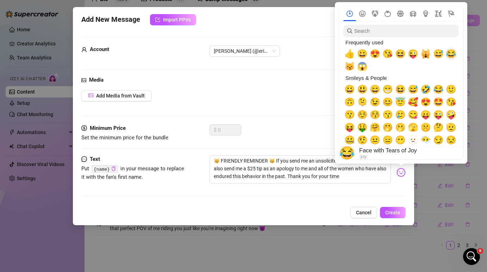
click at [453, 55] on span "😂" at bounding box center [451, 54] width 11 height 10
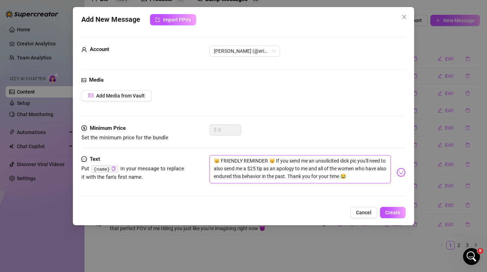
click at [278, 163] on textarea "😽 FRIENDLY REMINDER 😽 If you send me an unsolicited dick pic you'll need to als…" at bounding box center [300, 169] width 181 height 28
click at [223, 159] on textarea "😽 FRIENDLY REMINDER 😽 If you send me an unsolicited dick pic you'll need to als…" at bounding box center [300, 169] width 181 height 28
click at [221, 159] on textarea "😽 FRIENDLY REMINDER 😽 If you send me an unsolicited dick pic you'll need to als…" at bounding box center [300, 169] width 181 height 28
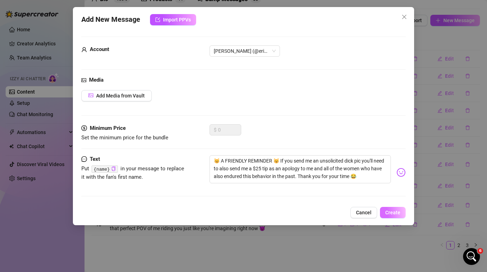
click at [396, 214] on span "Create" at bounding box center [392, 213] width 15 height 6
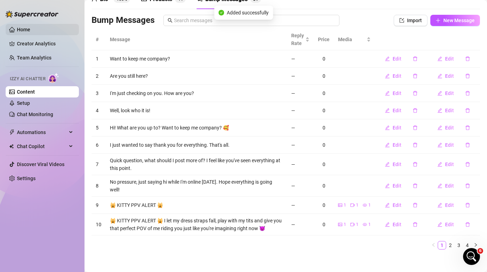
click at [30, 27] on link "Home" at bounding box center [23, 30] width 13 height 6
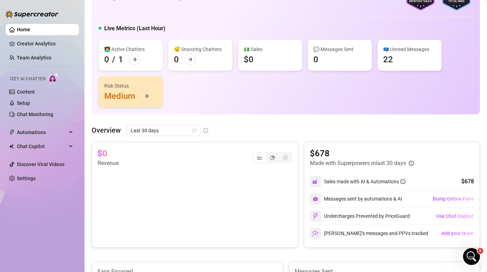
click at [471, 255] on icon "Open Intercom Messenger" at bounding box center [472, 257] width 12 height 12
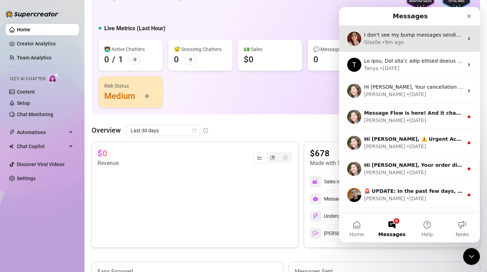
click at [423, 44] on div "Giselle • 9m ago" at bounding box center [413, 42] width 99 height 7
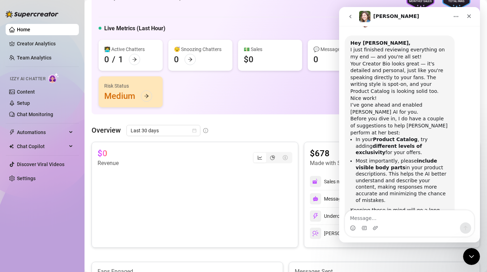
scroll to position [717, 0]
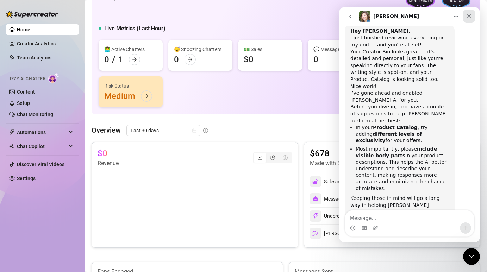
click at [467, 18] on icon "Close" at bounding box center [469, 16] width 6 height 6
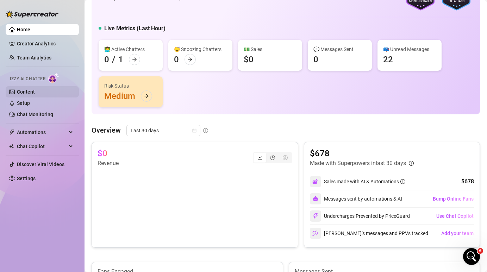
click at [35, 94] on link "Content" at bounding box center [26, 92] width 18 height 6
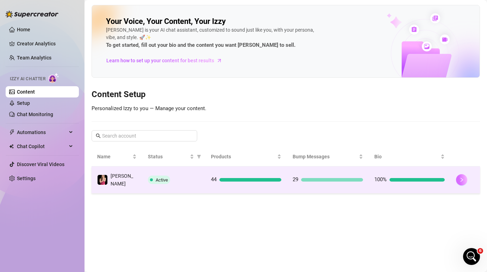
click at [463, 180] on icon "right" at bounding box center [461, 180] width 5 height 5
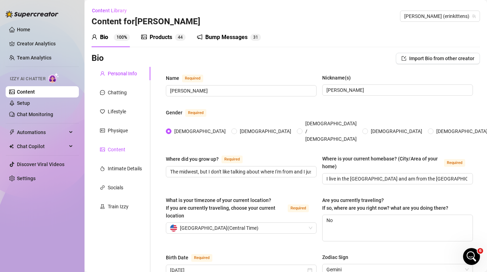
click at [116, 148] on div "Content" at bounding box center [117, 150] width 18 height 8
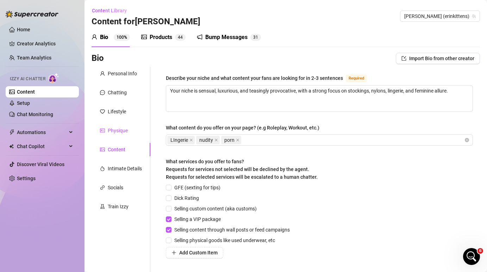
click at [116, 132] on div "Physique" at bounding box center [118, 131] width 20 height 8
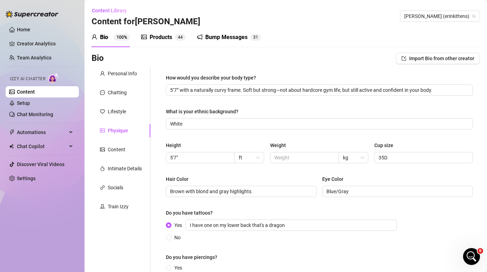
click at [166, 41] on div "Products" at bounding box center [161, 37] width 23 height 8
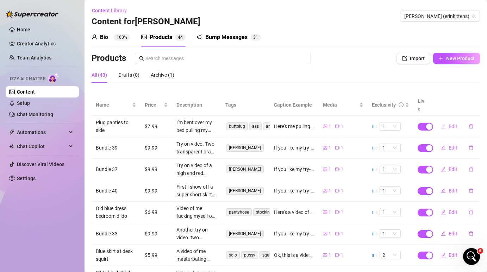
click at [452, 124] on span "Edit" at bounding box center [453, 127] width 9 height 6
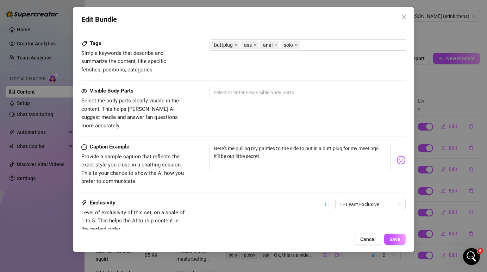
scroll to position [326, 0]
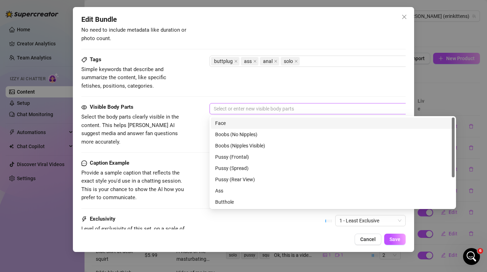
click at [223, 111] on div at bounding box center [329, 109] width 236 height 10
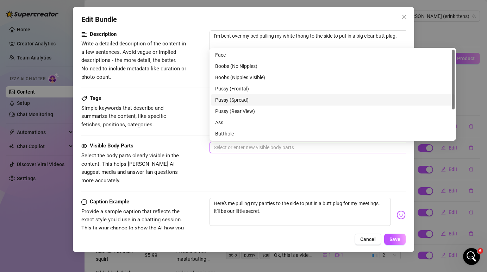
scroll to position [7, 0]
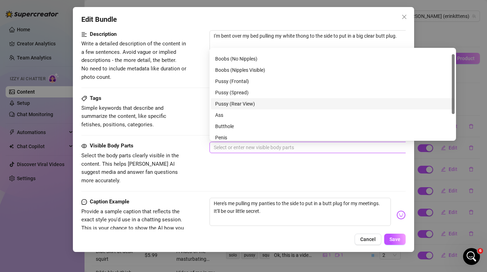
click at [242, 104] on div "Pussy (Rear View)" at bounding box center [332, 104] width 235 height 8
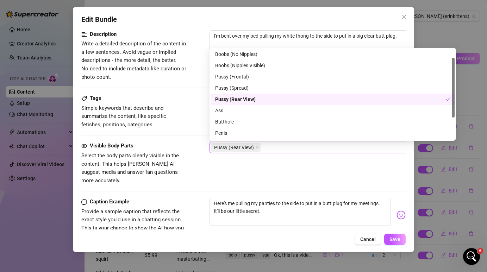
scroll to position [13, 0]
click at [238, 110] on div "Ass" at bounding box center [332, 110] width 235 height 8
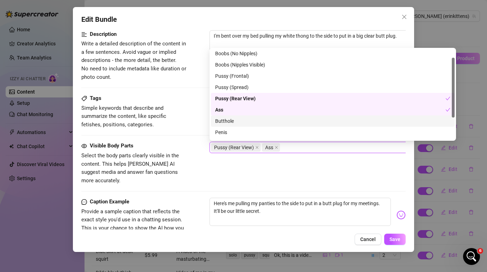
click at [235, 123] on div "Butthole" at bounding box center [332, 121] width 235 height 8
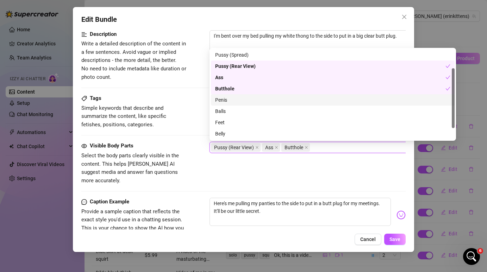
scroll to position [0, 0]
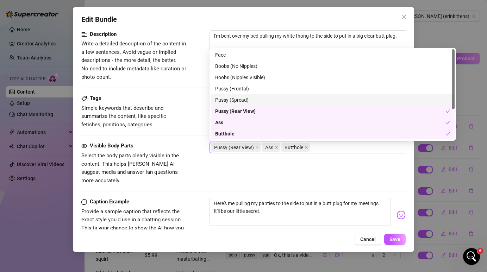
click at [186, 93] on div "Description Write a detailed description of the content in a few sentences. Avo…" at bounding box center [243, 62] width 324 height 64
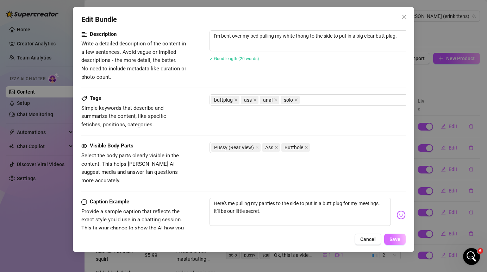
click at [396, 240] on span "Save" at bounding box center [395, 240] width 11 height 6
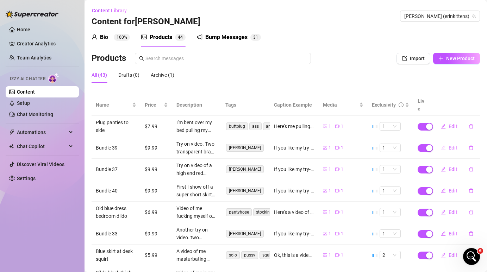
click at [454, 145] on span "Edit" at bounding box center [453, 148] width 9 height 6
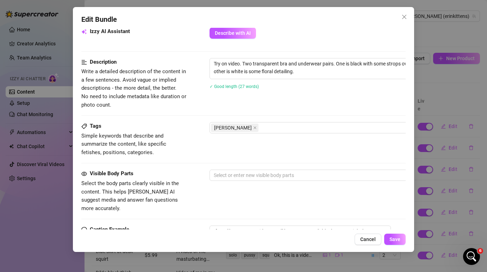
scroll to position [263, 0]
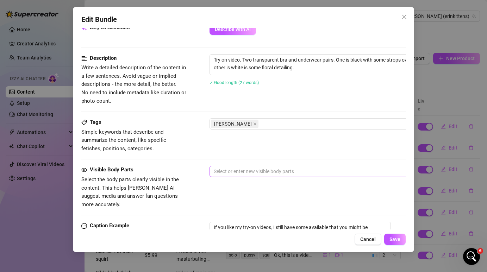
click at [297, 169] on div at bounding box center [329, 172] width 236 height 10
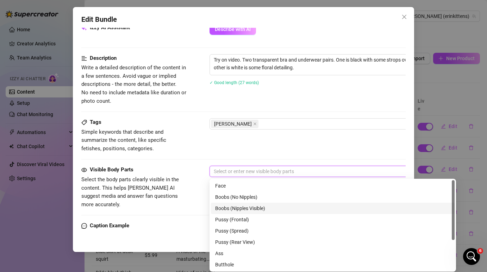
click at [273, 213] on div "Boobs (Nipples Visible)" at bounding box center [333, 208] width 244 height 11
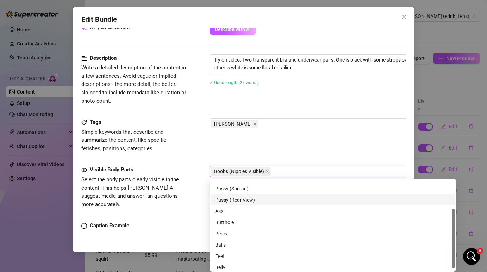
scroll to position [45, 0]
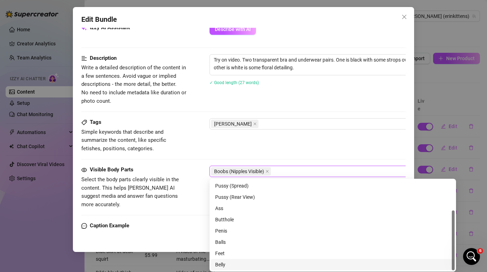
click at [238, 263] on div "Belly" at bounding box center [332, 265] width 235 height 8
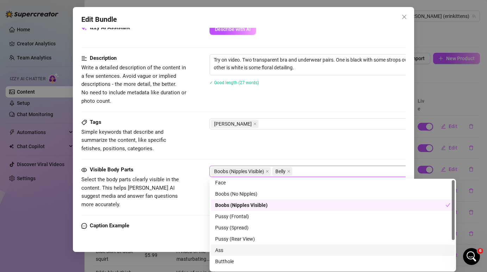
scroll to position [0, 0]
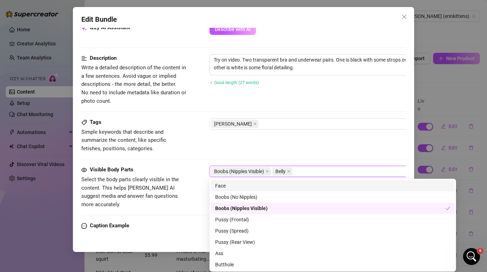
click at [255, 184] on div "Face" at bounding box center [332, 186] width 235 height 8
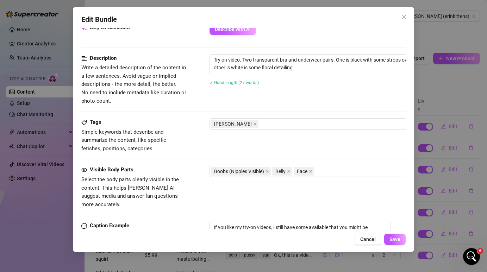
click at [271, 146] on div "Tags Simple keywords that describe and summarize the content, like specific fet…" at bounding box center [243, 135] width 324 height 35
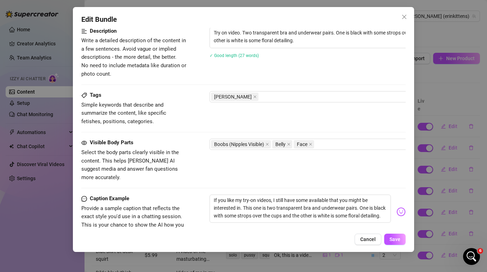
scroll to position [292, 0]
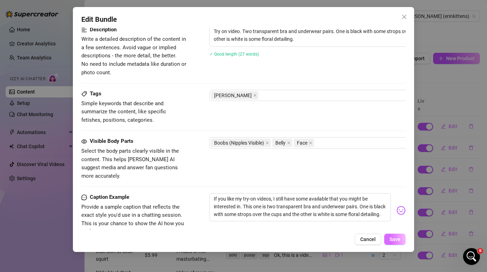
click at [401, 241] on button "Save" at bounding box center [394, 239] width 21 height 11
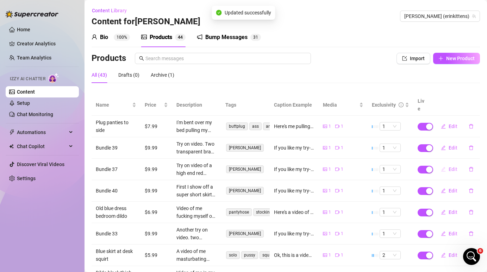
click at [452, 165] on button "Edit" at bounding box center [449, 169] width 28 height 11
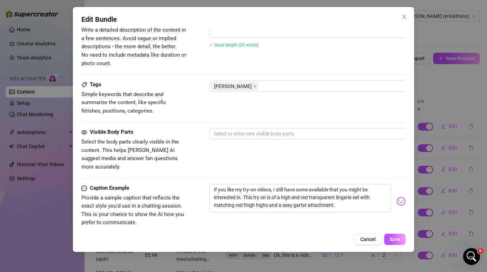
scroll to position [302, 0]
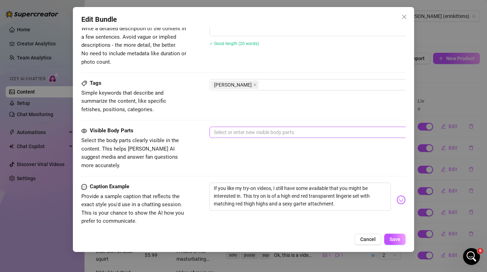
click at [288, 135] on div at bounding box center [329, 133] width 236 height 10
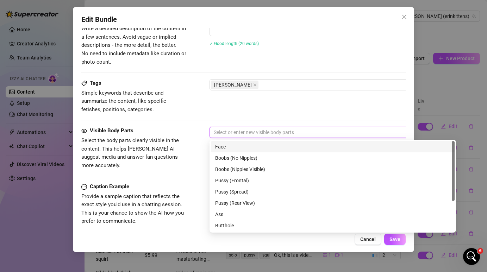
click at [278, 146] on div "Face" at bounding box center [332, 147] width 235 height 8
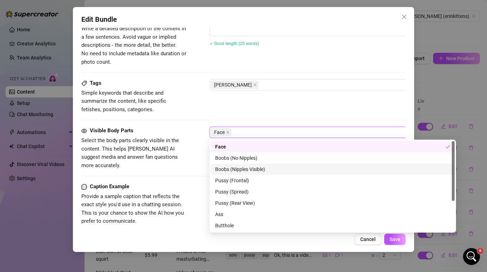
click at [267, 170] on div "Boobs (Nipples Visible)" at bounding box center [332, 170] width 235 height 8
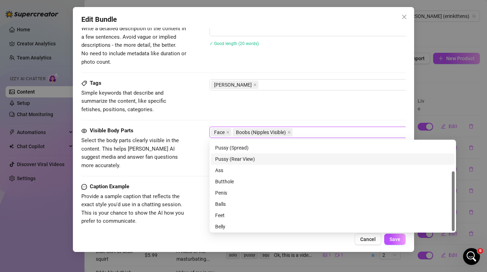
scroll to position [45, 0]
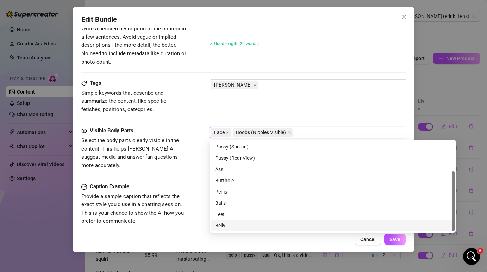
click at [258, 223] on div "Belly" at bounding box center [332, 226] width 235 height 8
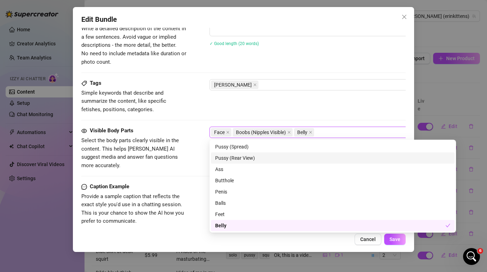
click at [313, 108] on div "Tags Simple keywords that describe and summarize the content, like specific fet…" at bounding box center [243, 96] width 324 height 35
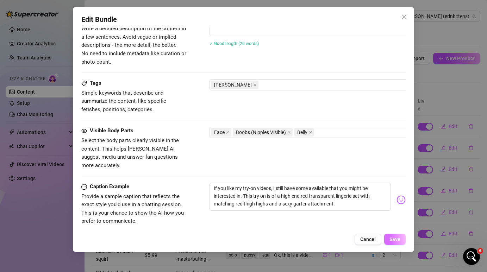
click at [396, 238] on span "Save" at bounding box center [395, 240] width 11 height 6
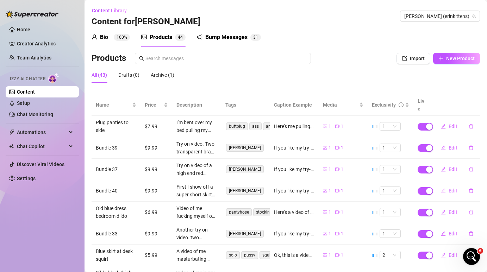
click at [454, 188] on span "Edit" at bounding box center [453, 191] width 9 height 6
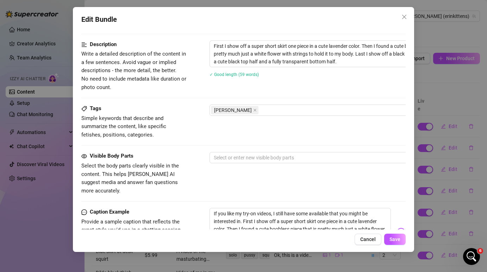
scroll to position [280, 0]
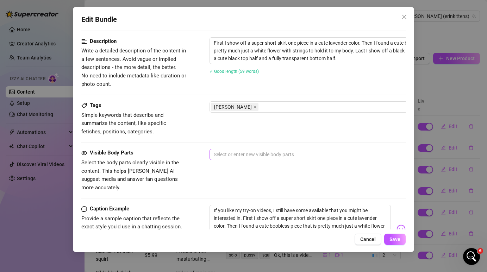
click at [249, 153] on div at bounding box center [329, 155] width 236 height 10
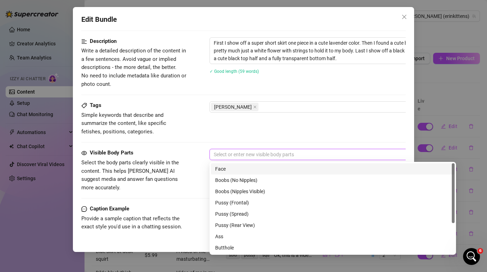
click at [244, 166] on div "Face" at bounding box center [332, 169] width 235 height 8
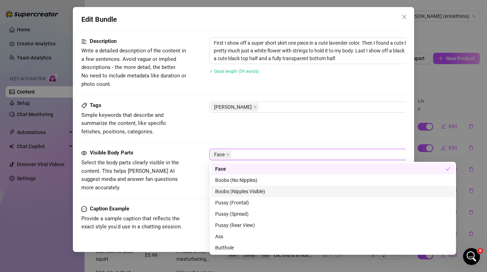
click at [242, 193] on div "Boobs (Nipples Visible)" at bounding box center [332, 192] width 235 height 8
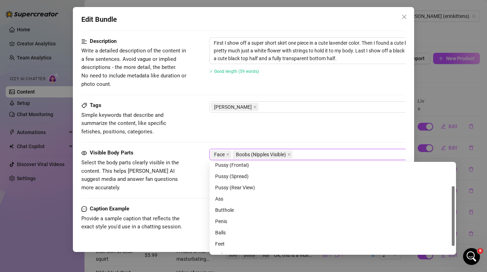
scroll to position [45, 0]
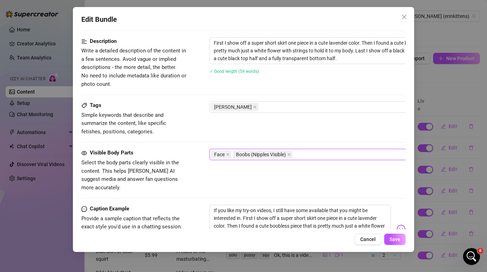
click at [248, 129] on div "Tags Simple keywords that describe and summarize the content, like specific fet…" at bounding box center [243, 118] width 324 height 35
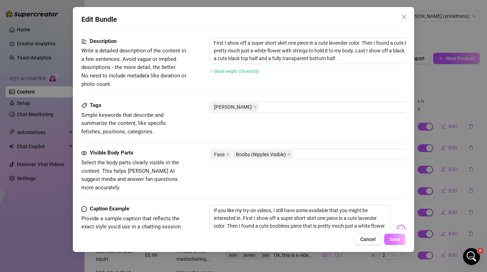
click at [397, 239] on span "Save" at bounding box center [395, 240] width 11 height 6
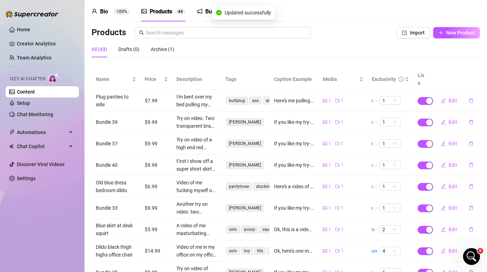
scroll to position [27, 0]
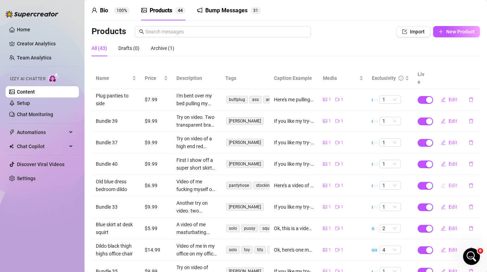
click at [451, 183] on span "Edit" at bounding box center [453, 186] width 9 height 6
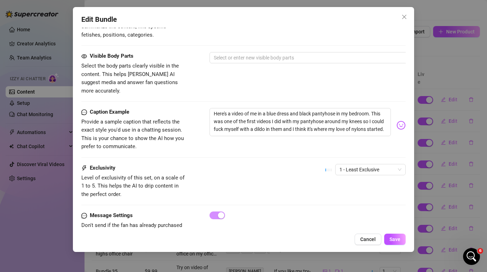
scroll to position [376, 0]
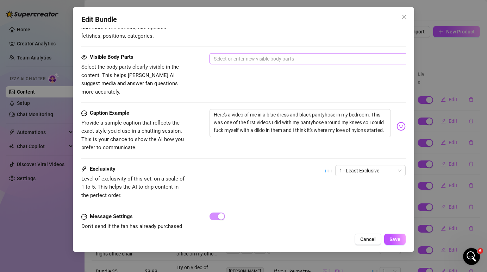
click at [302, 58] on div at bounding box center [329, 59] width 236 height 10
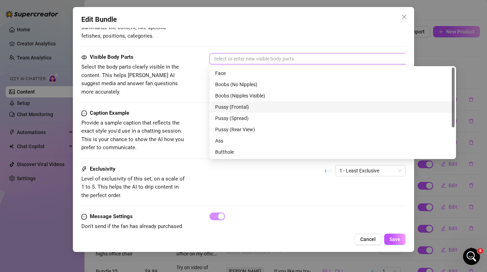
click at [277, 109] on div "Pussy (Frontal)" at bounding box center [332, 107] width 235 height 8
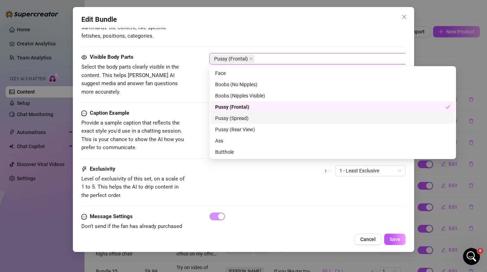
click at [276, 117] on div "Pussy (Spread)" at bounding box center [332, 118] width 235 height 8
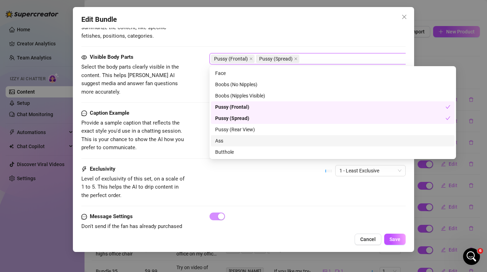
click at [266, 139] on div "Ass" at bounding box center [332, 141] width 235 height 8
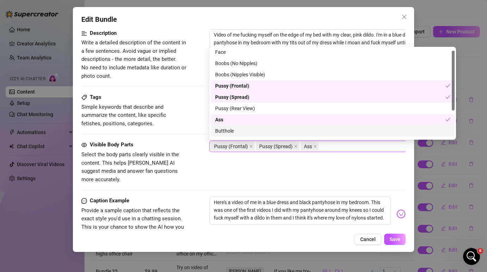
scroll to position [0, 0]
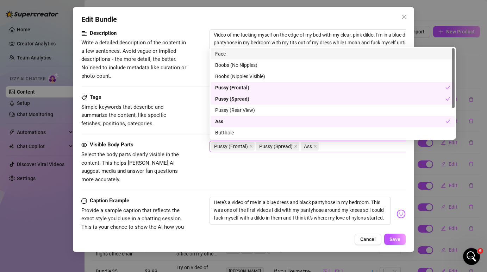
click at [237, 55] on div "Face" at bounding box center [332, 54] width 235 height 8
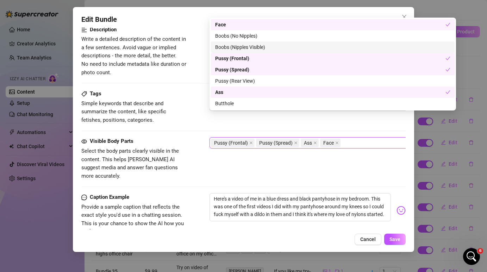
scroll to position [323, 0]
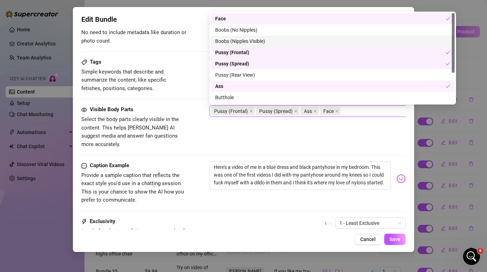
click at [247, 44] on div "Boobs (Nipples Visible)" at bounding box center [332, 41] width 235 height 8
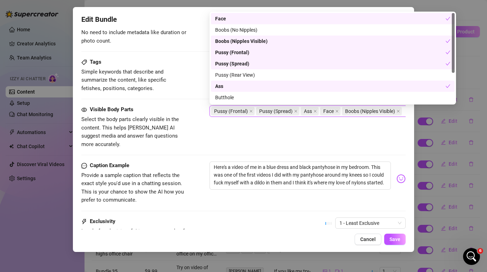
click at [352, 132] on div "Visible Body Parts Select the body parts clearly visible in the content. This h…" at bounding box center [243, 127] width 324 height 43
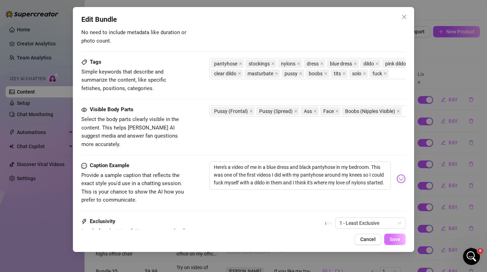
click at [395, 237] on span "Save" at bounding box center [395, 240] width 11 height 6
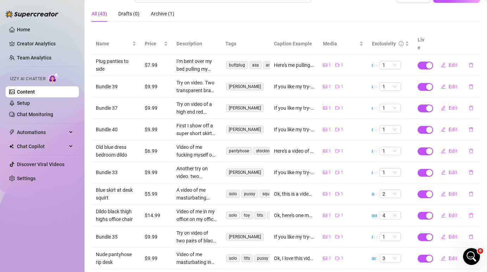
scroll to position [66, 0]
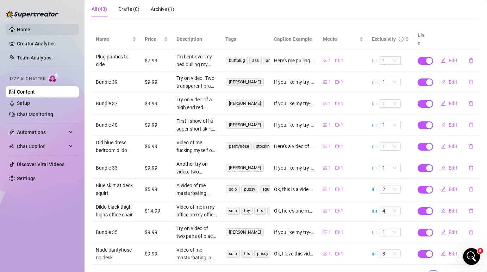
click at [30, 27] on link "Home" at bounding box center [23, 30] width 13 height 6
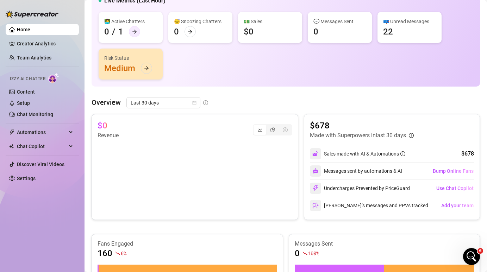
click at [135, 32] on icon "arrow-right" at bounding box center [134, 31] width 5 height 5
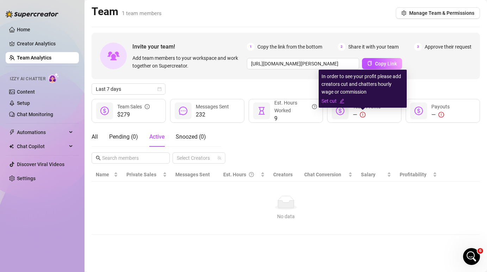
click at [362, 115] on icon "exclamation-circle" at bounding box center [363, 115] width 6 height 6
click at [340, 103] on icon "edit" at bounding box center [342, 101] width 5 height 5
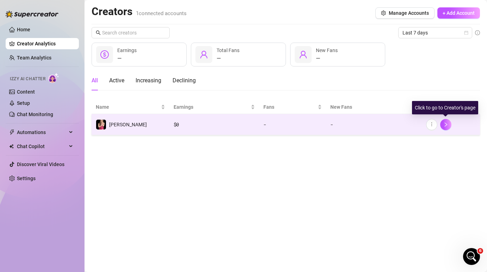
click at [443, 130] on link at bounding box center [445, 124] width 11 height 11
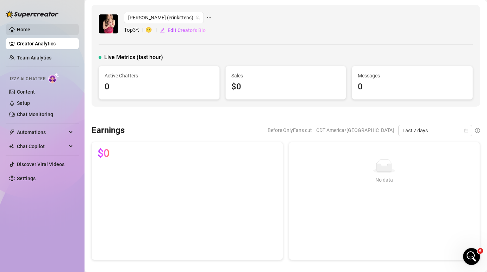
click at [25, 32] on link "Home" at bounding box center [23, 30] width 13 height 6
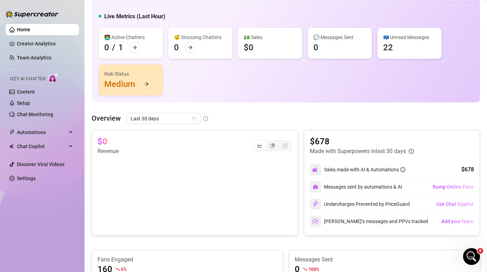
scroll to position [58, 0]
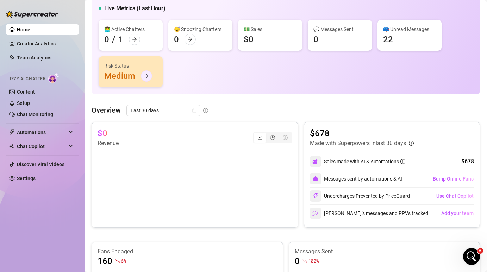
click at [148, 78] on icon "arrow-right" at bounding box center [146, 76] width 5 height 5
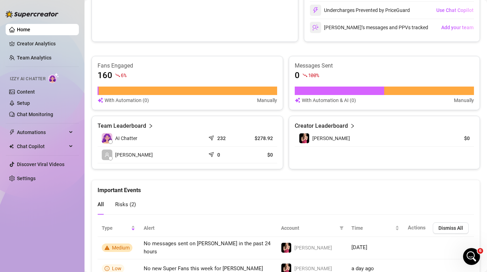
scroll to position [274, 0]
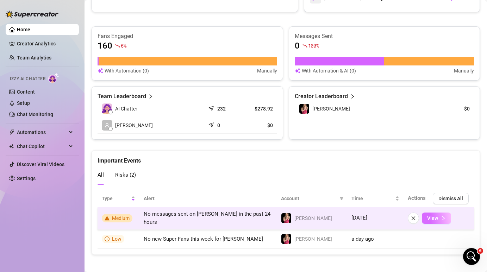
click at [433, 219] on span "View" at bounding box center [432, 219] width 11 height 6
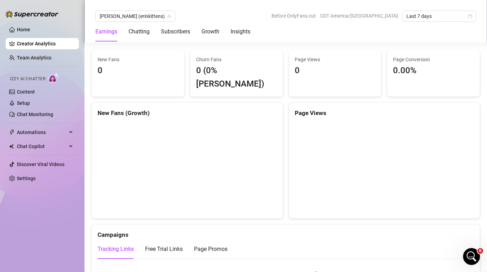
scroll to position [613, 0]
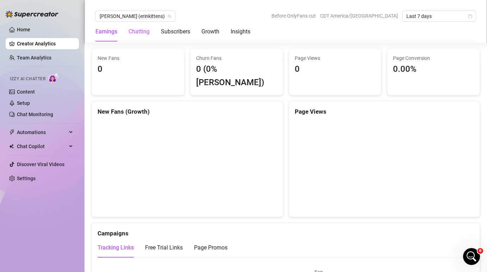
click at [141, 35] on div "Chatting" at bounding box center [139, 31] width 21 height 8
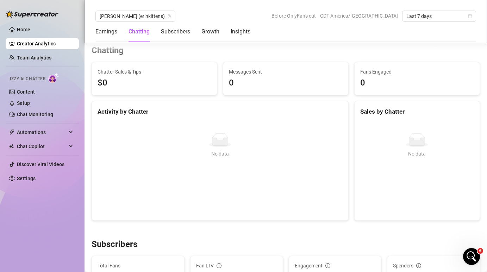
scroll to position [232, 0]
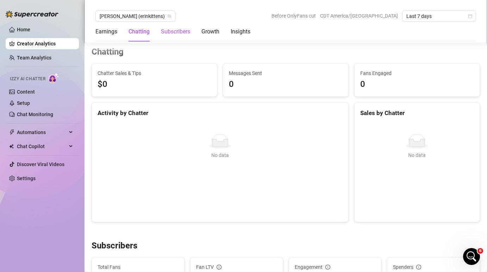
click at [170, 33] on div "Subscribers" at bounding box center [175, 31] width 29 height 8
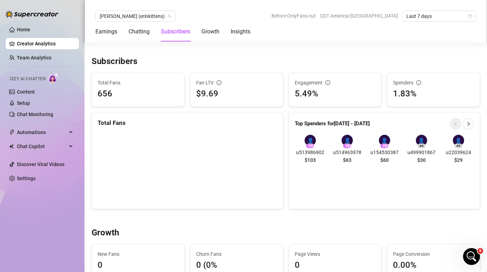
scroll to position [426, 0]
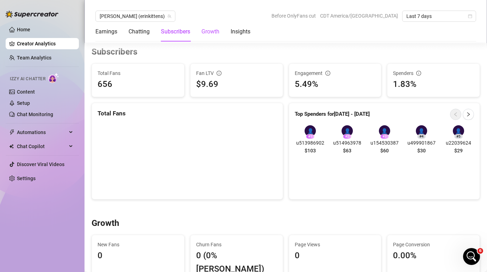
click at [204, 33] on div "Growth" at bounding box center [210, 31] width 18 height 8
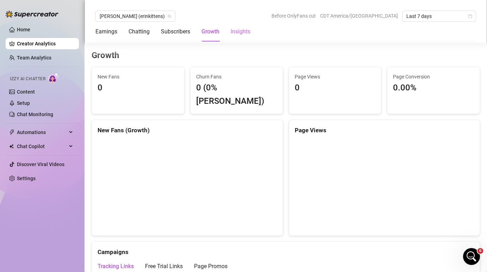
scroll to position [598, 0]
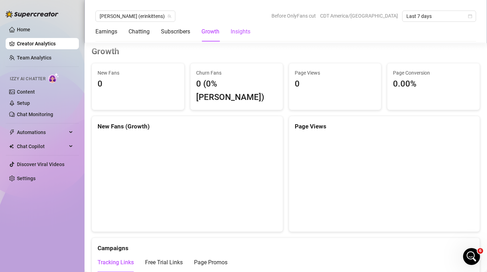
click at [238, 29] on div "Insights" at bounding box center [241, 31] width 20 height 8
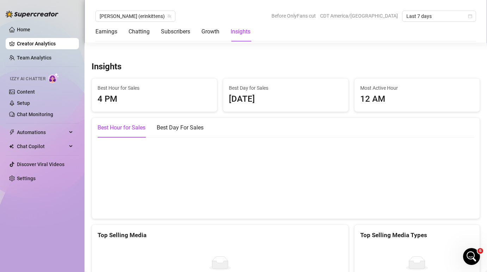
scroll to position [923, 0]
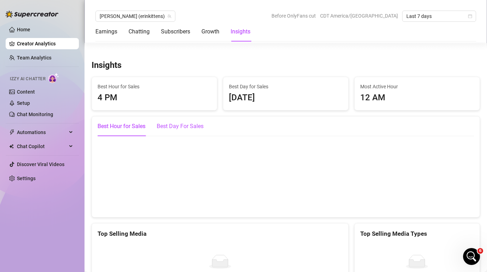
click at [182, 122] on div "Best Day For Sales" at bounding box center [180, 126] width 47 height 8
click at [128, 122] on div "Best Hour for Sales" at bounding box center [122, 126] width 48 height 8
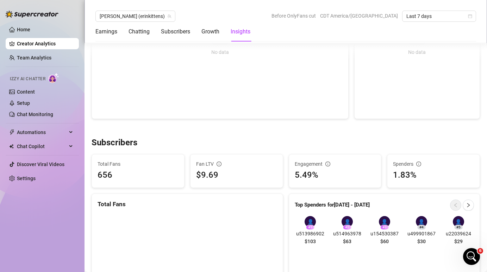
scroll to position [288, 0]
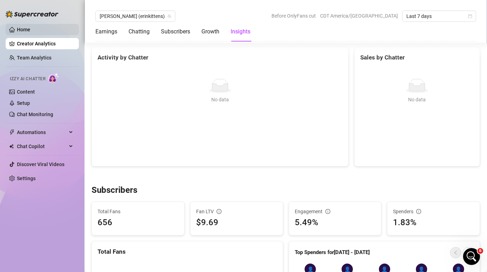
click at [30, 31] on link "Home" at bounding box center [23, 30] width 13 height 6
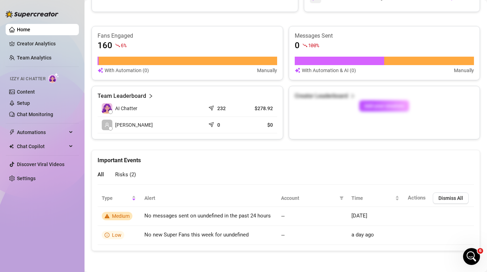
scroll to position [274, 0]
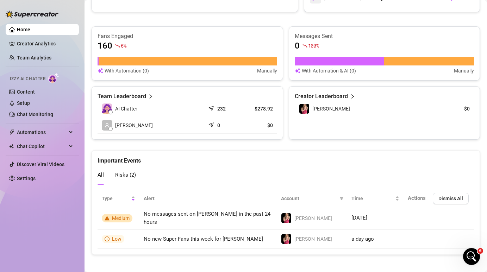
click at [146, 97] on div "Team Leaderboard" at bounding box center [188, 96] width 180 height 8
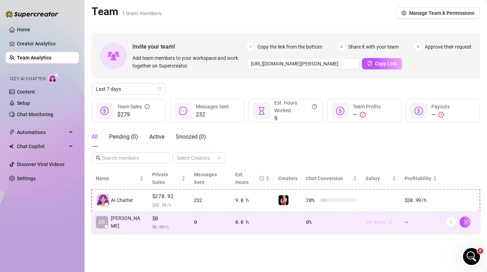
click at [389, 220] on icon "edit" at bounding box center [391, 222] width 5 height 5
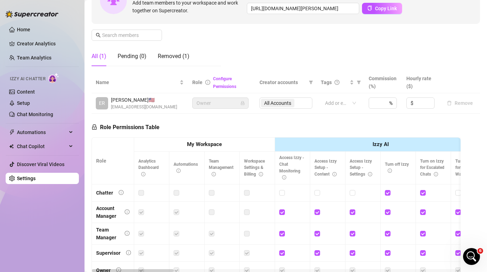
scroll to position [84, 0]
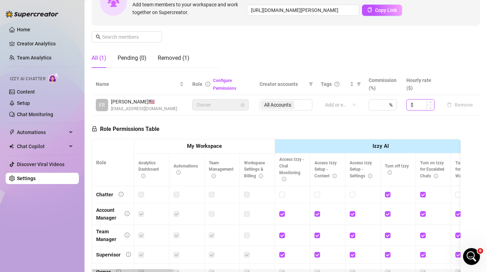
click at [424, 108] on input at bounding box center [424, 105] width 19 height 11
click at [376, 102] on input at bounding box center [376, 105] width 7 height 11
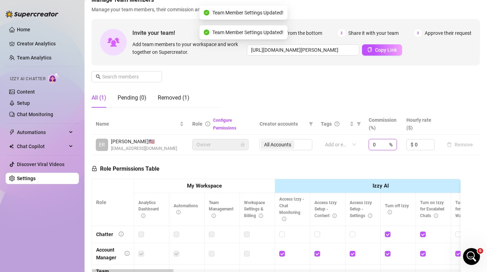
scroll to position [0, 0]
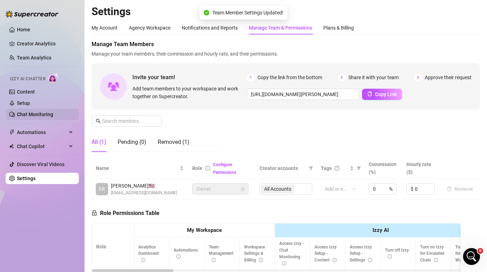
click at [43, 113] on link "Chat Monitoring" at bounding box center [35, 115] width 36 height 6
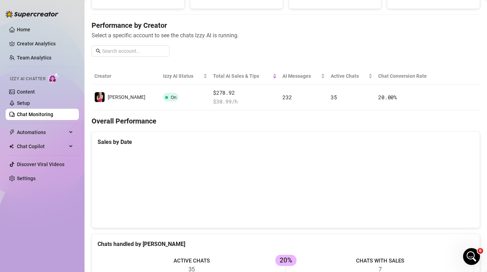
scroll to position [76, 0]
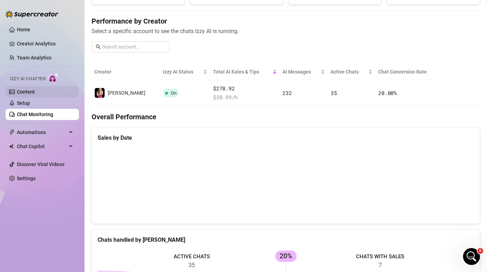
click at [35, 91] on link "Content" at bounding box center [26, 92] width 18 height 6
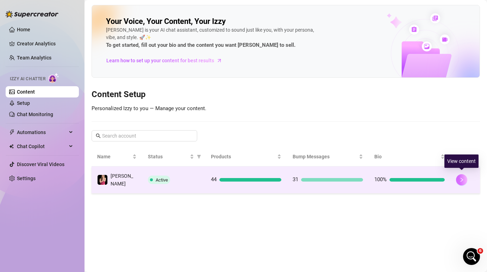
click at [462, 178] on icon "right" at bounding box center [461, 180] width 5 height 5
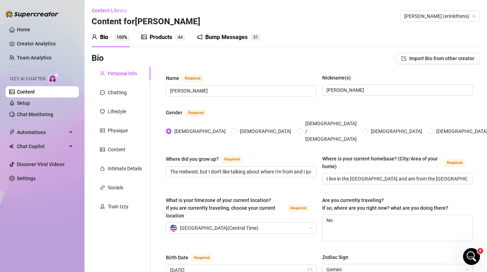
click at [217, 40] on div "Bump Messages" at bounding box center [226, 37] width 42 height 8
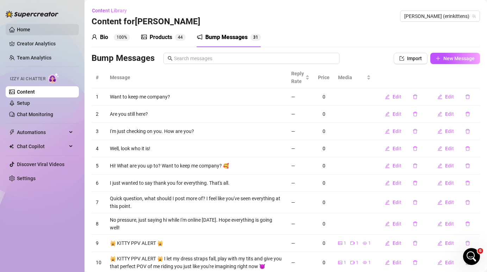
click at [30, 27] on link "Home" at bounding box center [23, 30] width 13 height 6
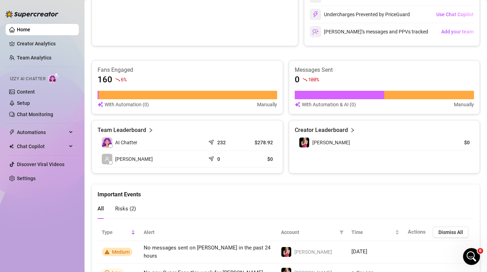
scroll to position [244, 0]
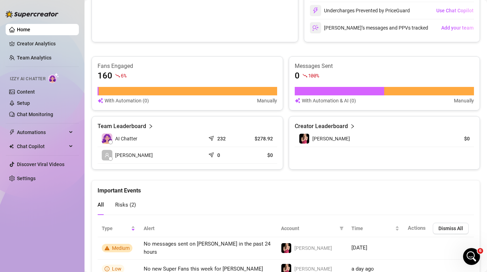
click at [348, 89] on div at bounding box center [340, 91] width 90 height 8
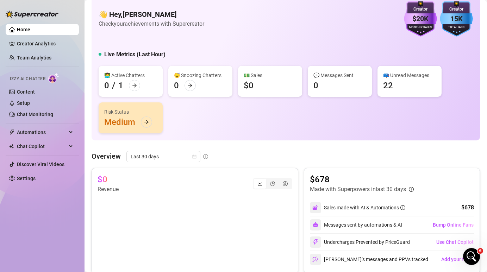
scroll to position [0, 0]
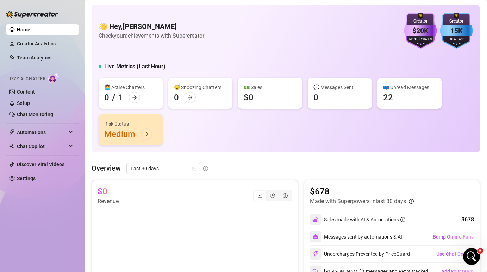
click at [200, 97] on div "😴 Snoozing Chatters 0" at bounding box center [200, 93] width 64 height 31
click at [39, 114] on link "Chat Monitoring" at bounding box center [35, 115] width 36 height 6
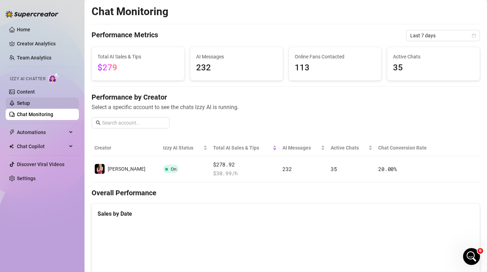
click at [30, 105] on link "Setup" at bounding box center [23, 103] width 13 height 6
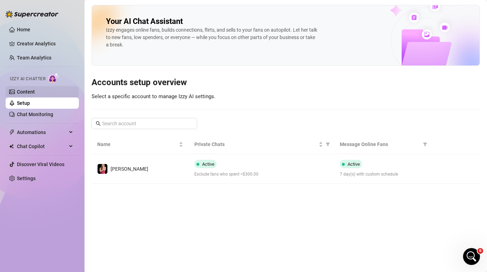
click at [35, 95] on link "Content" at bounding box center [26, 92] width 18 height 6
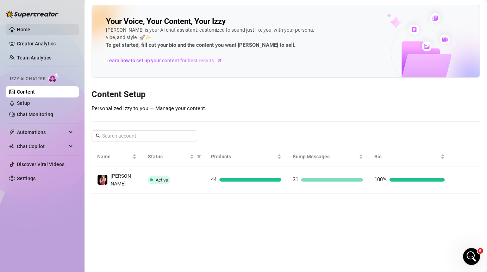
click at [30, 27] on link "Home" at bounding box center [23, 30] width 13 height 6
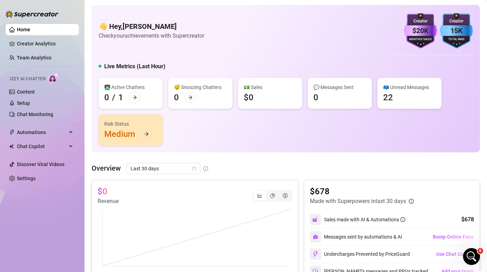
scroll to position [717, 0]
click at [43, 51] on ul "Home Creator Analytics Team Analytics Izzy AI Chatter Content Setup Chat Monito…" at bounding box center [42, 104] width 73 height 166
click at [45, 55] on link "Team Analytics" at bounding box center [34, 58] width 35 height 6
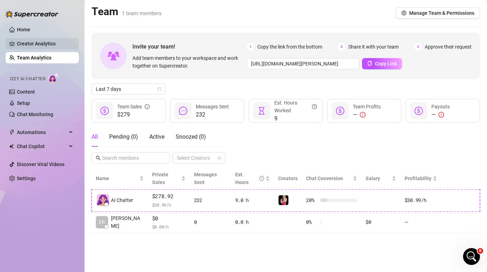
click at [45, 48] on link "Creator Analytics" at bounding box center [45, 43] width 56 height 11
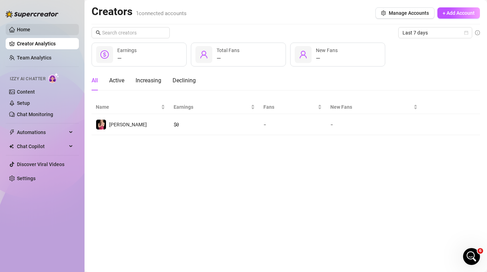
click at [30, 32] on link "Home" at bounding box center [23, 30] width 13 height 6
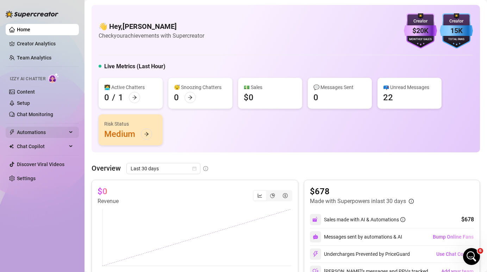
click at [31, 134] on span "Automations" at bounding box center [42, 132] width 50 height 11
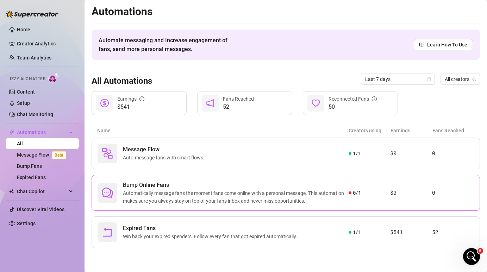
click at [328, 196] on span "Automatically message fans the moment fans come online with a personal message.…" at bounding box center [236, 197] width 226 height 15
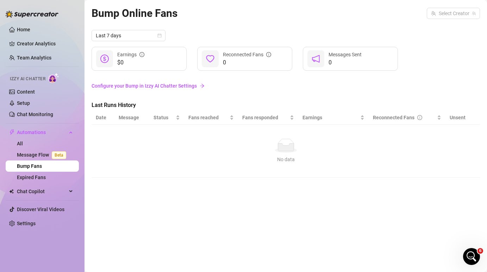
click at [184, 89] on link "Configure your Bump in Izzy AI Chatter Settings" at bounding box center [286, 86] width 389 height 8
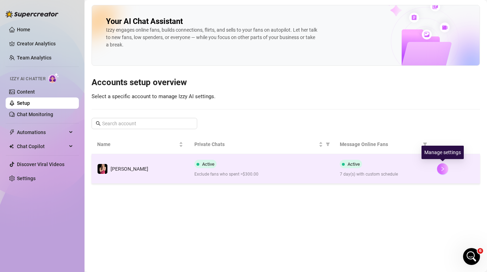
click at [445, 170] on button "button" at bounding box center [442, 168] width 11 height 11
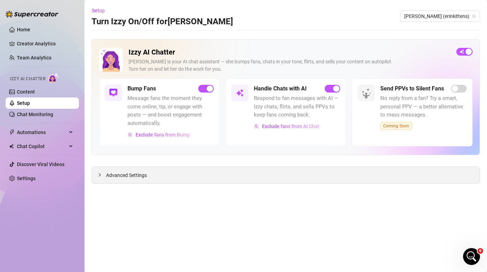
click at [165, 176] on div "Advanced Settings" at bounding box center [286, 175] width 388 height 17
click at [136, 175] on span "Advanced Settings" at bounding box center [126, 176] width 41 height 8
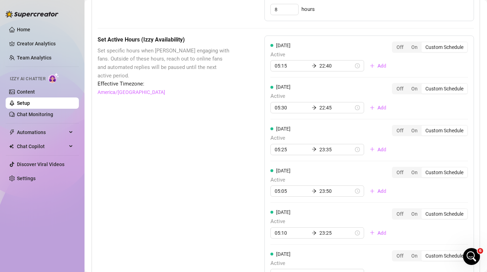
scroll to position [486, 0]
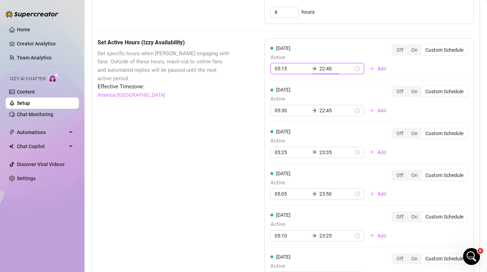
click at [320, 67] on input "22:40" at bounding box center [337, 69] width 34 height 8
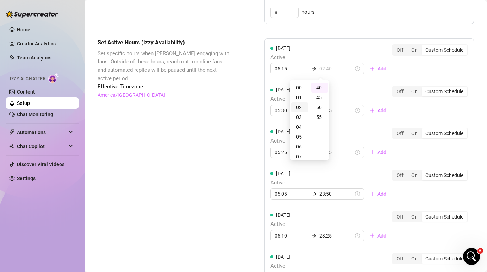
click at [299, 108] on div "02" at bounding box center [299, 108] width 17 height 10
type input "02:40"
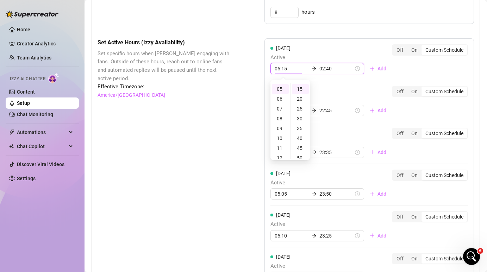
click at [358, 54] on span "Active" at bounding box center [332, 58] width 122 height 8
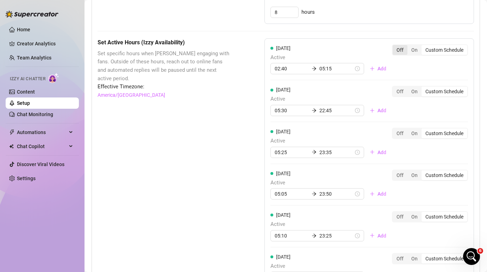
click at [395, 50] on div "Off" at bounding box center [400, 50] width 15 height 10
click at [395, 46] on input "Off" at bounding box center [395, 46] width 0 height 0
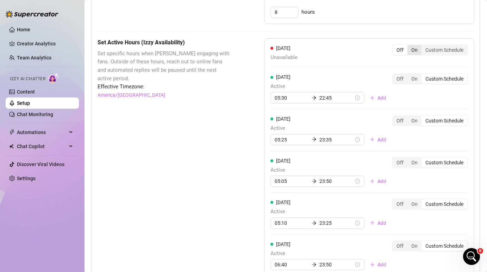
click at [418, 51] on div "On" at bounding box center [415, 50] width 14 height 10
click at [409, 46] on input "On" at bounding box center [409, 46] width 0 height 0
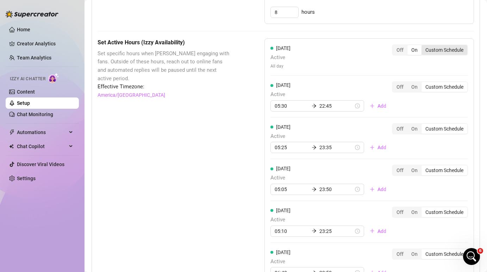
click at [442, 49] on div "Custom Schedule" at bounding box center [445, 50] width 46 height 10
click at [423, 46] on input "Custom Schedule" at bounding box center [423, 46] width 0 height 0
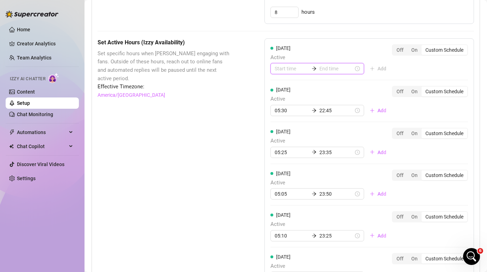
click at [285, 68] on input at bounding box center [292, 69] width 34 height 8
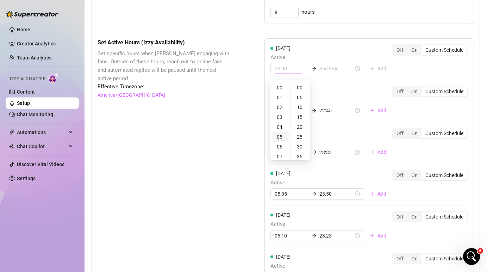
click at [283, 137] on div "05" at bounding box center [280, 137] width 17 height 10
click at [302, 132] on div "25" at bounding box center [300, 137] width 17 height 10
type input "05:25"
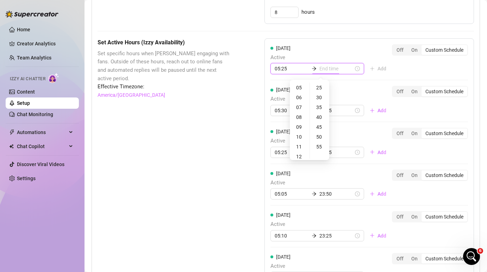
click at [320, 73] on input at bounding box center [337, 69] width 34 height 8
type input "05:35"
type input "11:25"
type input "23:25"
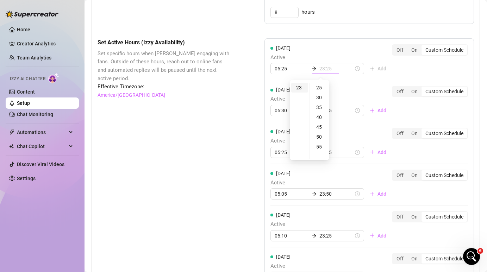
click at [300, 89] on div "23" at bounding box center [299, 88] width 17 height 10
click at [323, 148] on div "55" at bounding box center [319, 147] width 17 height 10
type input "23:45"
click at [318, 89] on div "45" at bounding box center [319, 87] width 17 height 10
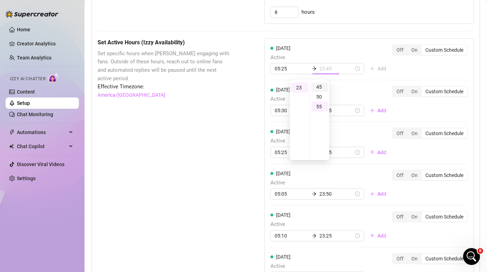
scroll to position [89, 0]
click at [397, 68] on div "Monday Active 05:25 23:45 Add Off On Custom Schedule Tuesday Active 05:30 22:45…" at bounding box center [370, 187] width 210 height 299
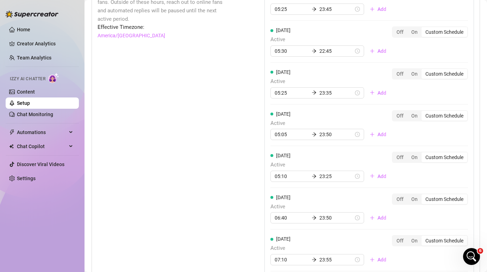
scroll to position [628, 0]
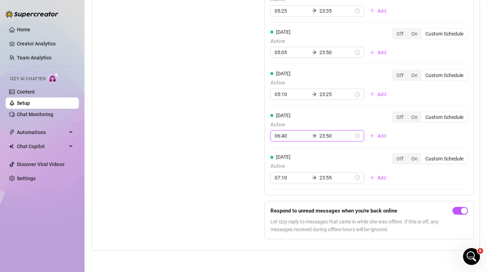
click at [328, 135] on input "23:50" at bounding box center [337, 136] width 34 height 8
click at [321, 161] on div "25" at bounding box center [319, 160] width 17 height 10
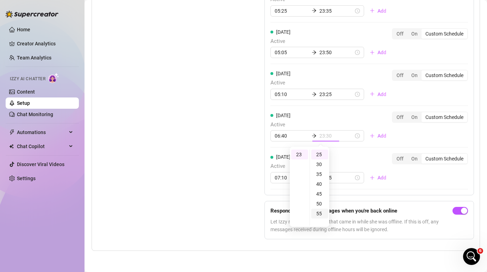
scroll to position [49, 0]
type input "23:25"
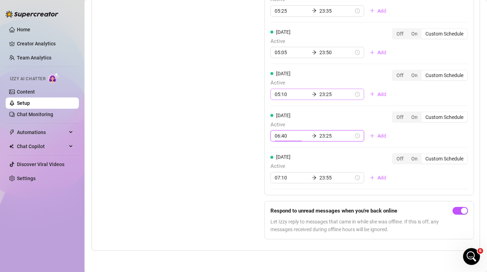
click at [319, 99] on div "05:10 23:25" at bounding box center [318, 94] width 94 height 11
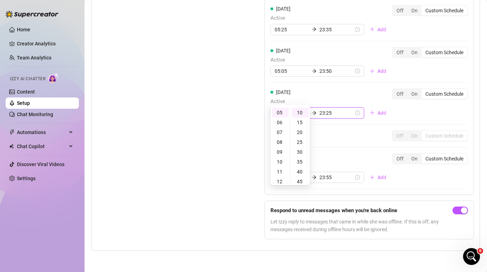
scroll to position [0, 0]
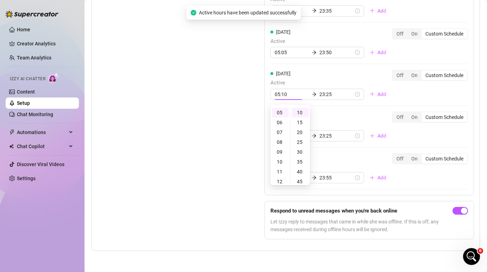
click at [223, 107] on div "Set Active Hours (Izzy Availability) Set specific hours when Izzy engaging with…" at bounding box center [164, 71] width 132 height 349
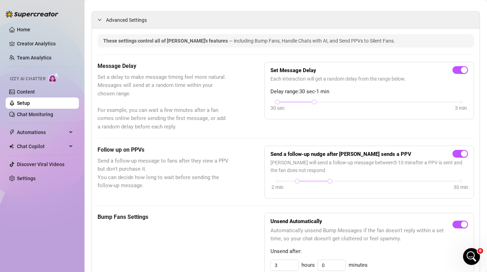
scroll to position [174, 0]
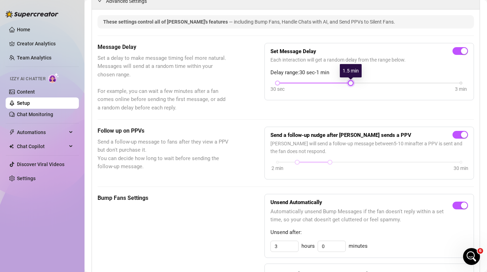
drag, startPoint x: 316, startPoint y: 83, endPoint x: 369, endPoint y: 82, distance: 52.5
click at [369, 82] on div "30 sec 3 min" at bounding box center [370, 82] width 184 height 3
click at [317, 82] on div at bounding box center [370, 82] width 184 height 1
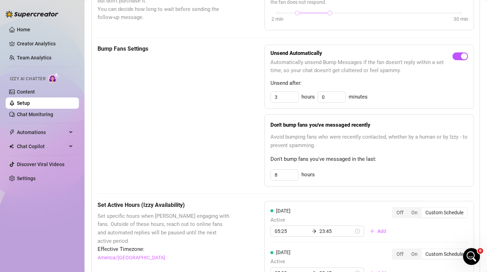
scroll to position [324, 0]
drag, startPoint x: 286, startPoint y: 176, endPoint x: 269, endPoint y: 180, distance: 18.0
click at [269, 180] on div "Don't bump fans you've messaged recently Avoid bumping fans who were recently c…" at bounding box center [370, 150] width 210 height 72
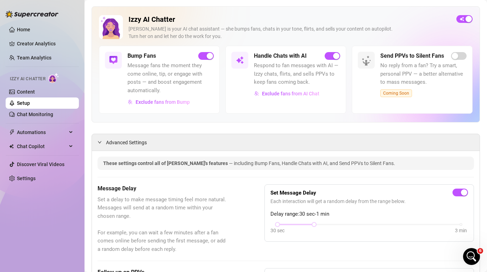
scroll to position [0, 0]
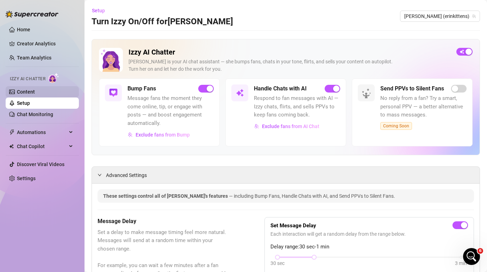
click at [20, 94] on link "Content" at bounding box center [26, 92] width 18 height 6
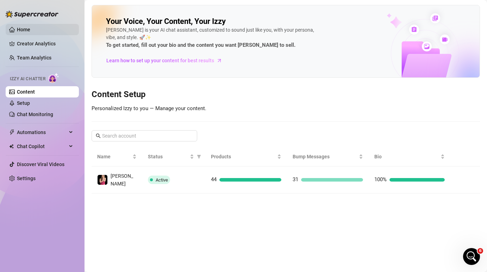
click at [27, 28] on link "Home" at bounding box center [23, 30] width 13 height 6
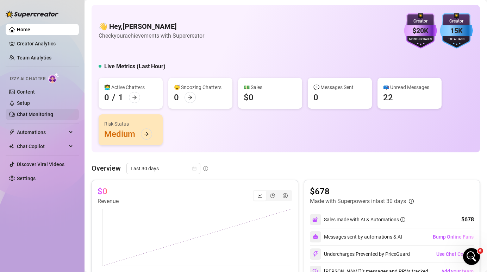
click at [40, 115] on link "Chat Monitoring" at bounding box center [35, 115] width 36 height 6
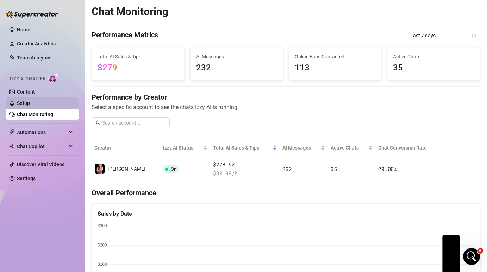
click at [30, 106] on link "Setup" at bounding box center [23, 103] width 13 height 6
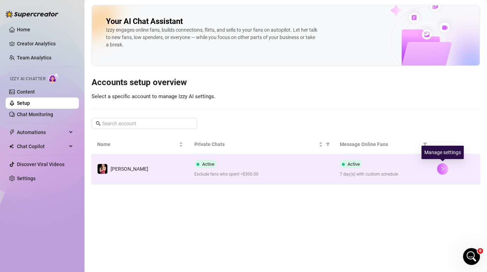
click at [442, 172] on button "button" at bounding box center [442, 168] width 11 height 11
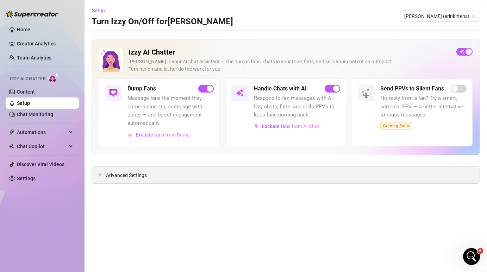
click at [213, 182] on div "Advanced Settings" at bounding box center [286, 175] width 388 height 17
click at [132, 173] on span "Advanced Settings" at bounding box center [126, 176] width 41 height 8
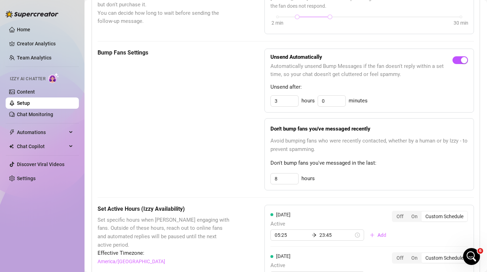
scroll to position [321, 0]
drag, startPoint x: 289, startPoint y: 101, endPoint x: 261, endPoint y: 105, distance: 27.7
click at [261, 105] on div "Bump Fans Settings Unsend Automatically Automatically unsend Bump Messages if t…" at bounding box center [286, 119] width 377 height 142
click at [419, 110] on div "Unsend Automatically Automatically unsend Bump Messages if the fan doesn't repl…" at bounding box center [370, 80] width 210 height 64
click at [285, 99] on input "23" at bounding box center [284, 100] width 27 height 11
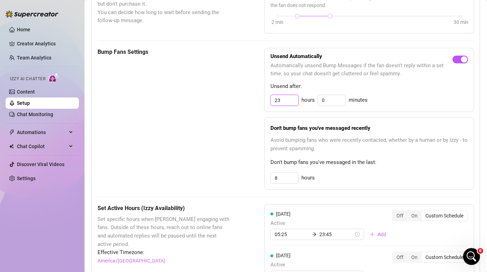
type input "2"
type input "23"
click at [419, 113] on div "Unsend Automatically Automatically unsend Bump Messages if the fan doesn't repl…" at bounding box center [370, 119] width 210 height 142
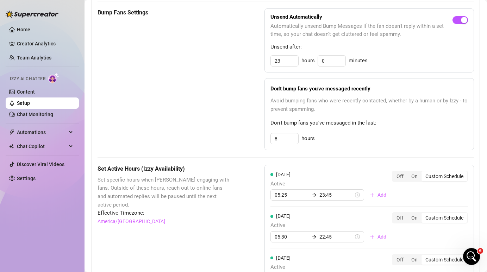
scroll to position [361, 0]
drag, startPoint x: 282, startPoint y: 135, endPoint x: 265, endPoint y: 134, distance: 16.9
click at [265, 134] on div "Don't bump fans you've messaged recently Avoid bumping fans who were recently c…" at bounding box center [370, 113] width 210 height 72
type input "3"
click at [448, 144] on div "Don't bump fans you've messaged recently Avoid bumping fans who were recently c…" at bounding box center [370, 113] width 210 height 72
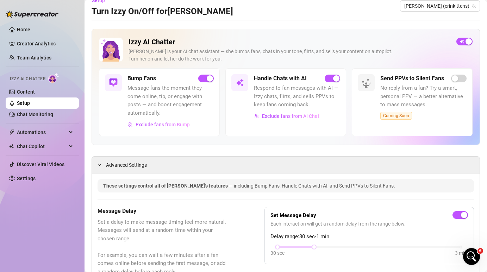
scroll to position [0, 0]
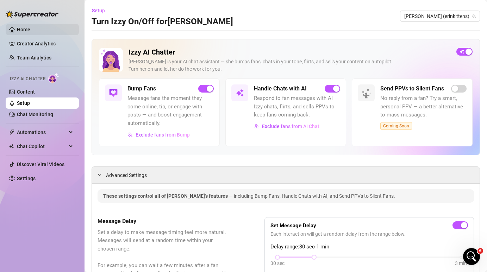
click at [30, 29] on link "Home" at bounding box center [23, 30] width 13 height 6
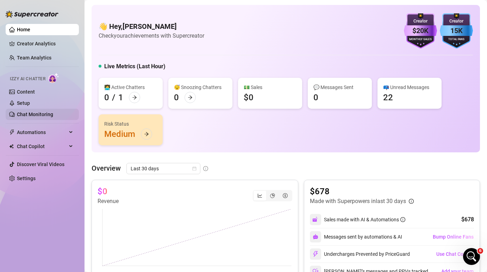
click at [37, 114] on link "Chat Monitoring" at bounding box center [35, 115] width 36 height 6
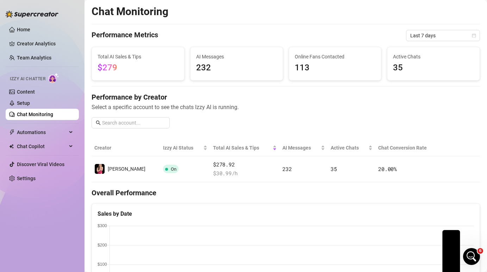
click at [35, 139] on ul "Home Creator Analytics Team Analytics Izzy AI Chatter Content Setup Chat Monito…" at bounding box center [42, 104] width 73 height 166
click at [35, 145] on span "Chat Copilot" at bounding box center [42, 146] width 50 height 11
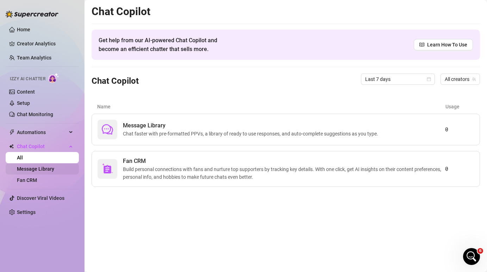
click at [37, 167] on link "Message Library" at bounding box center [35, 169] width 37 height 6
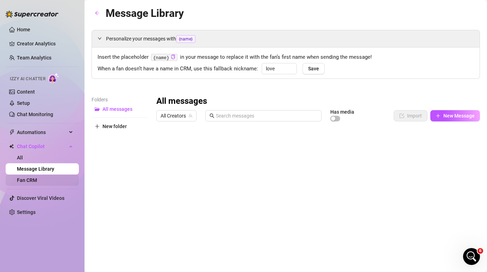
click at [37, 178] on link "Fan CRM" at bounding box center [27, 181] width 20 height 6
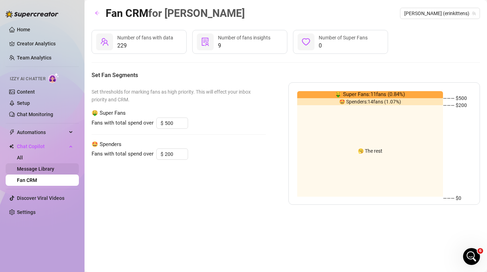
click at [50, 166] on link "Message Library" at bounding box center [35, 169] width 37 height 6
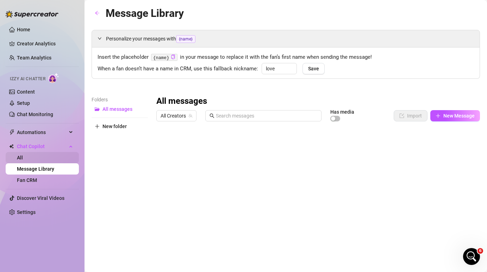
click at [23, 155] on link "All" at bounding box center [20, 158] width 6 height 6
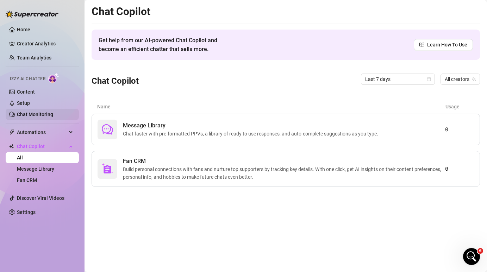
click at [49, 113] on link "Chat Monitoring" at bounding box center [35, 115] width 36 height 6
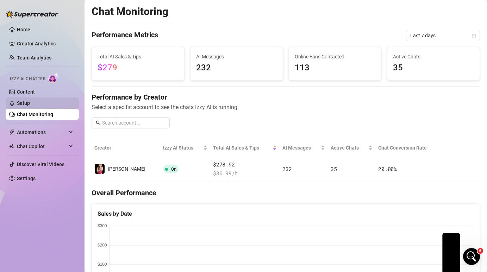
click at [30, 106] on link "Setup" at bounding box center [23, 103] width 13 height 6
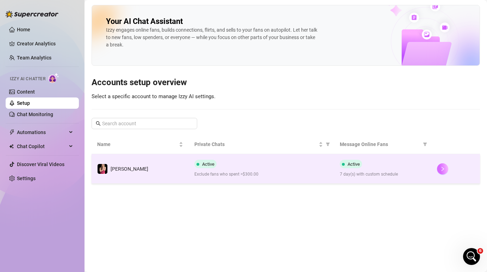
click at [444, 169] on icon "right" at bounding box center [442, 169] width 5 height 5
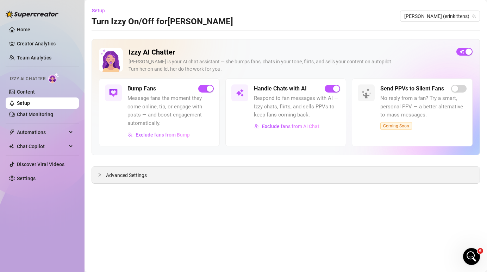
click at [142, 172] on span "Advanced Settings" at bounding box center [126, 176] width 41 height 8
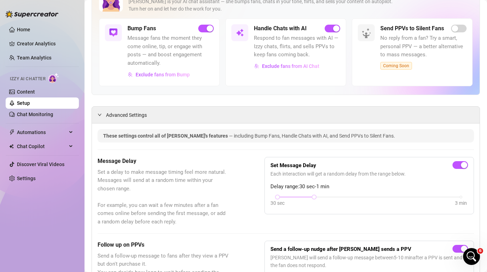
scroll to position [65, 0]
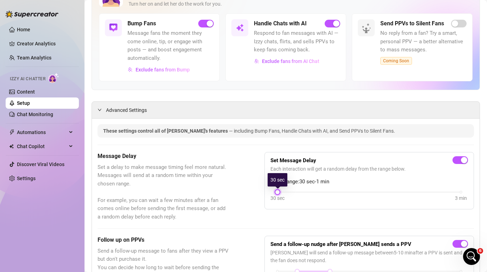
drag, startPoint x: 315, startPoint y: 194, endPoint x: 287, endPoint y: 195, distance: 27.1
click at [287, 194] on div "30 sec 3 min" at bounding box center [370, 196] width 198 height 13
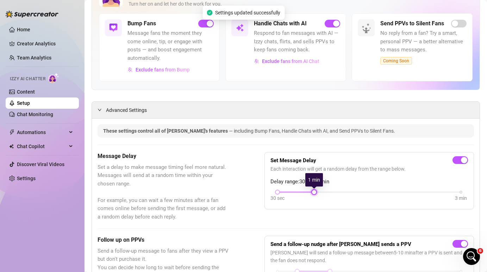
drag, startPoint x: 277, startPoint y: 194, endPoint x: 310, endPoint y: 192, distance: 33.1
click at [310, 192] on div "30 sec 3 min" at bounding box center [370, 191] width 184 height 3
click at [27, 32] on link "Home" at bounding box center [23, 30] width 13 height 6
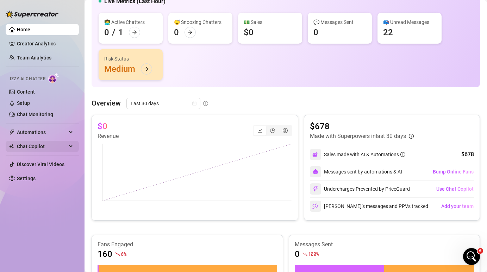
click at [34, 144] on span "Chat Copilot" at bounding box center [42, 146] width 50 height 11
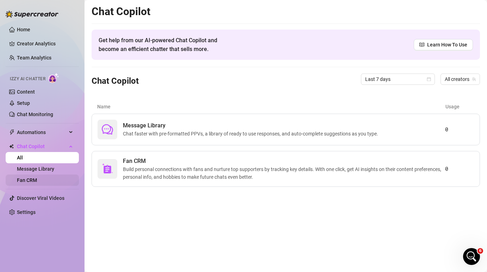
click at [35, 179] on link "Fan CRM" at bounding box center [27, 181] width 20 height 6
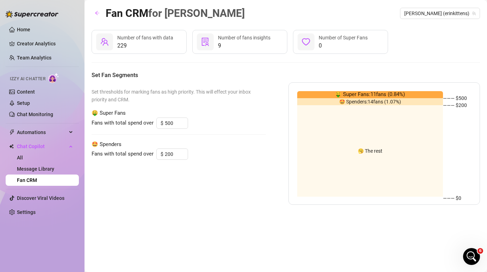
click at [152, 45] on span "229" at bounding box center [145, 46] width 56 height 8
